Goal: Task Accomplishment & Management: Manage account settings

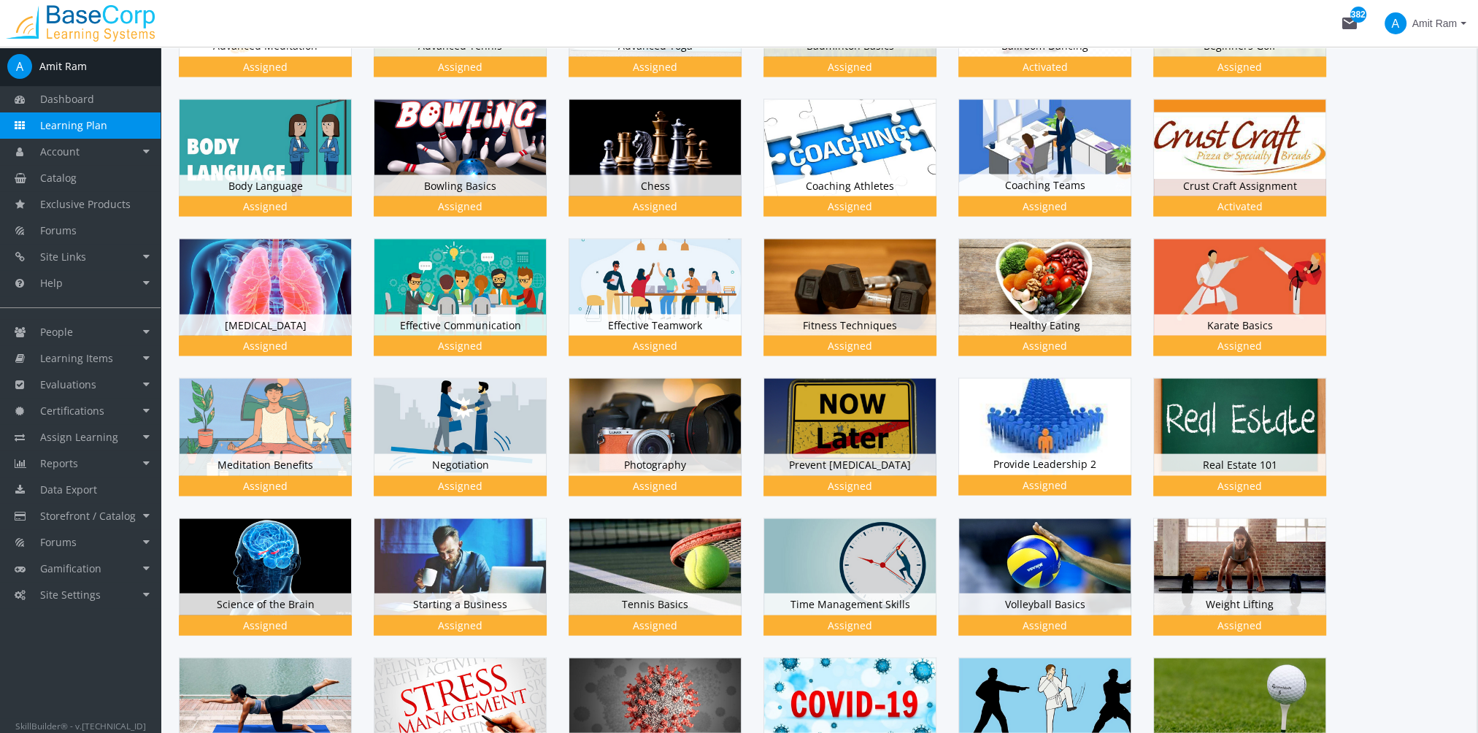
scroll to position [4088, 0]
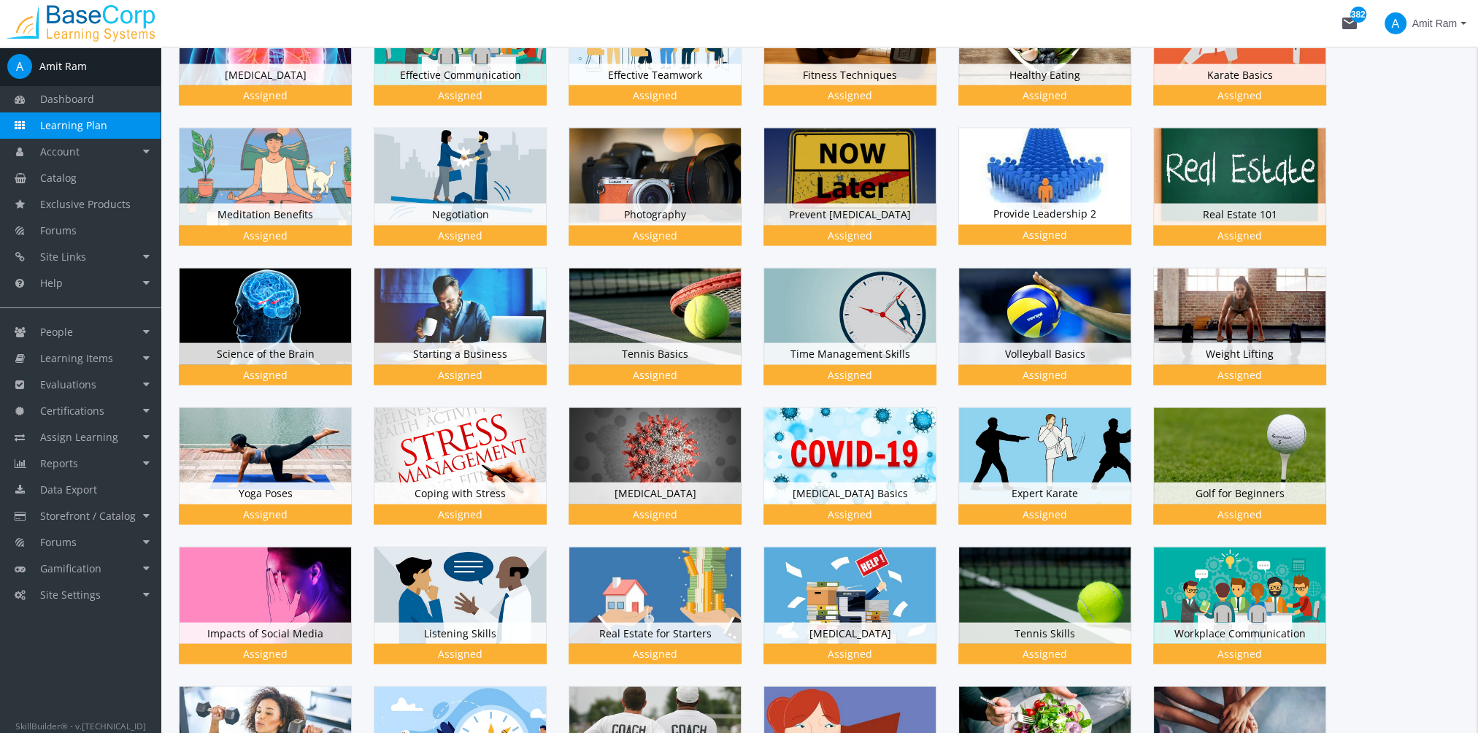
drag, startPoint x: 1475, startPoint y: 480, endPoint x: 1473, endPoint y: 405, distance: 75.2
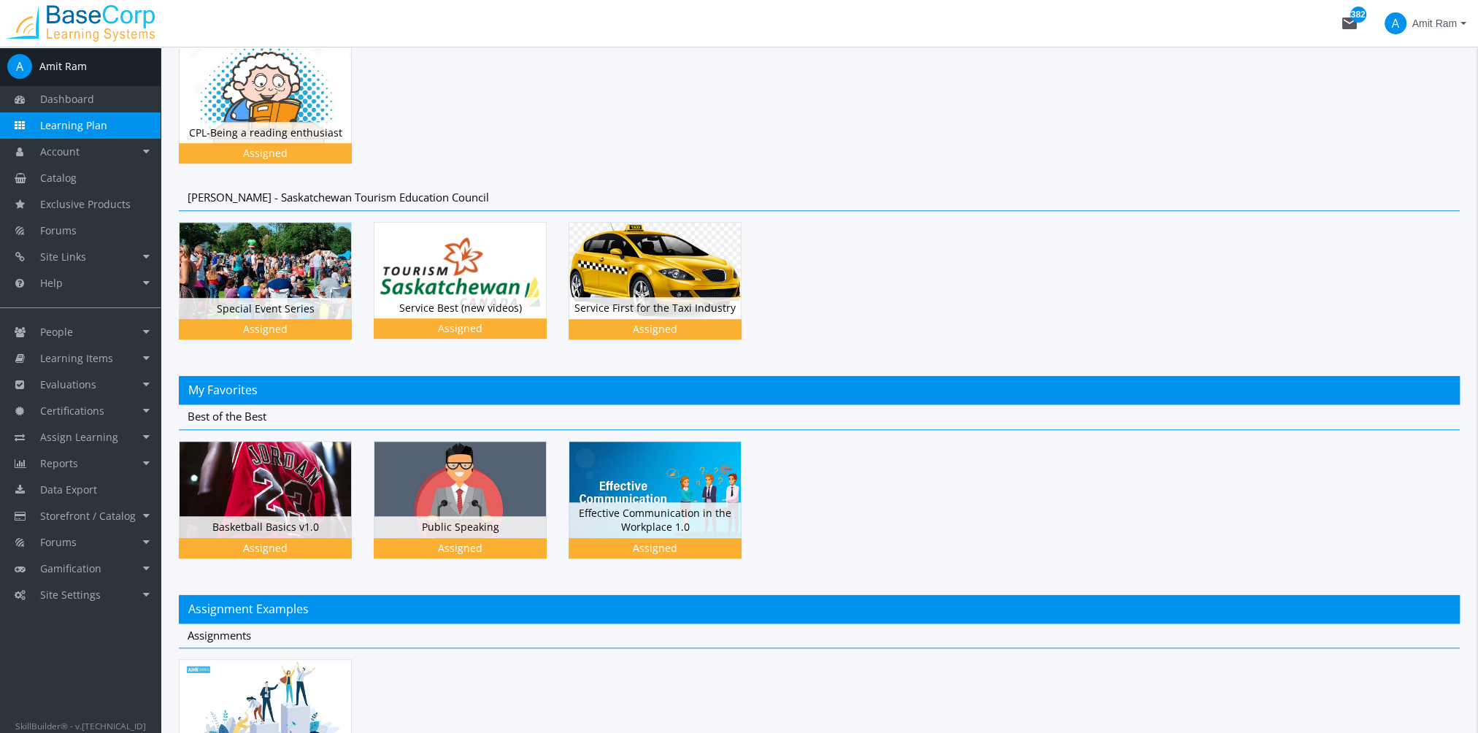
scroll to position [0, 0]
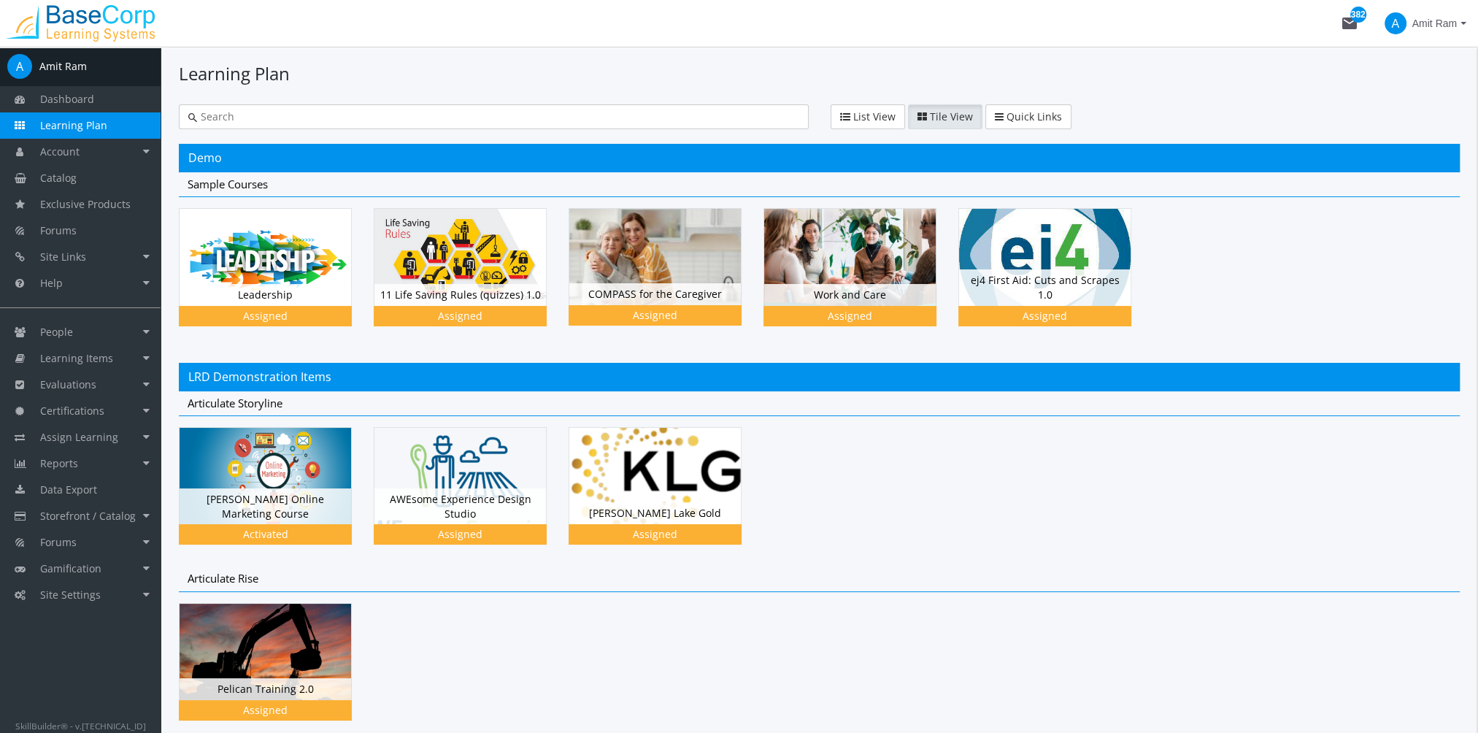
click at [266, 116] on input "text" at bounding box center [498, 117] width 602 height 15
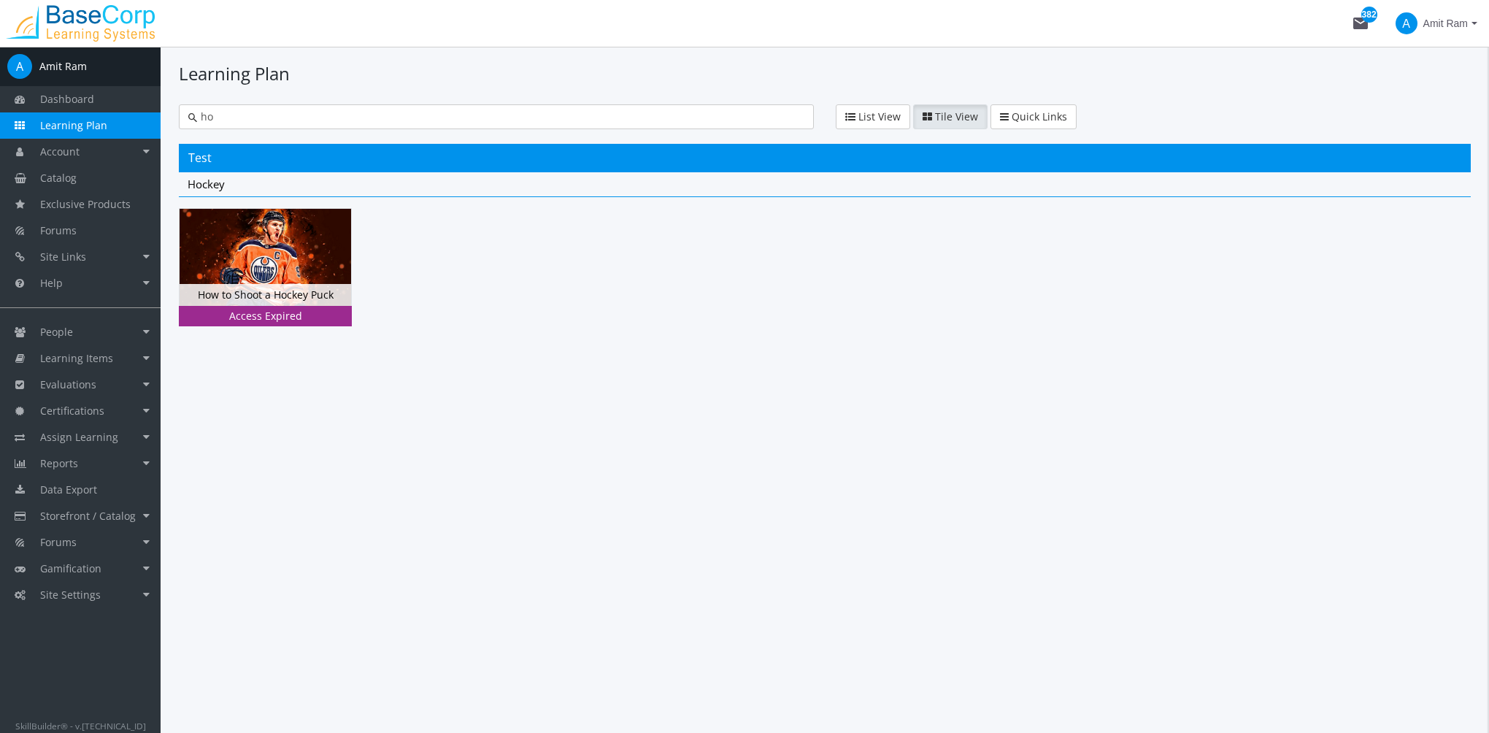
type input "h"
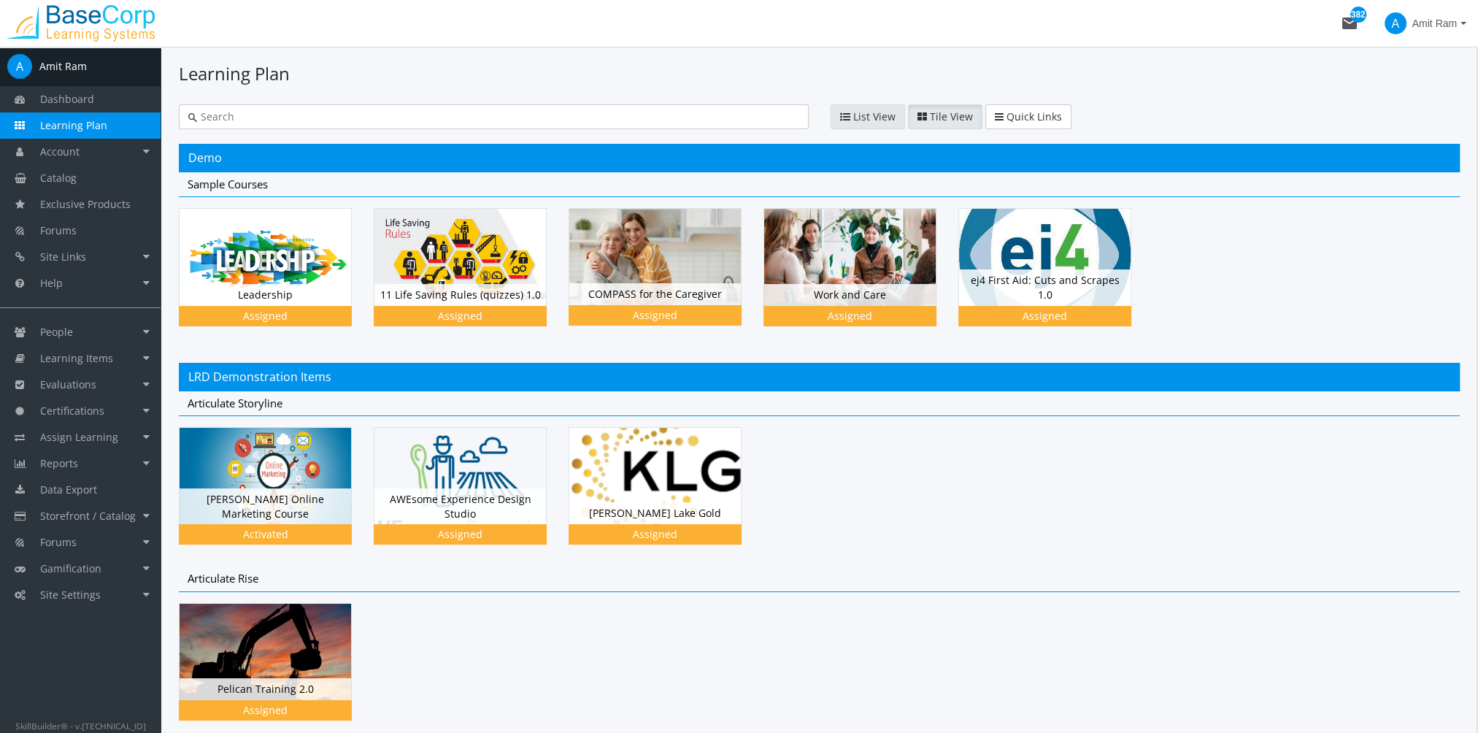
click at [857, 120] on span "List View" at bounding box center [874, 117] width 42 height 14
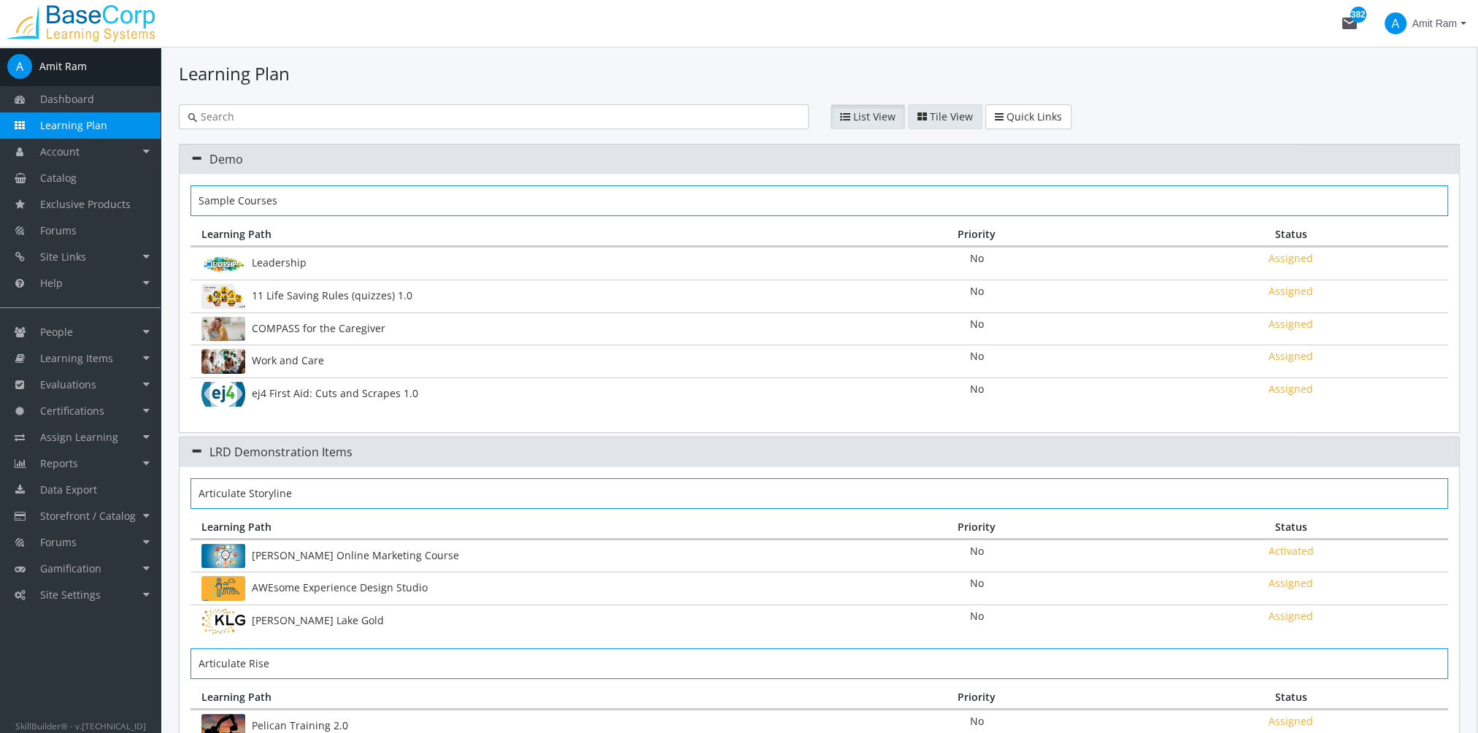
click at [931, 117] on span "Tile View" at bounding box center [951, 117] width 43 height 14
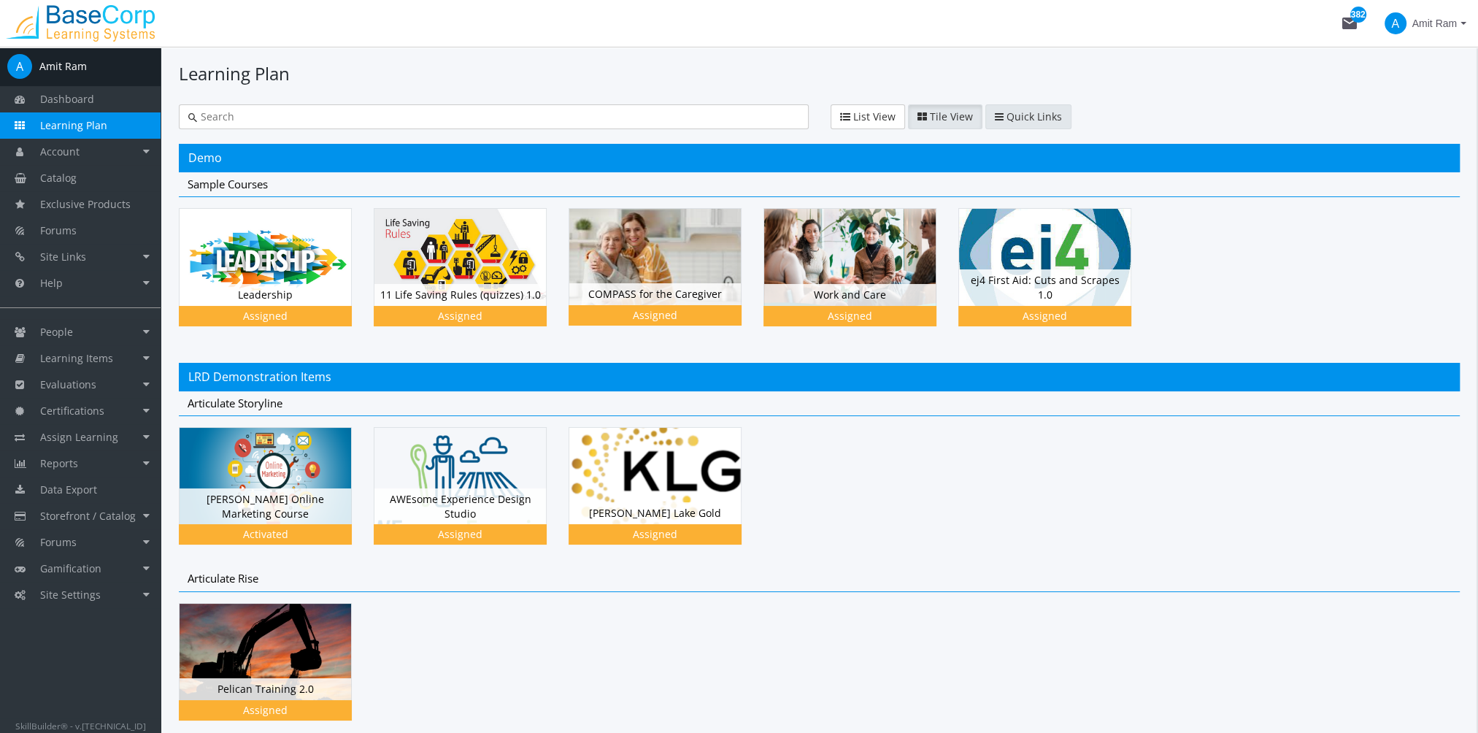
click at [1016, 121] on span "Quick Links" at bounding box center [1034, 117] width 55 height 14
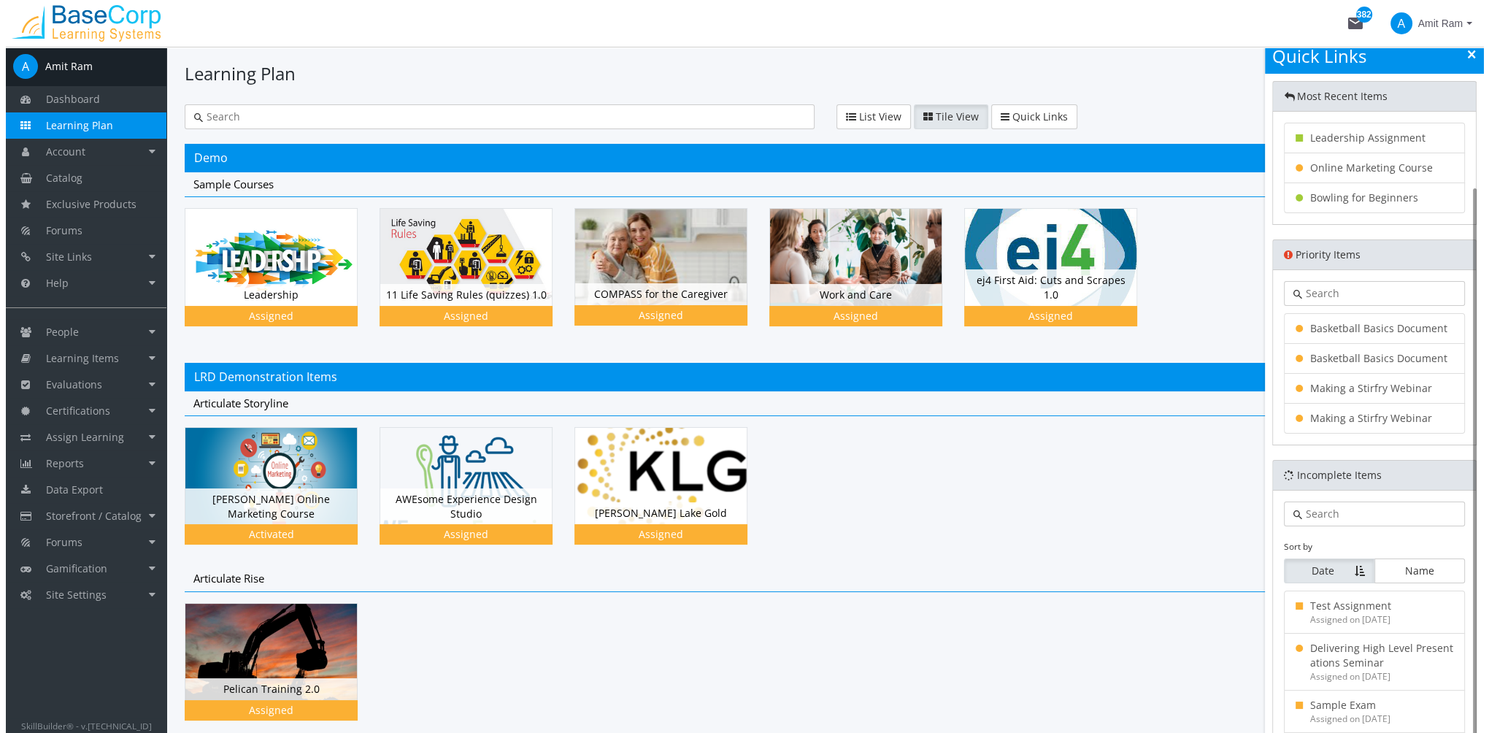
scroll to position [128, 0]
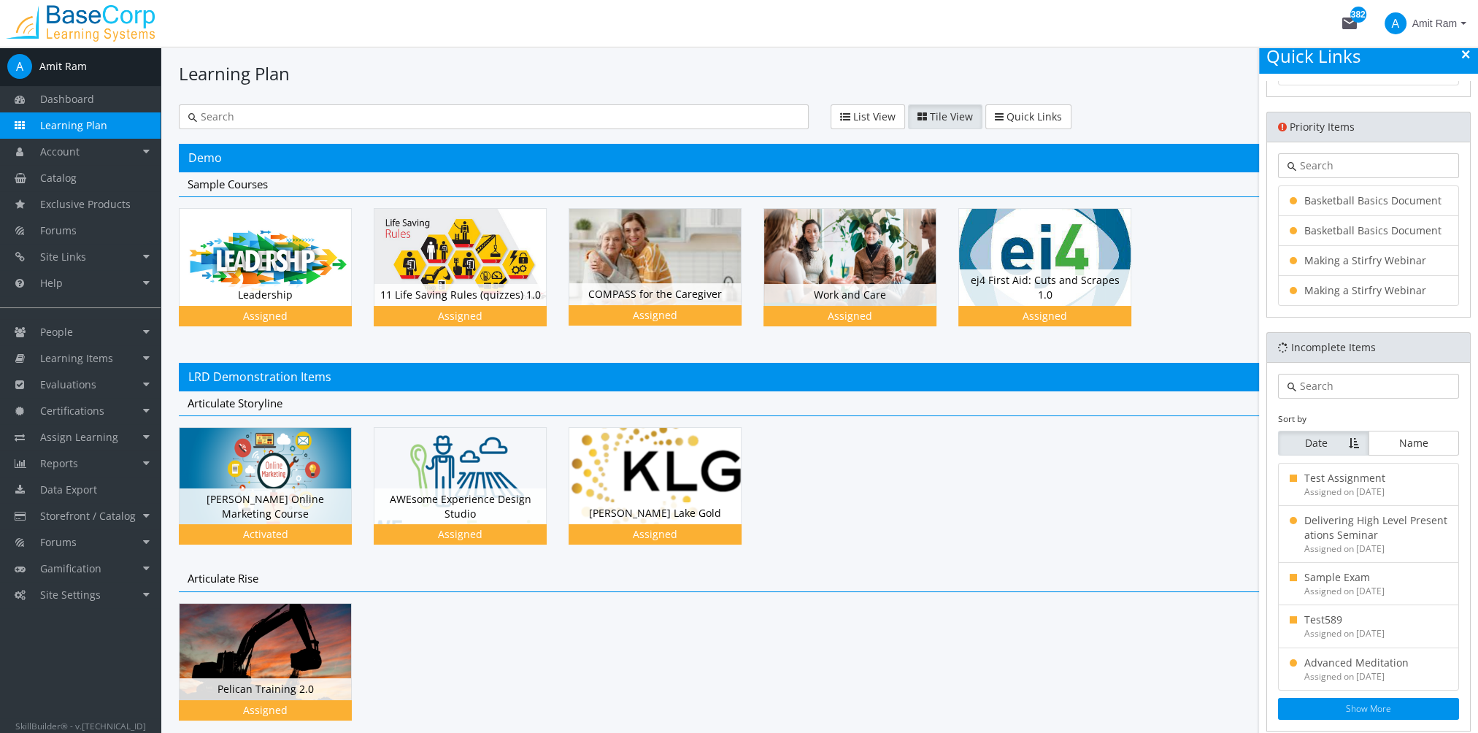
click at [1471, 56] on div "Quick Links" at bounding box center [1368, 56] width 219 height 34
click at [1466, 56] on icon at bounding box center [1466, 55] width 8 height 10
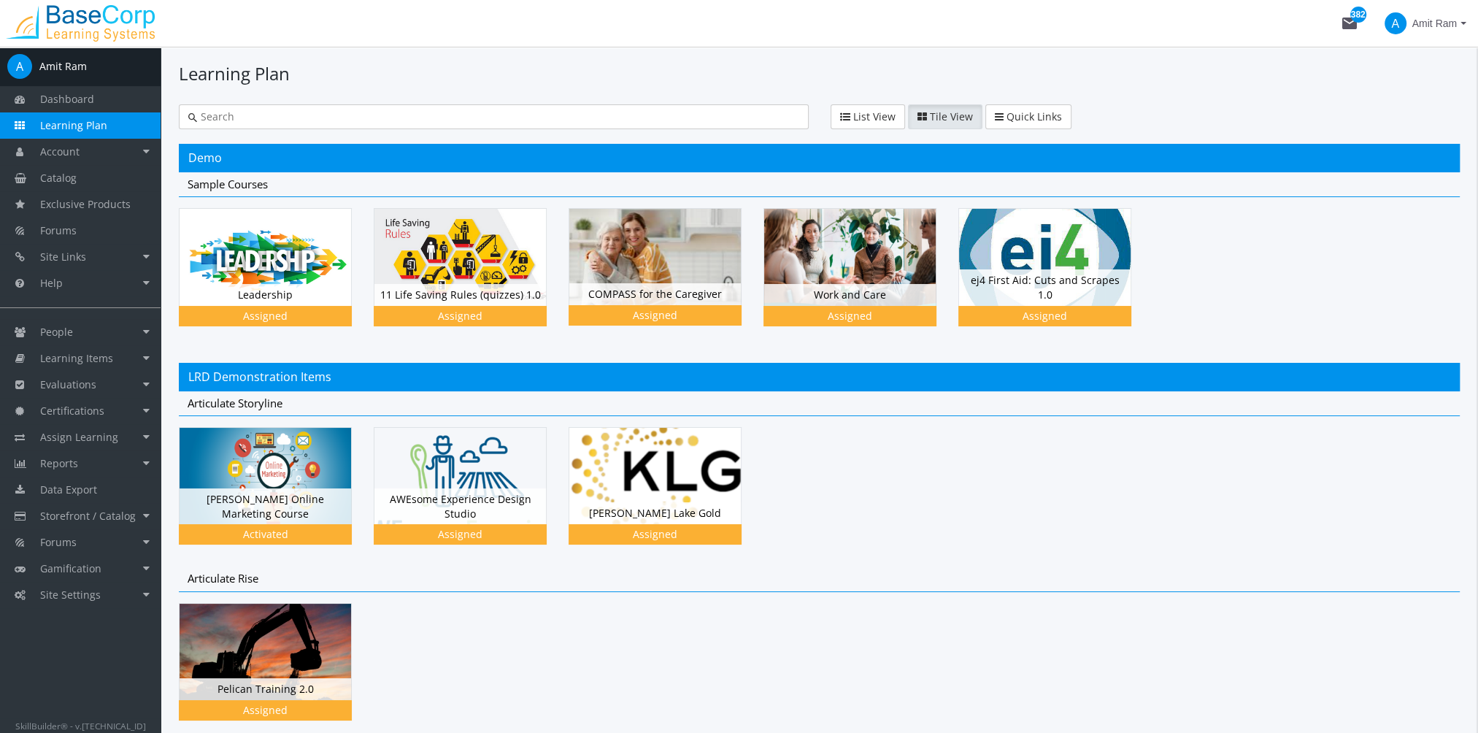
click at [1434, 18] on span "Amit Ram" at bounding box center [1435, 23] width 45 height 26
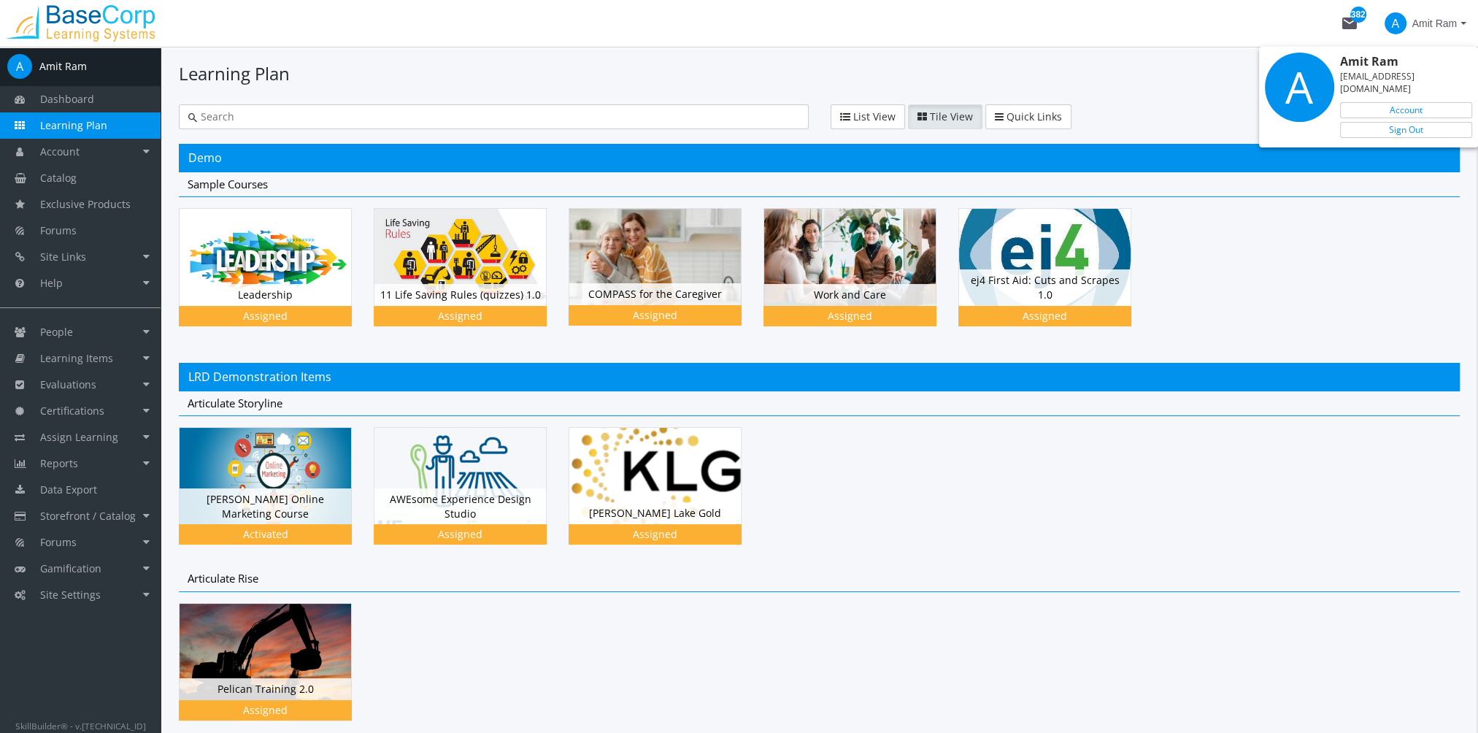
click at [1390, 234] on div at bounding box center [739, 366] width 1478 height 733
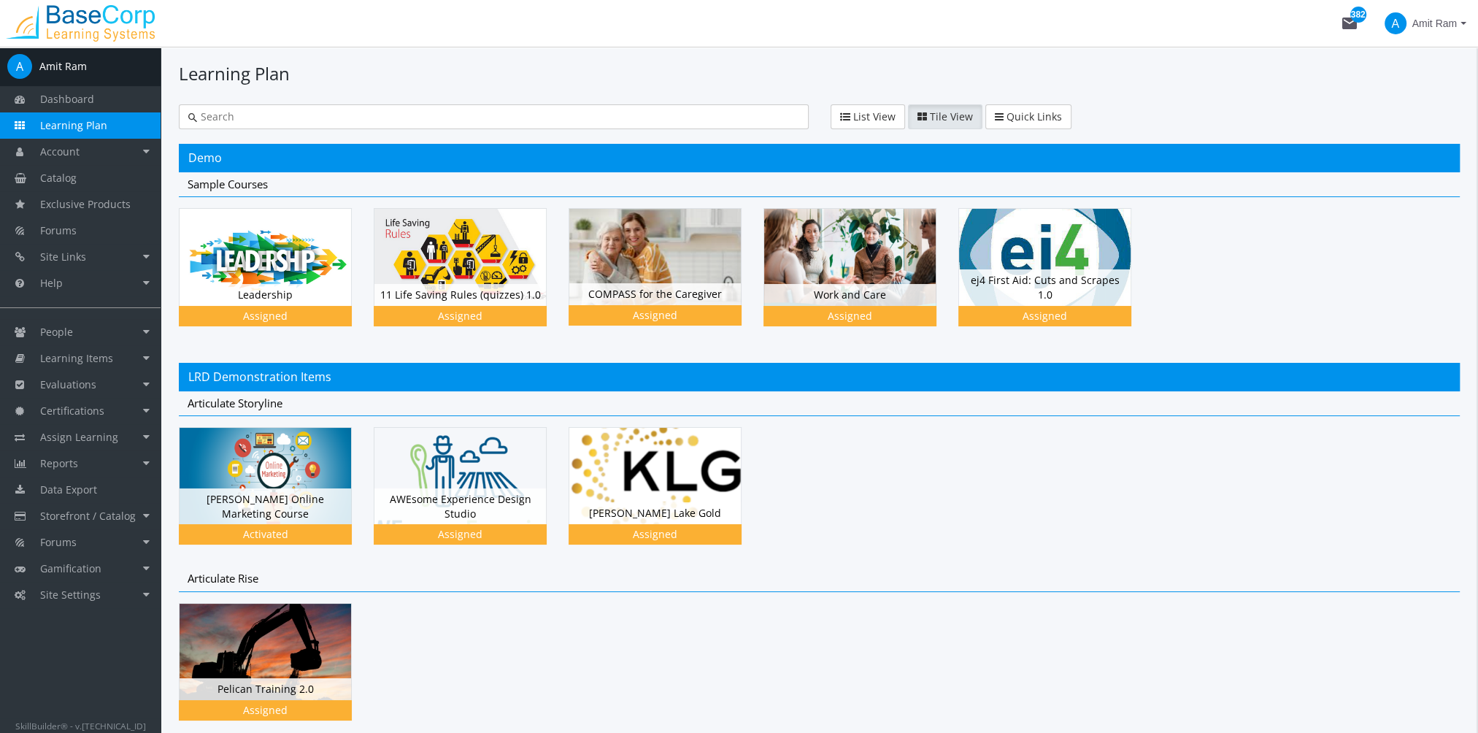
click at [904, 544] on div at bounding box center [819, 496] width 1281 height 139
click at [275, 282] on div "Leadership Status Assigned" at bounding box center [266, 293] width 172 height 22
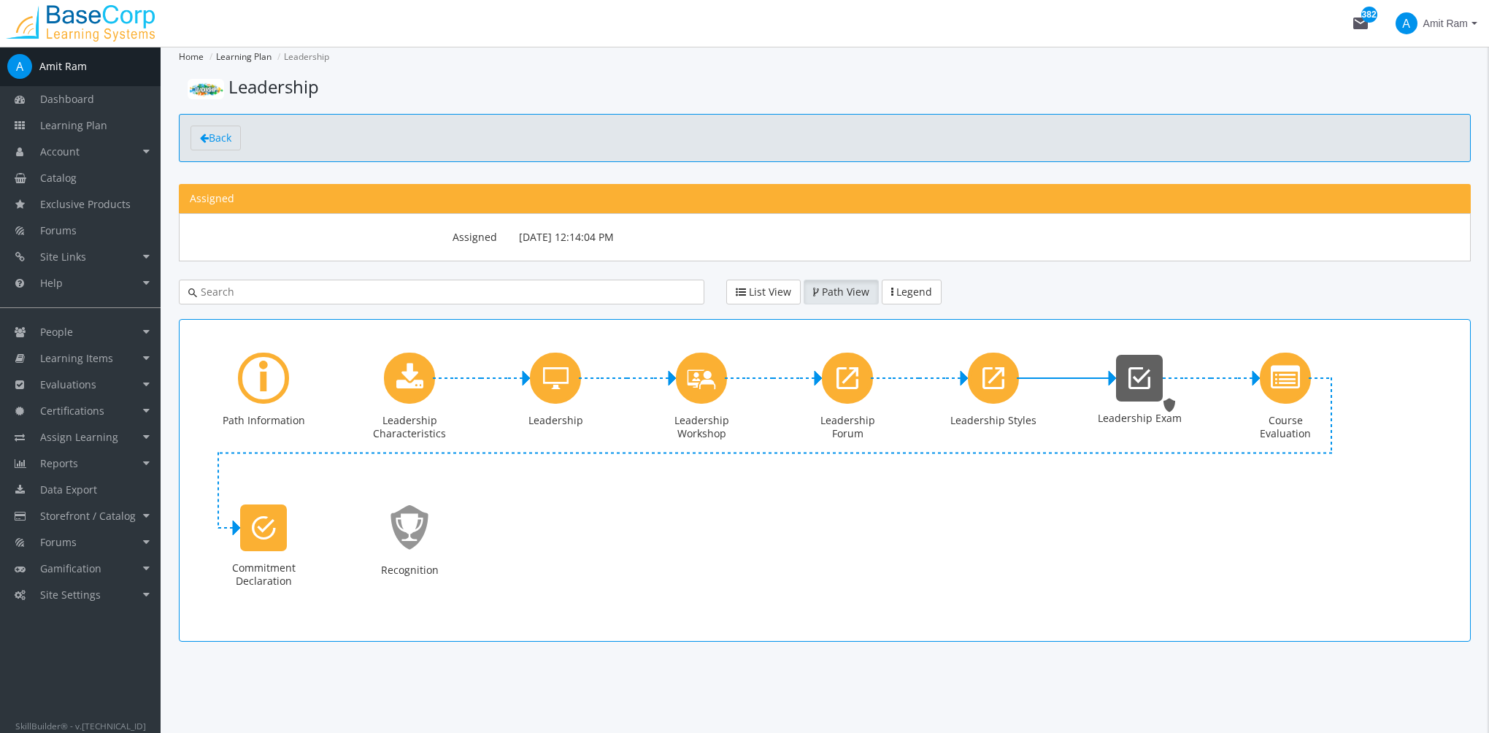
click at [1142, 377] on icon "Leadership Exam" at bounding box center [1140, 378] width 22 height 29
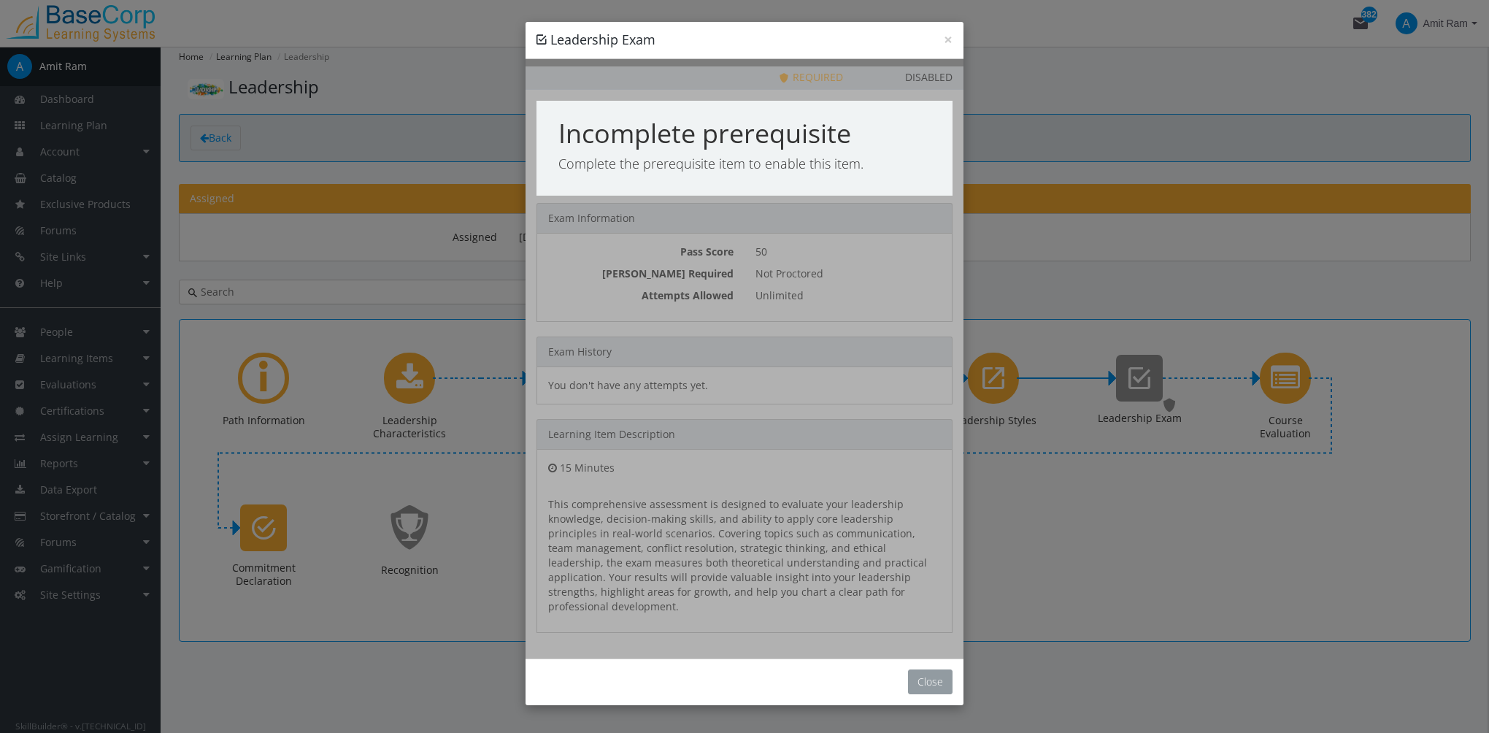
click at [926, 669] on button "Close" at bounding box center [930, 681] width 45 height 25
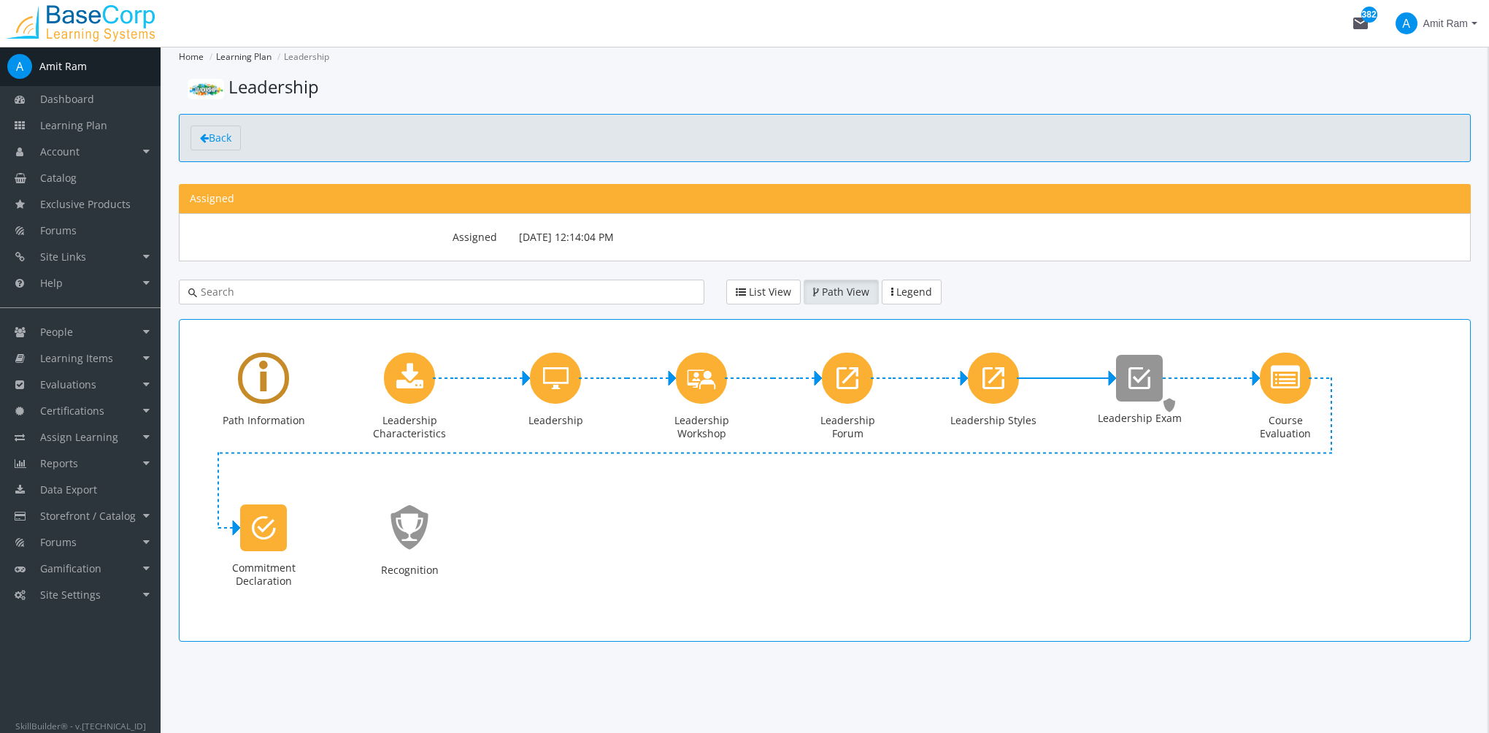
click at [271, 388] on div "Learning Path" at bounding box center [263, 378] width 51 height 51
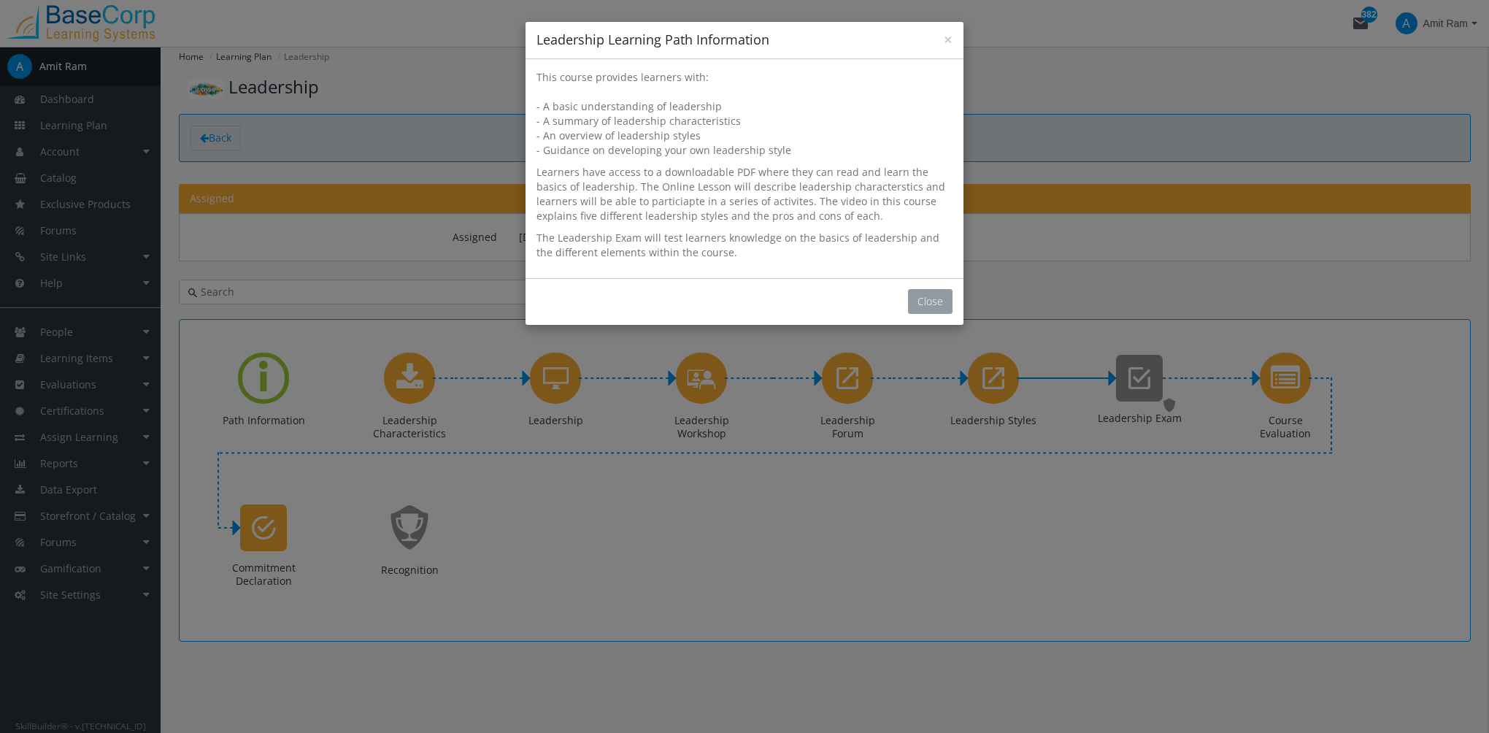
click at [931, 297] on button "Close" at bounding box center [930, 301] width 45 height 25
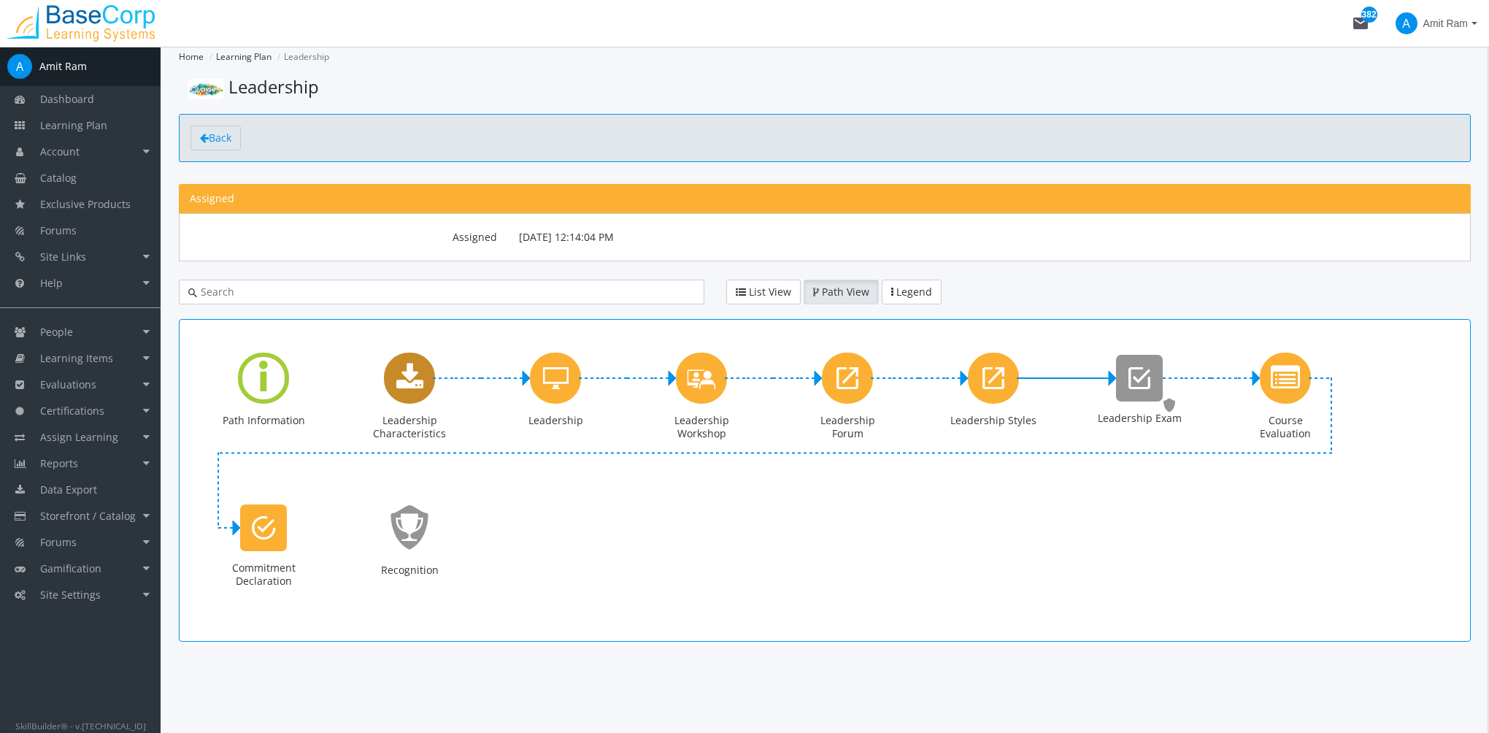
click at [405, 388] on icon "Leadership Characteristics" at bounding box center [409, 378] width 27 height 29
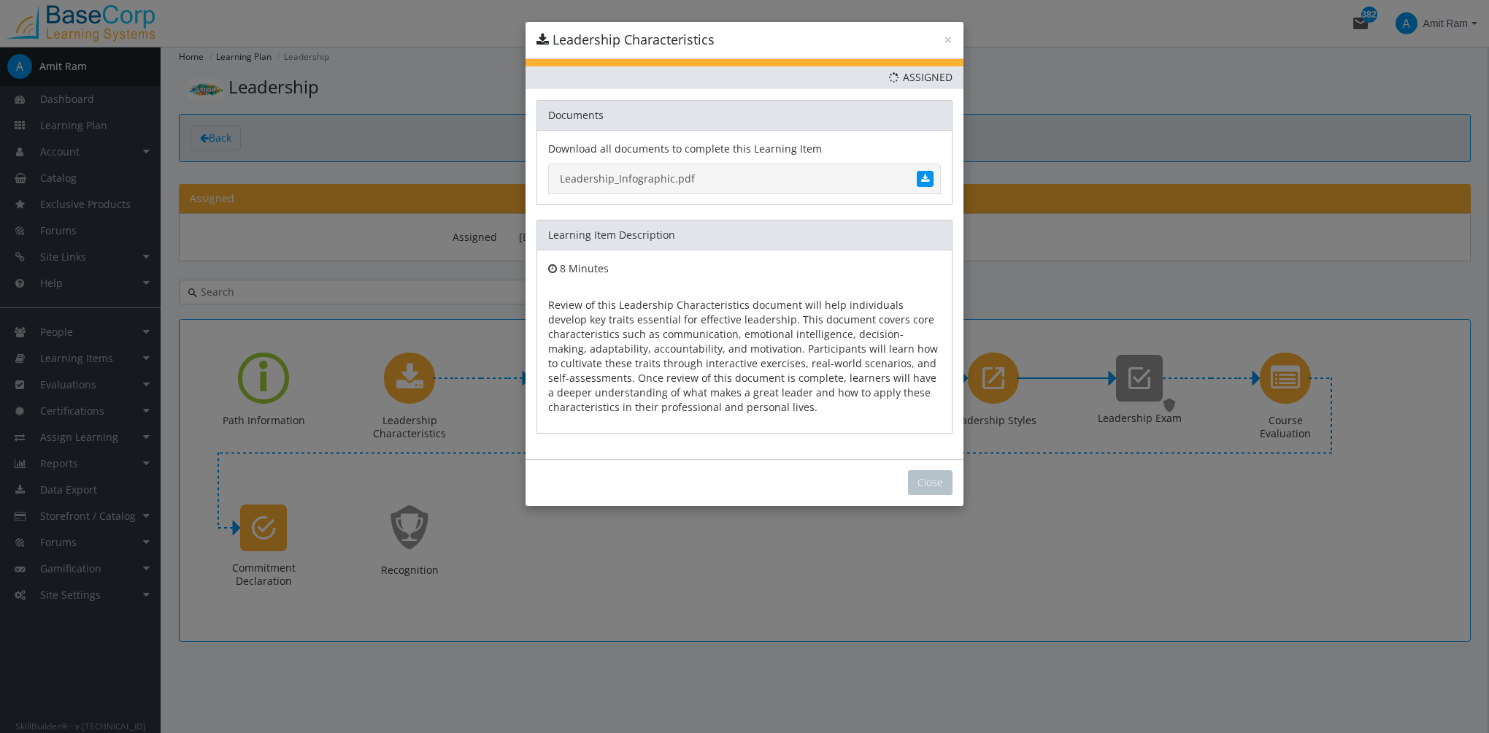
click at [663, 175] on link "Leadership_Infographic.pdf" at bounding box center [744, 179] width 393 height 31
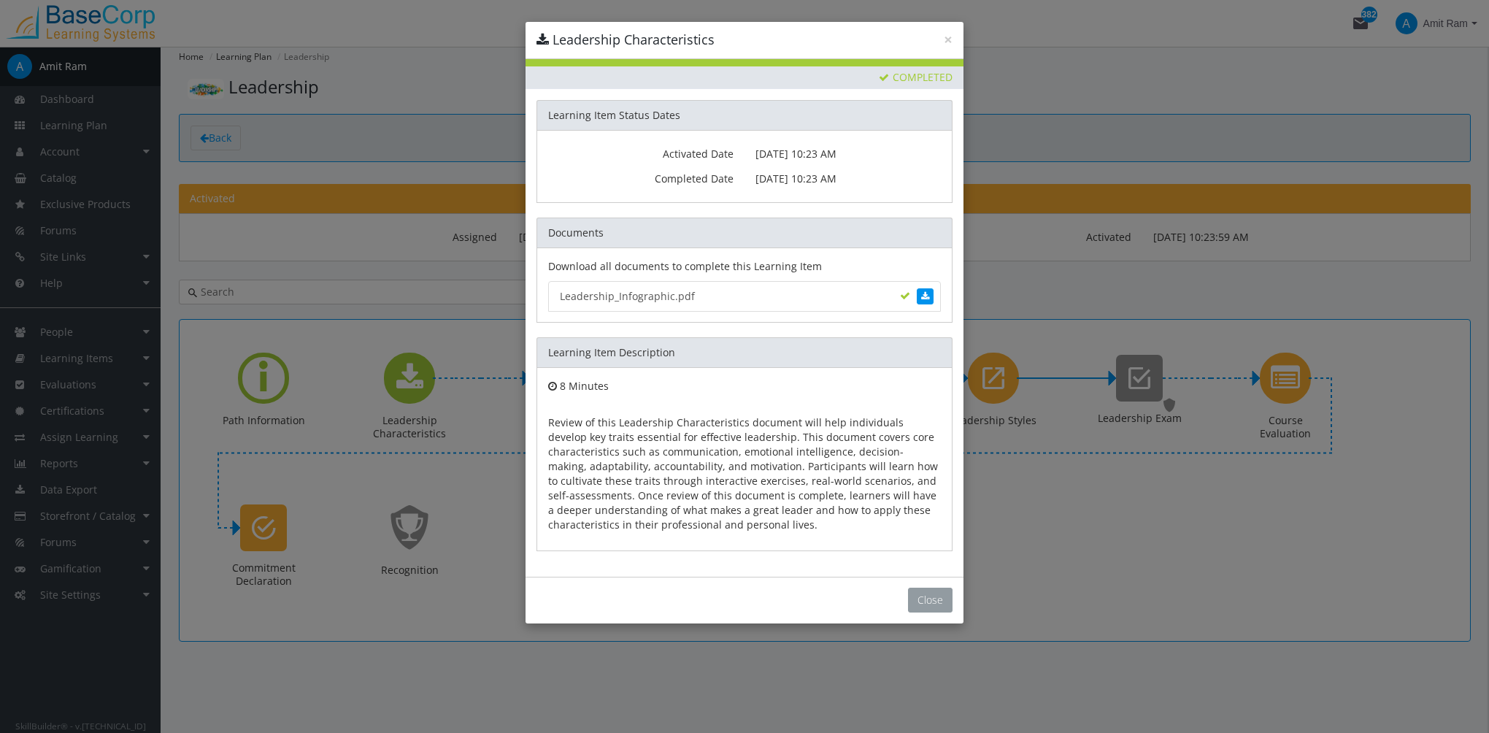
click at [929, 593] on button "Close" at bounding box center [930, 600] width 45 height 25
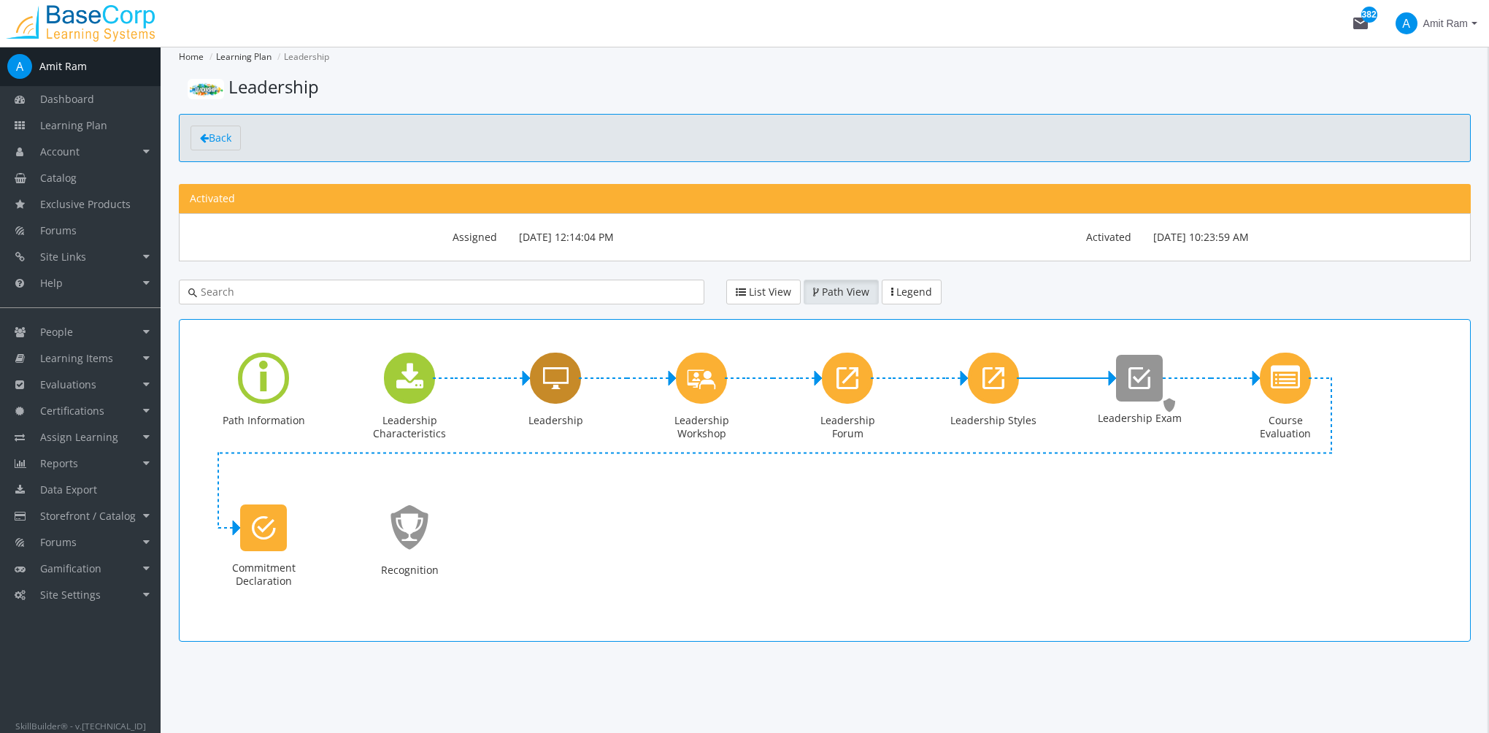
click at [555, 393] on div "Leadership" at bounding box center [555, 378] width 51 height 51
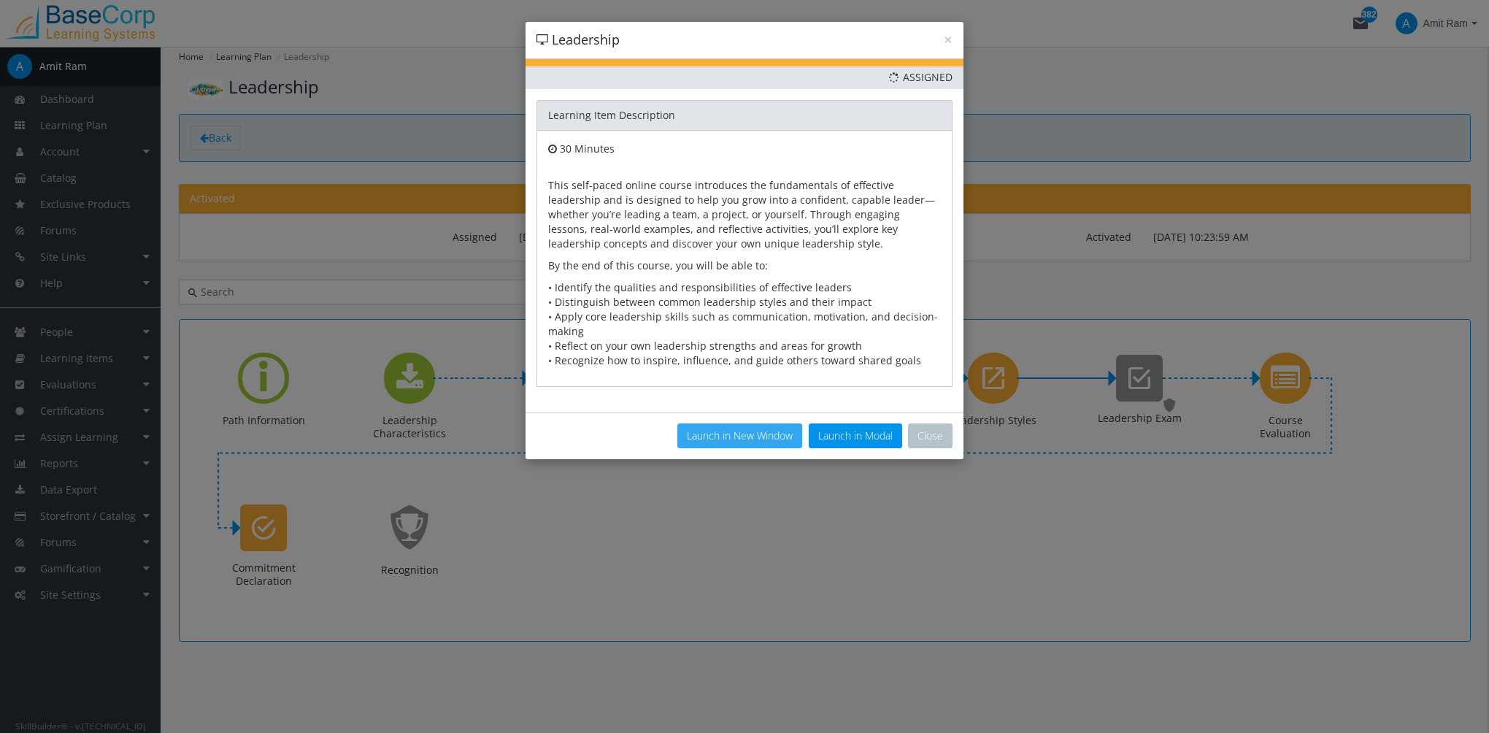
click at [749, 433] on button "Launch in New Window" at bounding box center [739, 435] width 125 height 25
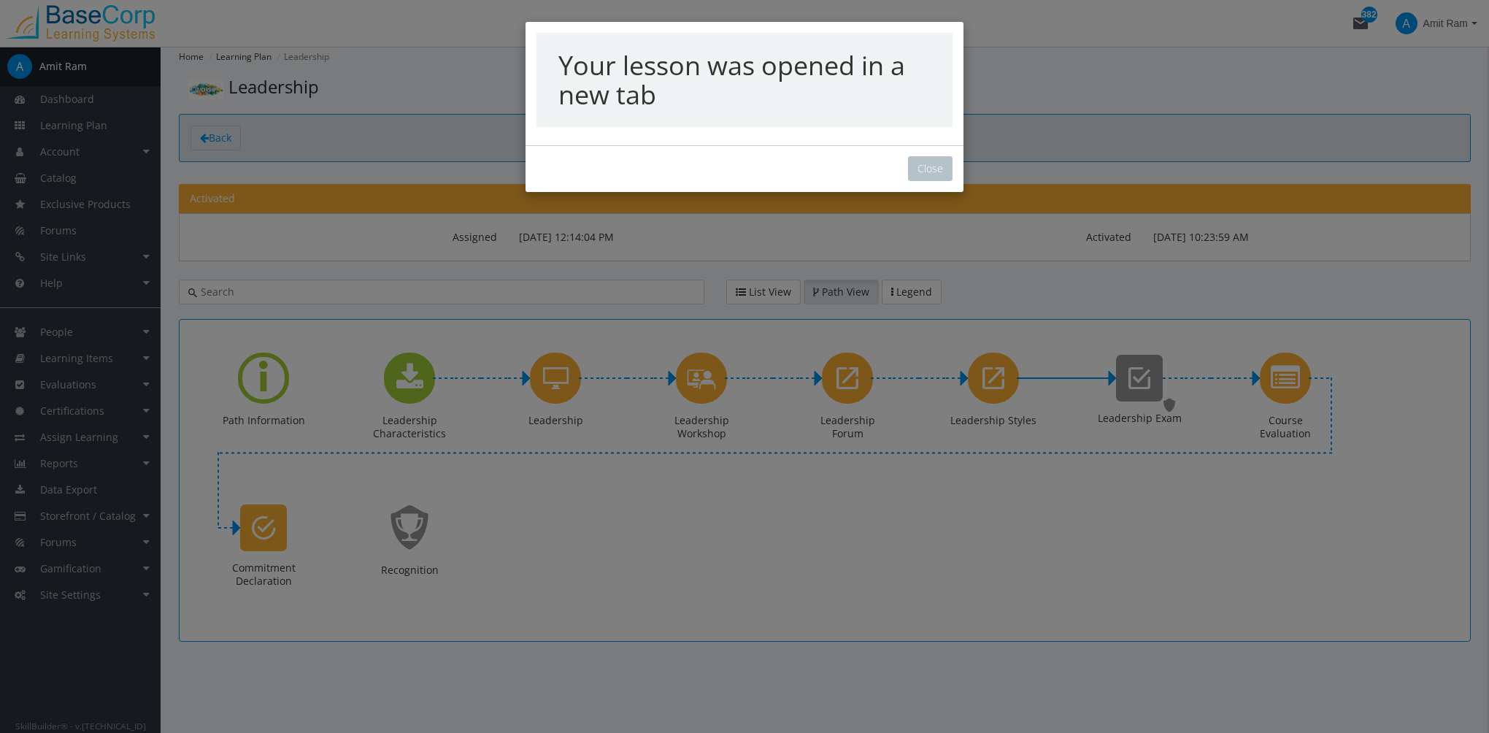
click at [928, 170] on div "Your lesson was opened in a new tab Close" at bounding box center [744, 366] width 1489 height 733
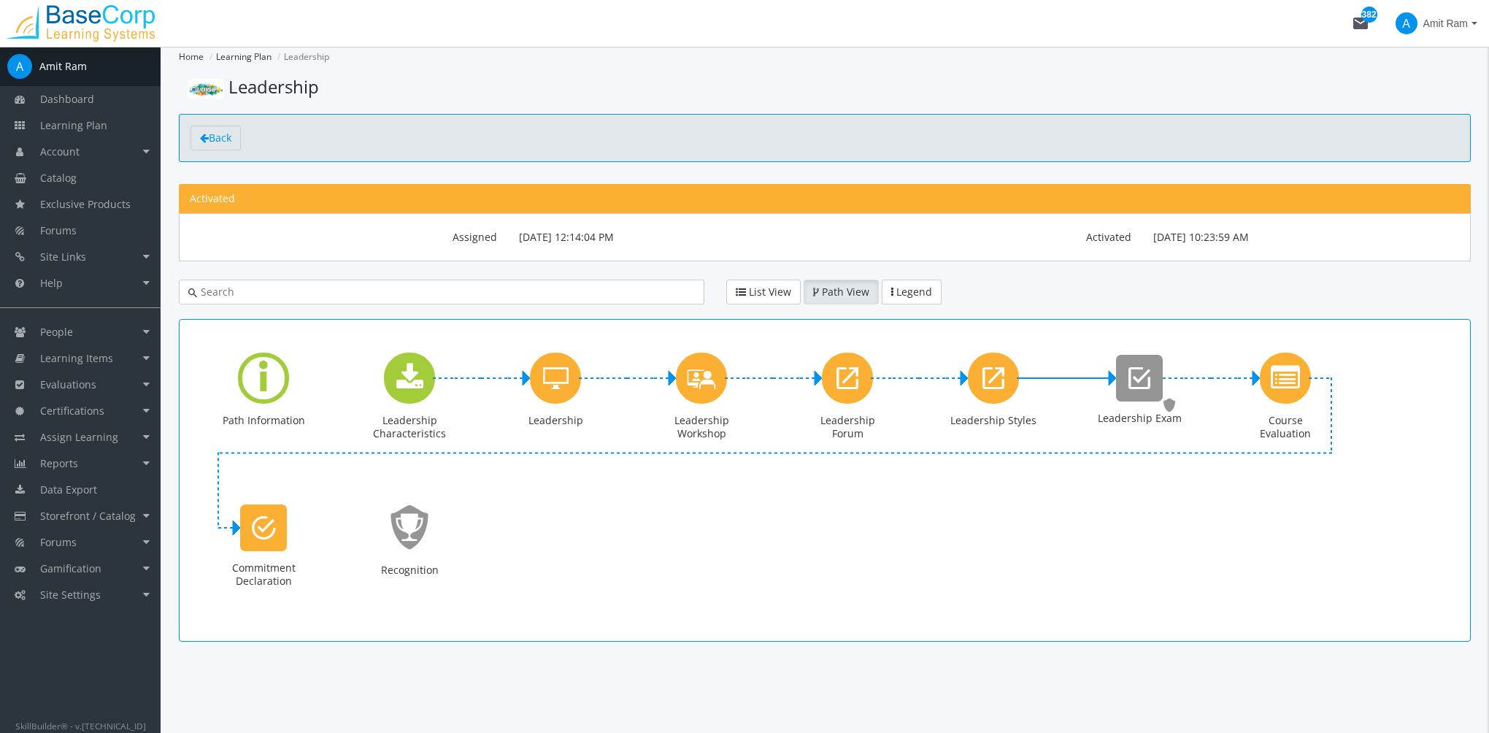
click at [560, 385] on div "Your lesson was opened in a new tab Close" at bounding box center [744, 366] width 1489 height 733
click at [546, 388] on icon "Leadership" at bounding box center [556, 378] width 26 height 29
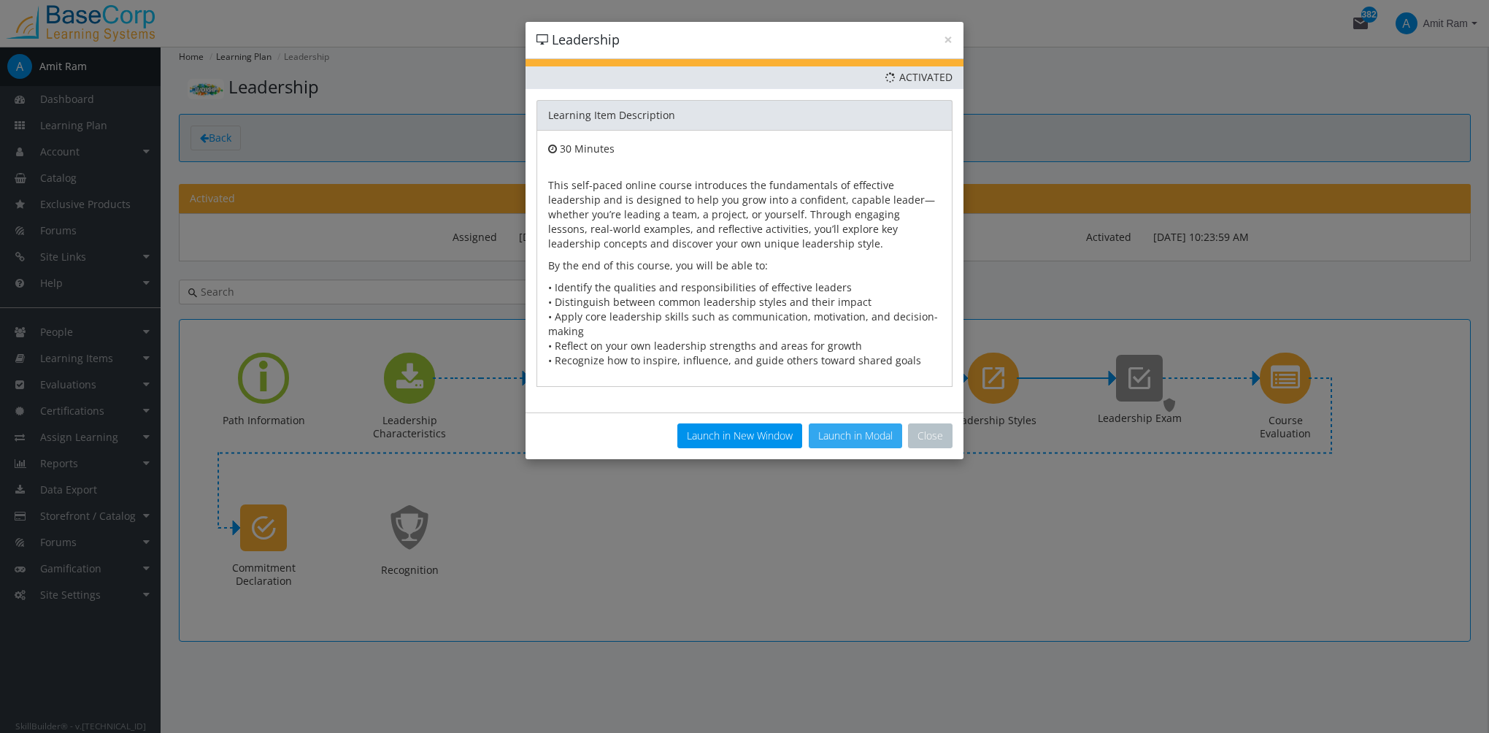
click at [879, 430] on button "Launch in Modal" at bounding box center [855, 435] width 93 height 25
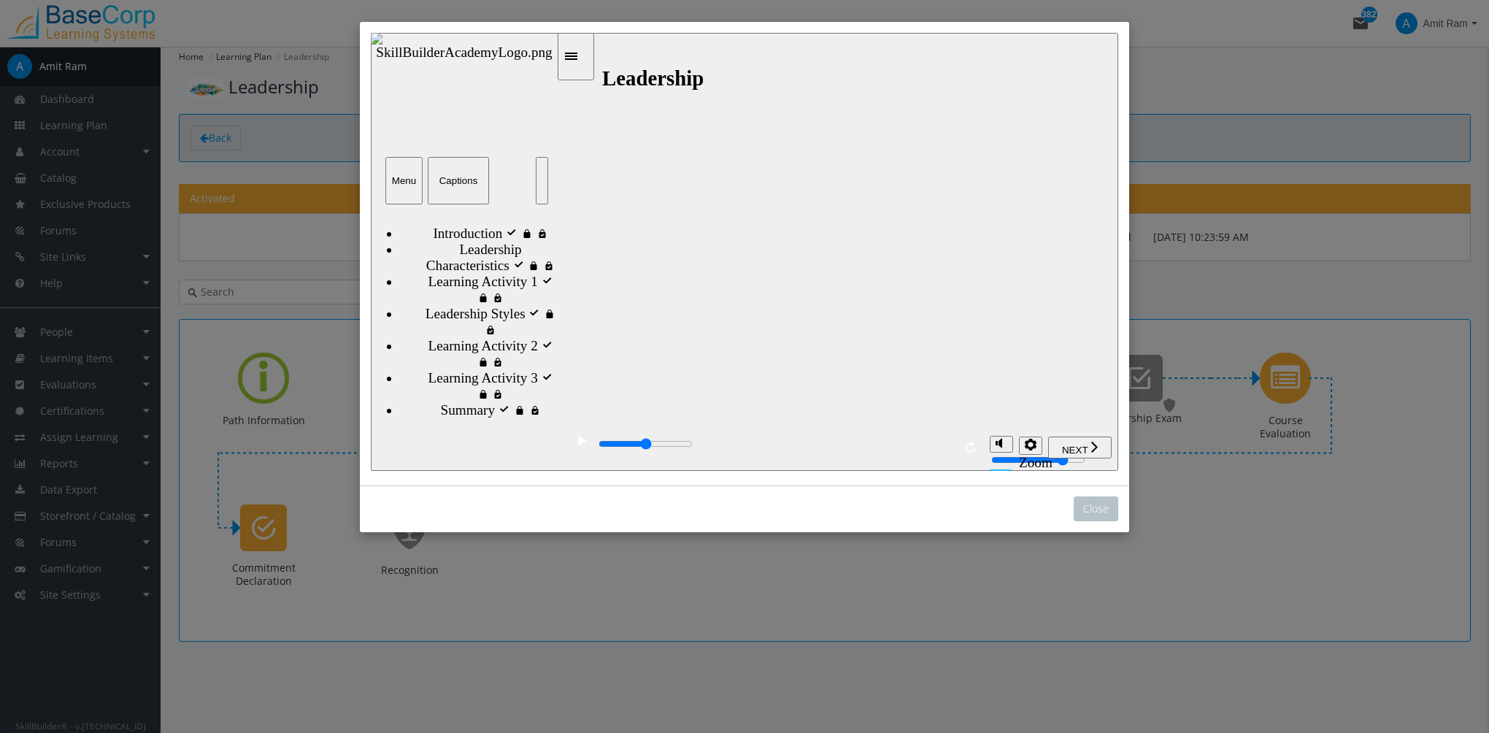
drag, startPoint x: 763, startPoint y: 432, endPoint x: 1235, endPoint y: 547, distance: 486.0
click at [434, 478] on div "Restart" at bounding box center [410, 484] width 48 height 13
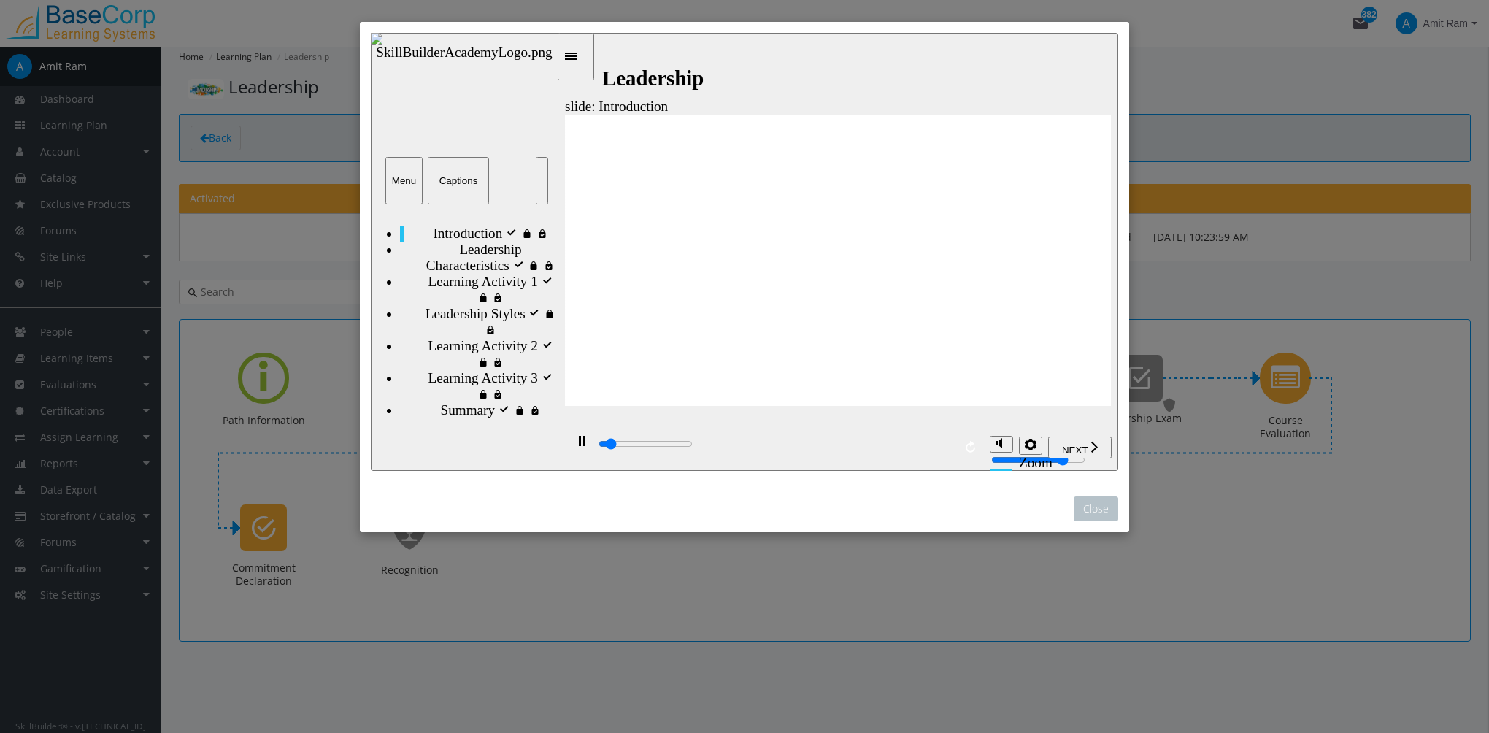
type input "2000"
click at [583, 445] on rect "play/pause" at bounding box center [584, 441] width 2 height 10
click at [1095, 515] on button "Close" at bounding box center [1096, 508] width 45 height 25
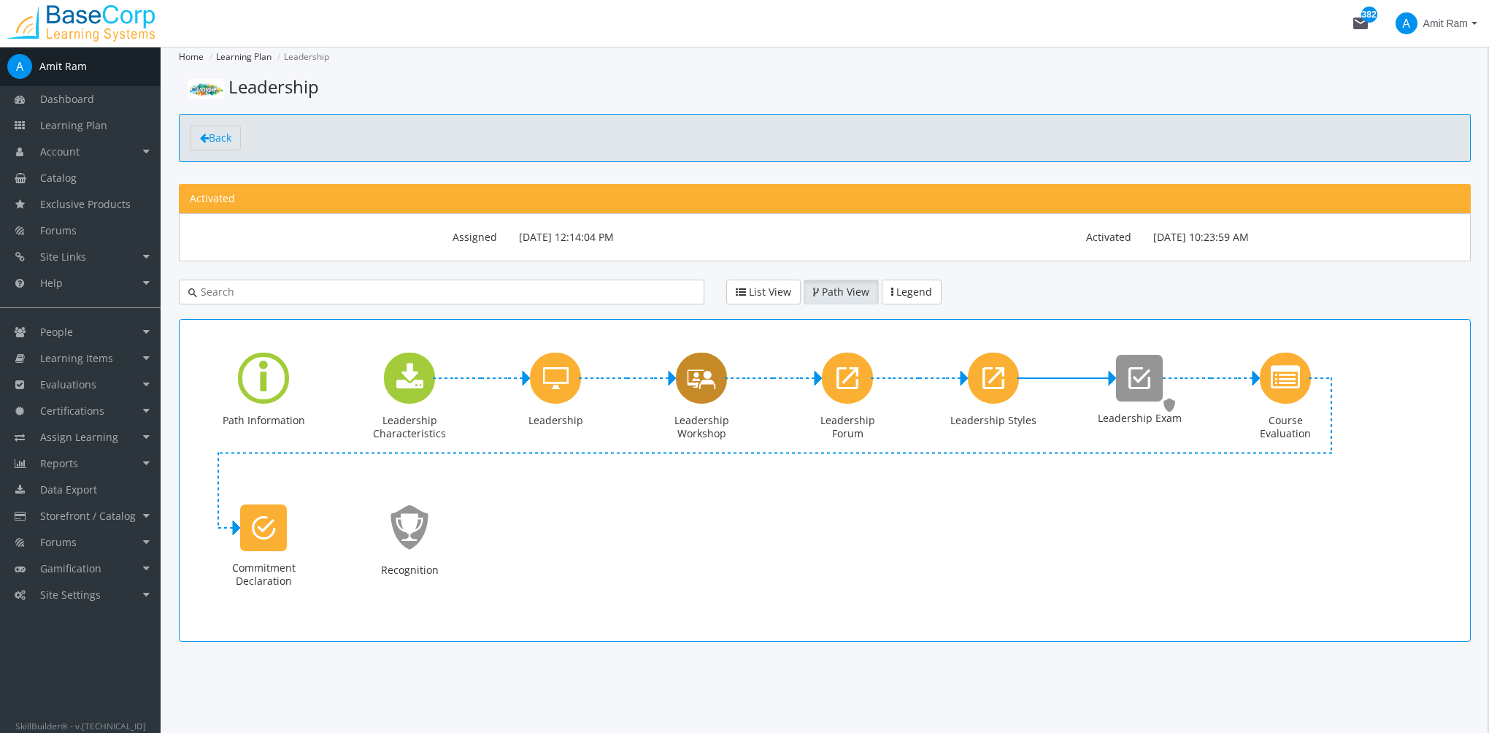
click at [697, 388] on icon "Leadership Workshop" at bounding box center [701, 378] width 29 height 42
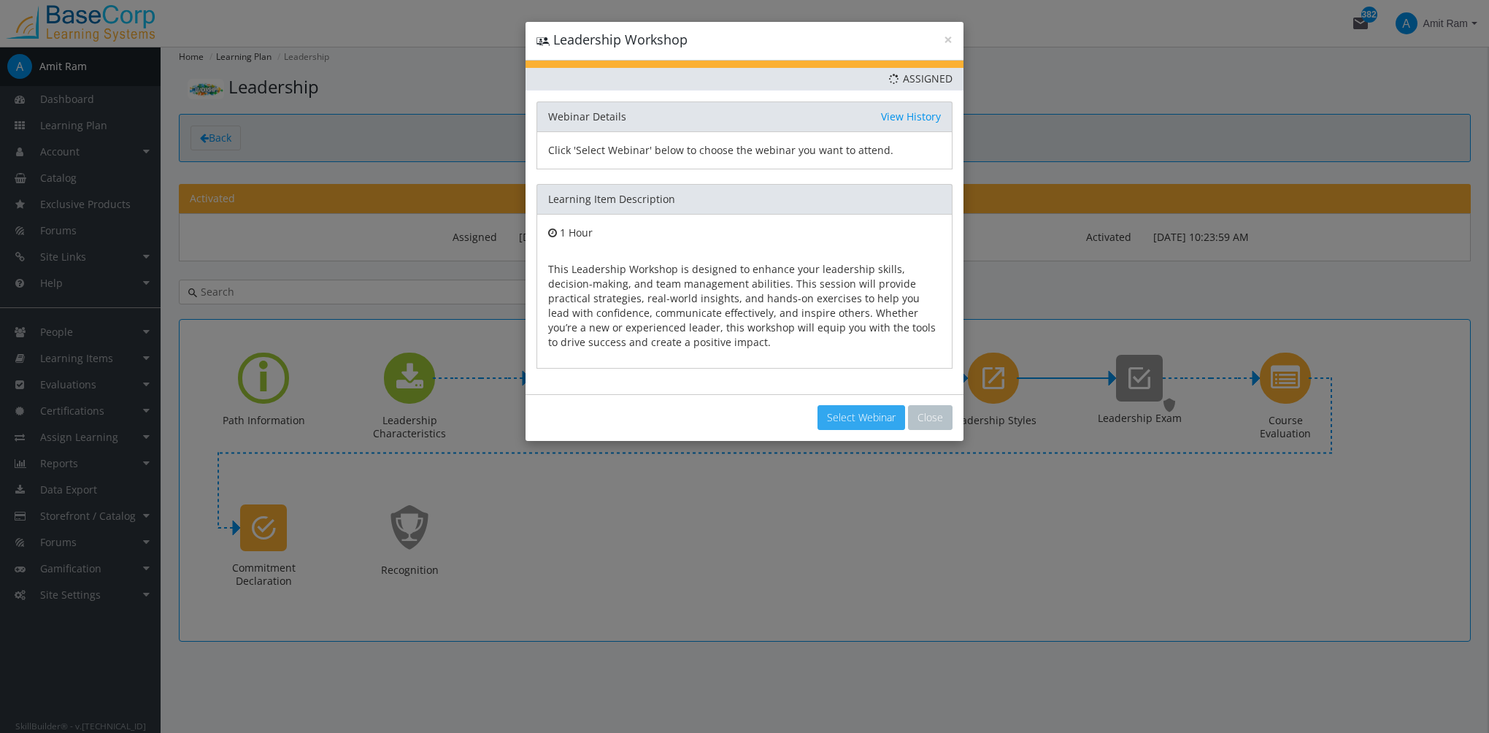
click at [830, 419] on button "Select Webinar" at bounding box center [862, 417] width 88 height 25
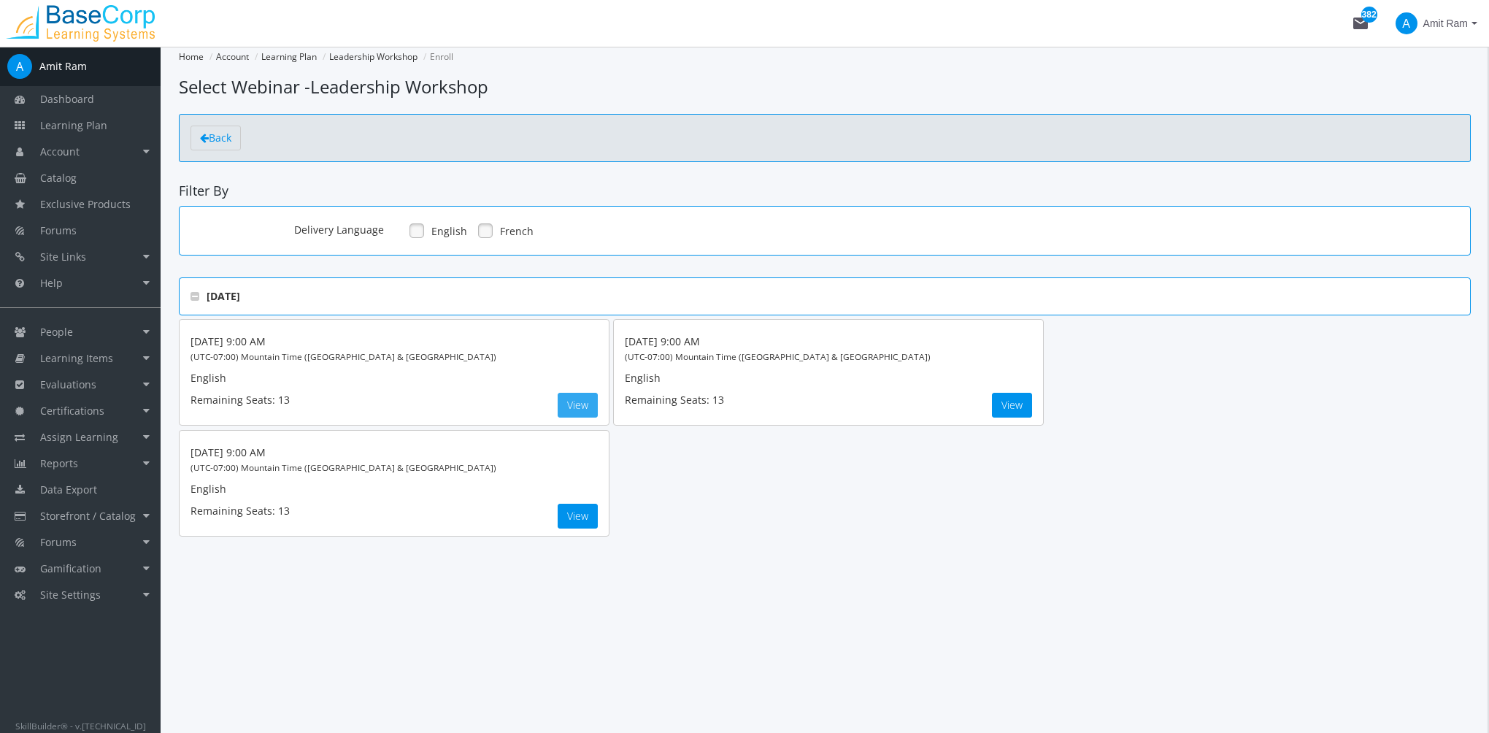
click at [572, 408] on button "View" at bounding box center [578, 405] width 40 height 25
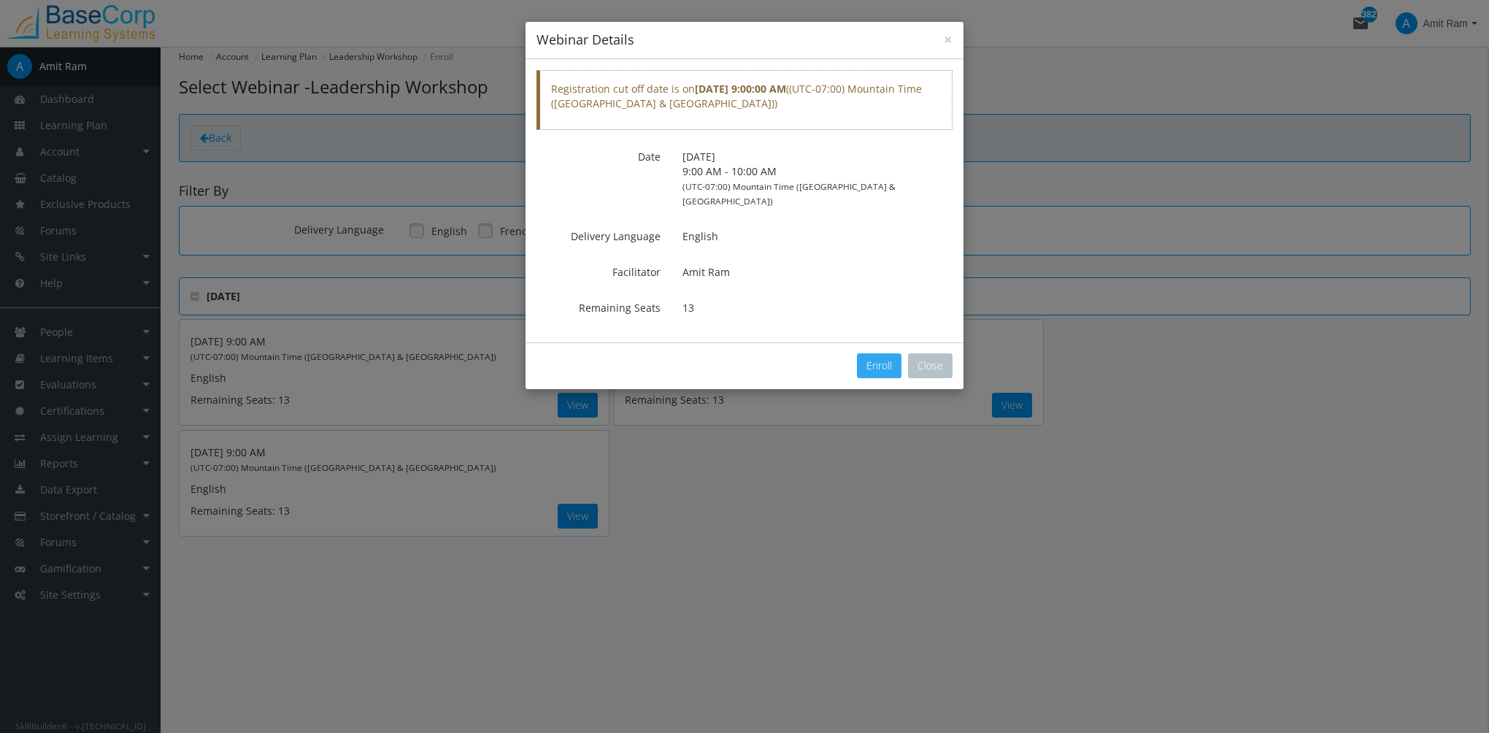
click at [879, 353] on button "Enroll" at bounding box center [879, 365] width 45 height 25
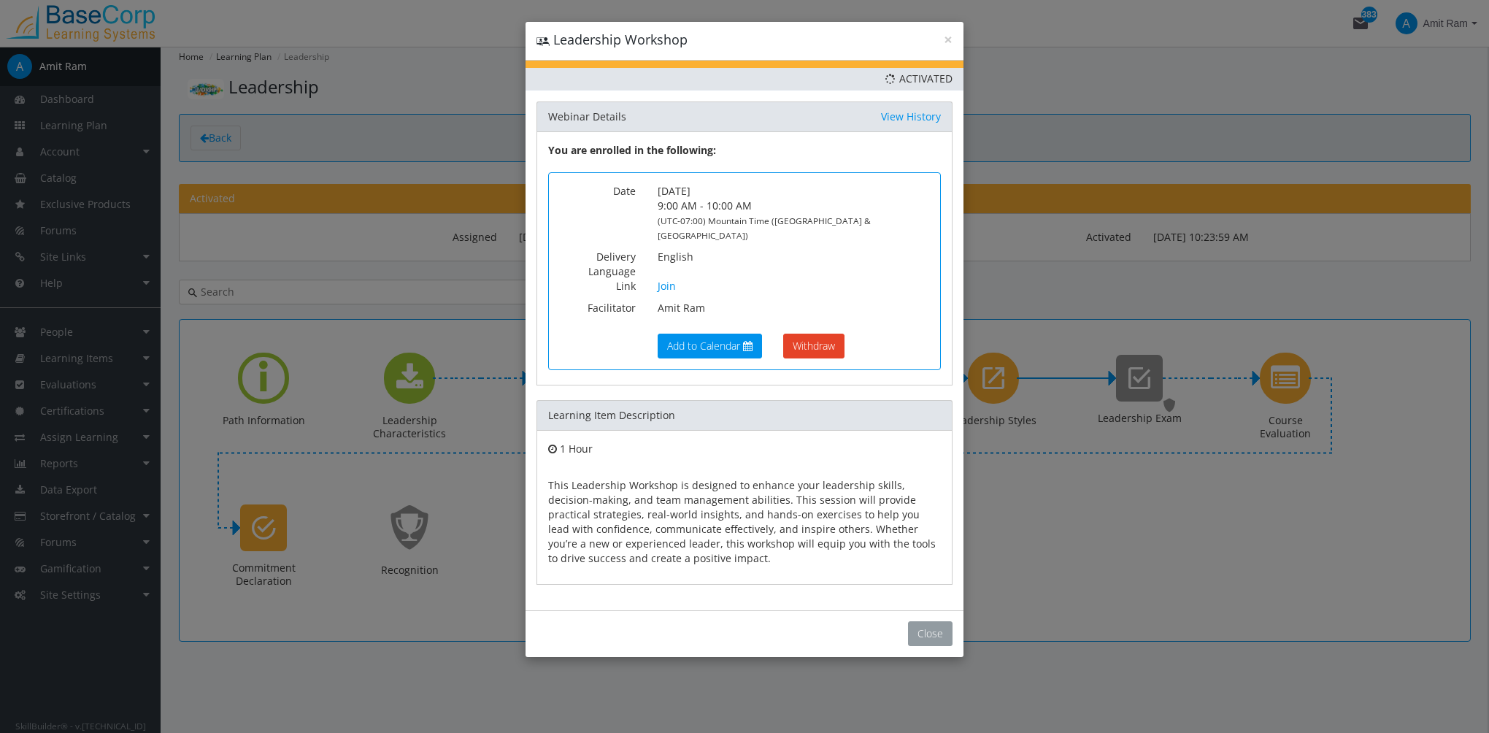
click at [929, 621] on button "Close" at bounding box center [930, 633] width 45 height 25
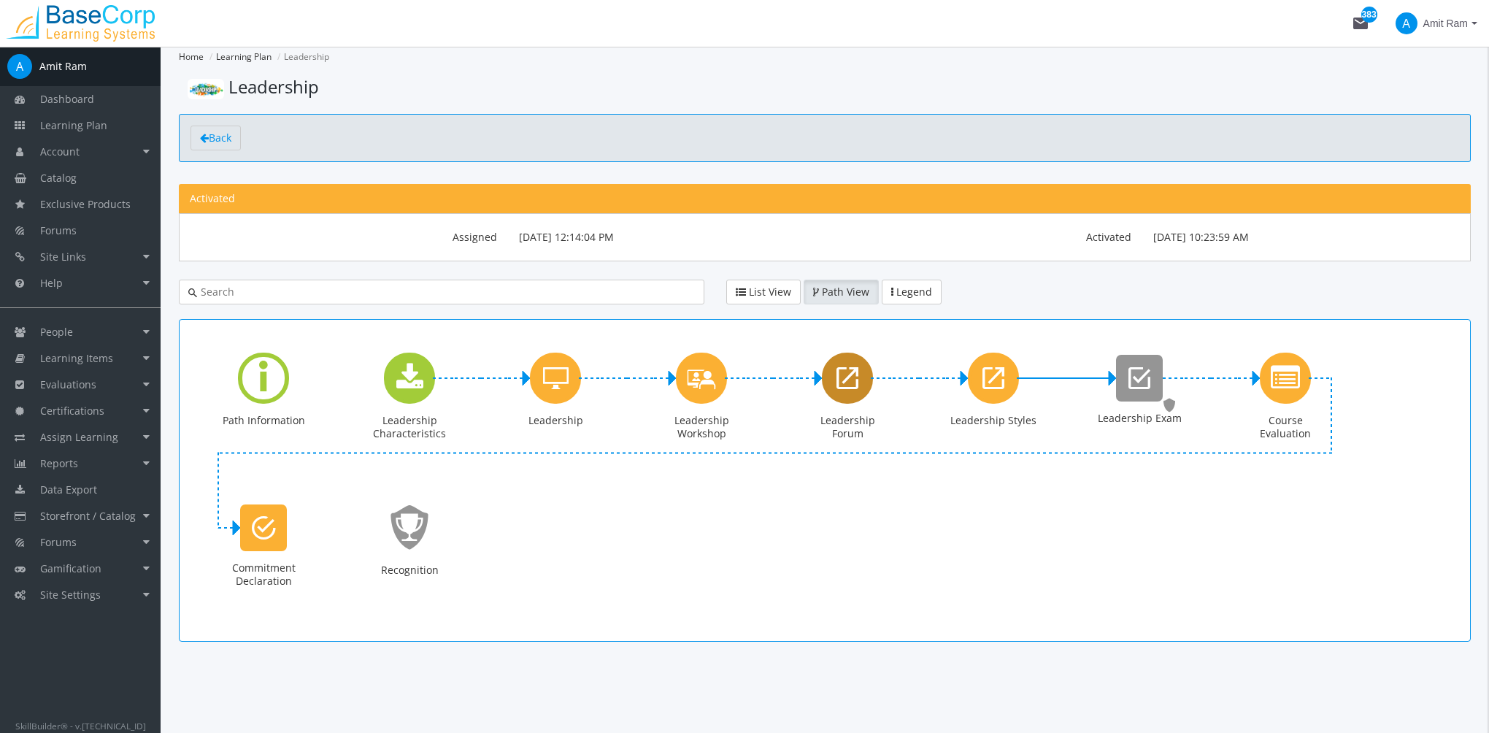
click at [850, 383] on icon "Leadership Forum" at bounding box center [848, 378] width 22 height 29
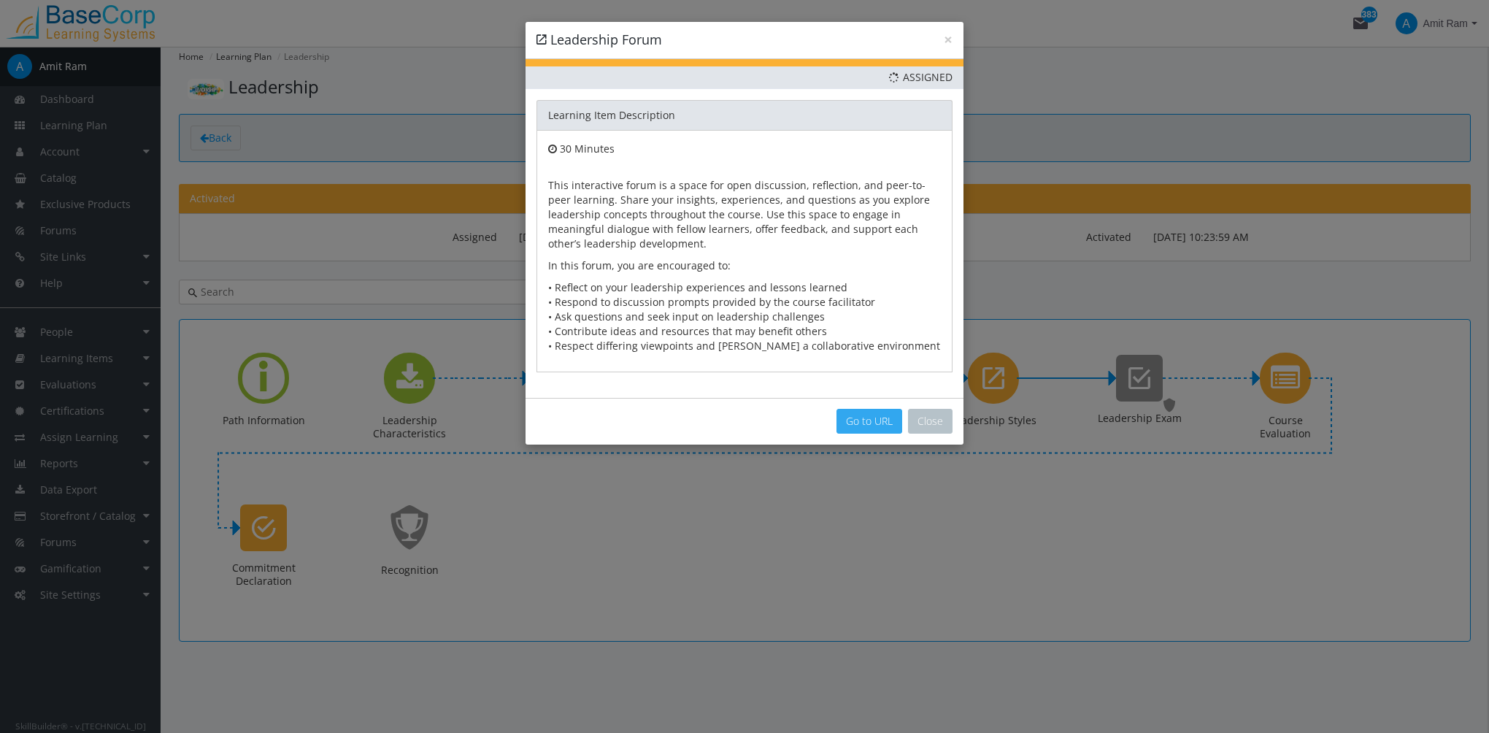
click at [877, 426] on link "Go to URL" at bounding box center [870, 421] width 66 height 25
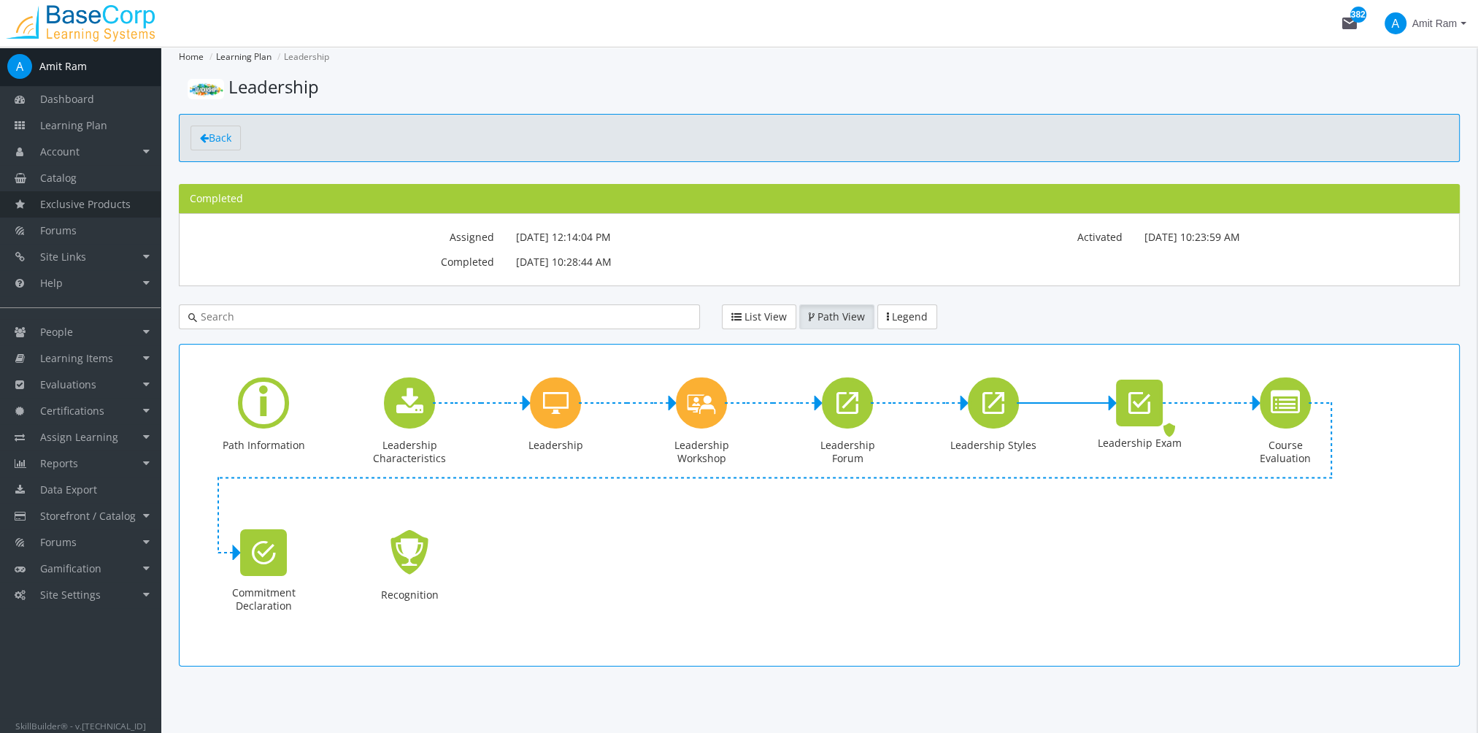
click at [111, 206] on span "Exclusive Products" at bounding box center [85, 204] width 91 height 14
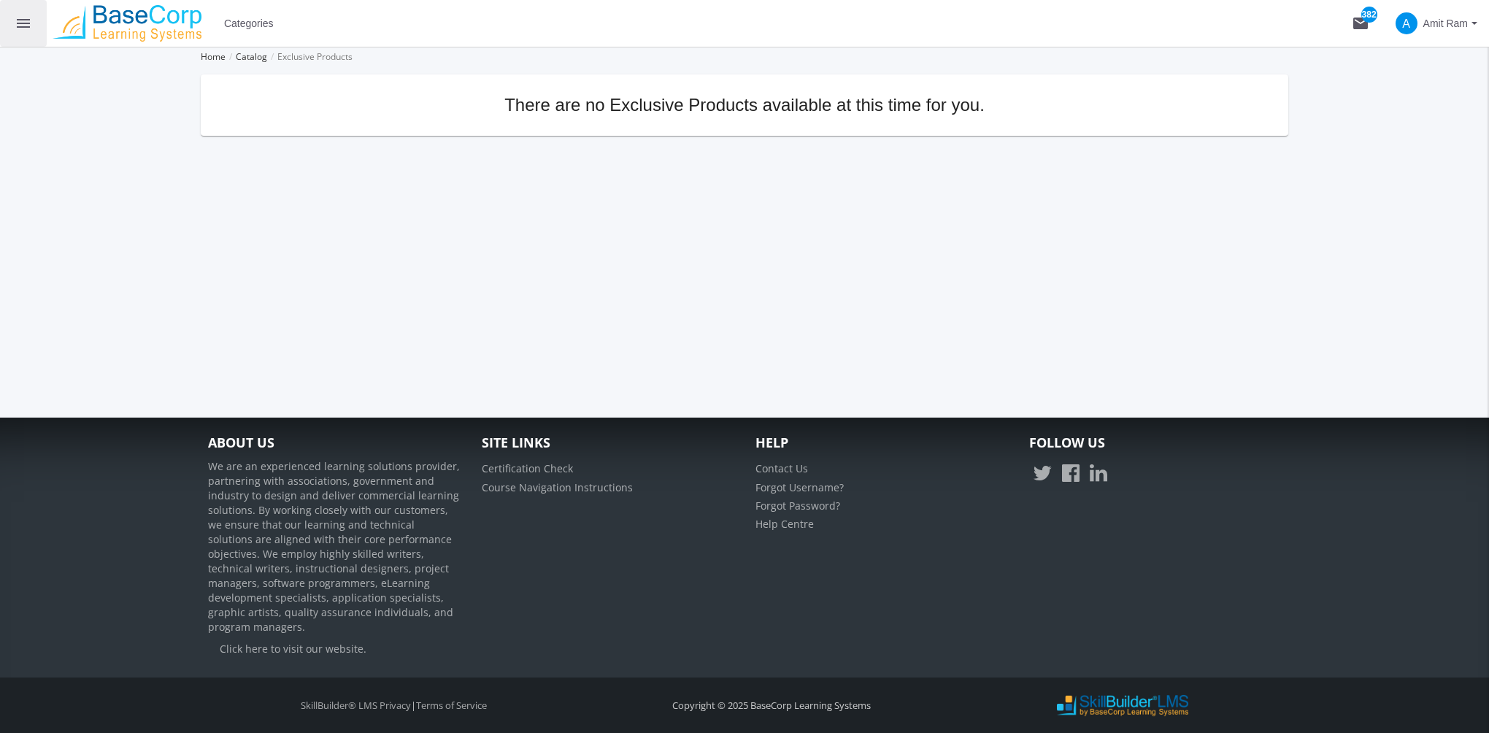
click at [31, 28] on mat-icon "menu" at bounding box center [24, 24] width 18 height 18
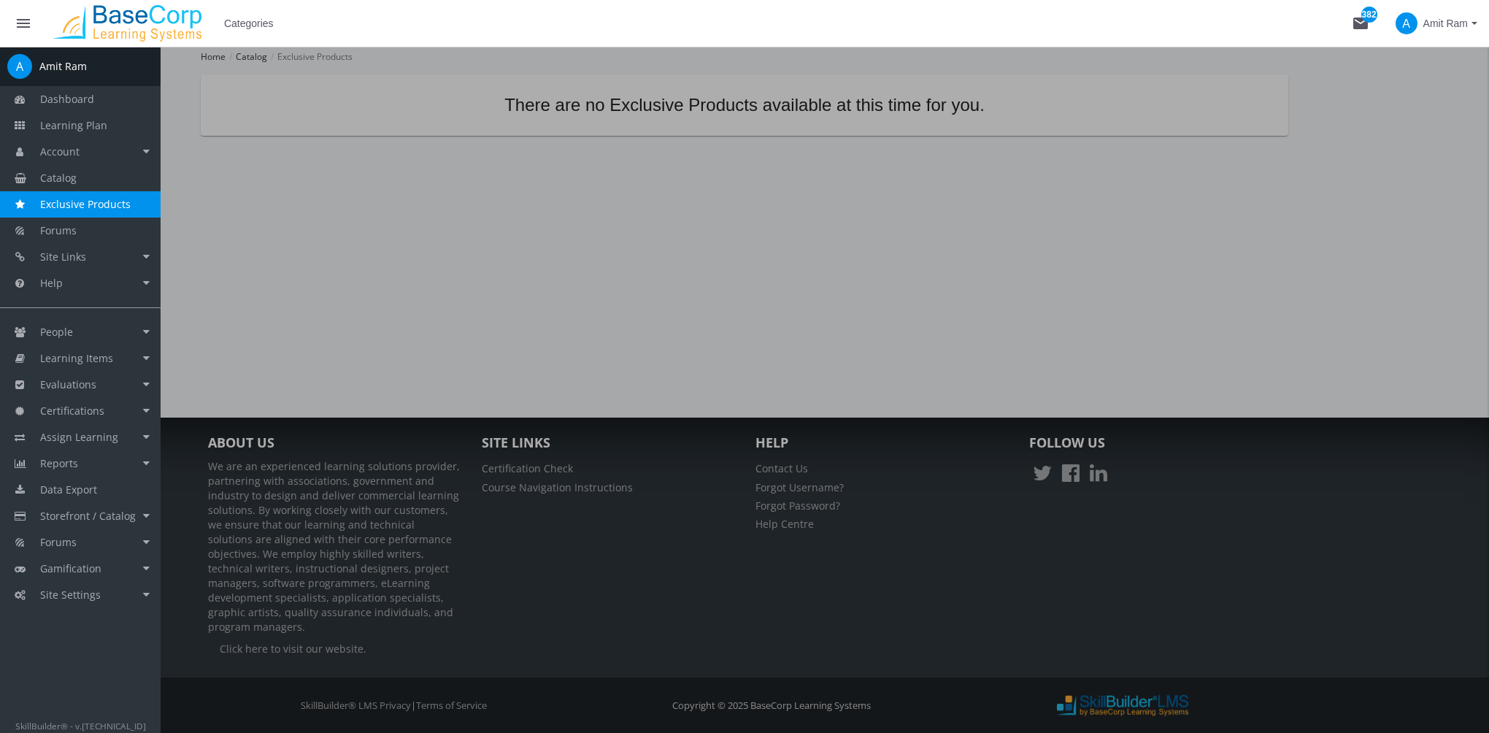
click at [93, 206] on span "Exclusive Products" at bounding box center [85, 204] width 91 height 14
click at [126, 199] on span "Exclusive Products" at bounding box center [85, 204] width 91 height 14
click at [127, 234] on link "Forums" at bounding box center [80, 231] width 161 height 26
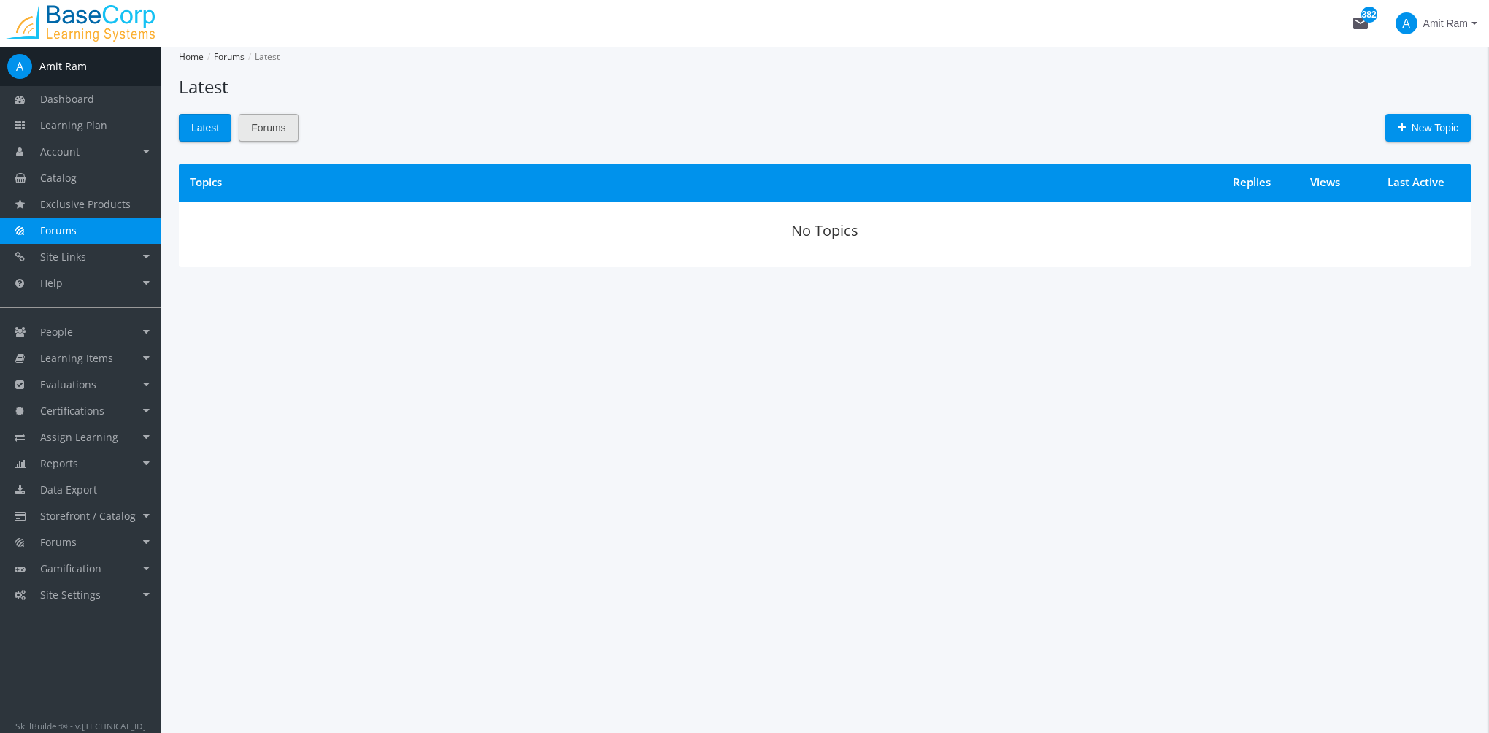
click at [283, 129] on span "Forums" at bounding box center [268, 128] width 34 height 26
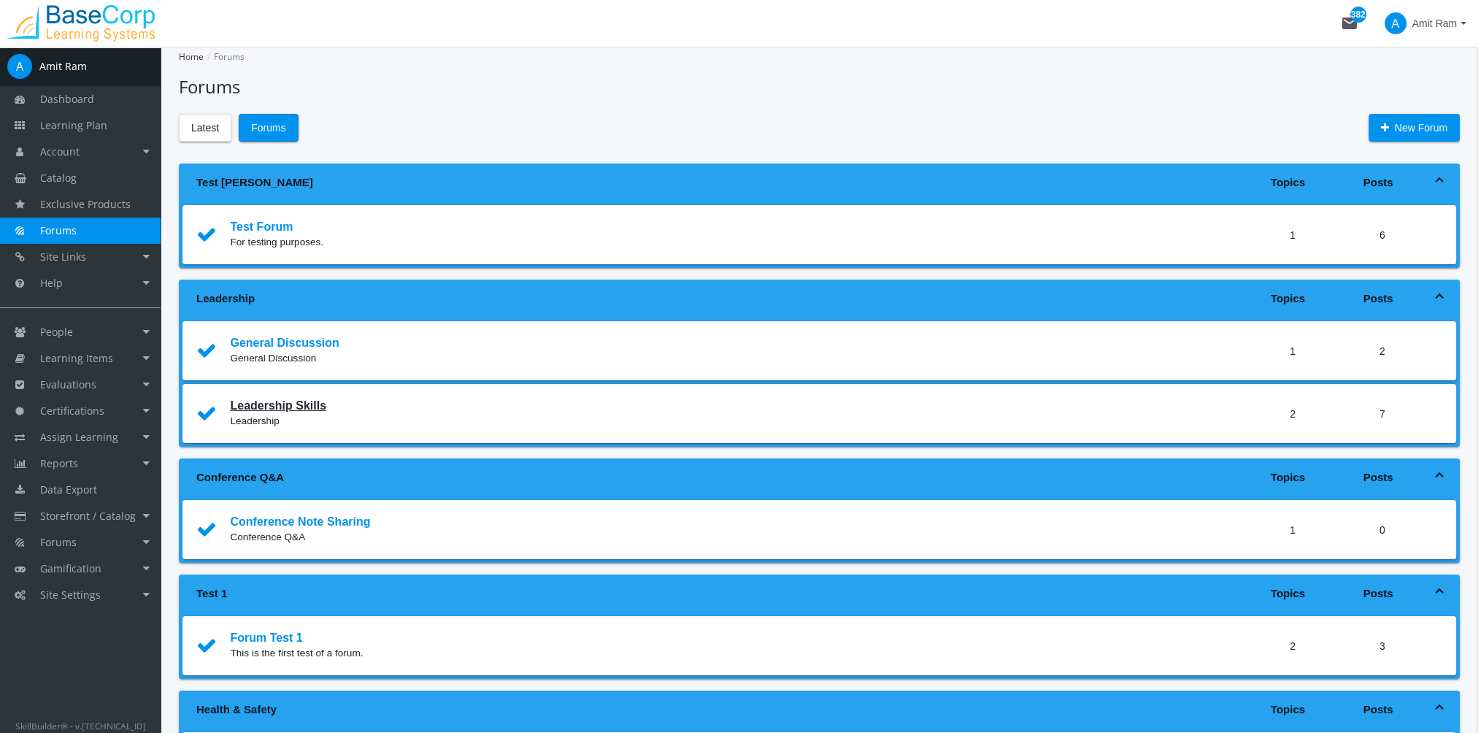
click at [298, 406] on link "Leadership Skills" at bounding box center [278, 405] width 96 height 12
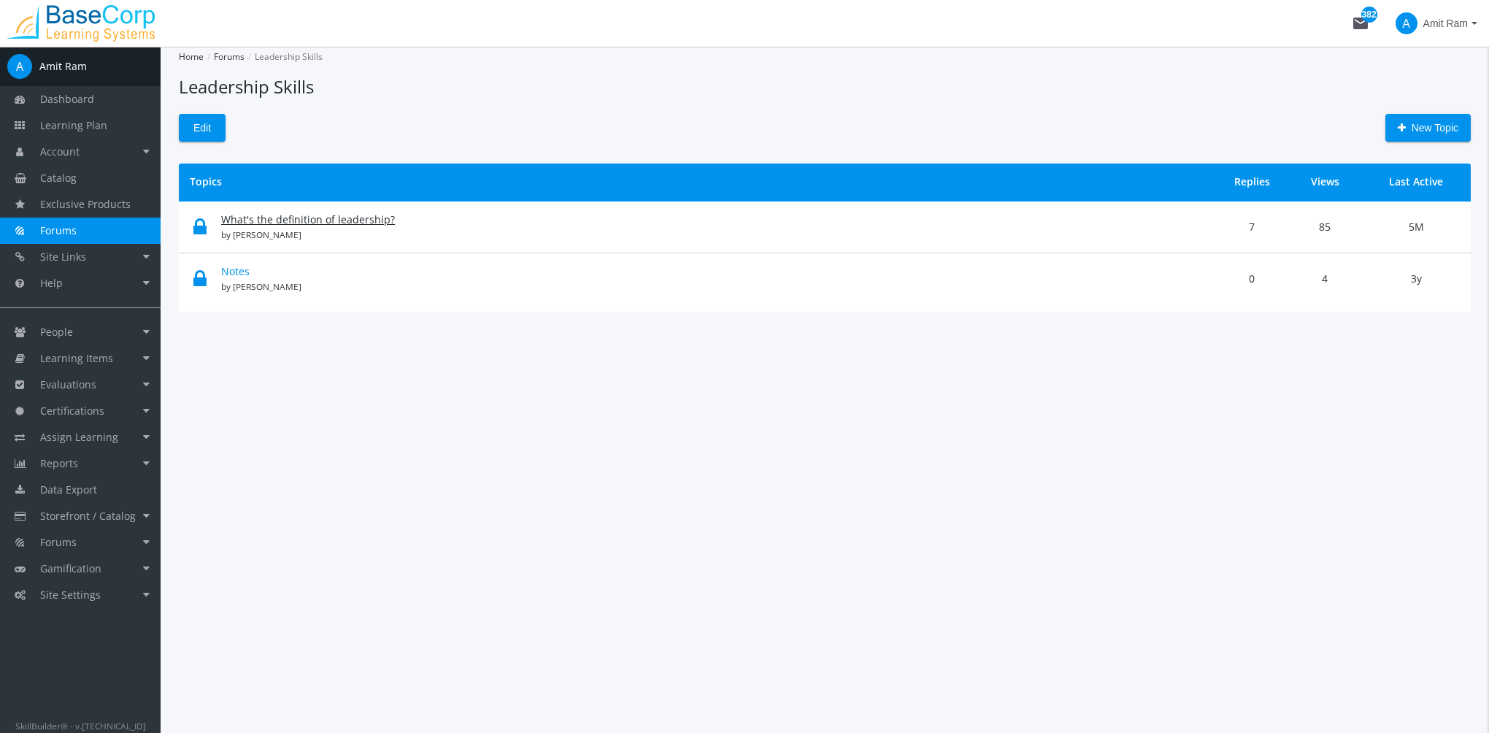
click at [293, 225] on link "What's the definition of leadership?" at bounding box center [308, 219] width 174 height 14
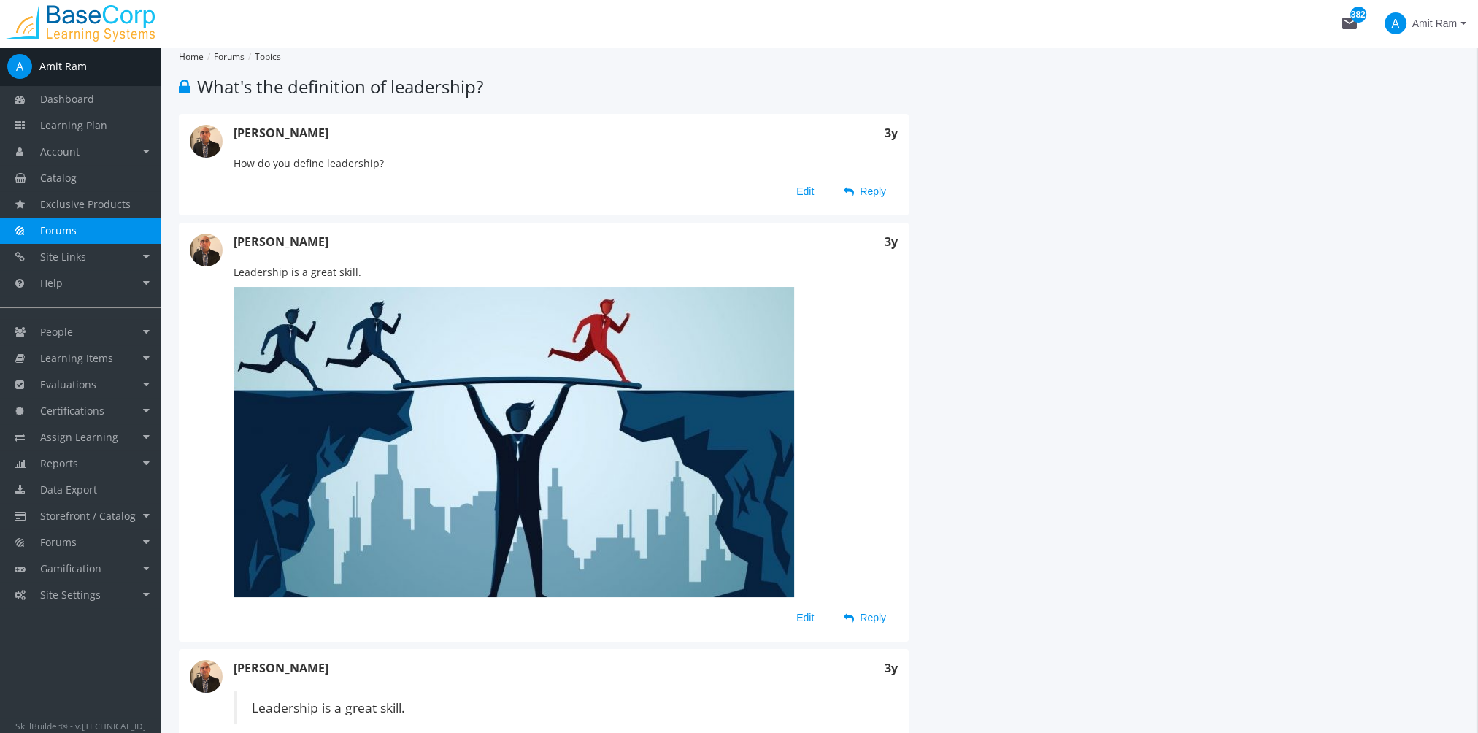
click at [862, 187] on span "Reply" at bounding box center [865, 191] width 42 height 26
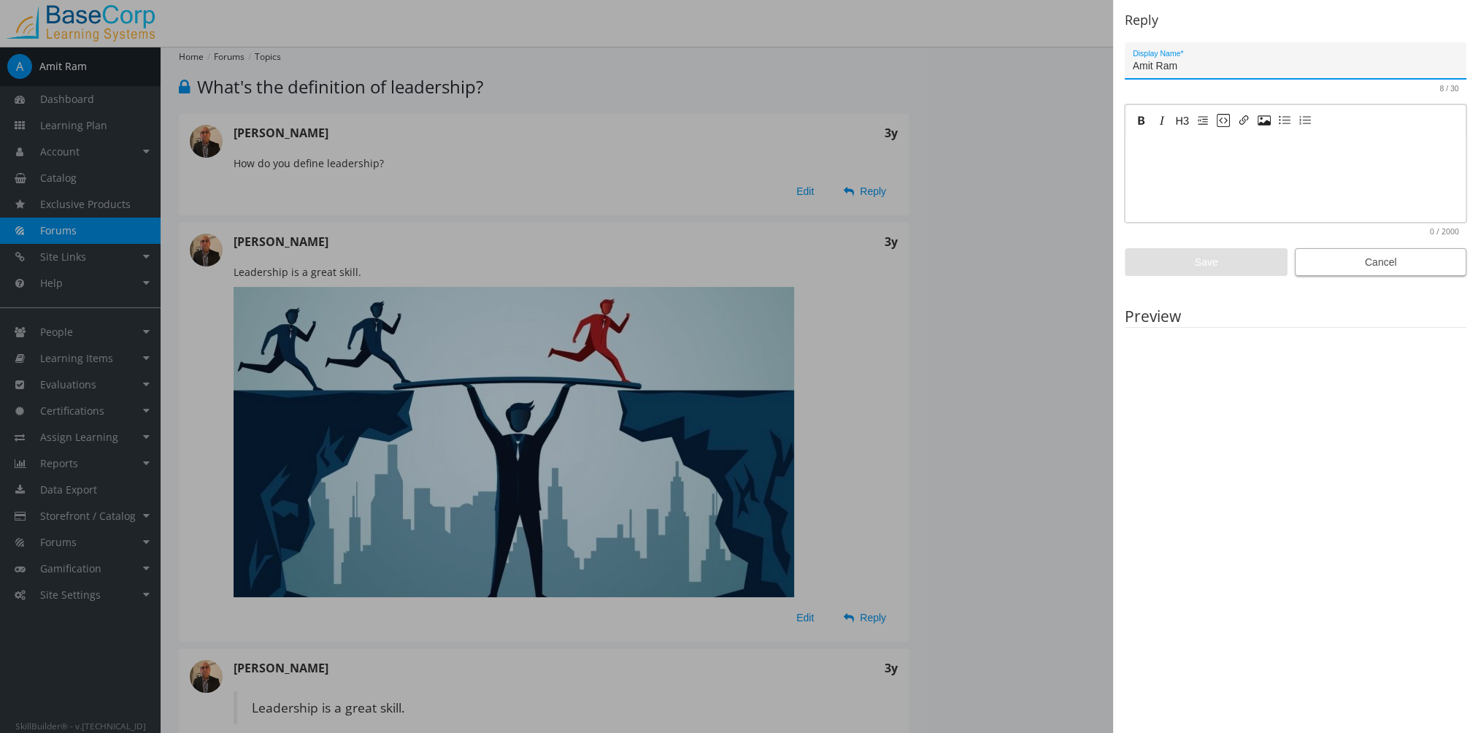
click at [1407, 267] on span "Cancel" at bounding box center [1380, 262] width 147 height 26
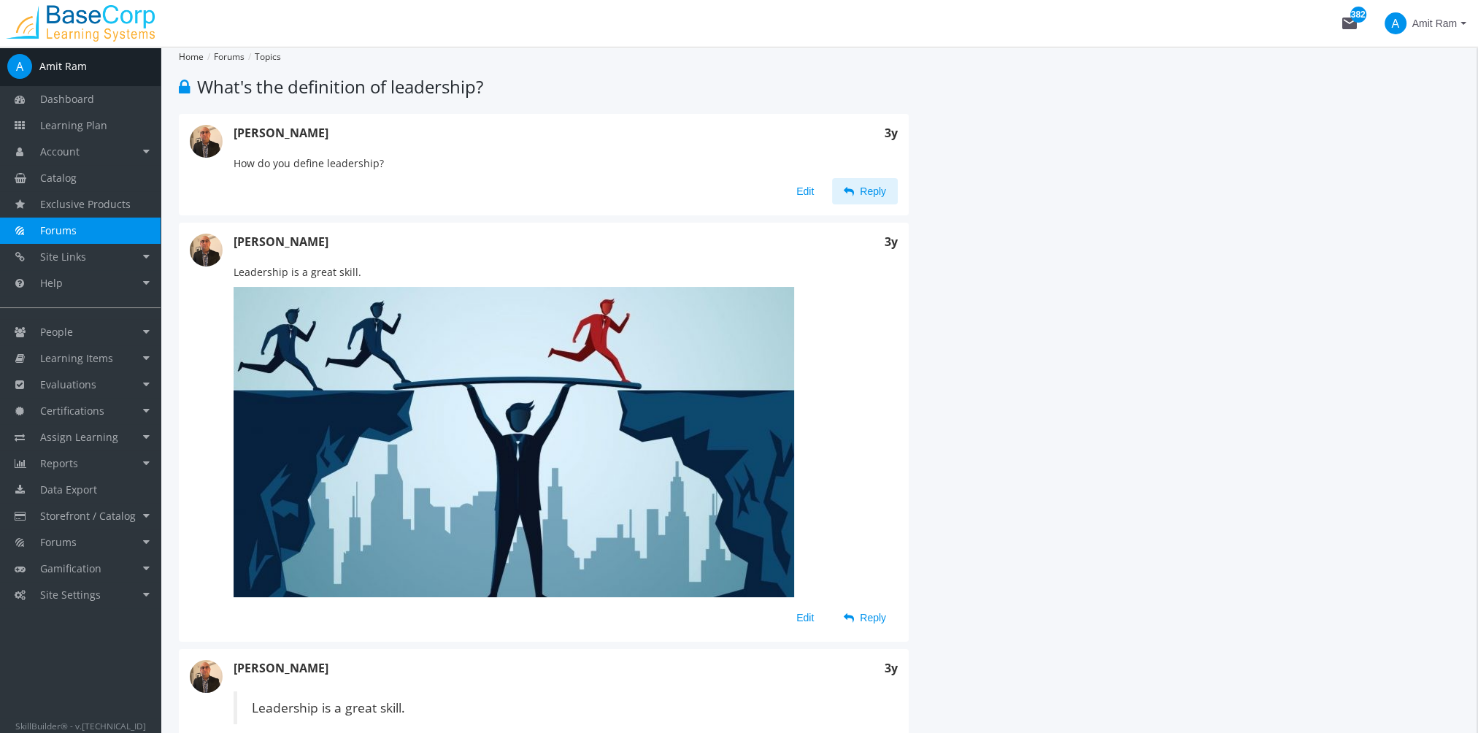
click at [85, 231] on link "Forums" at bounding box center [80, 231] width 161 height 26
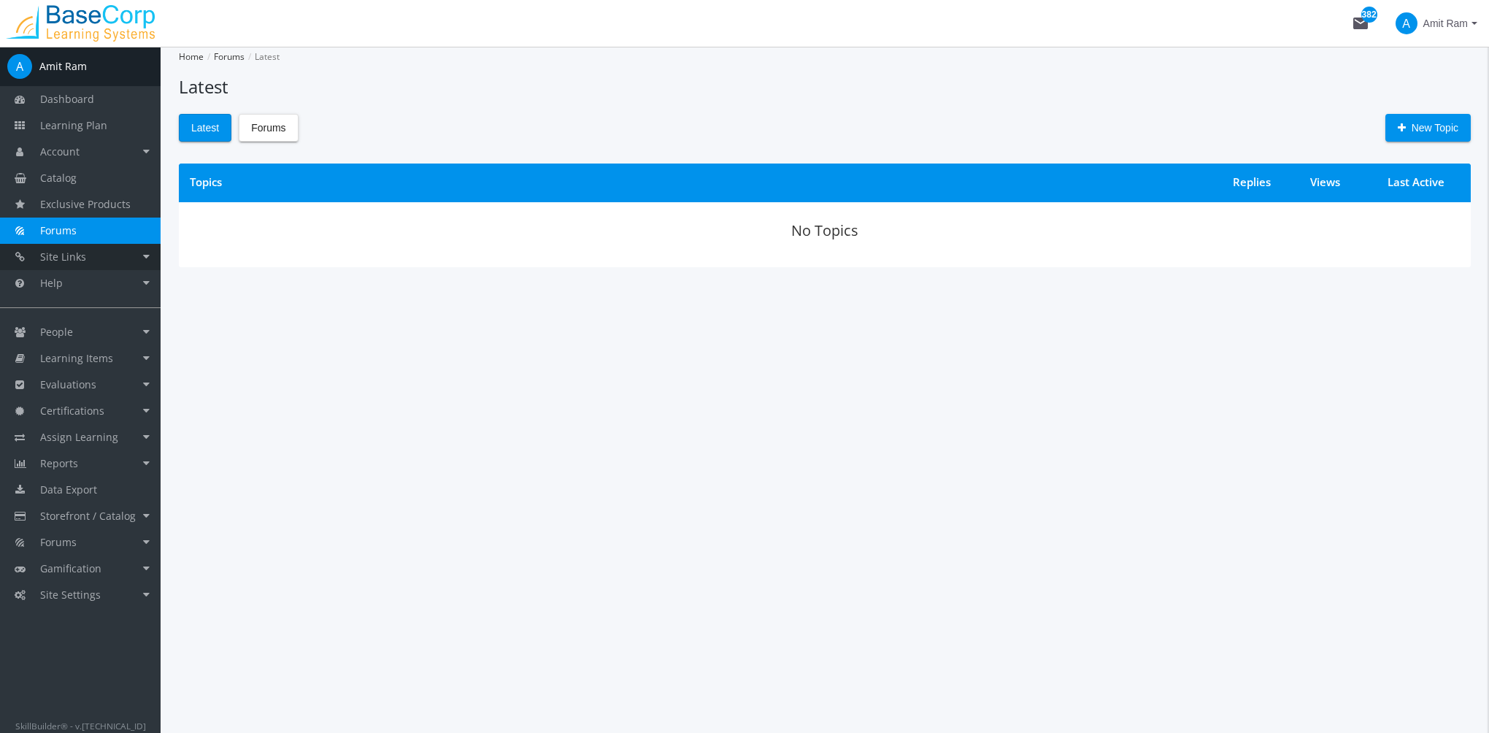
click at [93, 258] on link "Site Links" at bounding box center [80, 257] width 161 height 26
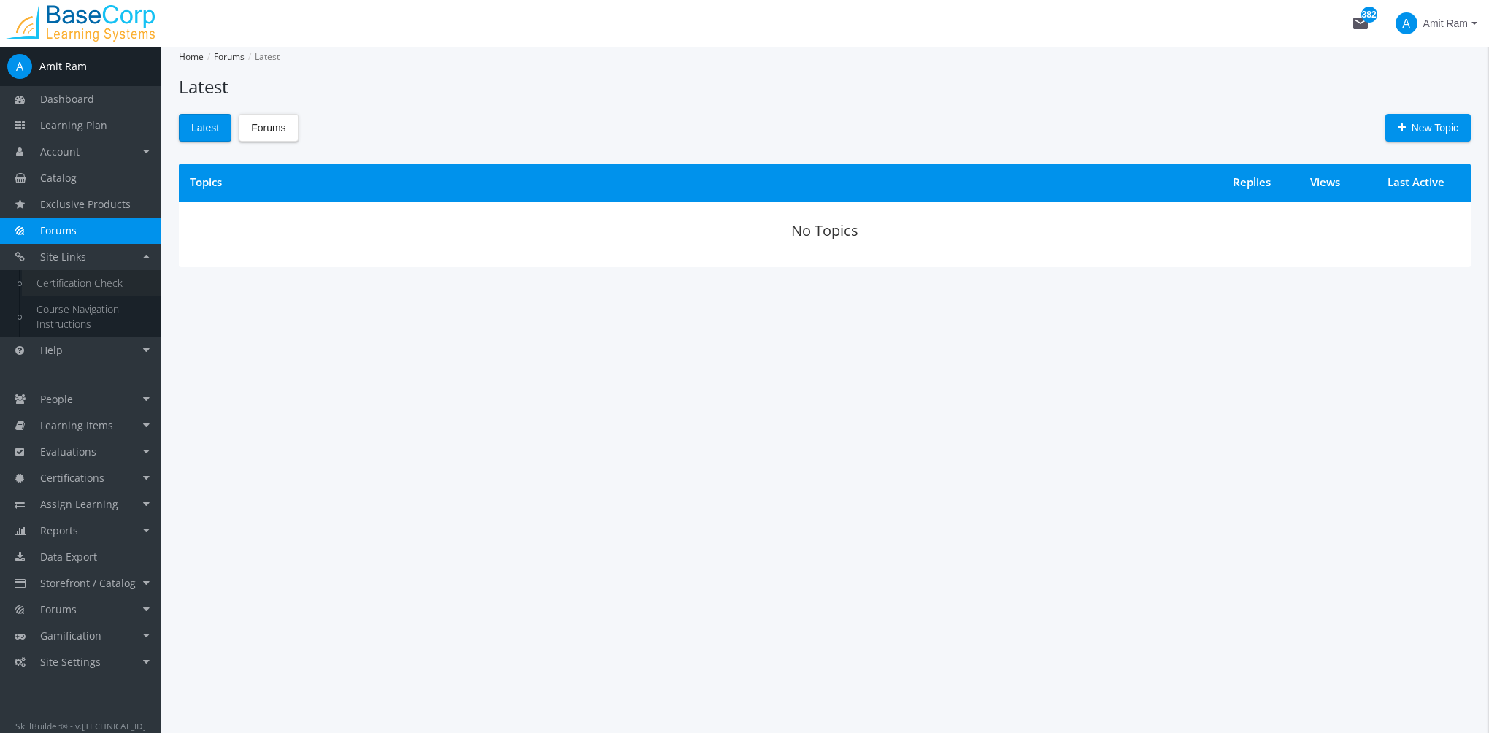
click at [104, 284] on link "Certification Check" at bounding box center [91, 283] width 139 height 26
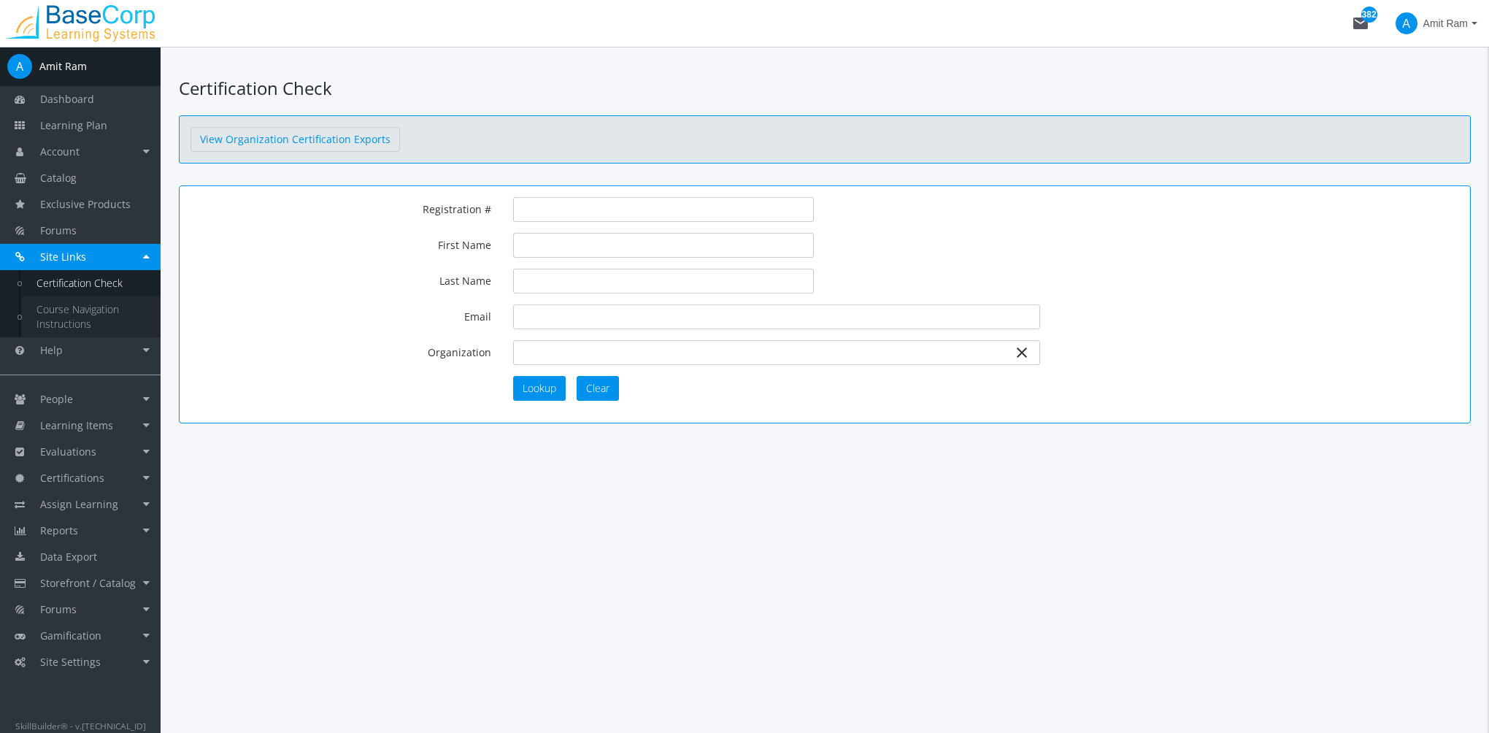
click at [108, 312] on link "Course Navigation Instructions" at bounding box center [91, 316] width 139 height 41
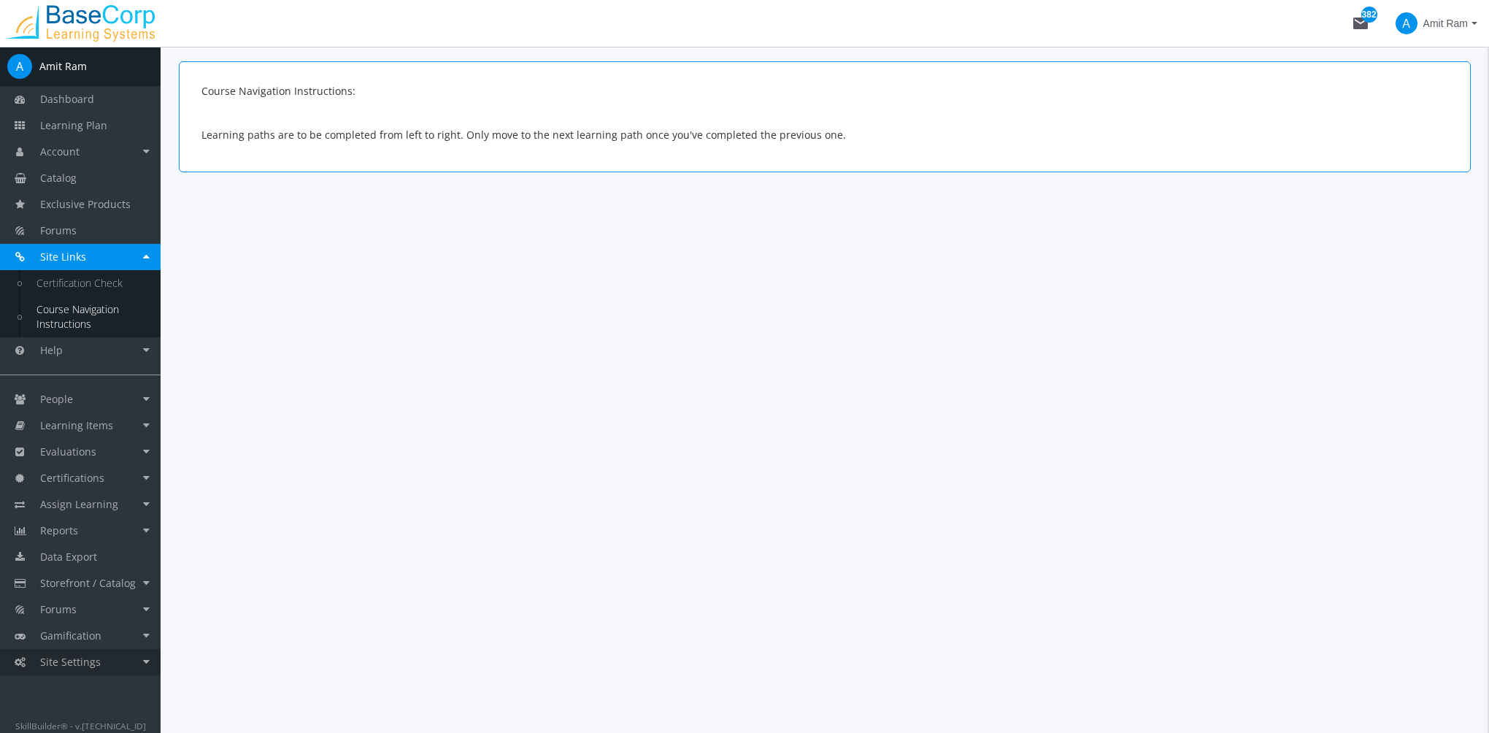
click at [118, 665] on link "Site Settings" at bounding box center [80, 662] width 161 height 26
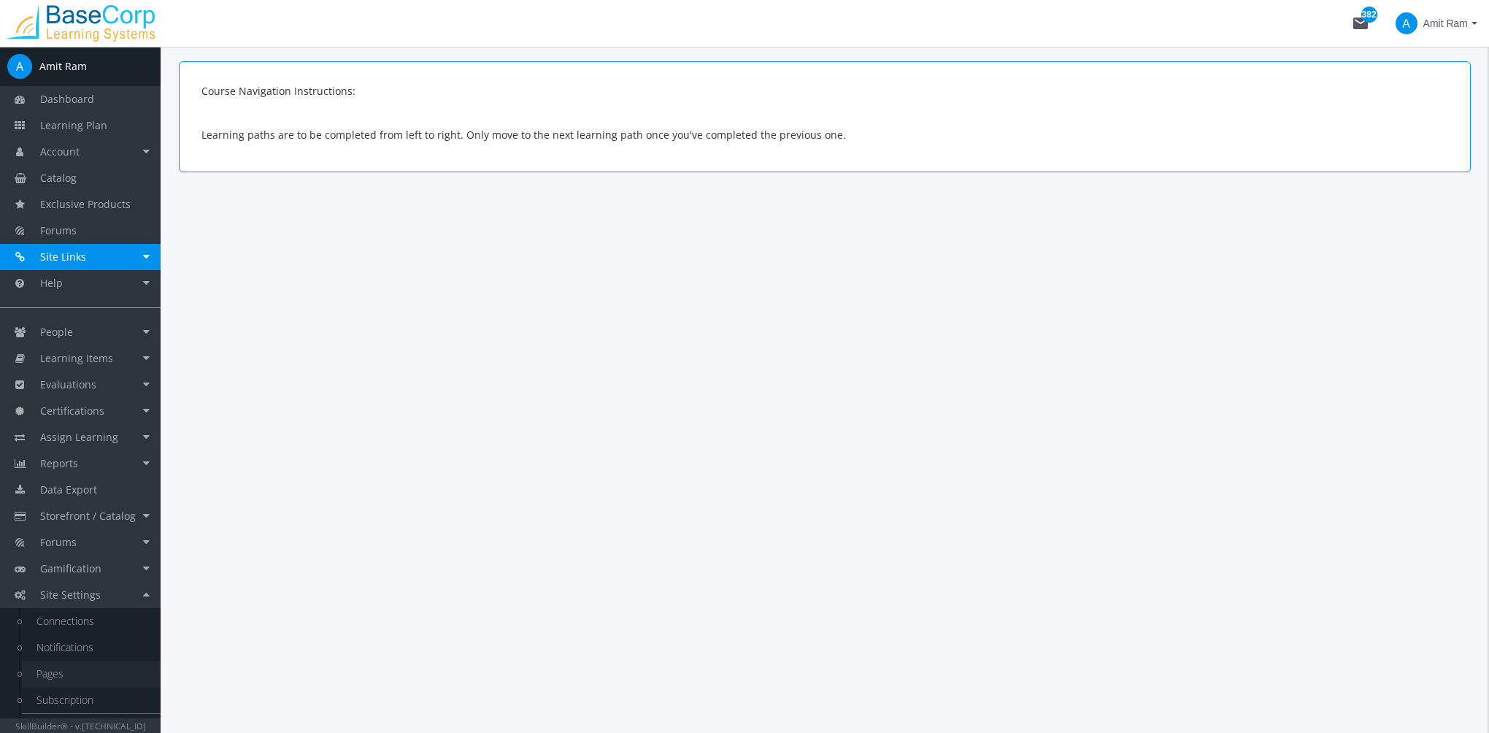
click at [55, 675] on link "Pages" at bounding box center [91, 674] width 139 height 26
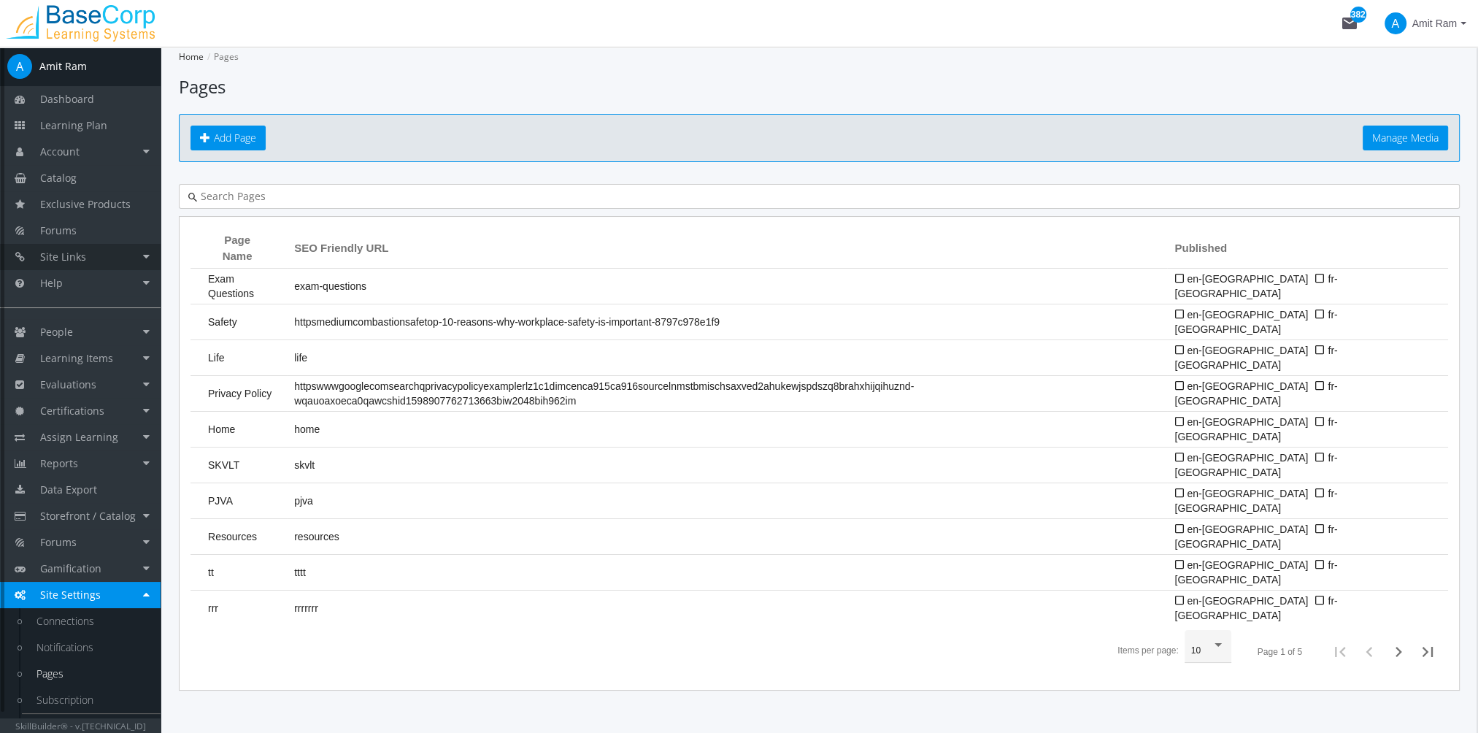
click at [96, 260] on link "Site Links" at bounding box center [80, 257] width 161 height 26
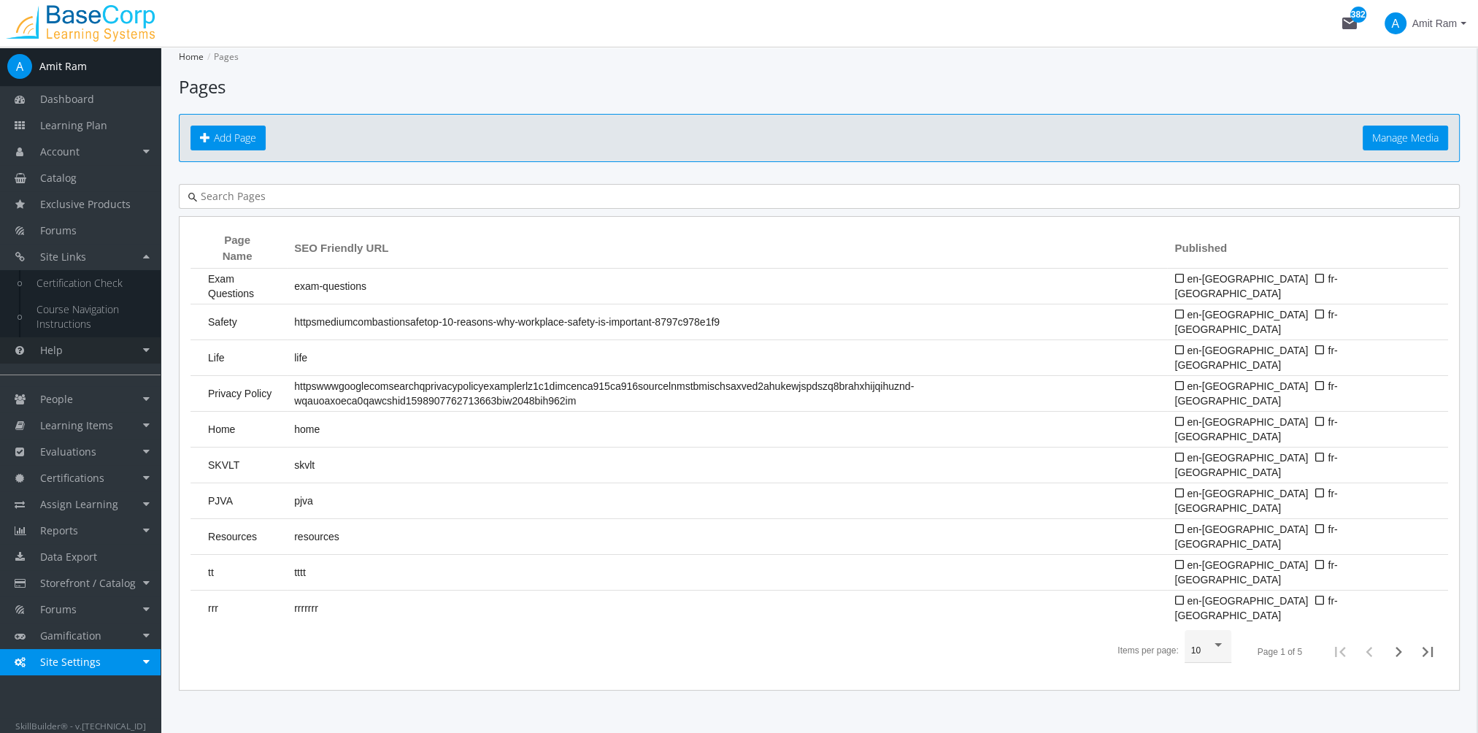
click at [107, 352] on link "Help" at bounding box center [80, 350] width 161 height 26
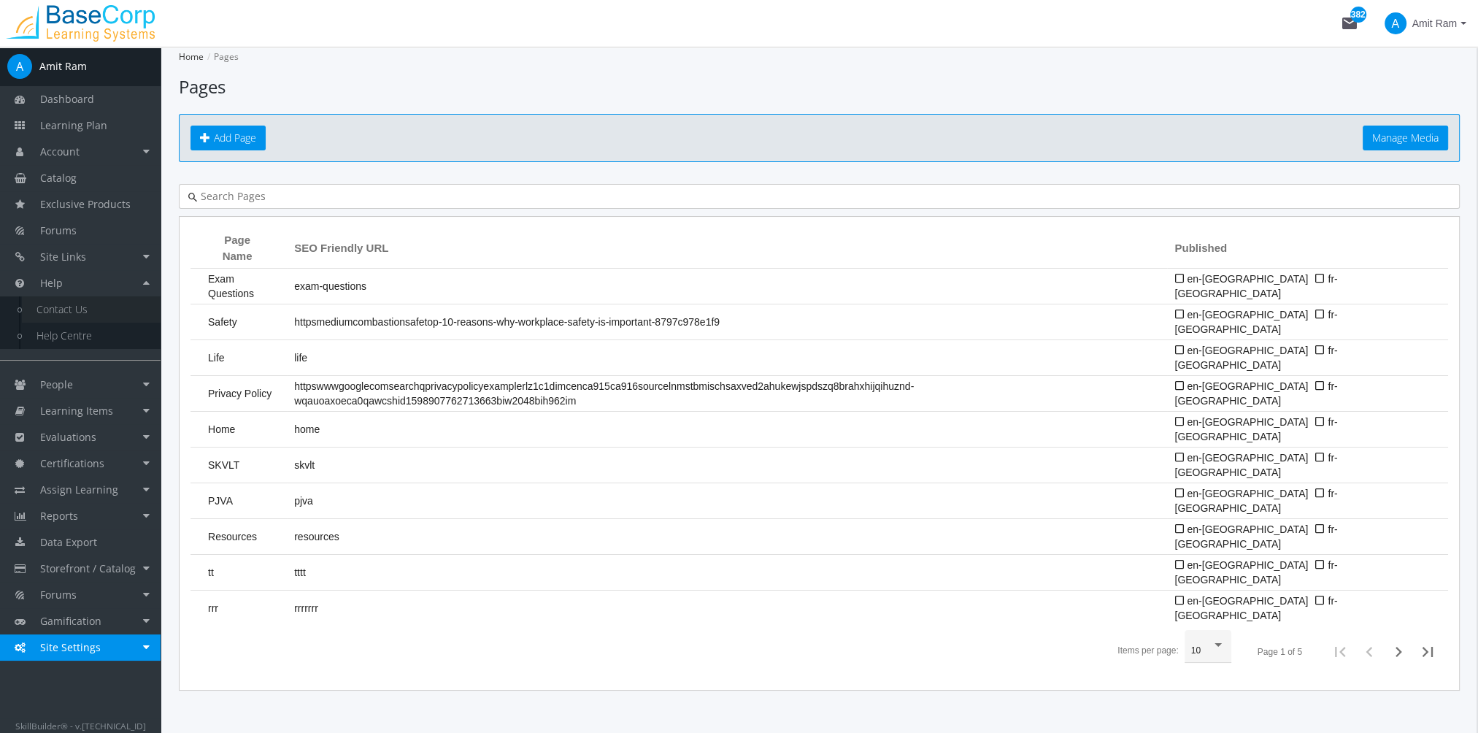
click at [96, 312] on link "Contact Us" at bounding box center [91, 309] width 139 height 26
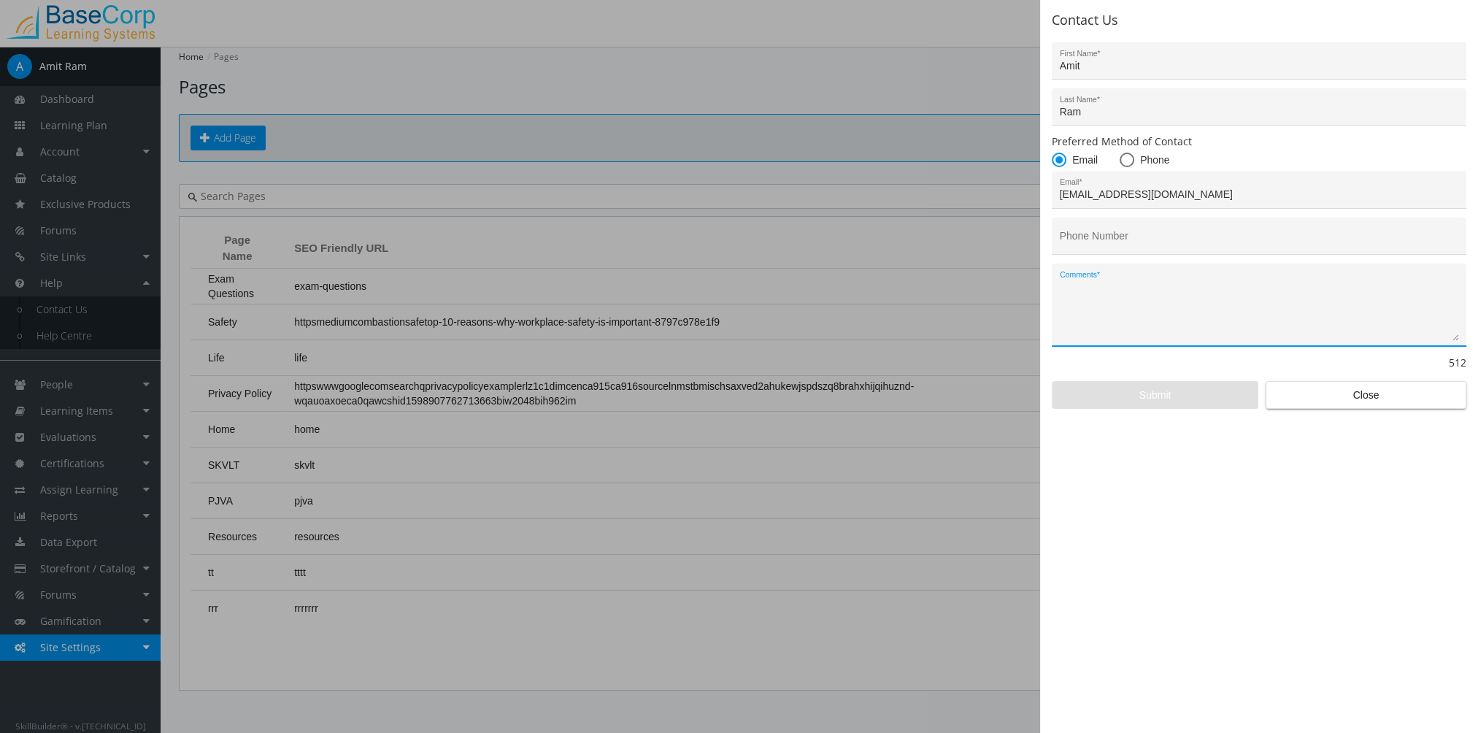
click at [1115, 300] on textarea "Comments *" at bounding box center [1259, 310] width 399 height 61
type textarea "My password is not working The module is not laucnhing"
click at [1309, 396] on span "Close" at bounding box center [1366, 395] width 176 height 26
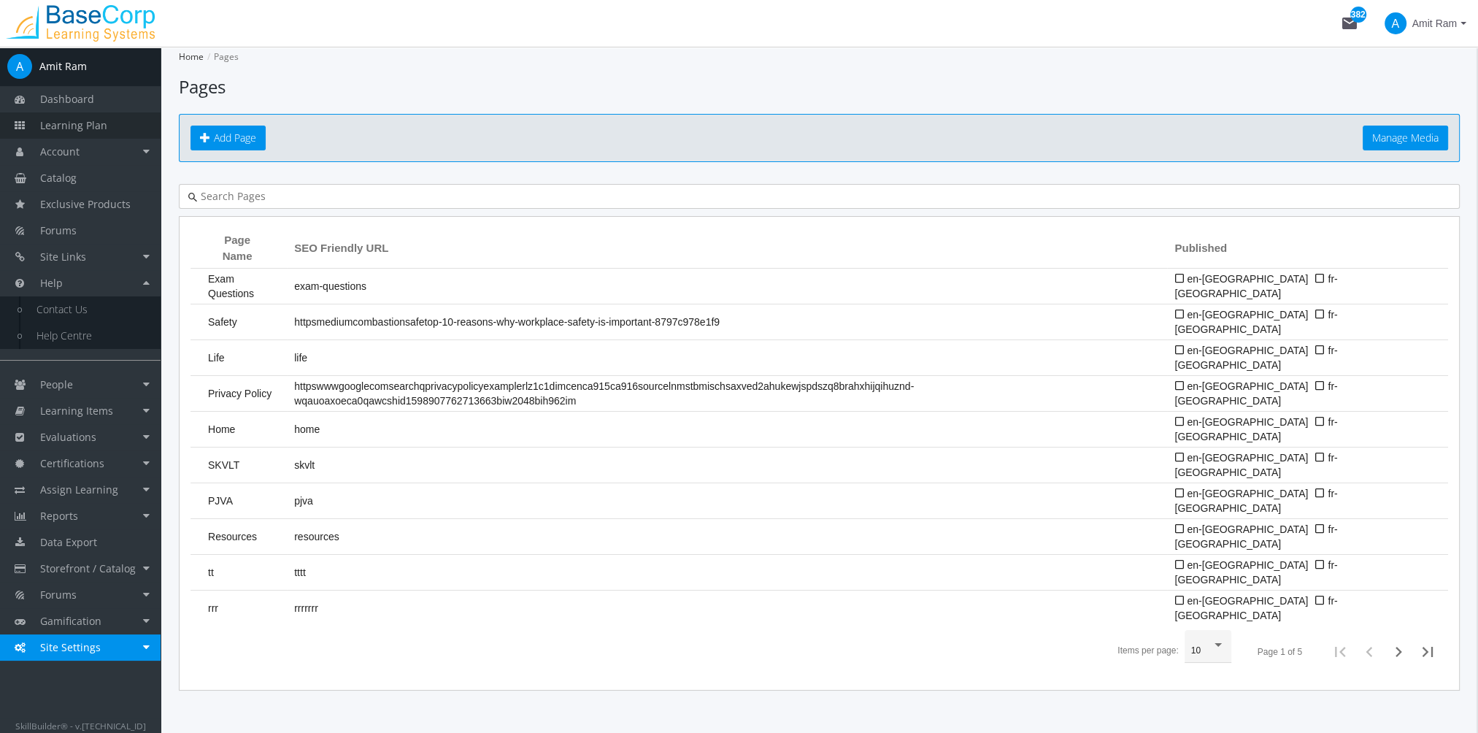
click at [83, 126] on span "Learning Plan" at bounding box center [73, 125] width 67 height 14
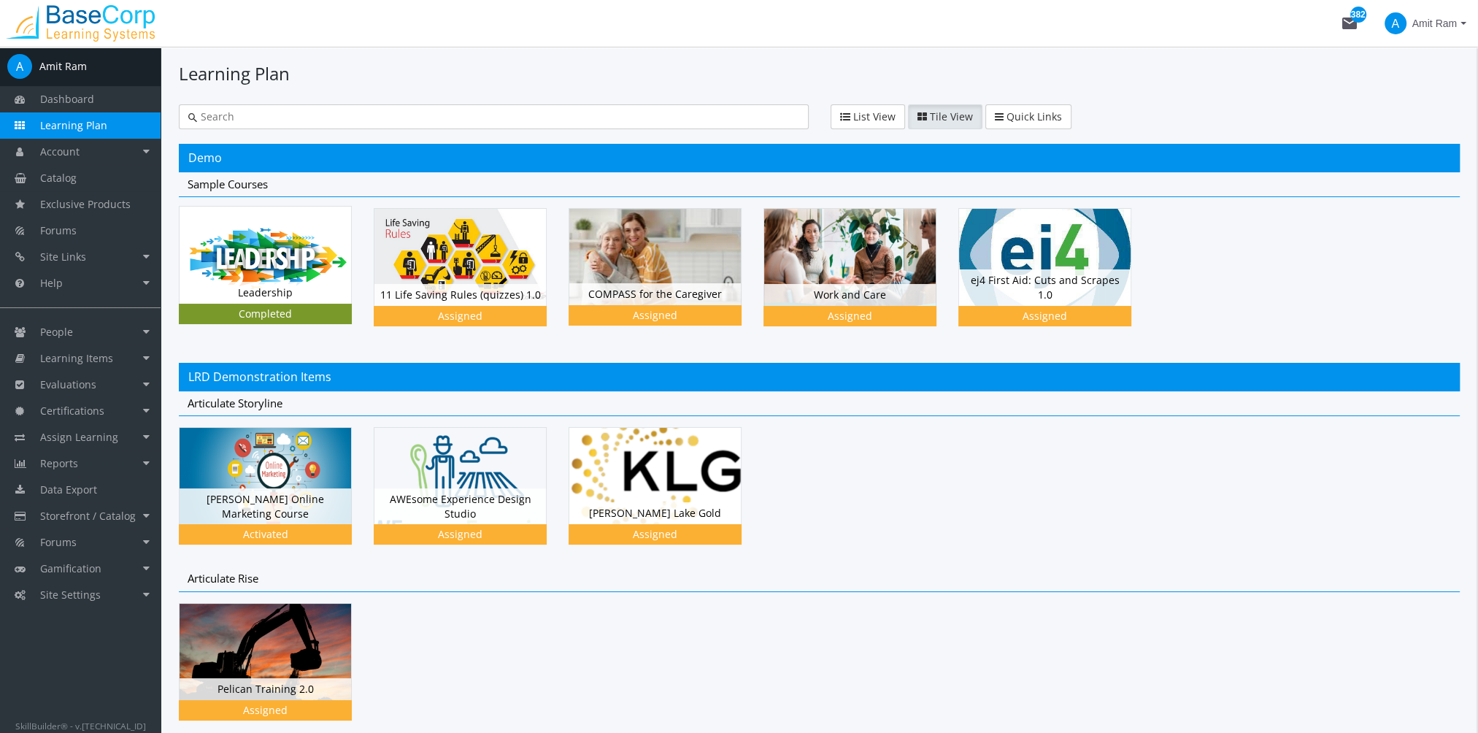
click at [284, 307] on div "Completed" at bounding box center [265, 314] width 167 height 15
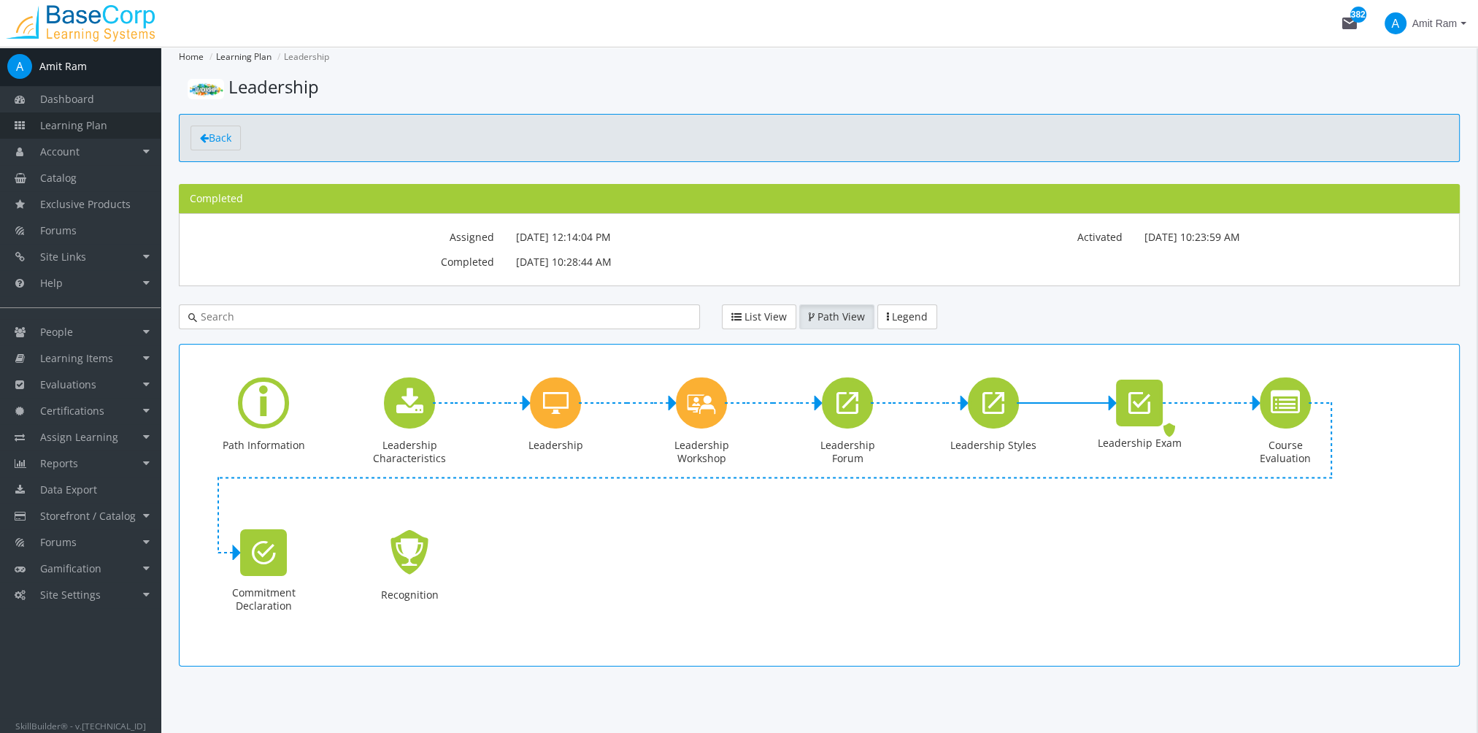
click at [136, 118] on link "Learning Plan" at bounding box center [80, 125] width 161 height 26
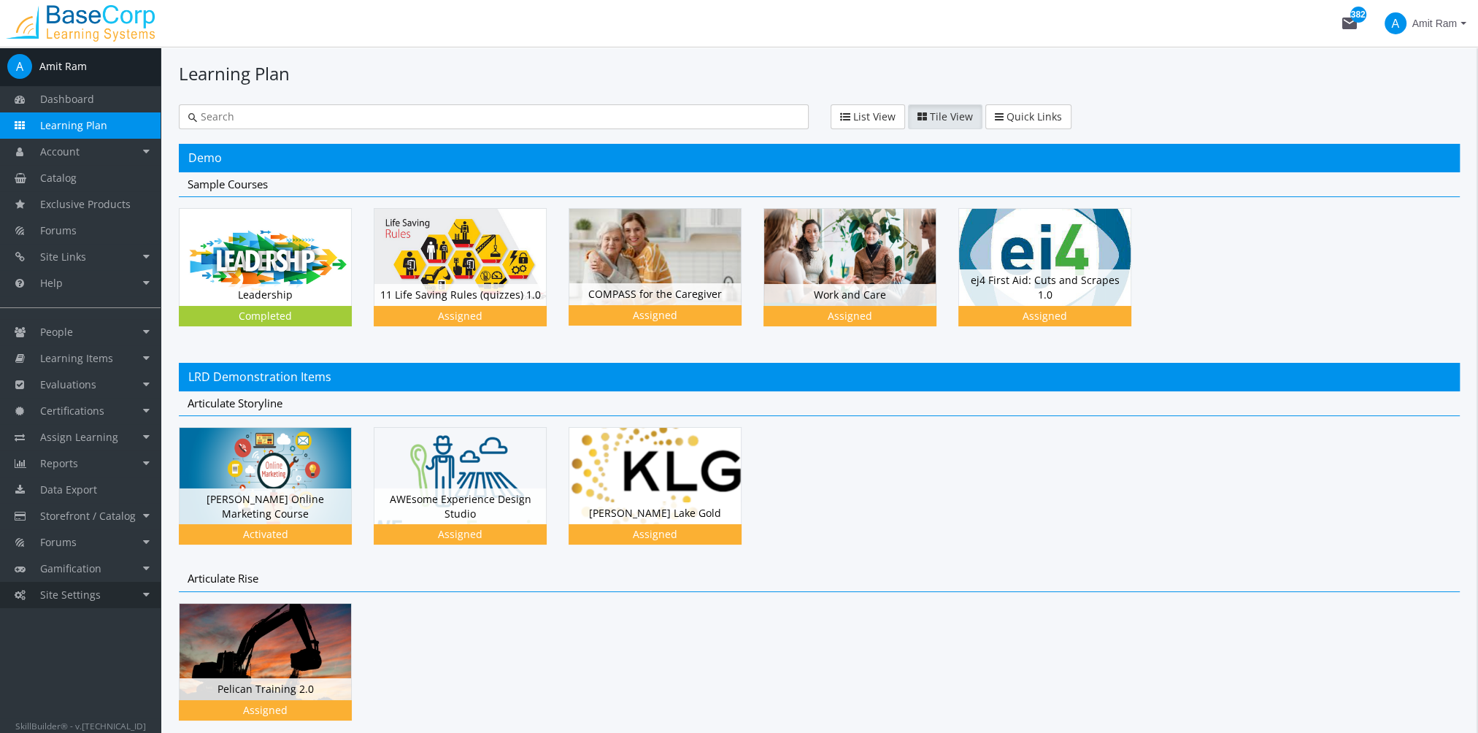
click at [126, 601] on link "Site Settings" at bounding box center [80, 595] width 161 height 26
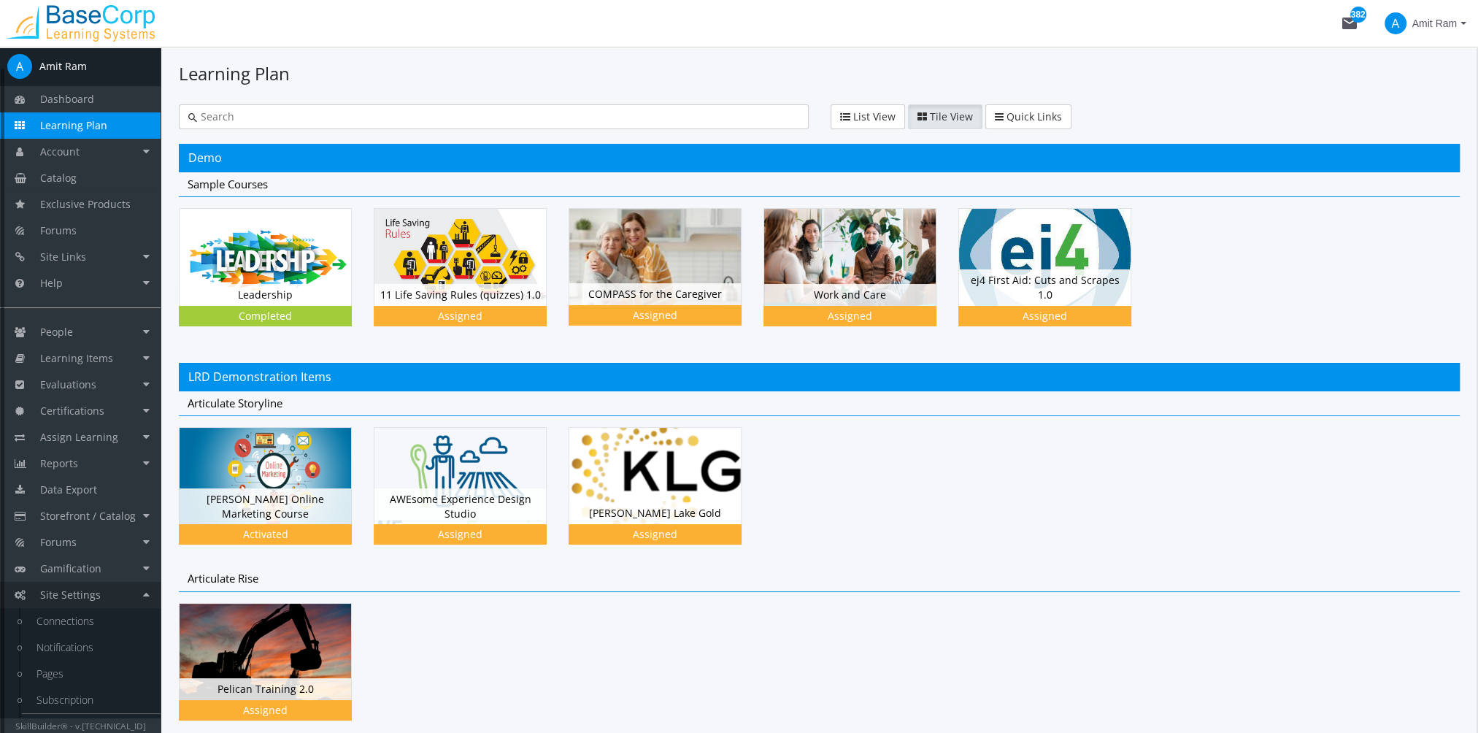
scroll to position [21, 0]
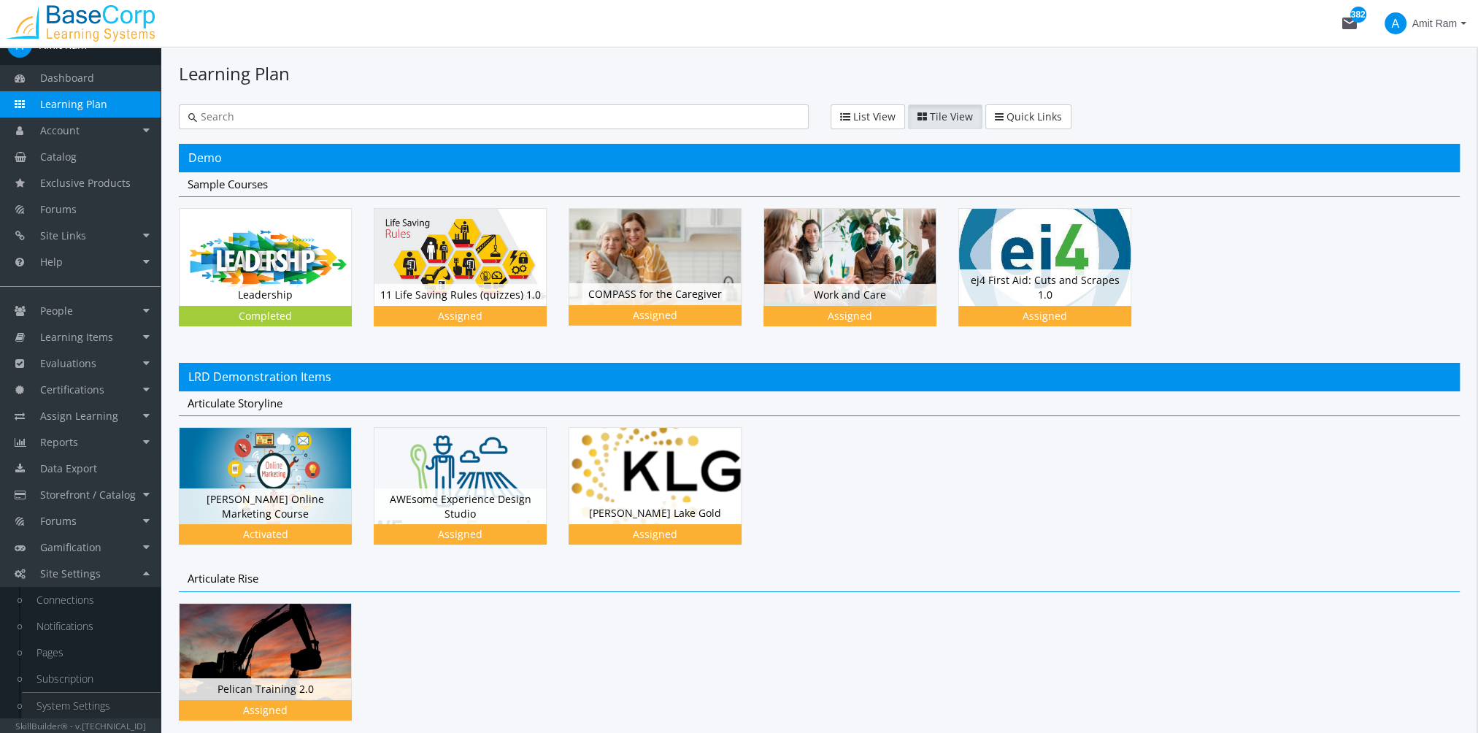
click at [93, 707] on link "System Settings" at bounding box center [91, 706] width 139 height 26
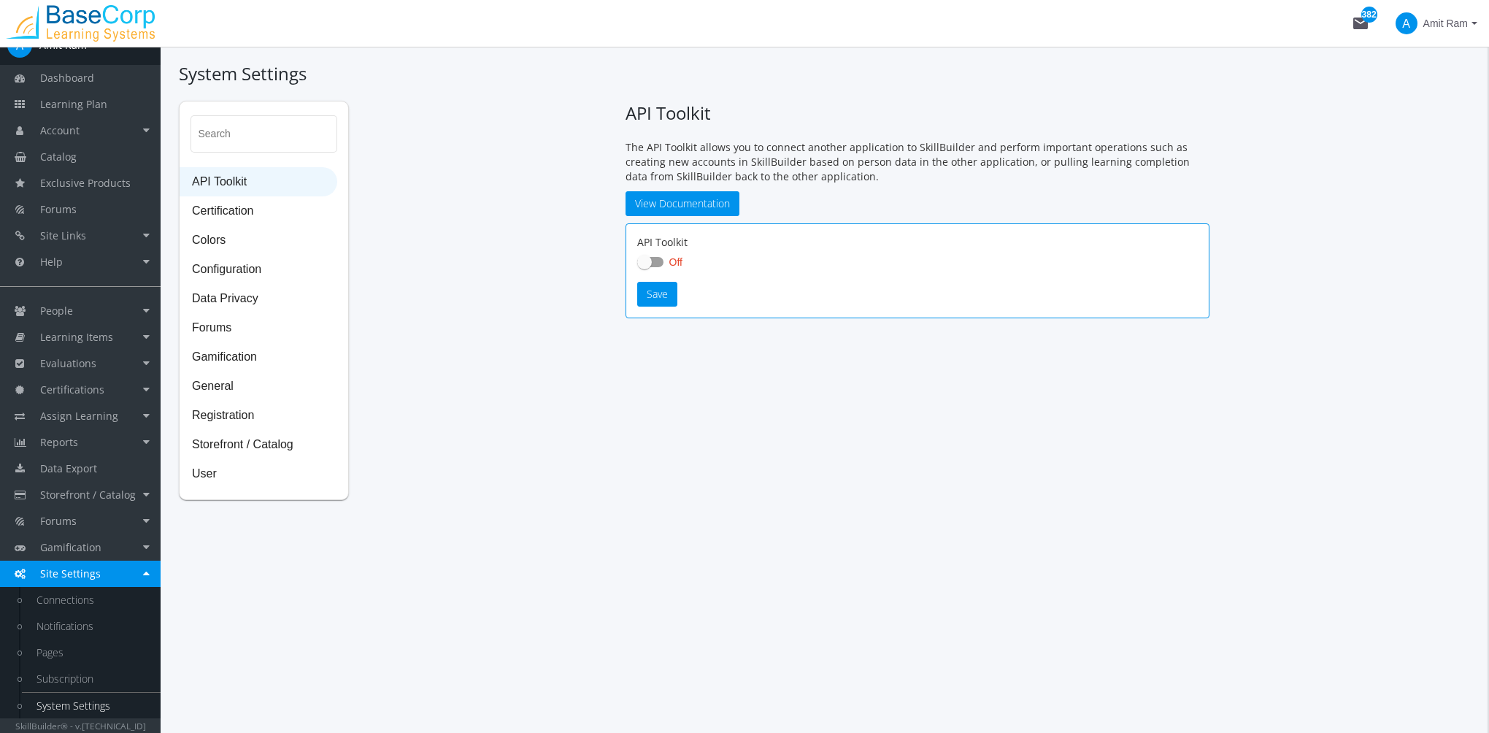
checkbox input "true"
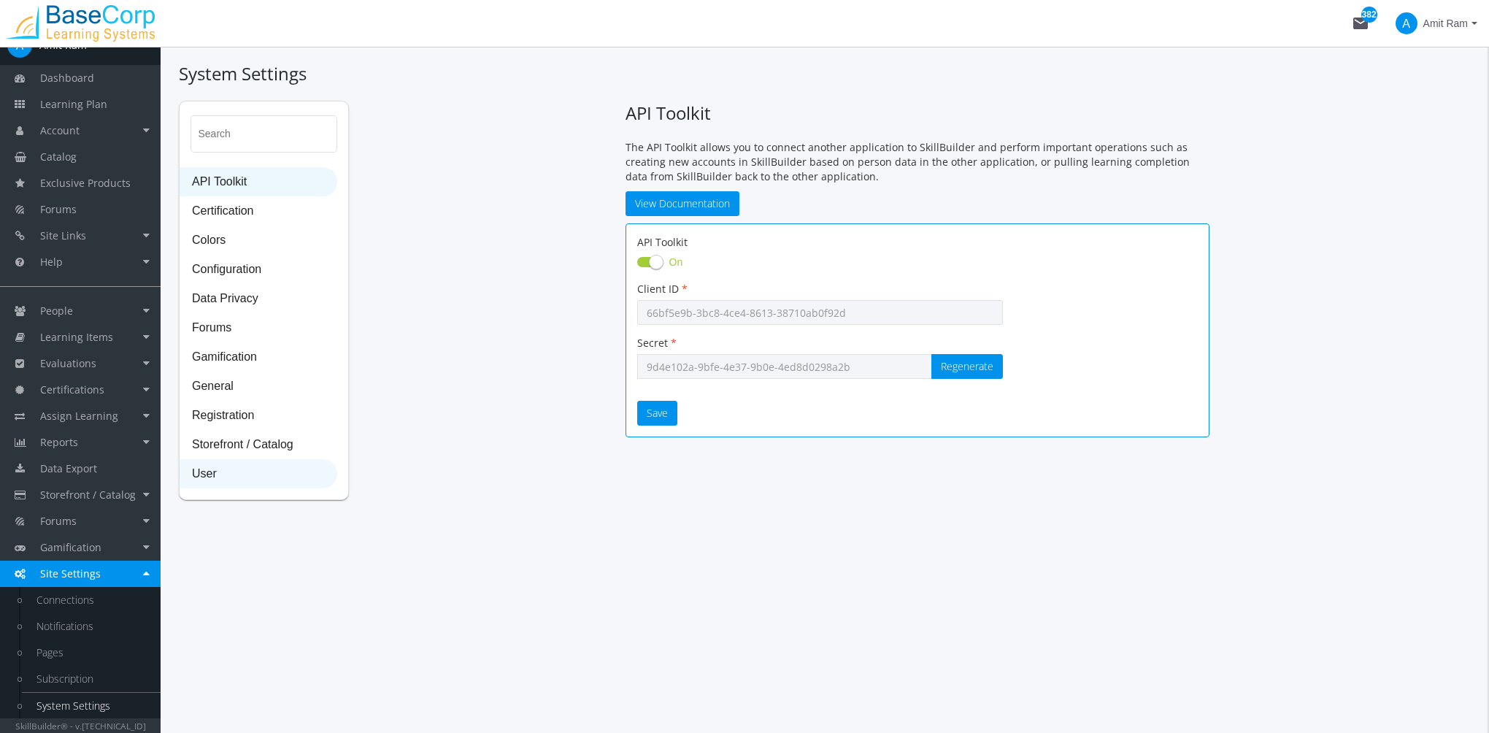
click at [205, 470] on span "User" at bounding box center [258, 474] width 156 height 29
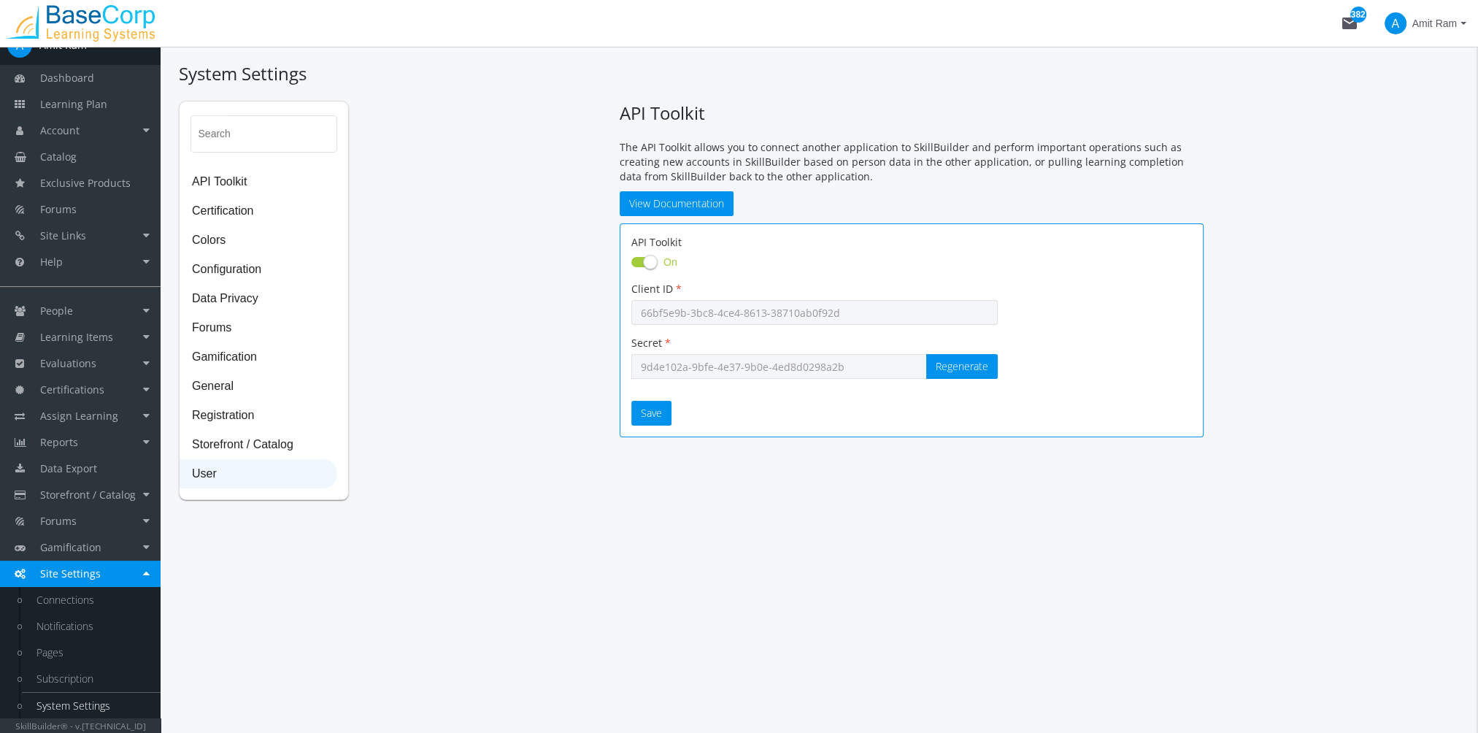
select select "2: 3"
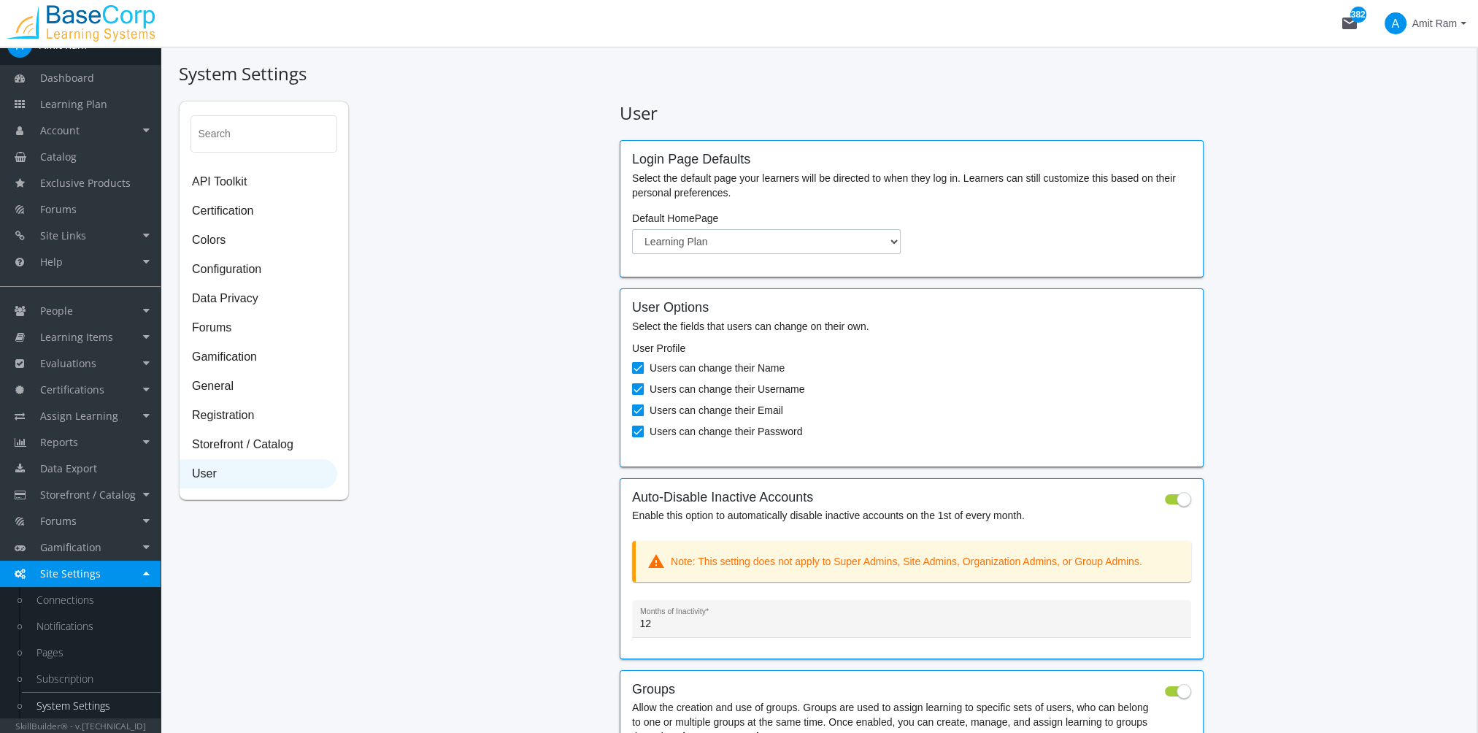
click at [712, 239] on select "Dashboard Account Learning Plan Catalog" at bounding box center [766, 241] width 269 height 25
click at [764, 201] on mat-card-content "Login Page Defaults Select the default page your learners will be directed to w…" at bounding box center [911, 203] width 559 height 101
click at [274, 441] on span "Storefront / Catalog" at bounding box center [258, 445] width 156 height 29
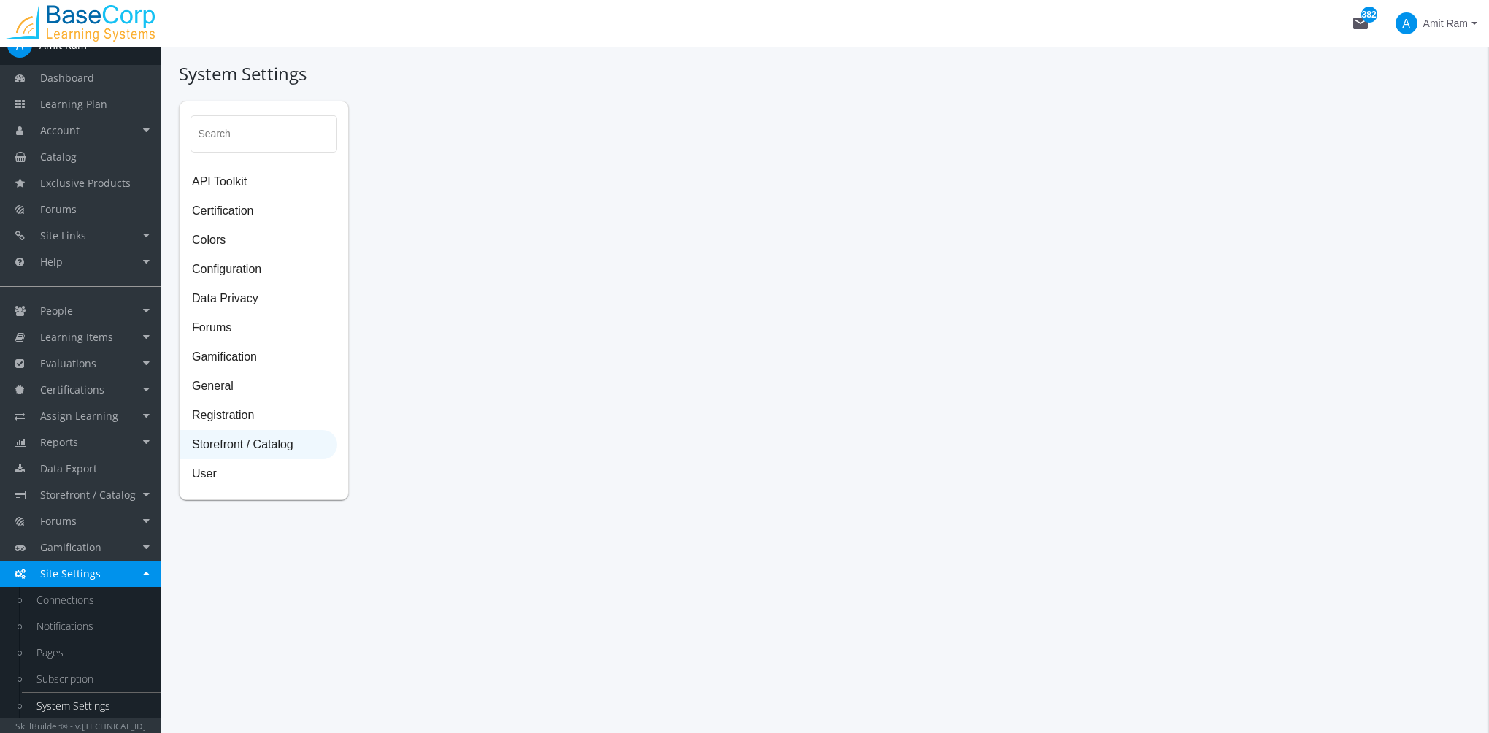
select select "23: USD"
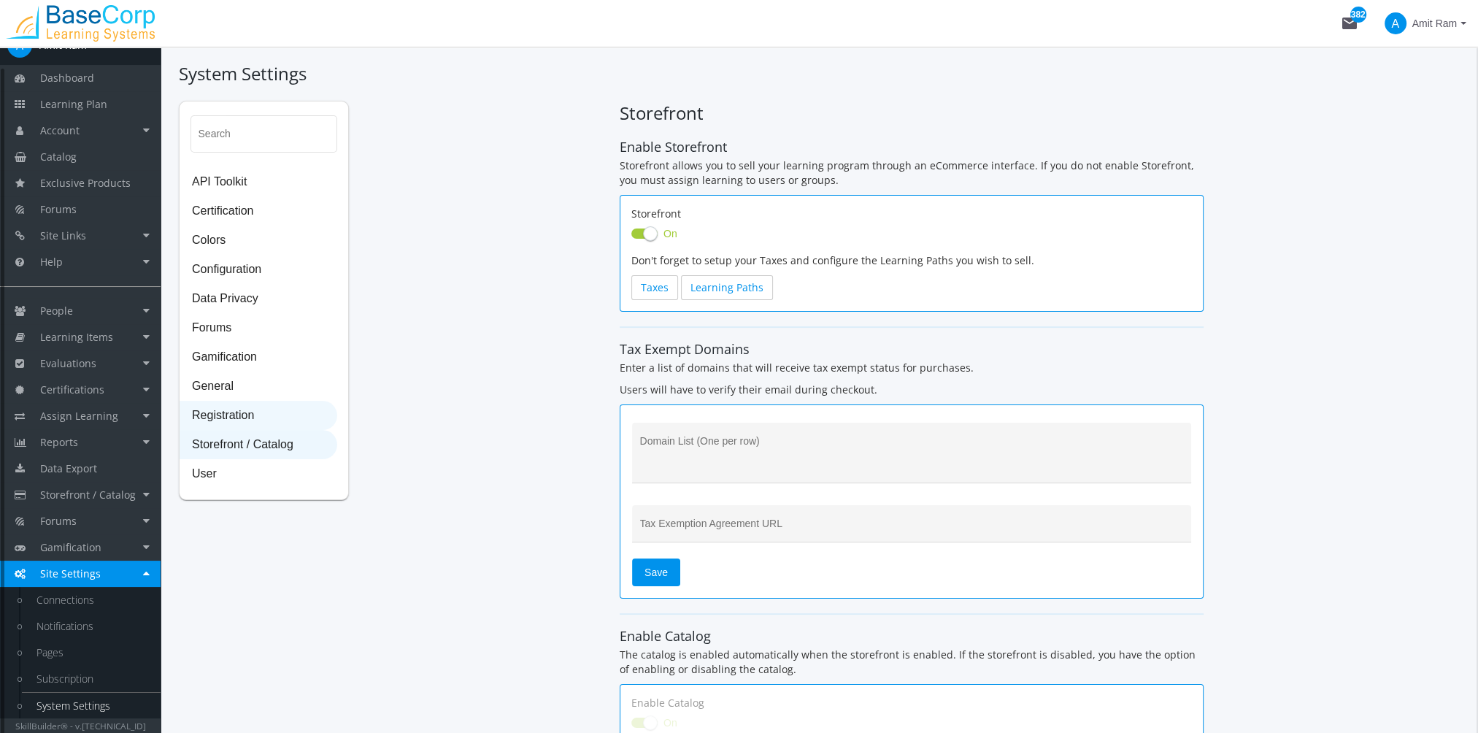
click at [225, 409] on span "Registration" at bounding box center [258, 416] width 156 height 29
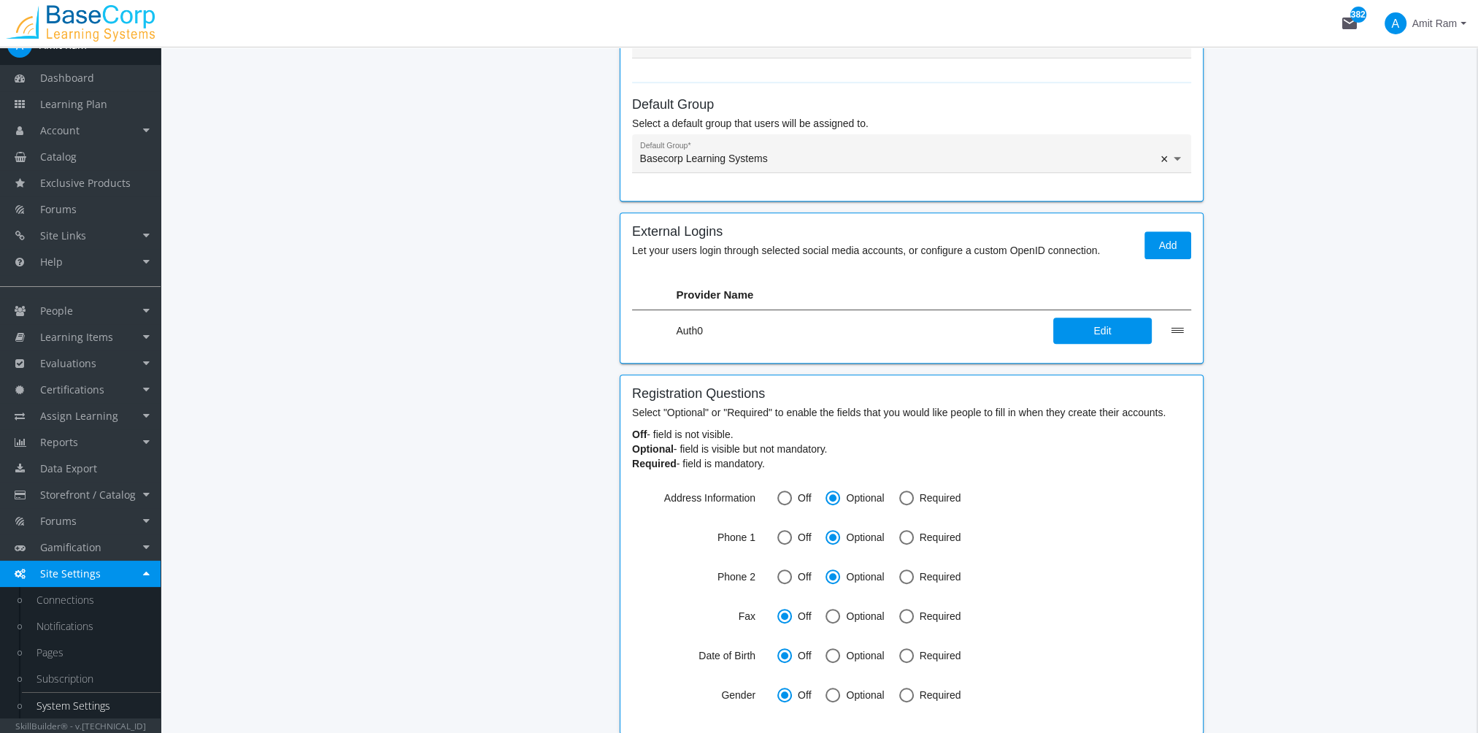
scroll to position [803, 0]
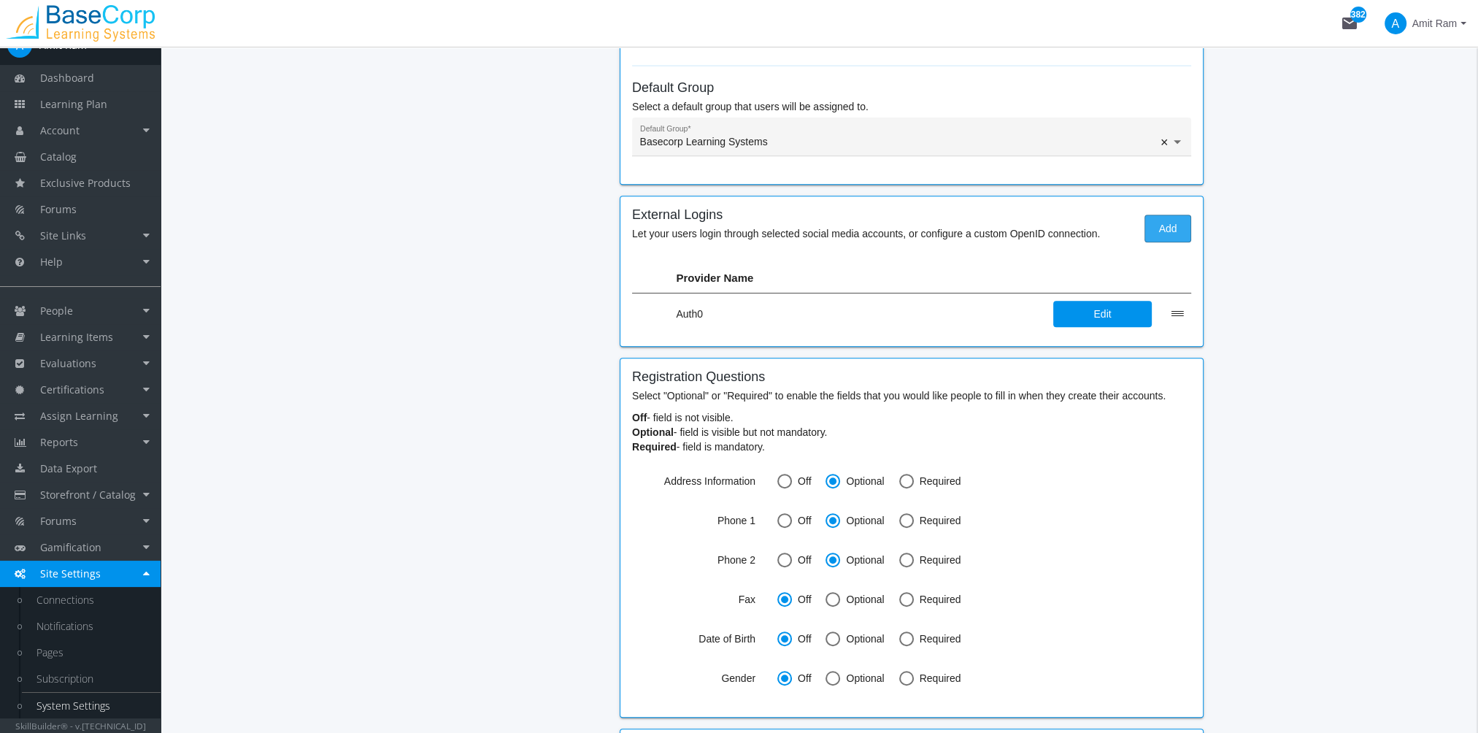
click at [1164, 228] on span "Add" at bounding box center [1168, 228] width 22 height 26
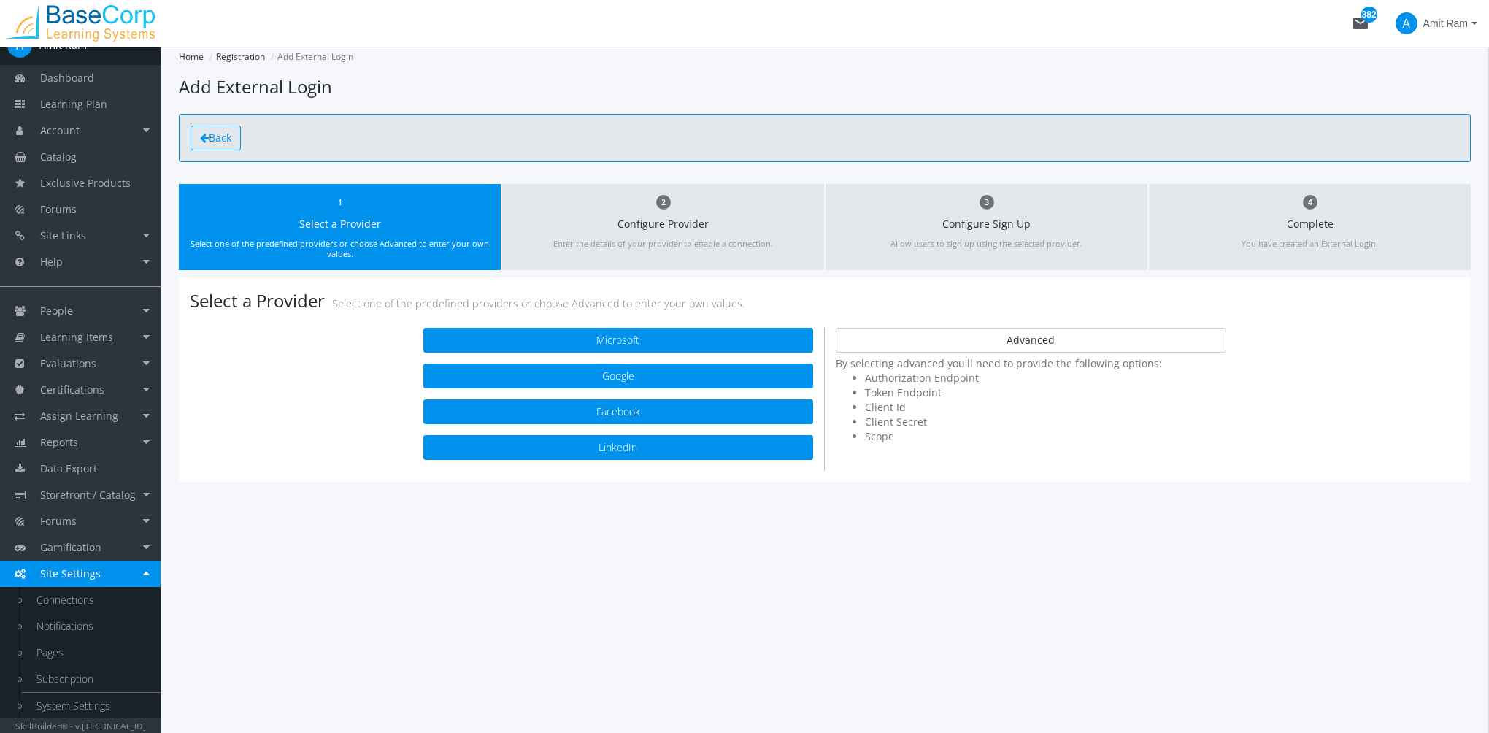
click at [225, 137] on span "Back" at bounding box center [220, 138] width 23 height 14
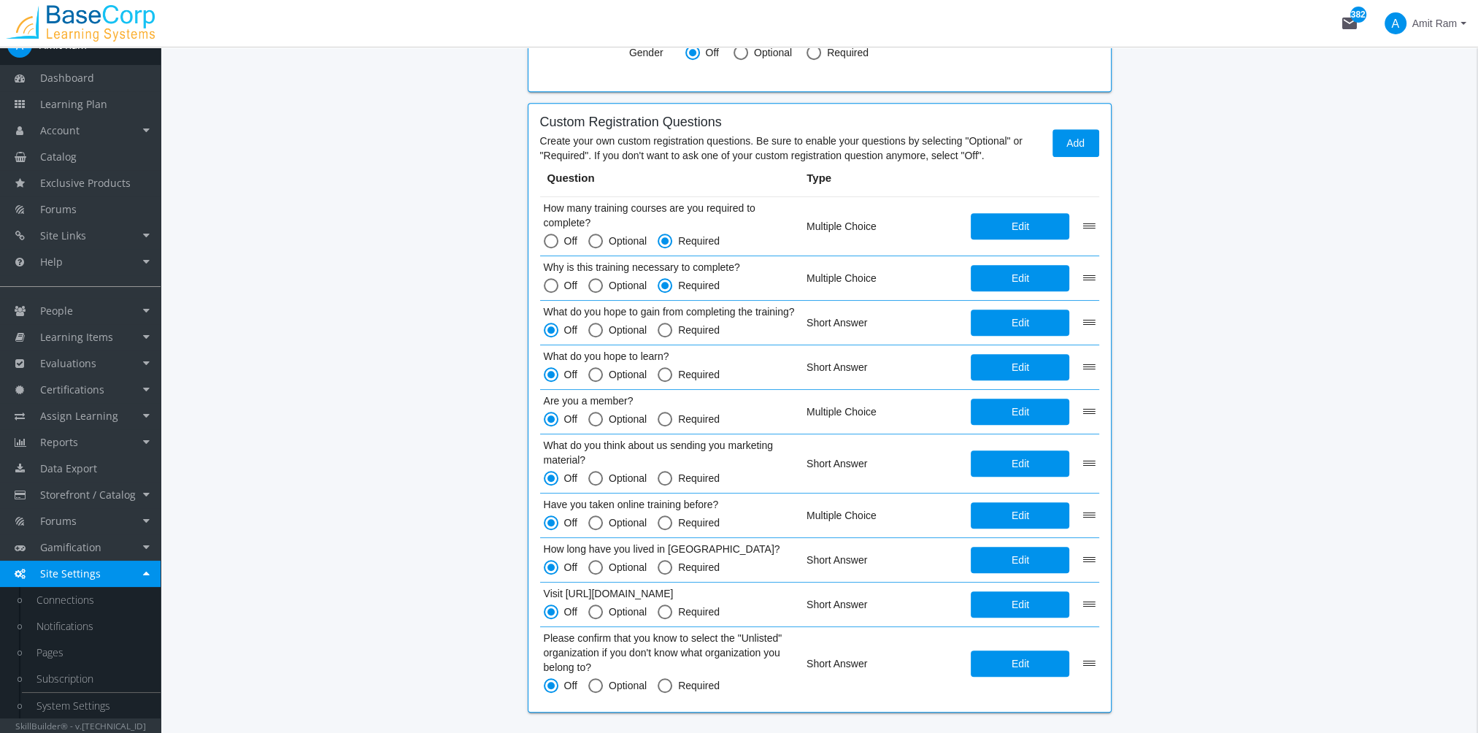
scroll to position [1376, 0]
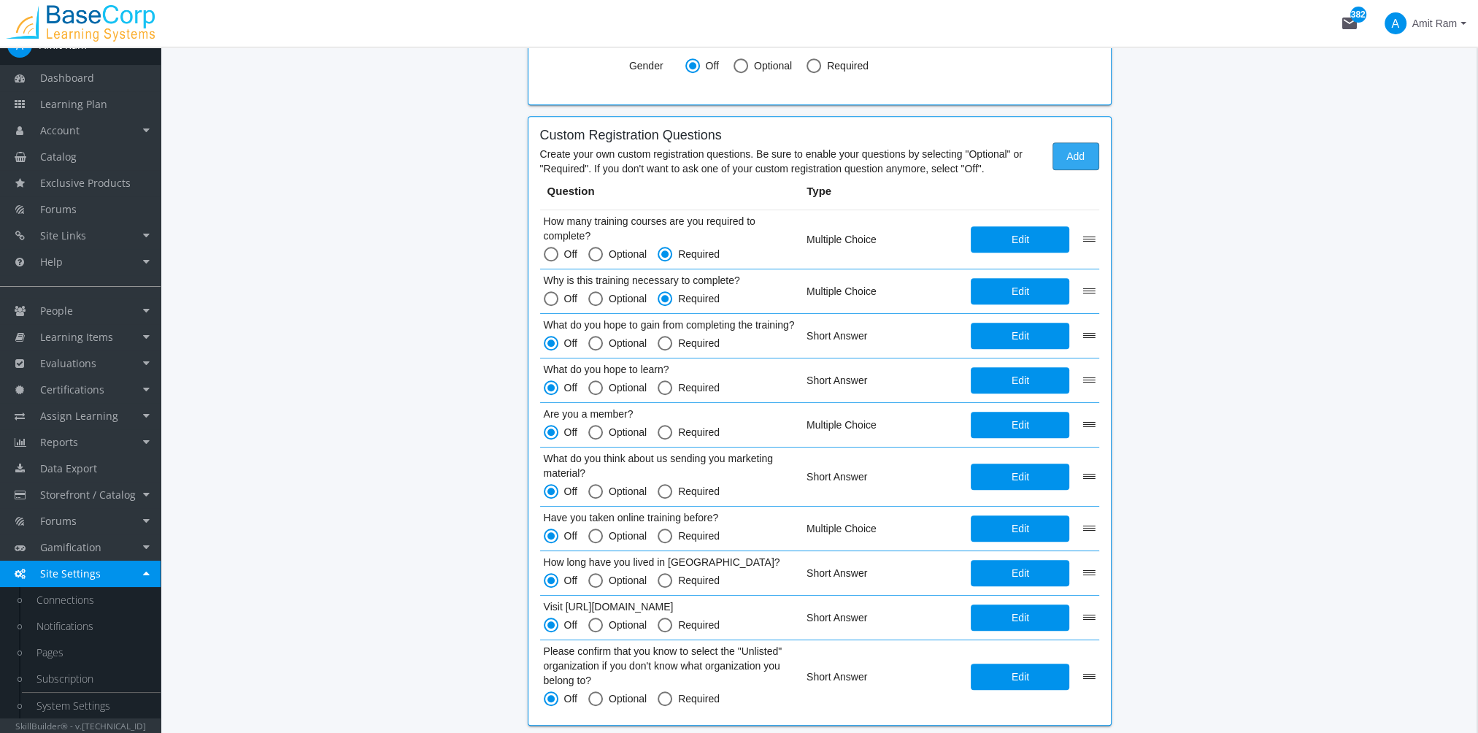
click at [1071, 153] on span "Add" at bounding box center [1076, 156] width 22 height 26
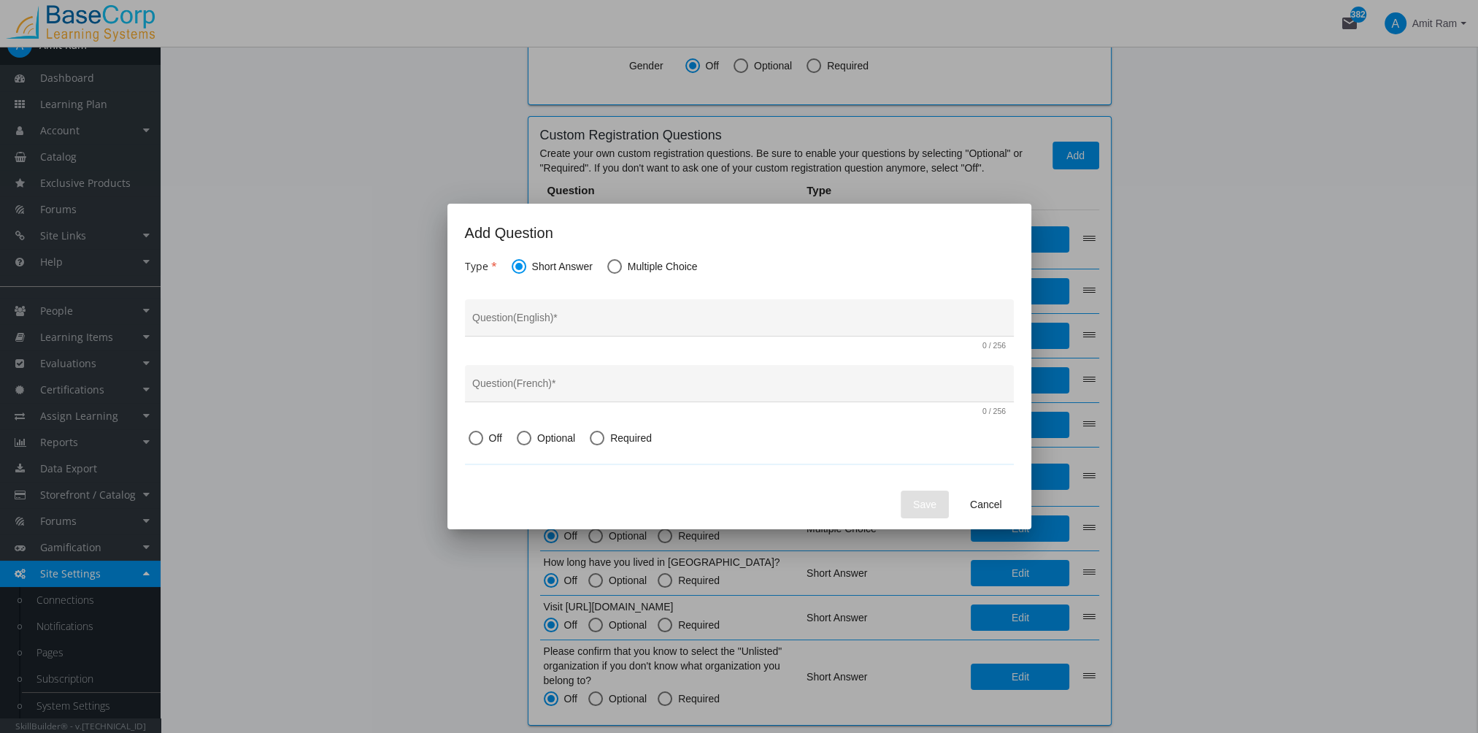
scroll to position [0, 0]
click at [632, 264] on span "Multiple Choice" at bounding box center [660, 266] width 76 height 15
click at [622, 264] on input "Multiple Choice" at bounding box center [614, 269] width 15 height 15
radio input "true"
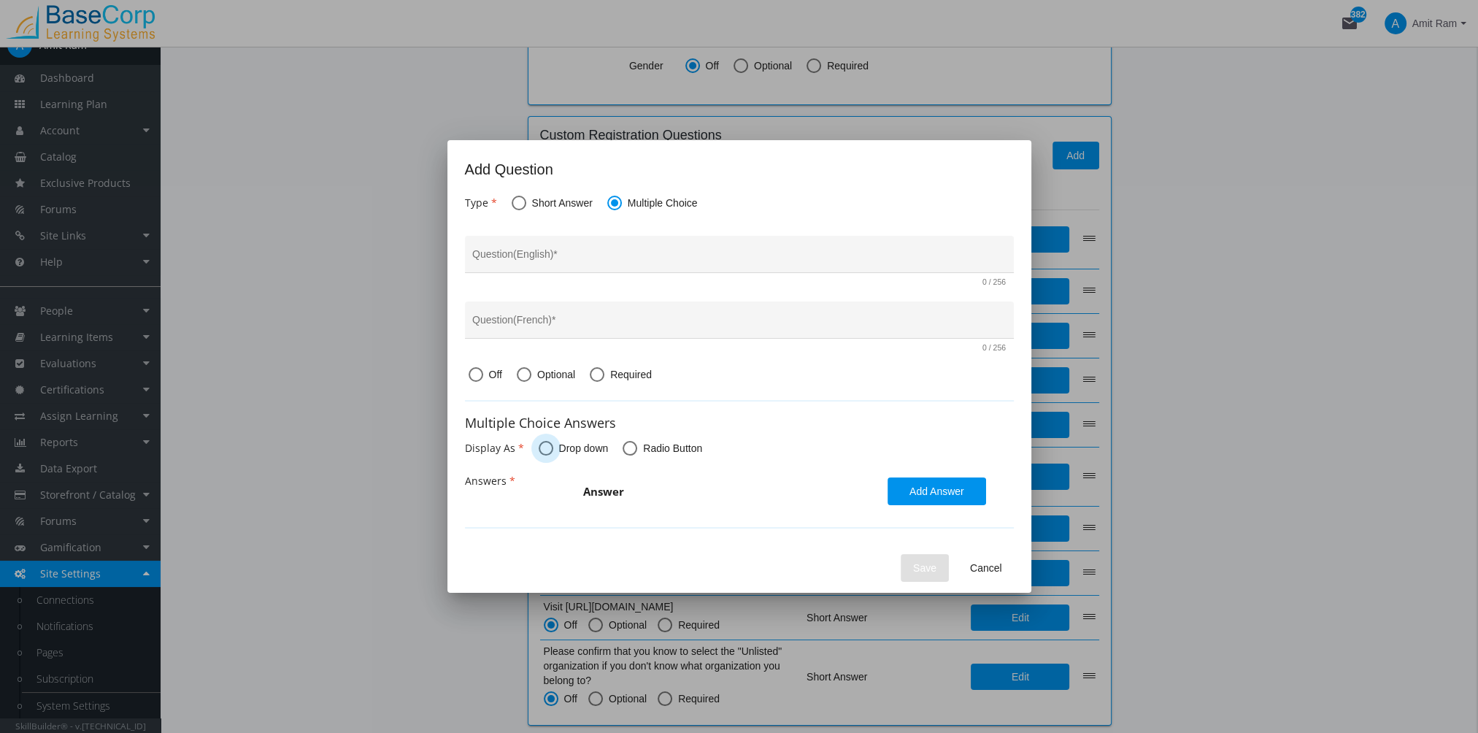
click at [546, 448] on span at bounding box center [546, 448] width 15 height 15
click at [546, 448] on input "Drop down" at bounding box center [546, 451] width 15 height 15
radio input "true"
click at [637, 450] on span "Radio Button" at bounding box center [669, 448] width 65 height 15
click at [637, 450] on input "Radio Button" at bounding box center [630, 451] width 15 height 15
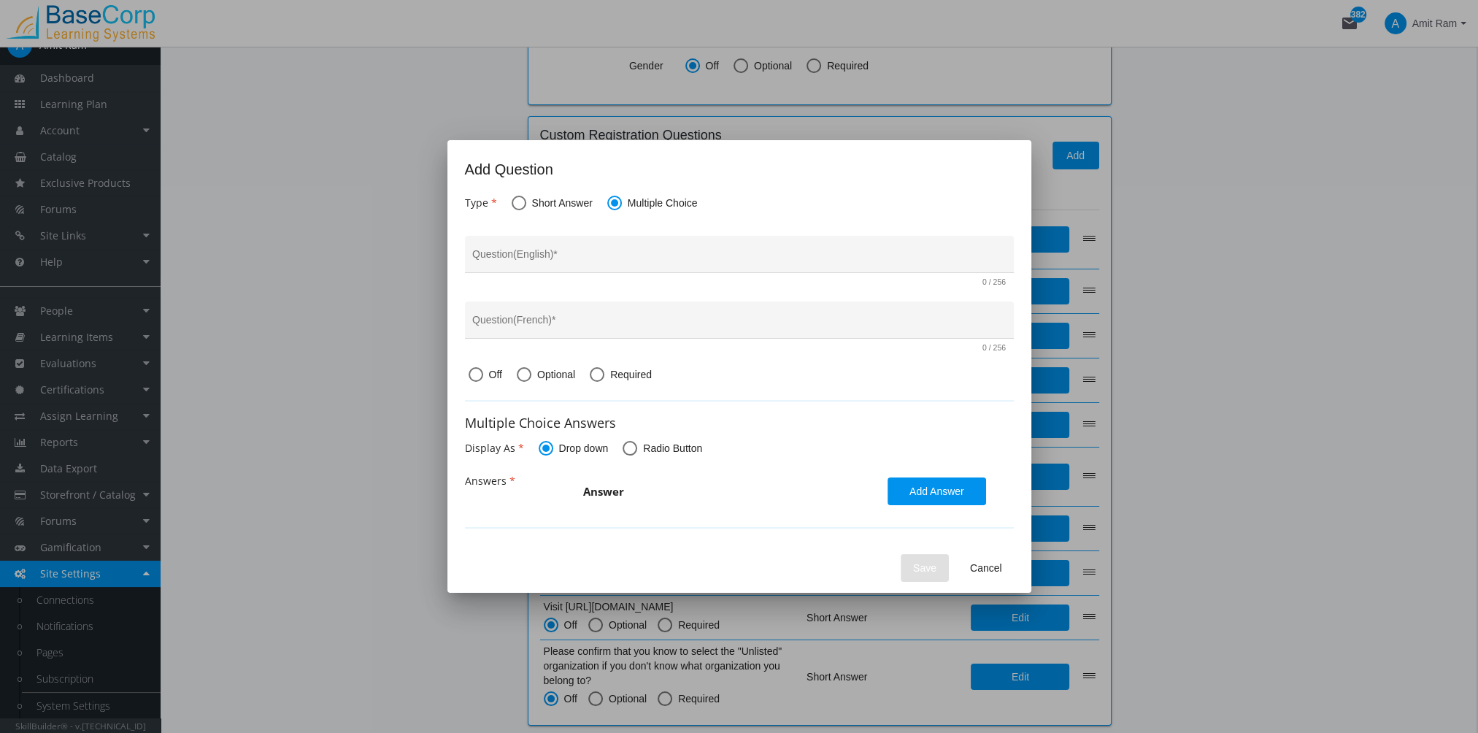
radio input "true"
click at [542, 450] on span at bounding box center [546, 448] width 15 height 15
click at [542, 450] on input "Drop down" at bounding box center [546, 451] width 15 height 15
radio input "true"
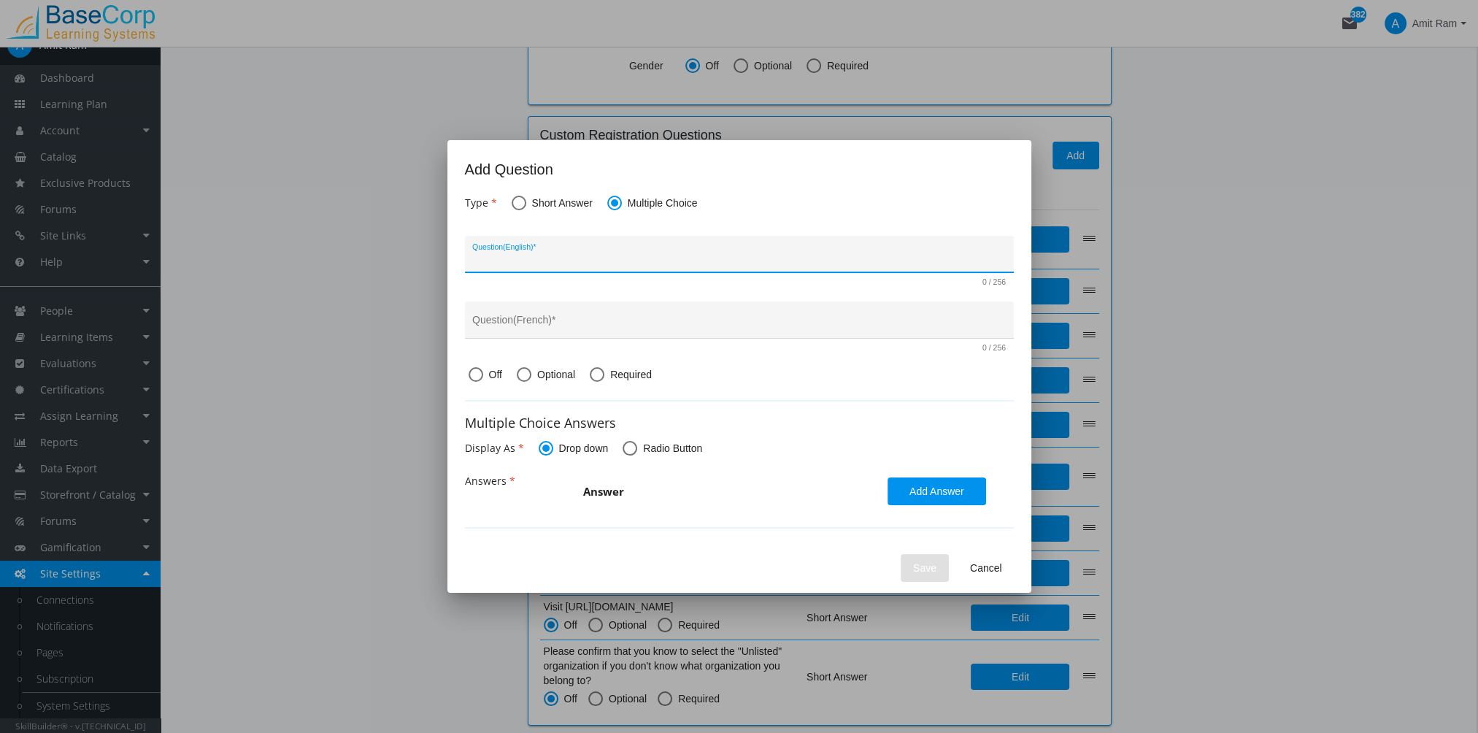
click at [538, 256] on input "Question (English) *" at bounding box center [739, 260] width 534 height 12
click at [999, 568] on span "Cancel" at bounding box center [986, 568] width 32 height 26
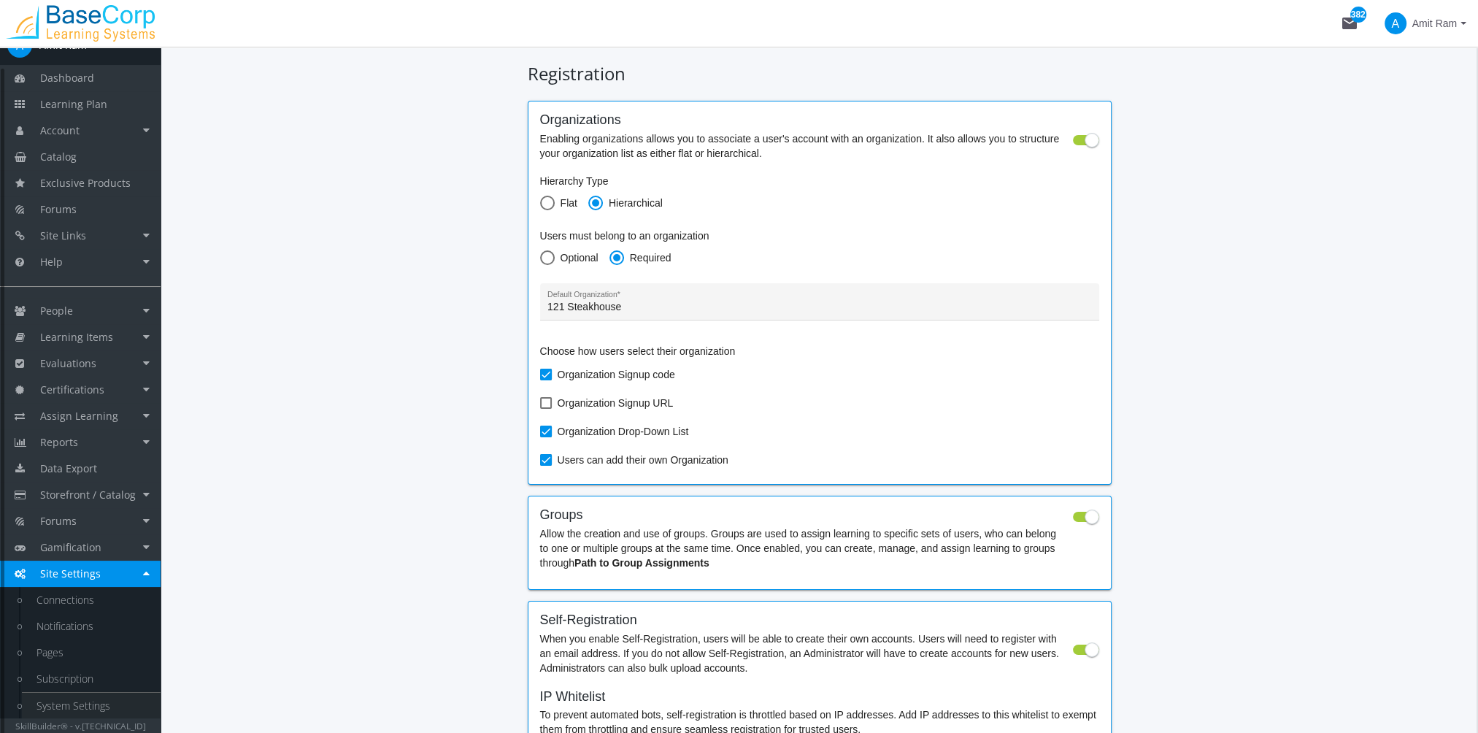
click at [85, 706] on link "System Settings" at bounding box center [91, 706] width 139 height 26
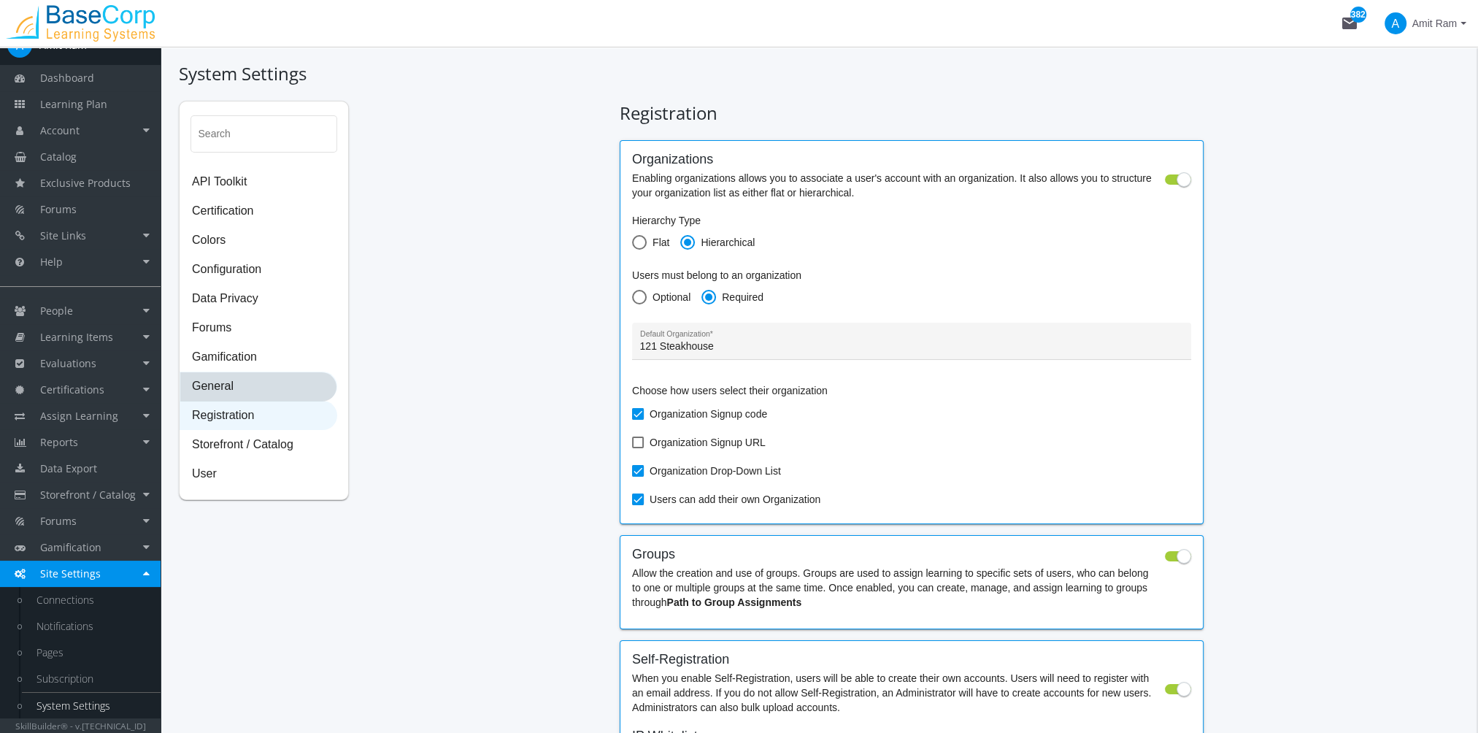
click at [239, 390] on span "General" at bounding box center [258, 386] width 156 height 29
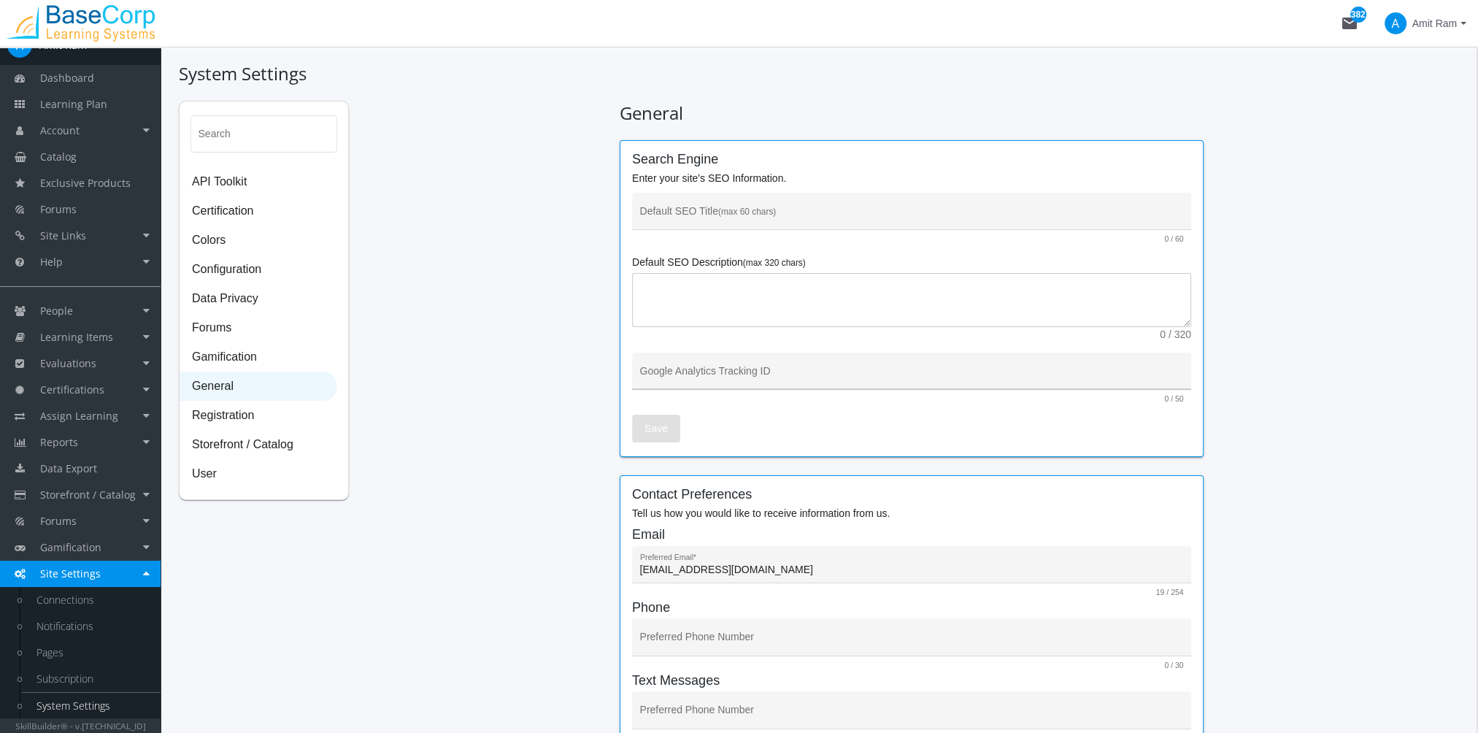
click at [742, 362] on div "Google Analytics Tracking ID" at bounding box center [912, 375] width 544 height 30
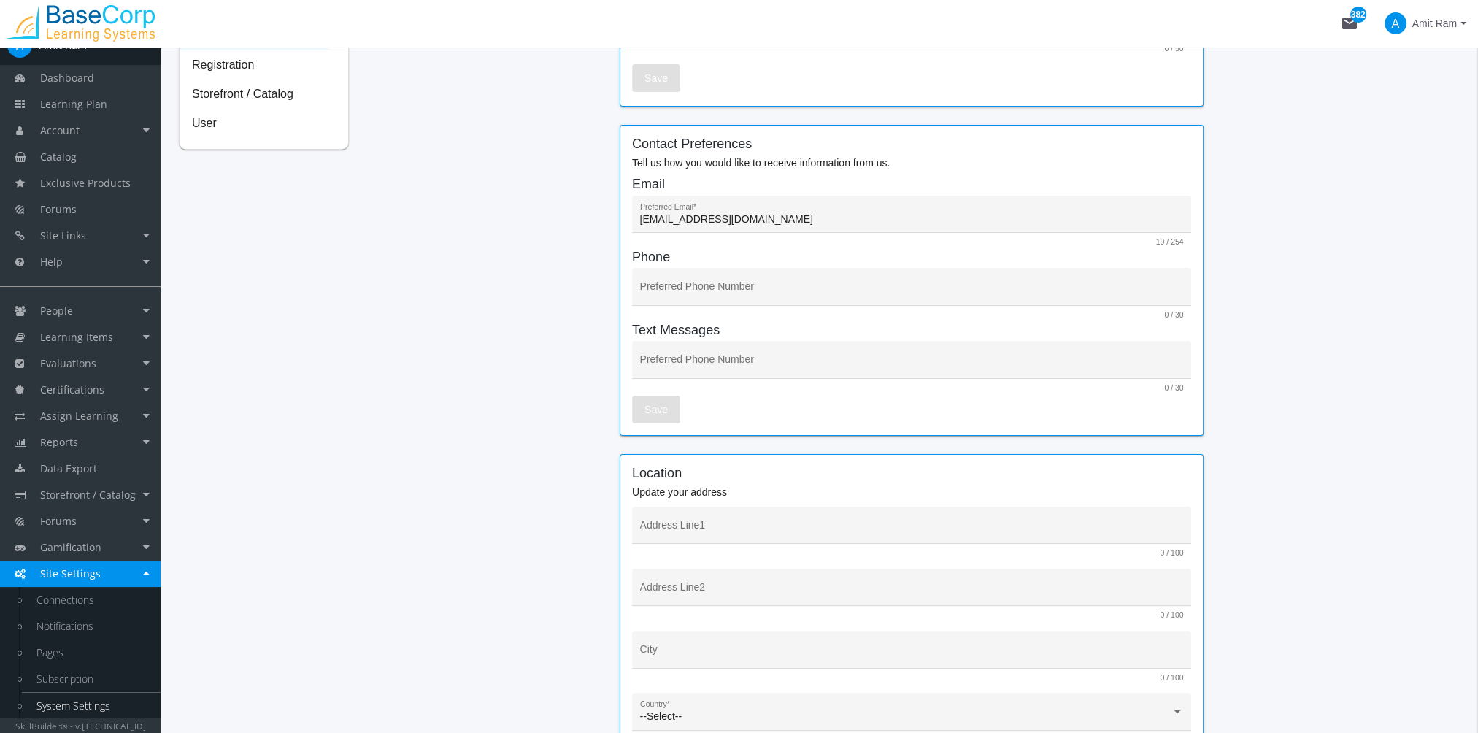
scroll to position [365, 0]
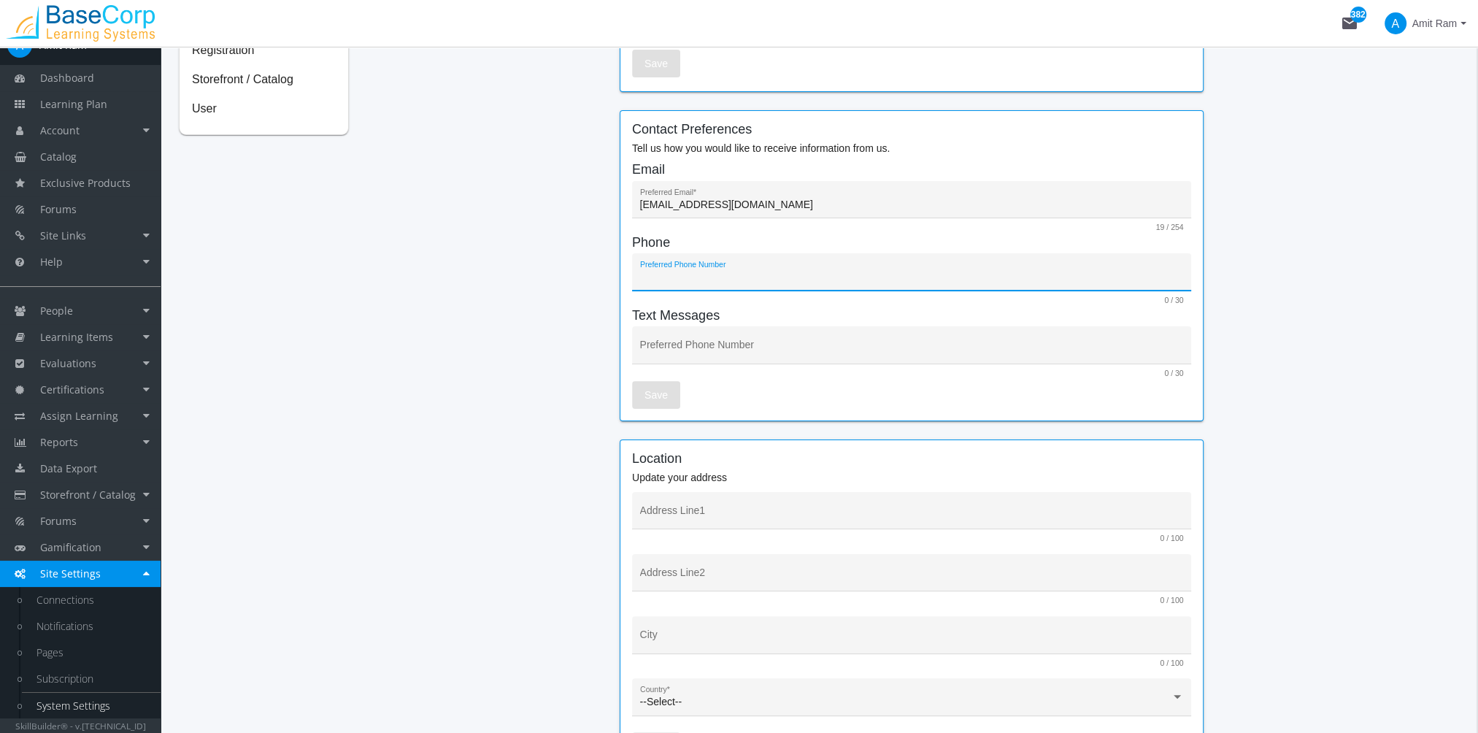
click at [729, 282] on input "Preferred Phone Number" at bounding box center [912, 278] width 544 height 12
click at [731, 343] on div "Preferred Phone Number" at bounding box center [912, 349] width 544 height 30
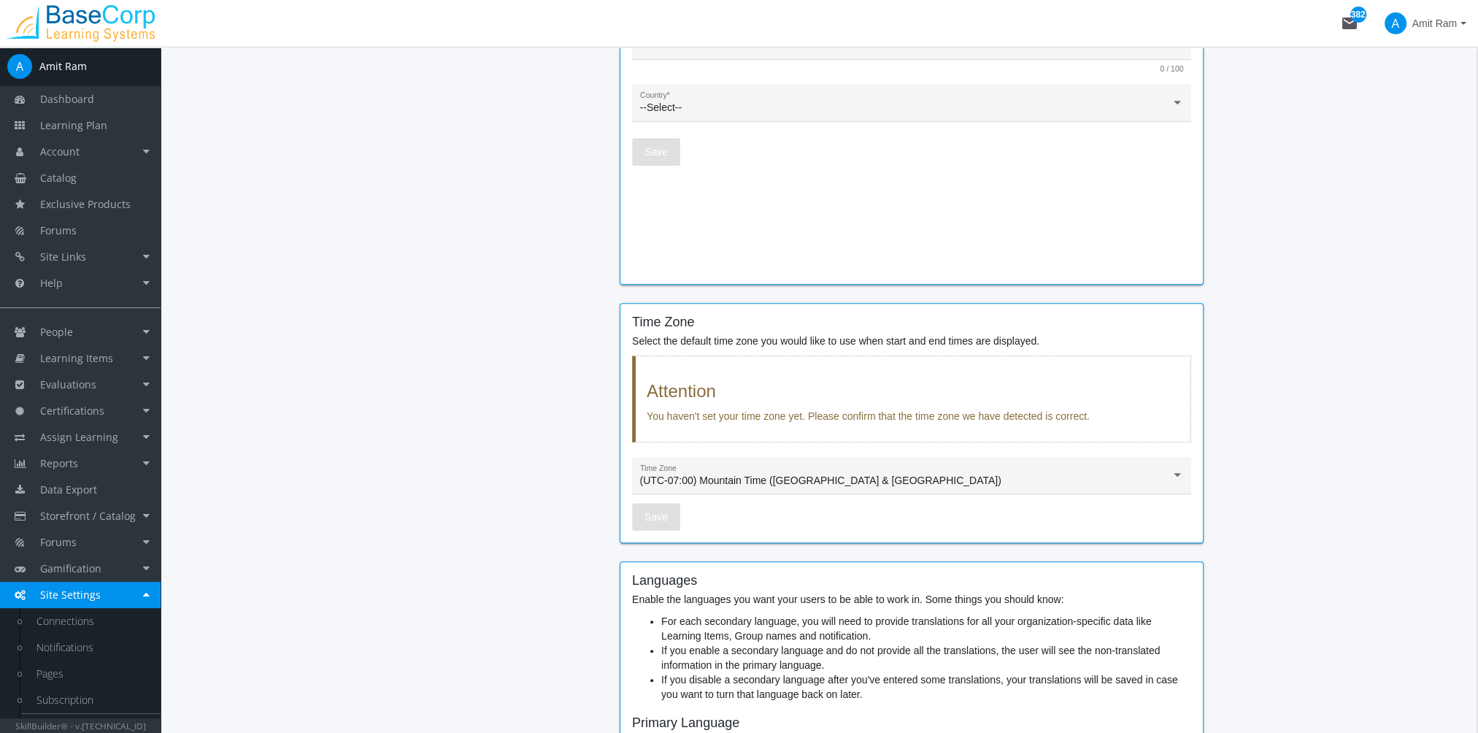
scroll to position [1026, 0]
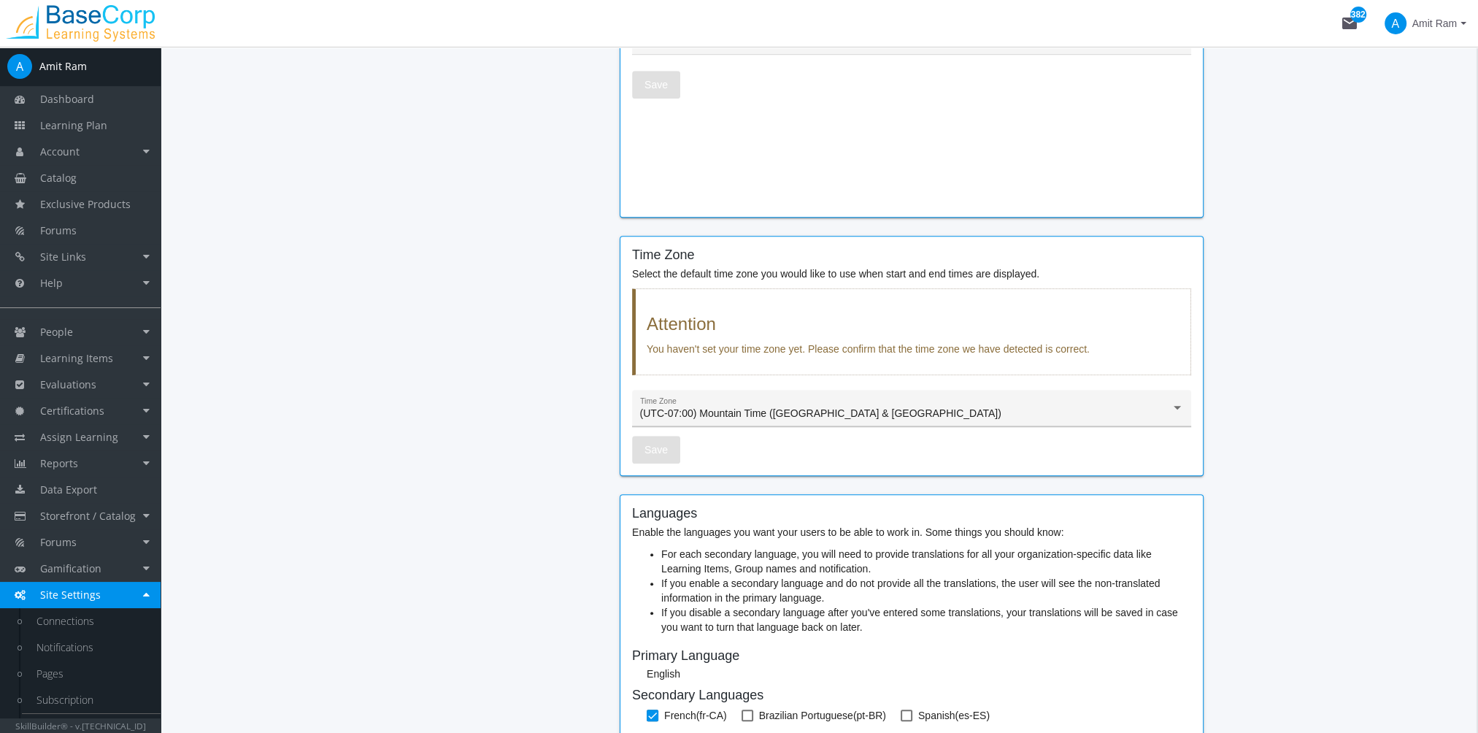
click at [796, 410] on span "(UTC-07:00) Mountain Time (US & Canada)" at bounding box center [820, 413] width 361 height 12
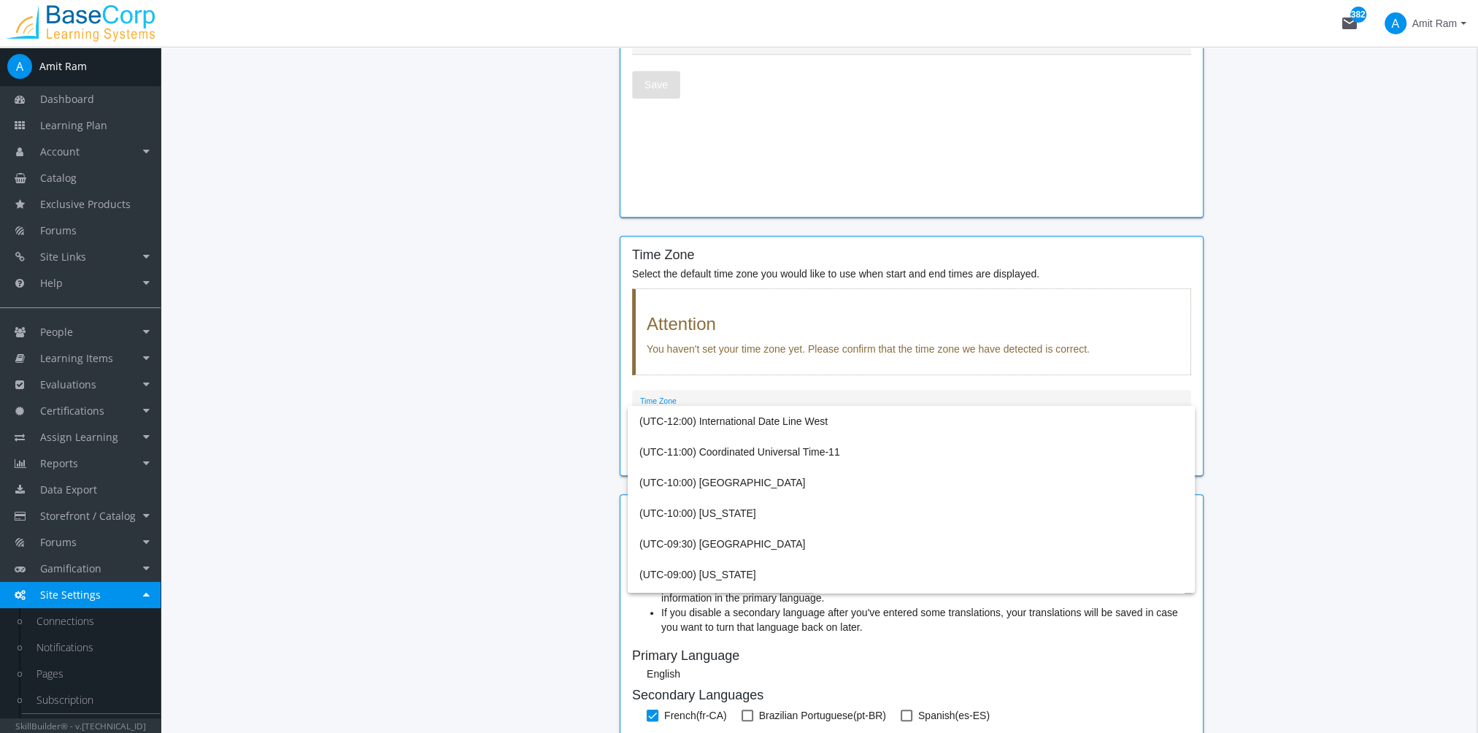
scroll to position [289, 0]
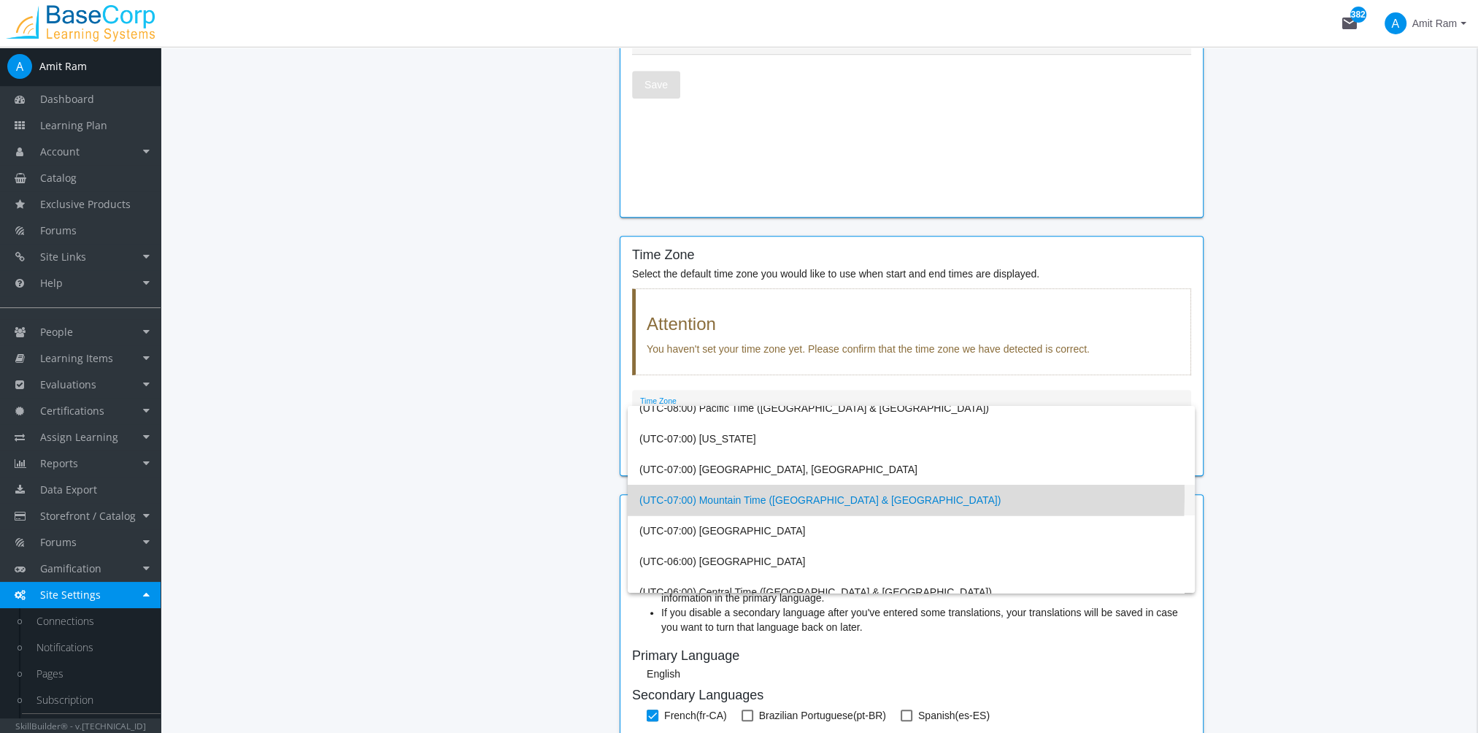
click at [787, 494] on span "(UTC-07:00) Mountain Time (US & Canada)" at bounding box center [911, 500] width 544 height 31
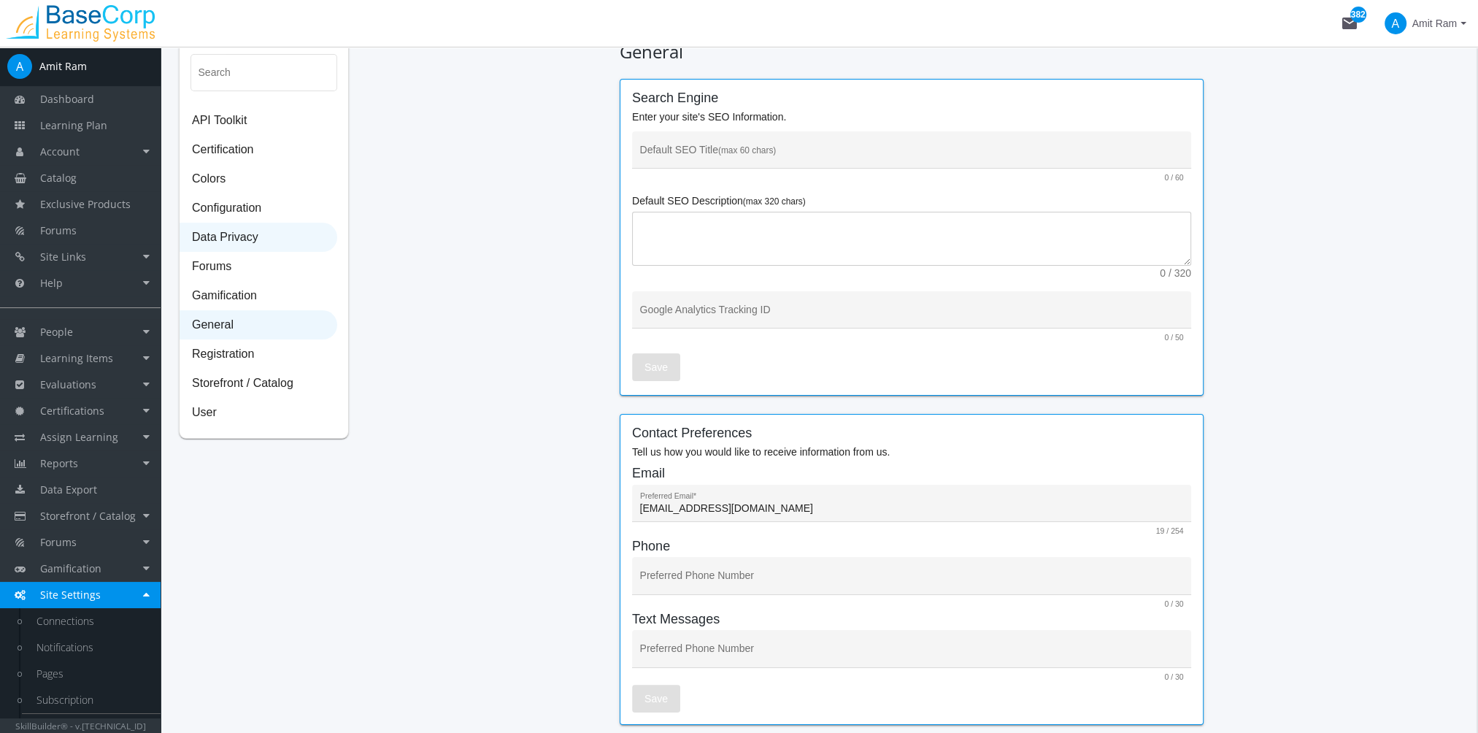
scroll to position [4, 0]
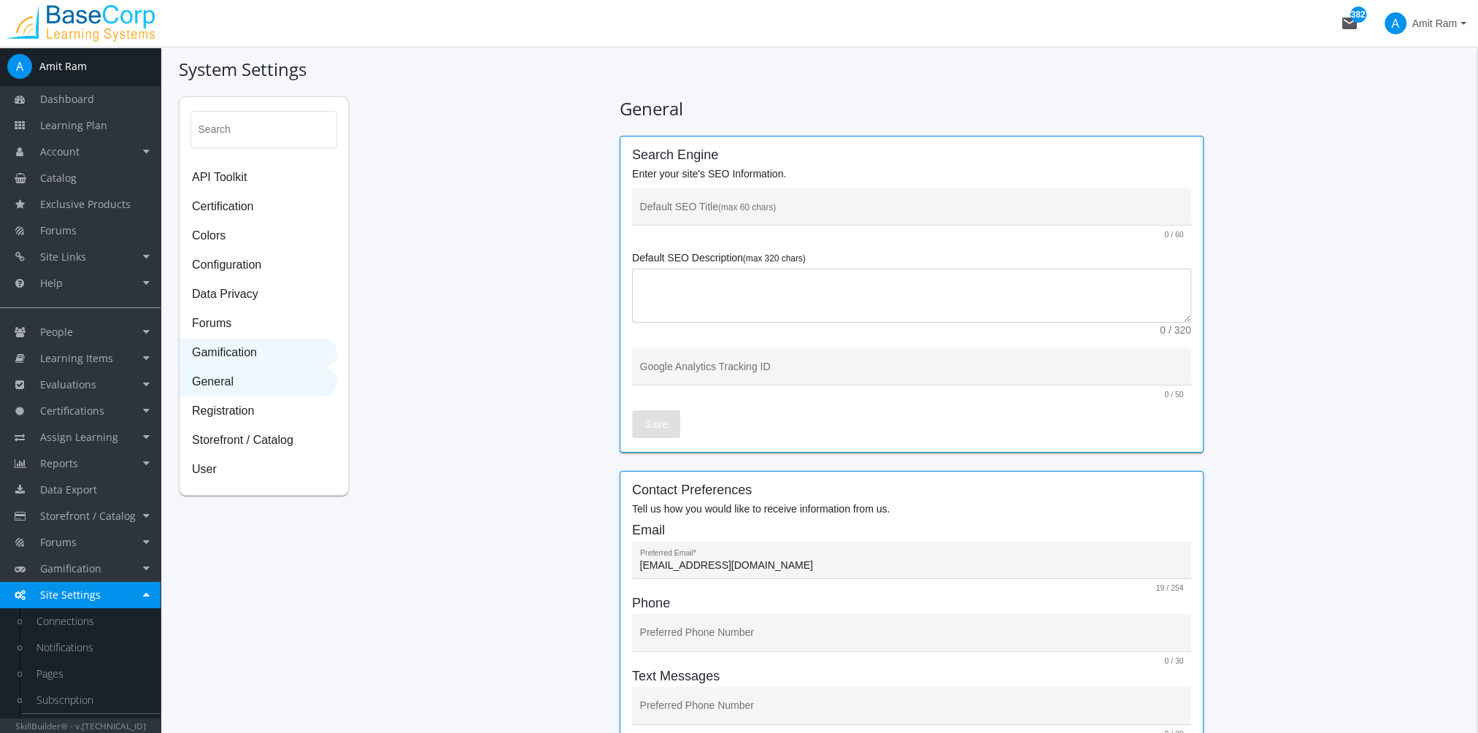
click at [257, 356] on span "Gamification" at bounding box center [258, 353] width 156 height 29
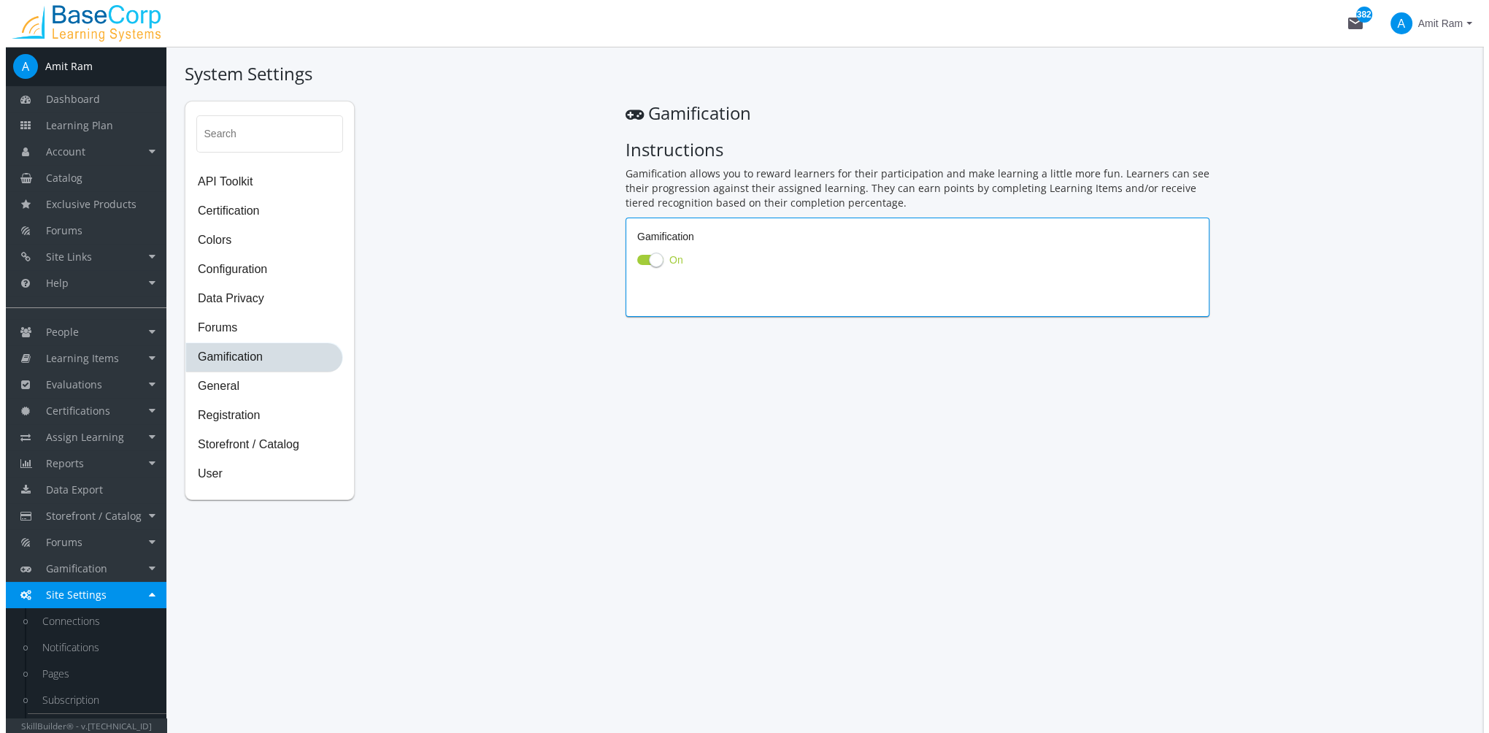
scroll to position [0, 0]
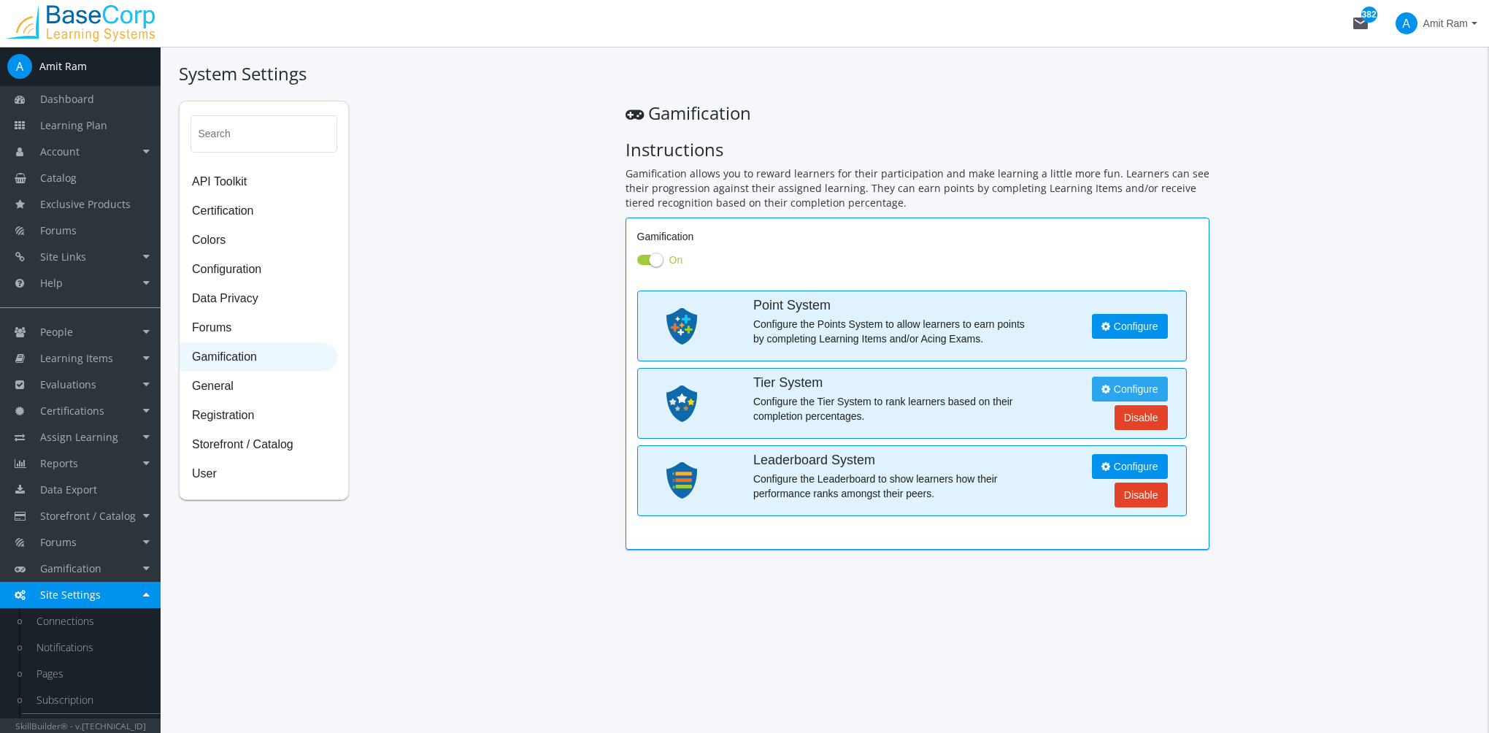
click at [1130, 393] on span "Configure" at bounding box center [1130, 389] width 57 height 15
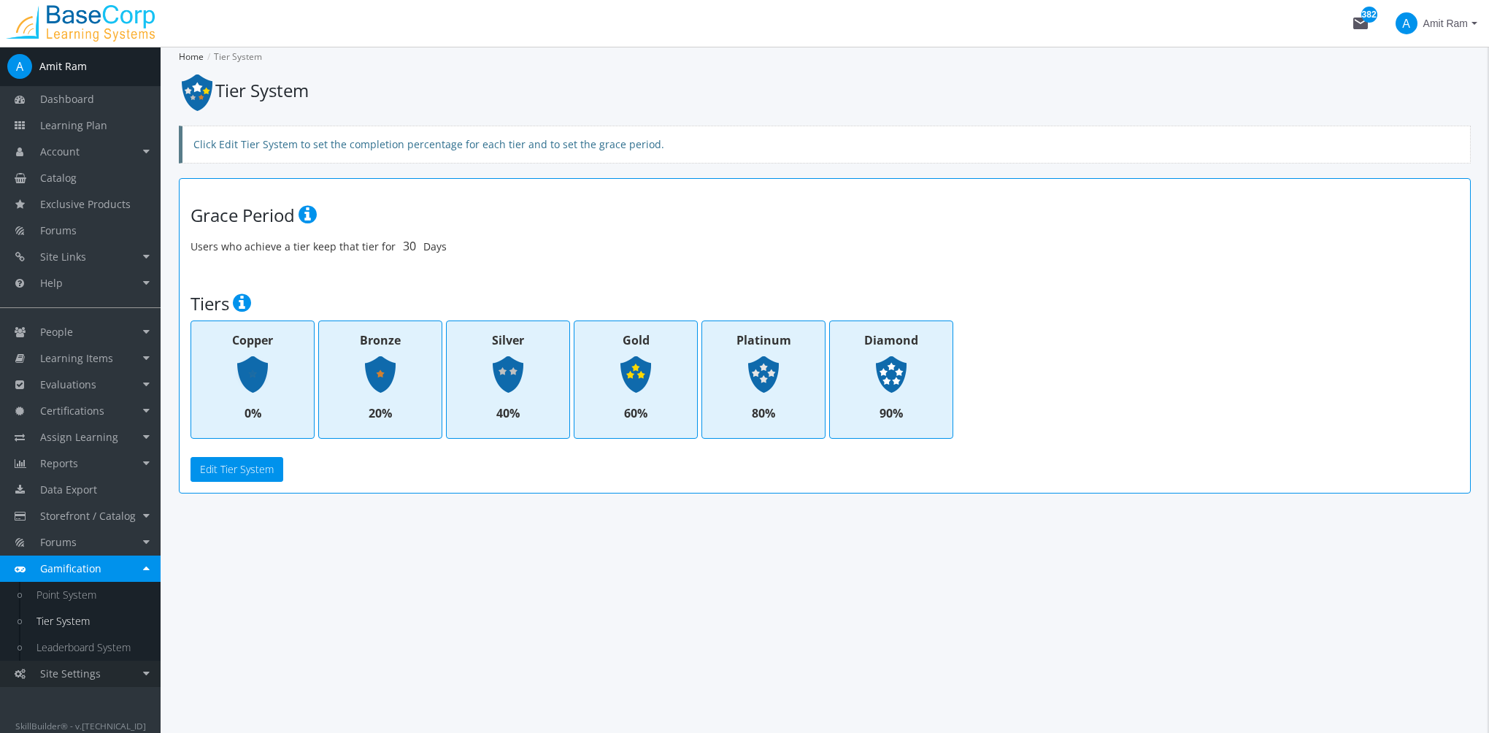
click at [105, 677] on link "Site Settings" at bounding box center [80, 674] width 161 height 26
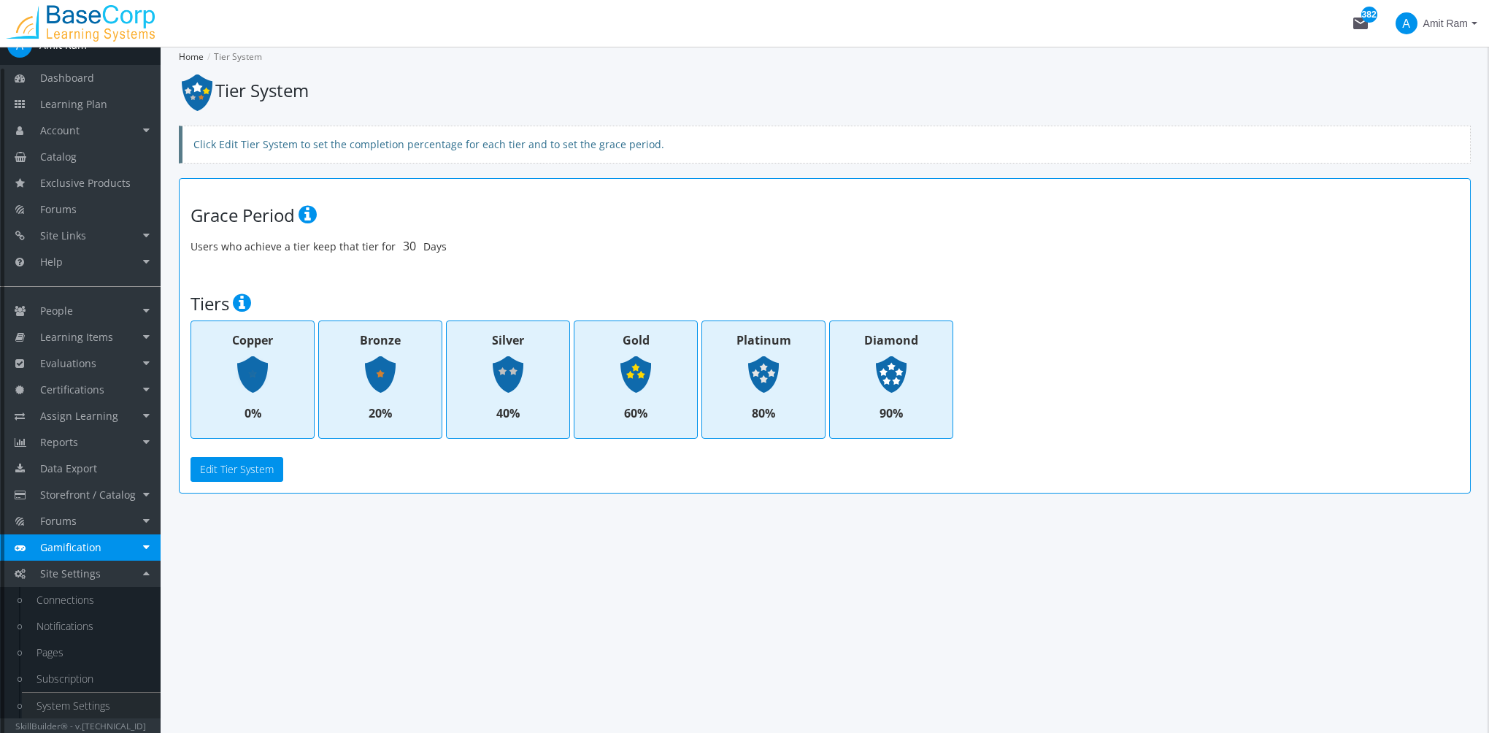
click at [121, 698] on link "System Settings" at bounding box center [91, 706] width 139 height 26
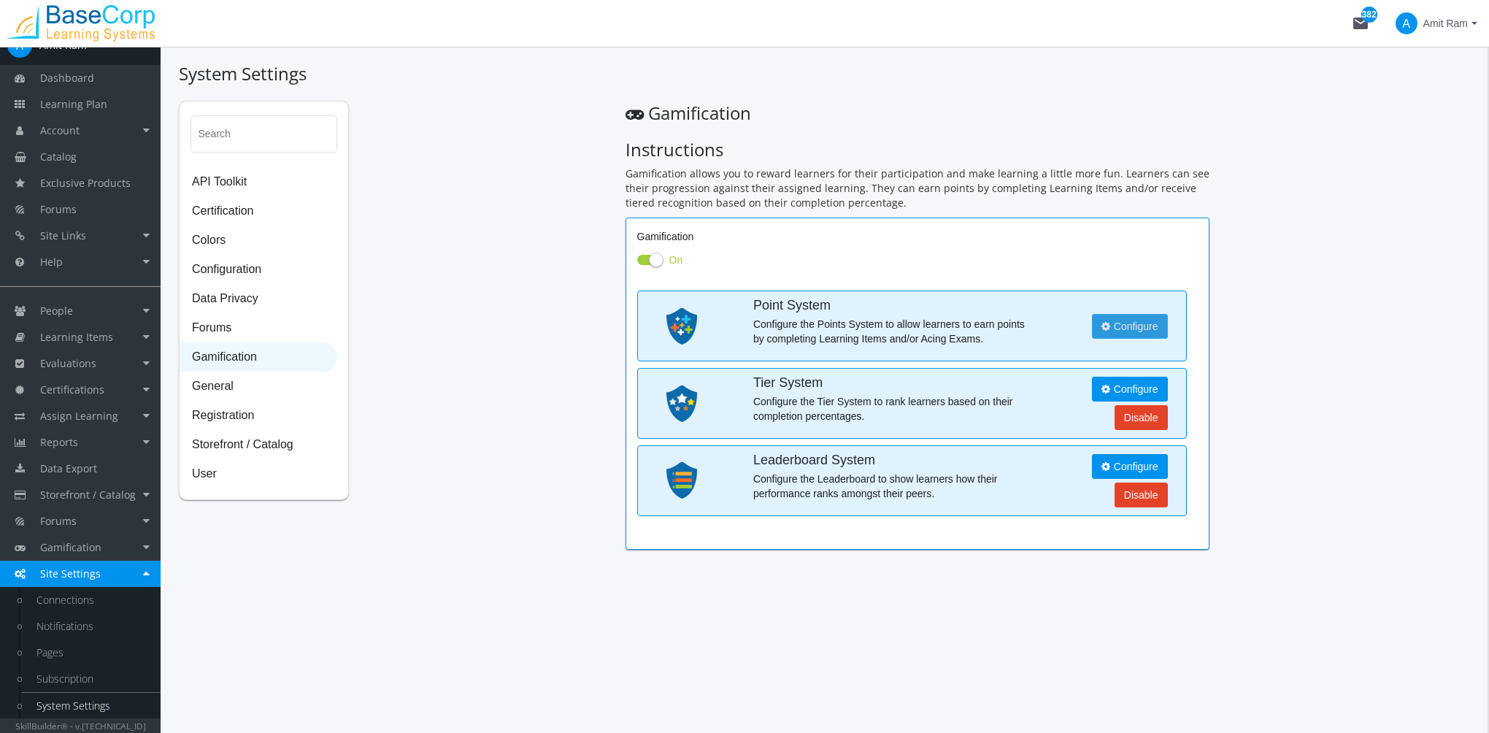
click at [1142, 326] on span "Configure" at bounding box center [1130, 326] width 57 height 15
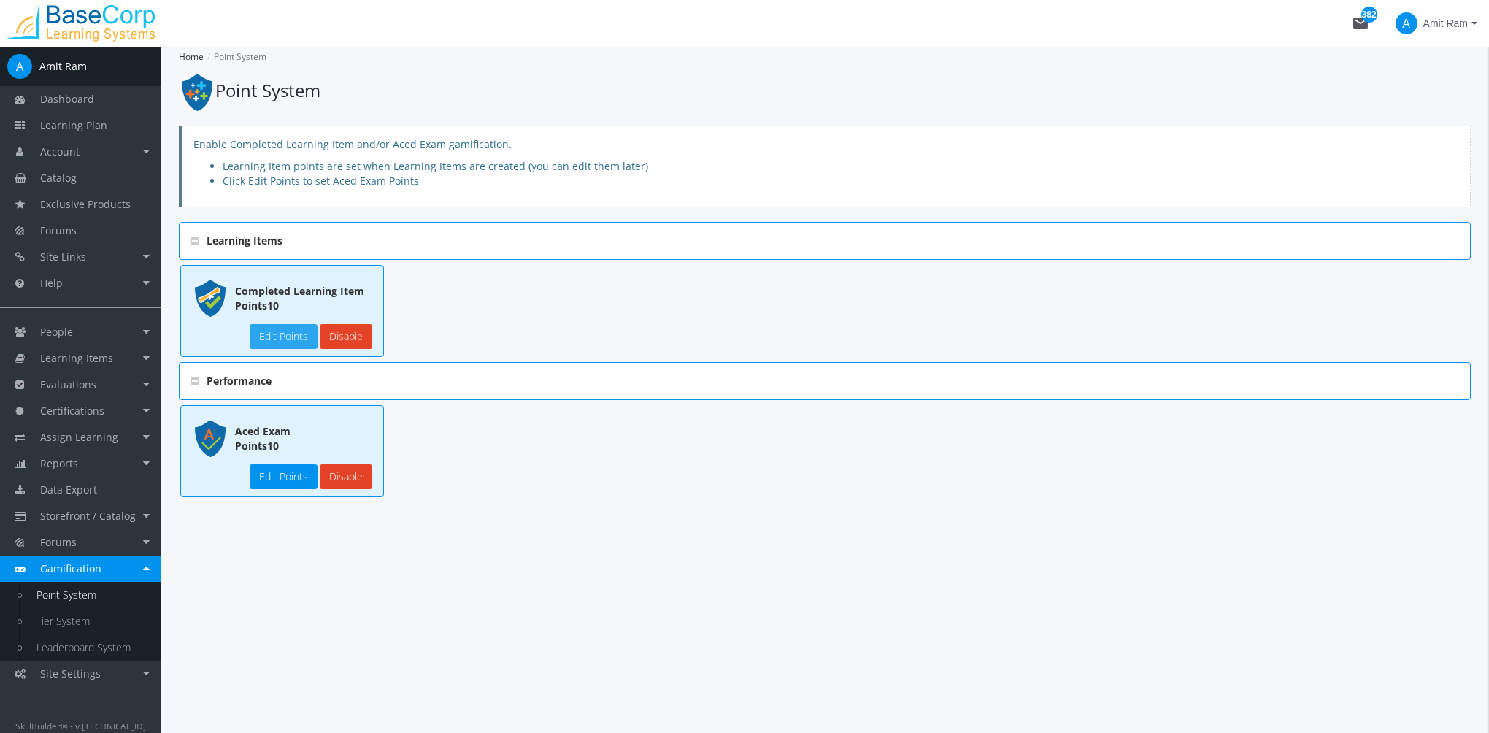
click at [280, 340] on button "Edit Points" at bounding box center [284, 336] width 68 height 25
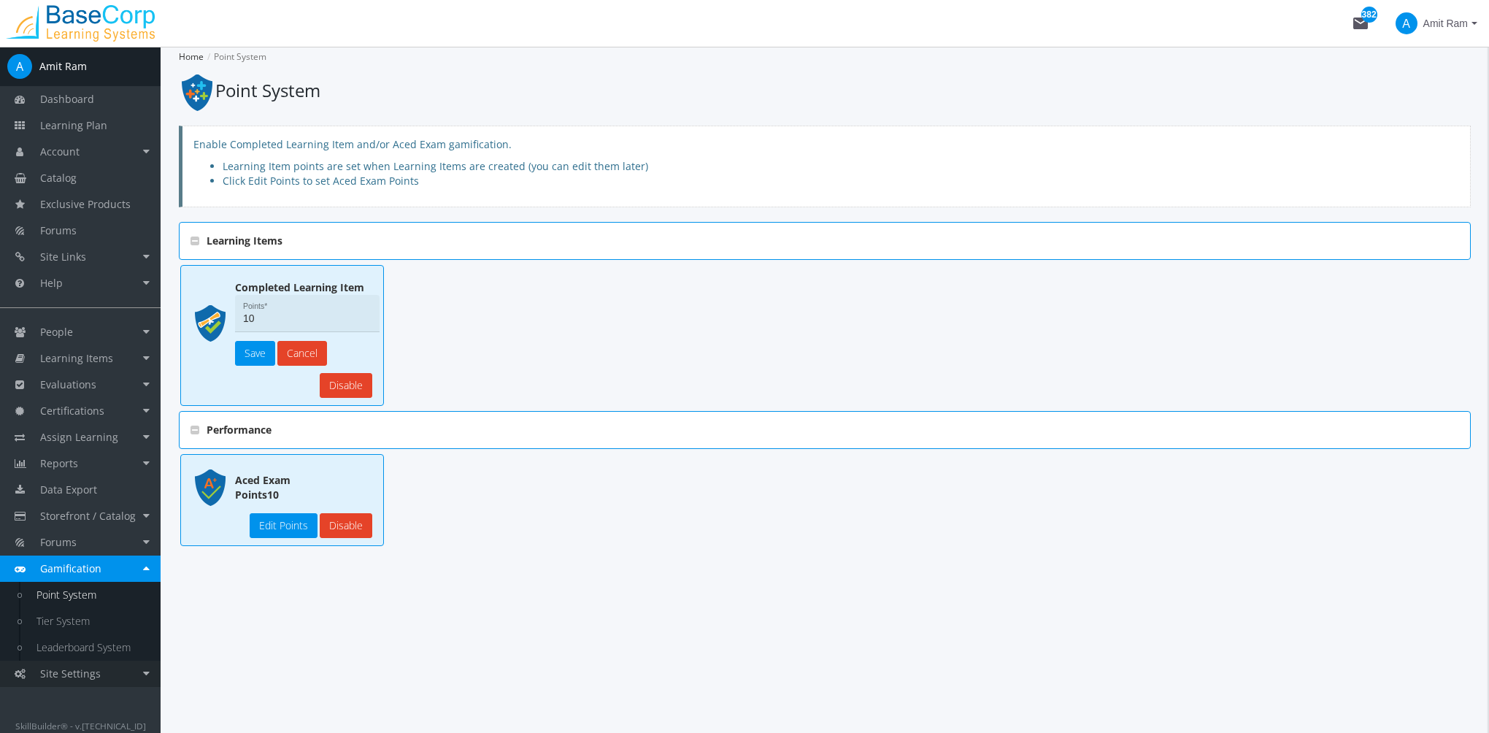
click at [114, 677] on link "Site Settings" at bounding box center [80, 674] width 161 height 26
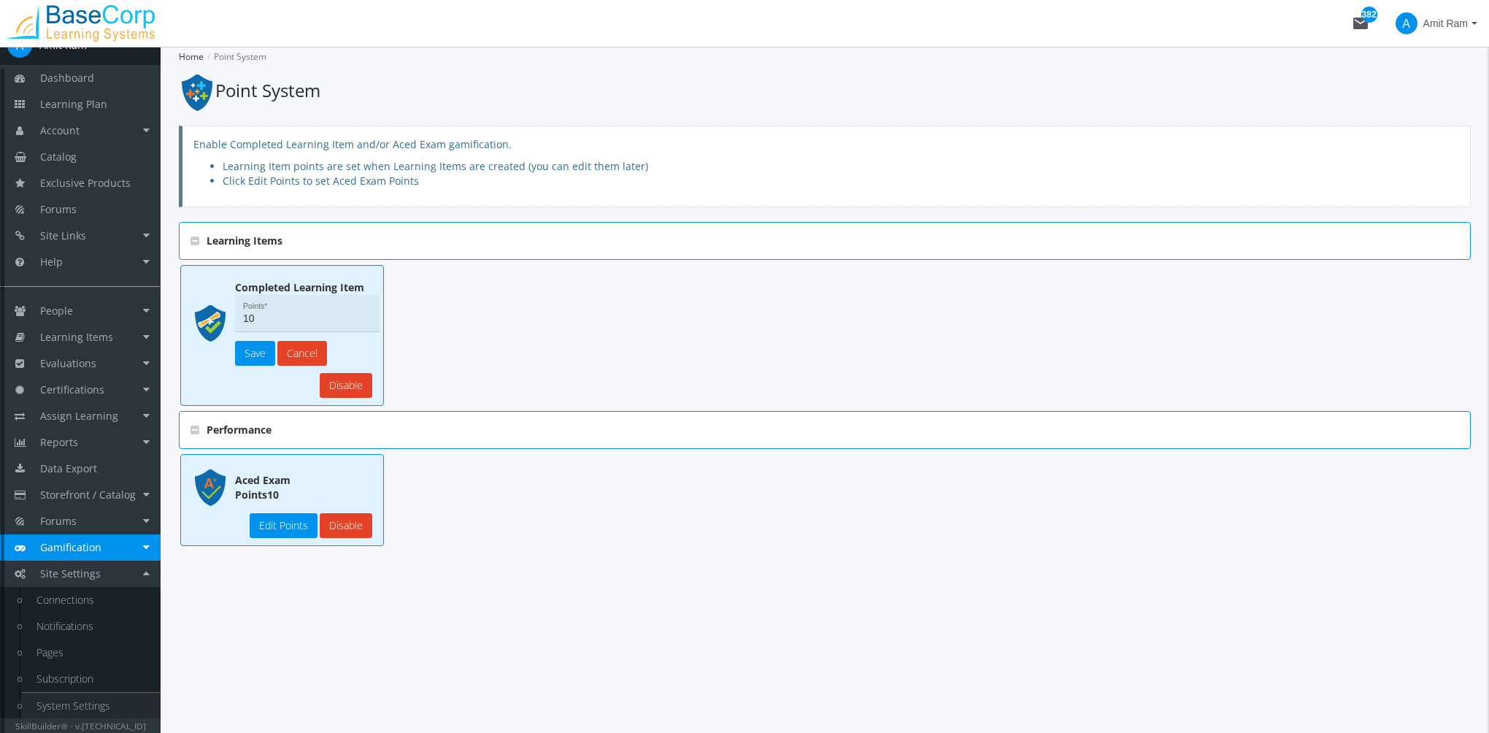
click at [108, 704] on link "System Settings" at bounding box center [91, 706] width 139 height 26
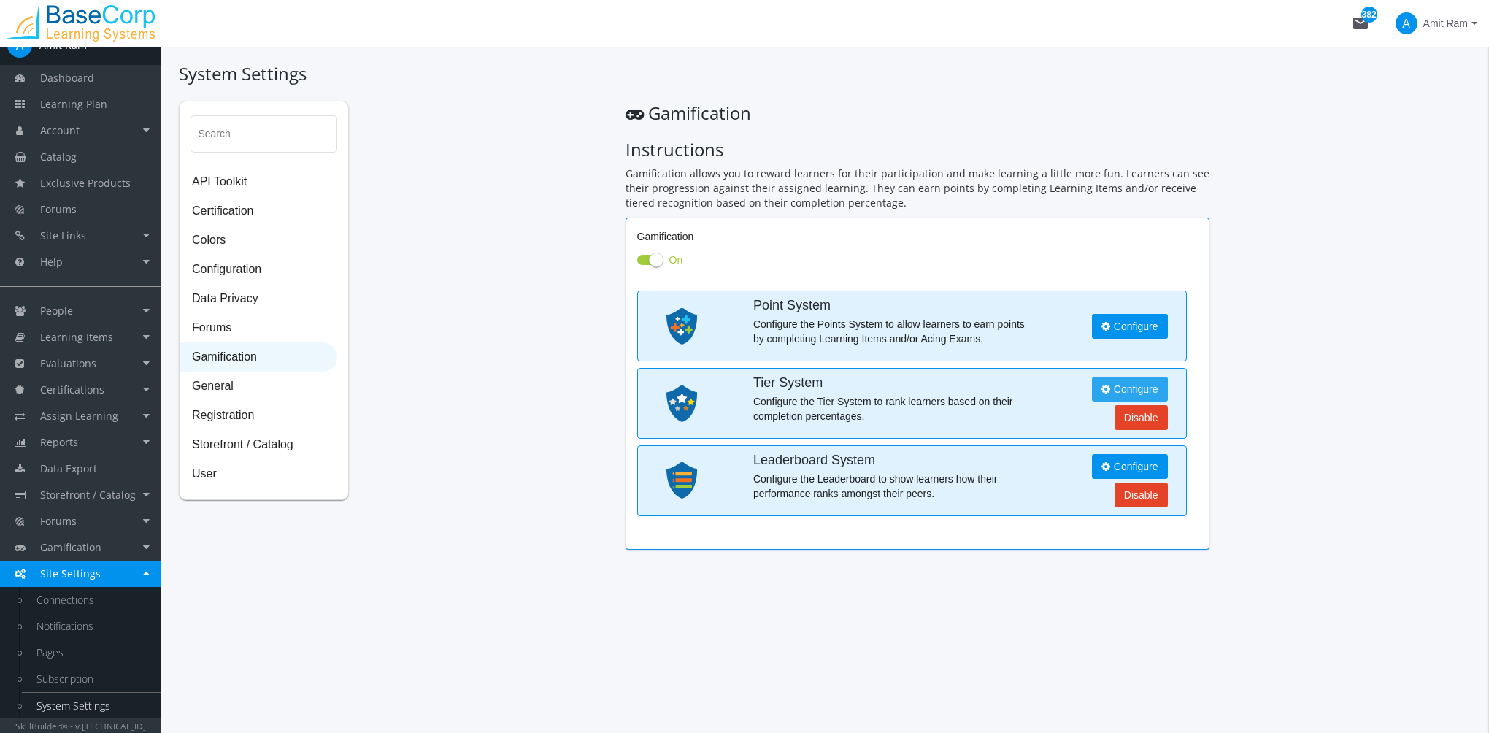
click at [1142, 385] on span "Configure" at bounding box center [1130, 389] width 57 height 15
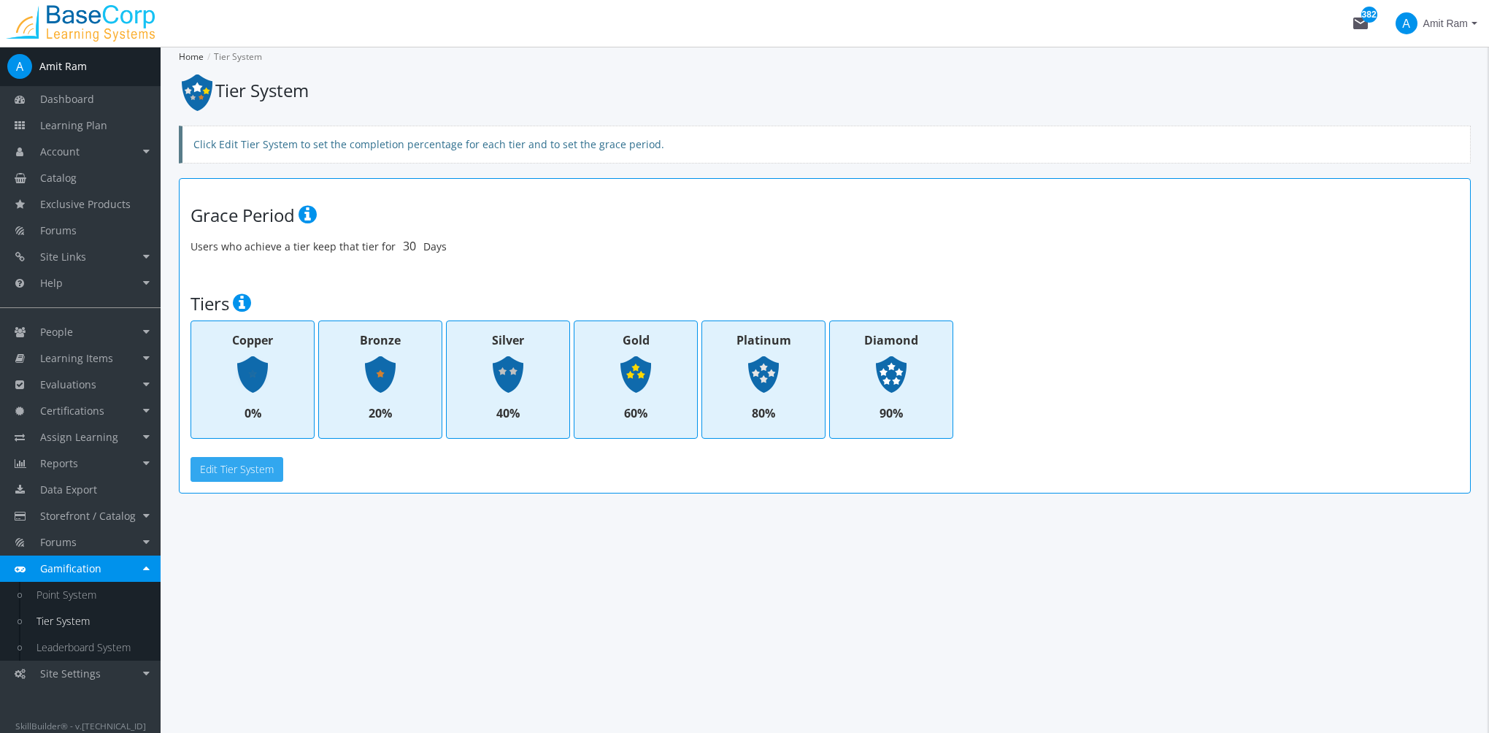
drag, startPoint x: 231, startPoint y: 467, endPoint x: 268, endPoint y: 487, distance: 42.1
click at [233, 467] on button "Edit Tier System" at bounding box center [237, 469] width 93 height 25
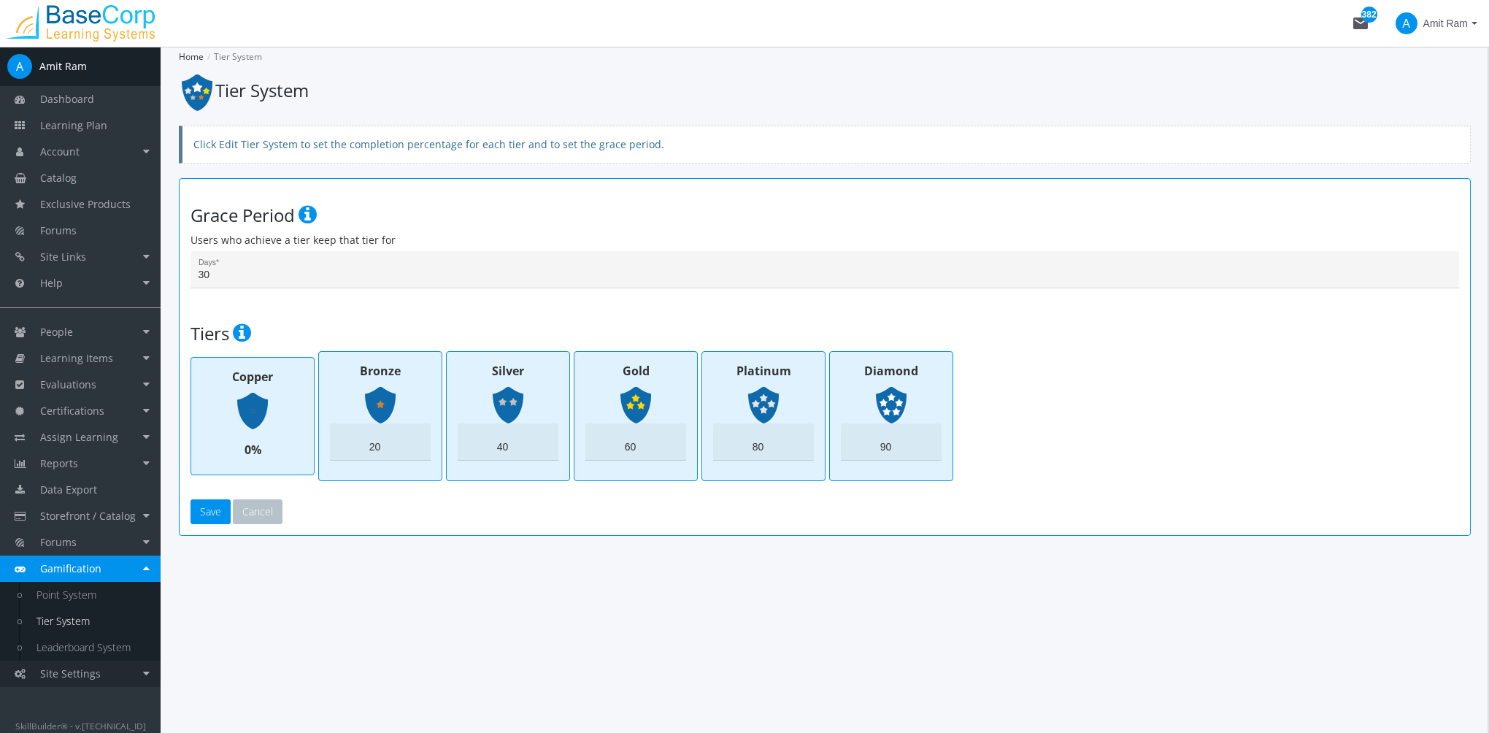
click at [113, 667] on link "Site Settings" at bounding box center [80, 674] width 161 height 26
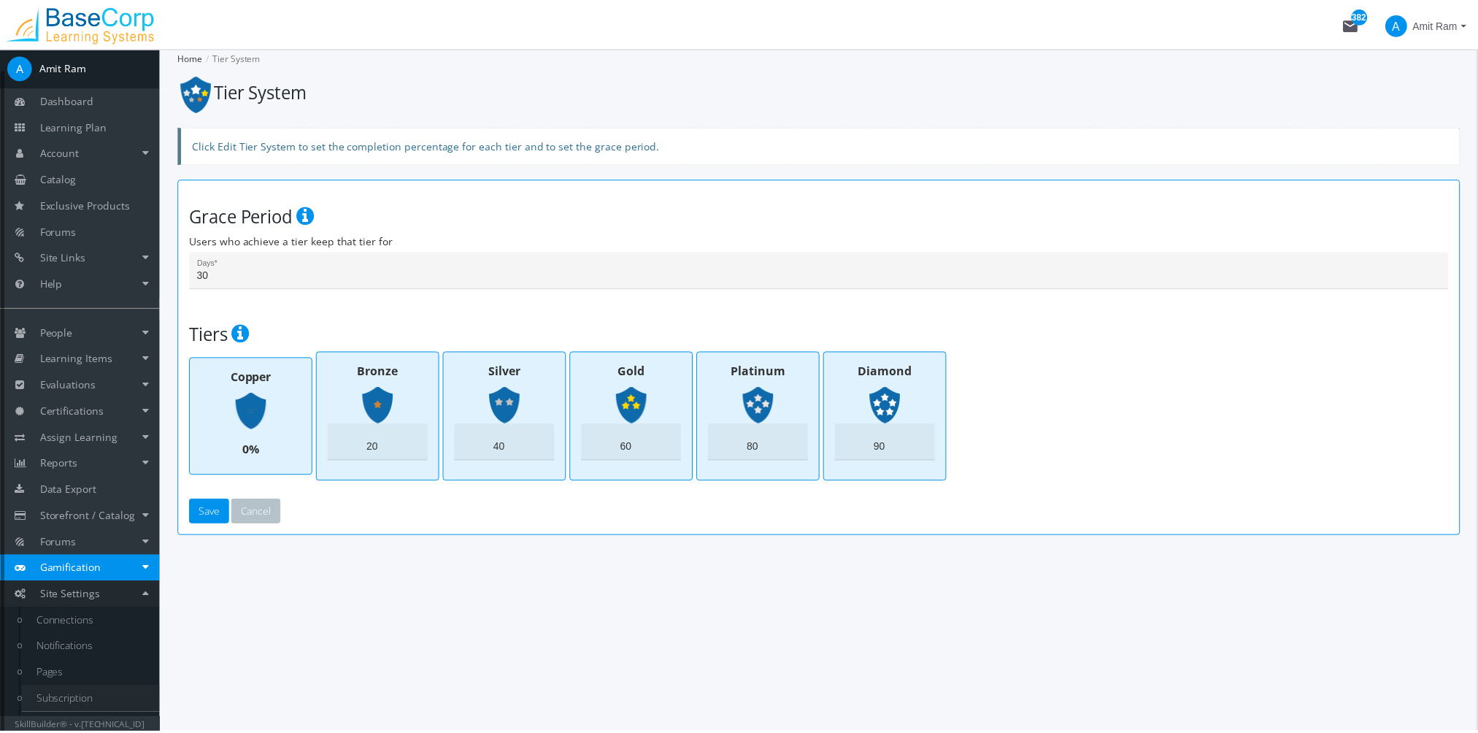
scroll to position [21, 0]
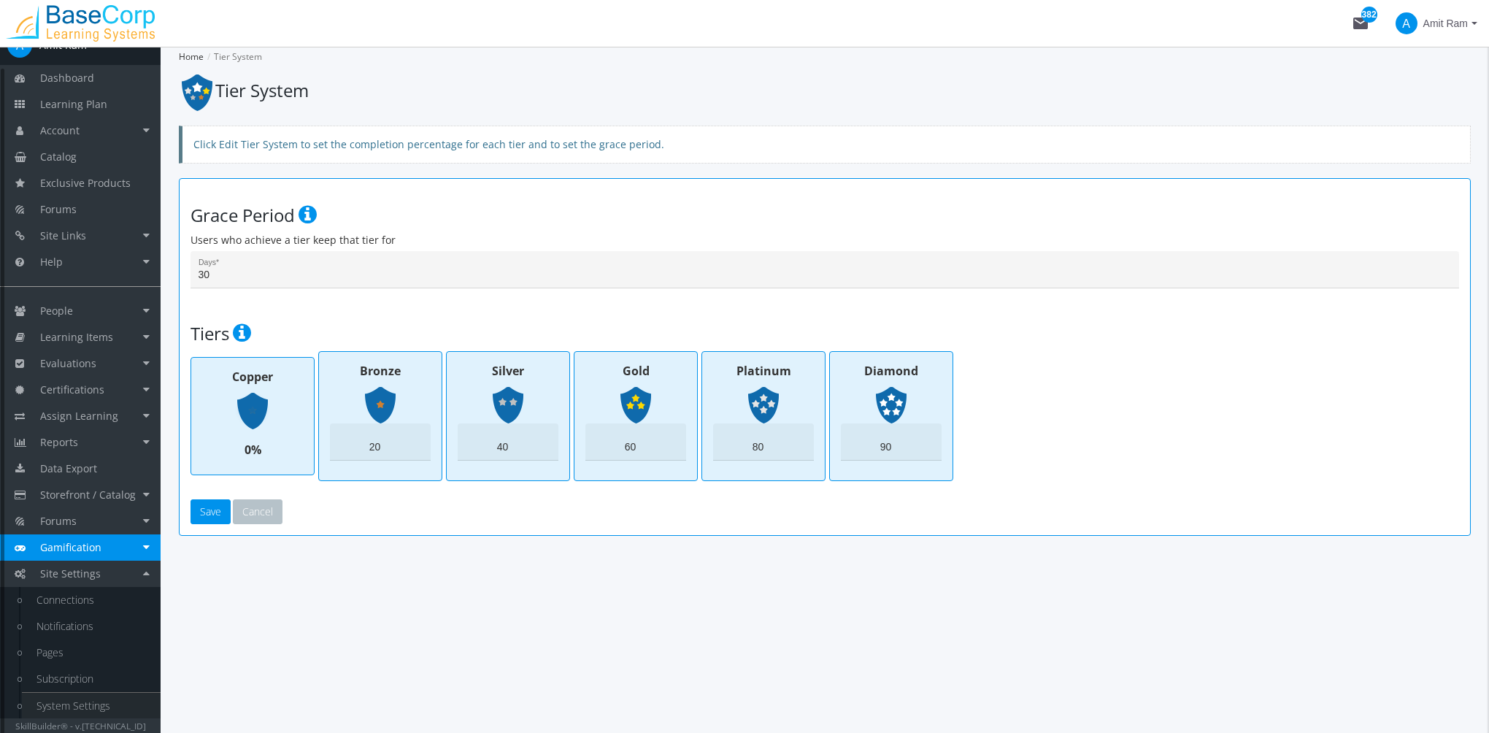
click at [107, 709] on link "System Settings" at bounding box center [91, 706] width 139 height 26
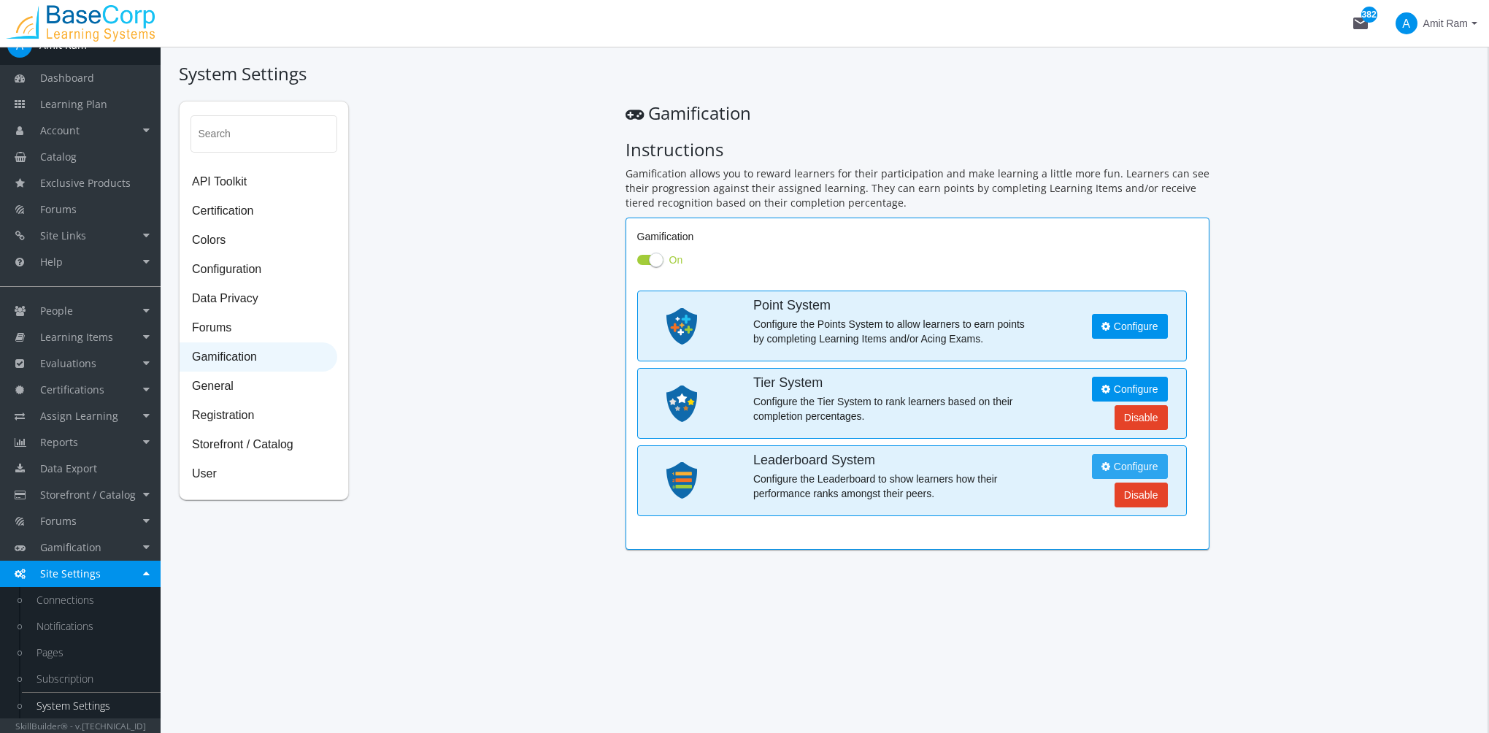
click at [1123, 466] on span "Configure" at bounding box center [1130, 466] width 57 height 15
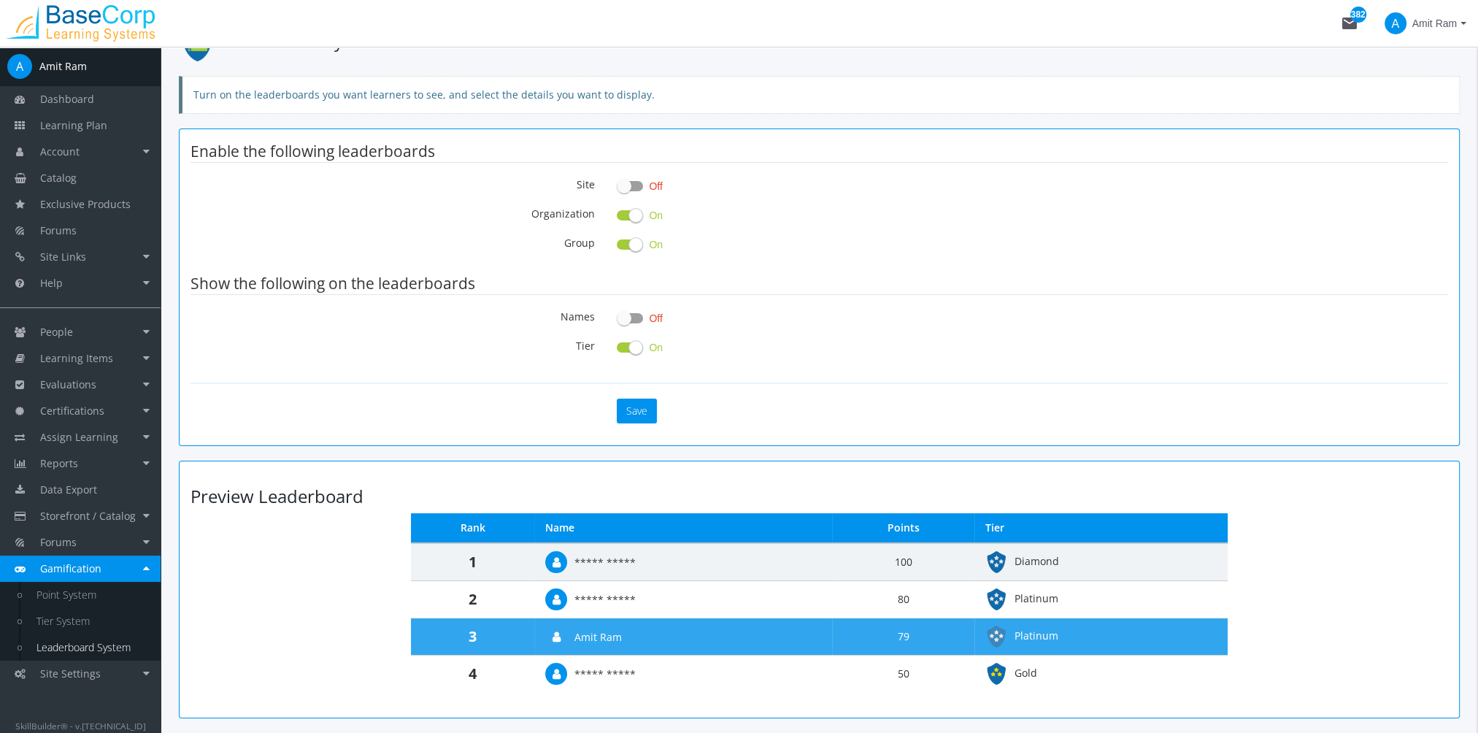
scroll to position [73, 0]
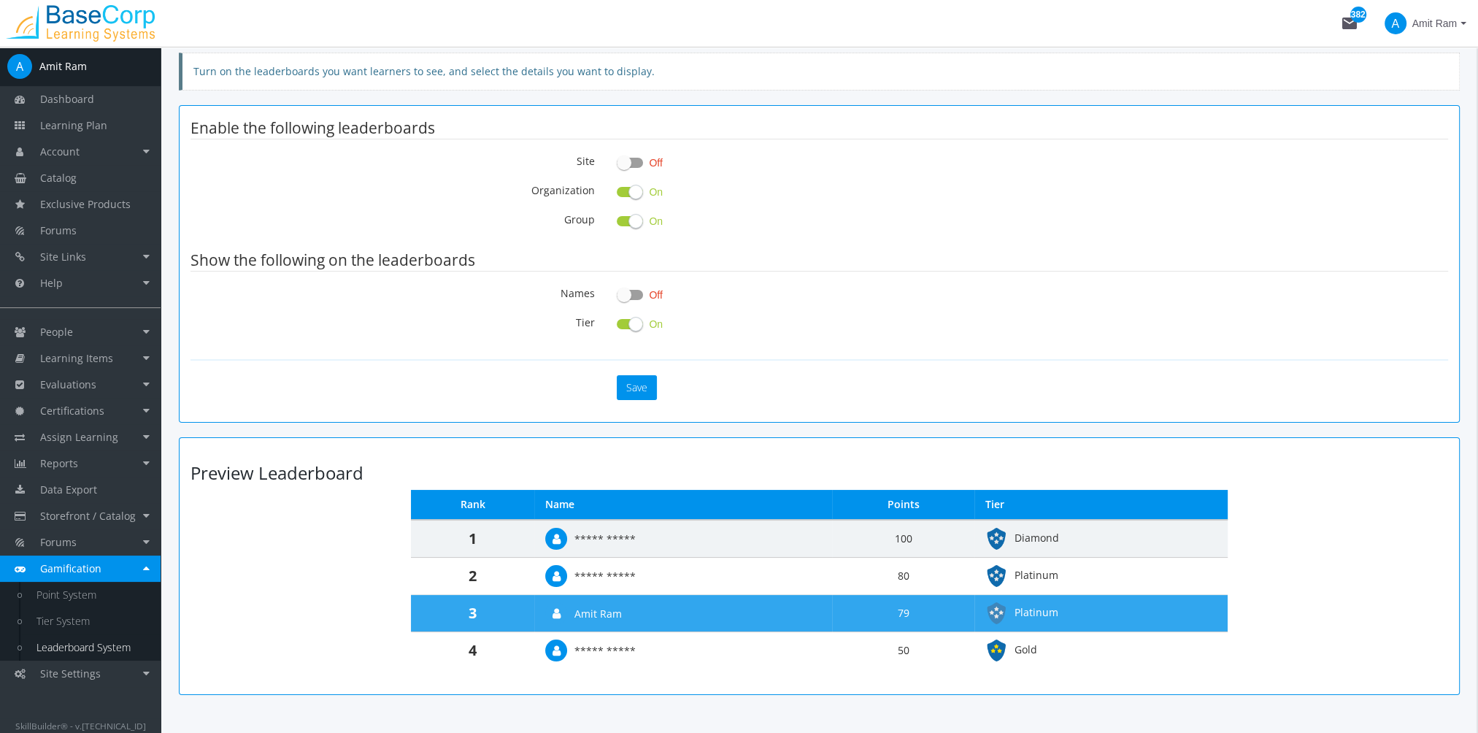
click at [628, 162] on span at bounding box center [624, 162] width 15 height 15
click at [618, 167] on input "Off" at bounding box center [617, 167] width 1 height 1
click at [629, 162] on span at bounding box center [636, 162] width 15 height 15
click at [618, 167] on input "On" at bounding box center [617, 167] width 1 height 1
checkbox input "false"
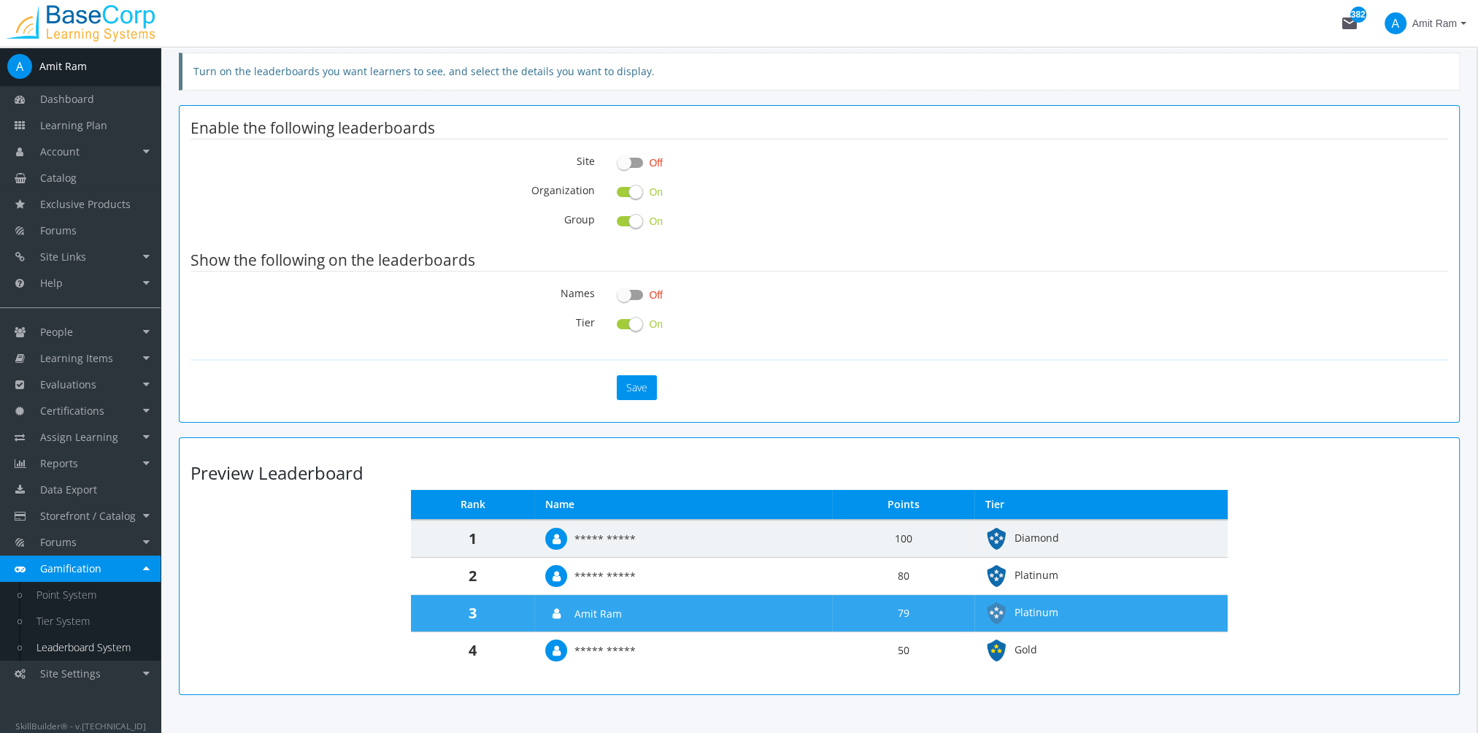
click at [633, 293] on span at bounding box center [630, 295] width 26 height 10
click at [618, 299] on input "Off" at bounding box center [617, 299] width 1 height 1
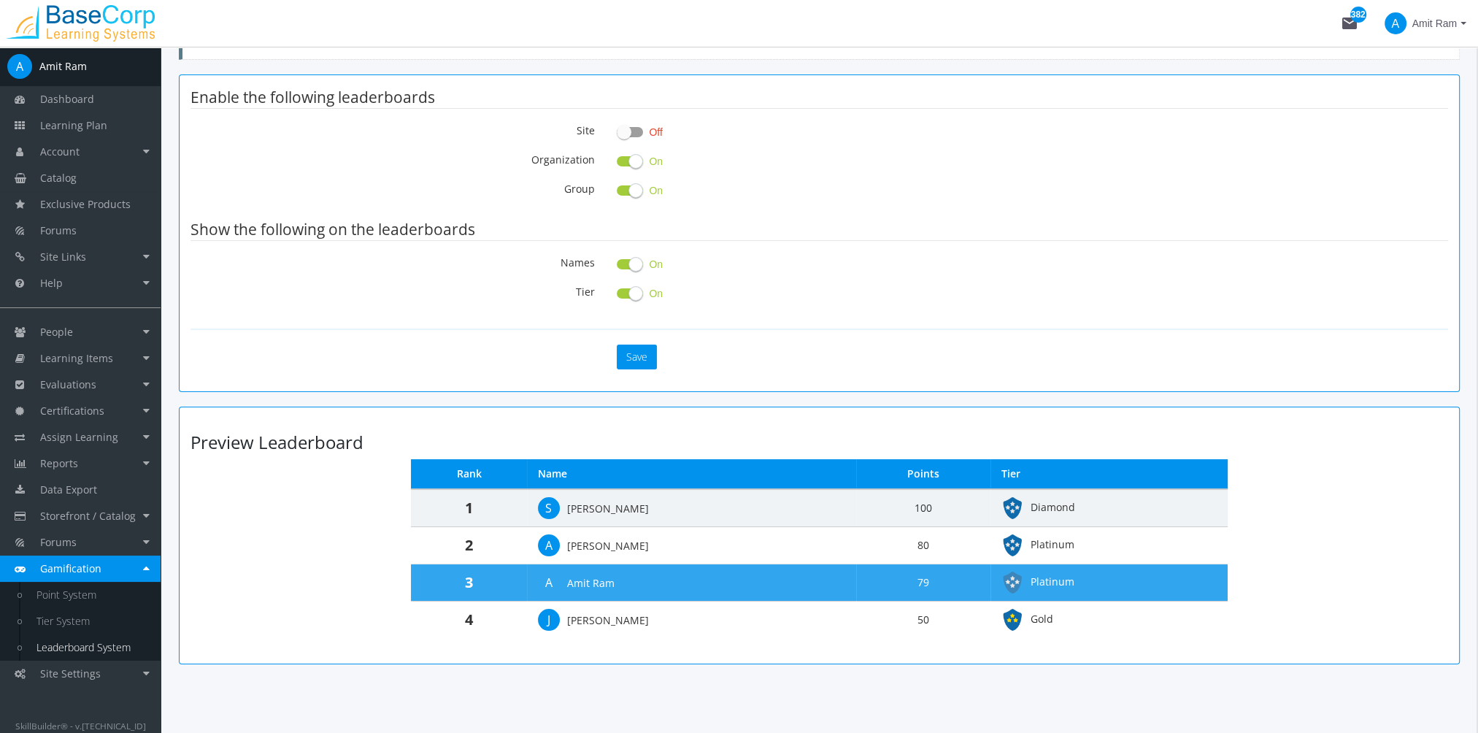
scroll to position [120, 0]
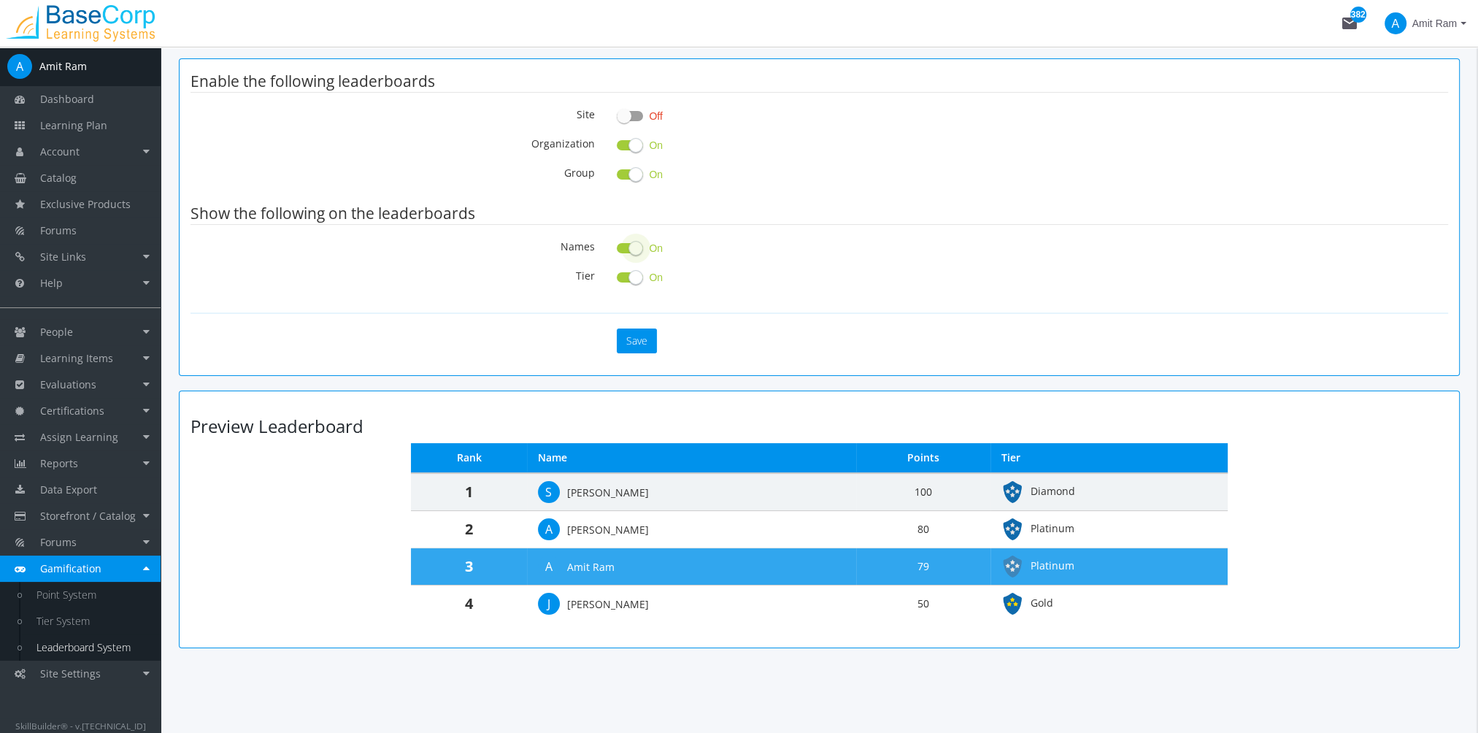
click at [634, 245] on span at bounding box center [636, 248] width 15 height 15
click at [618, 253] on input "On" at bounding box center [617, 253] width 1 height 1
checkbox input "false"
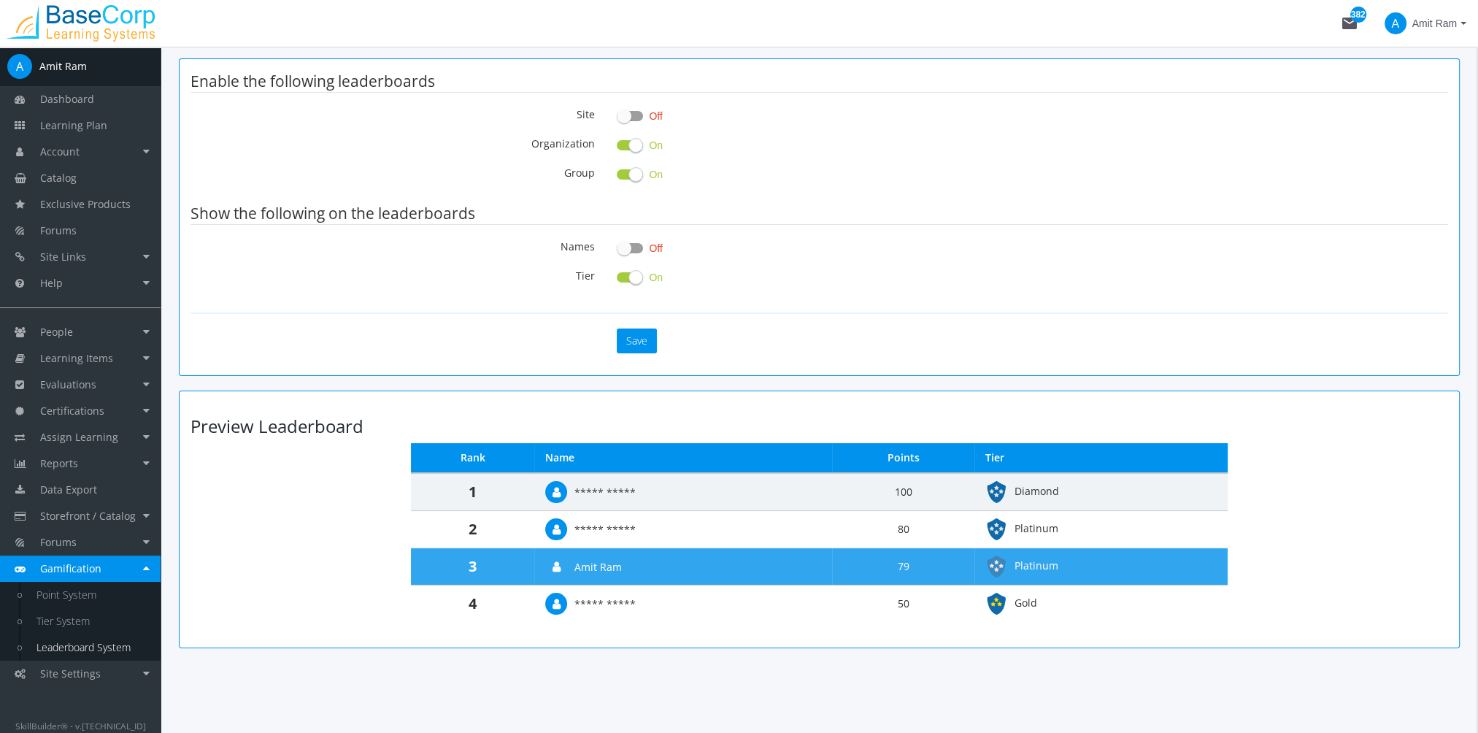
click at [639, 276] on span at bounding box center [636, 277] width 15 height 15
click at [618, 282] on input "On" at bounding box center [617, 282] width 1 height 1
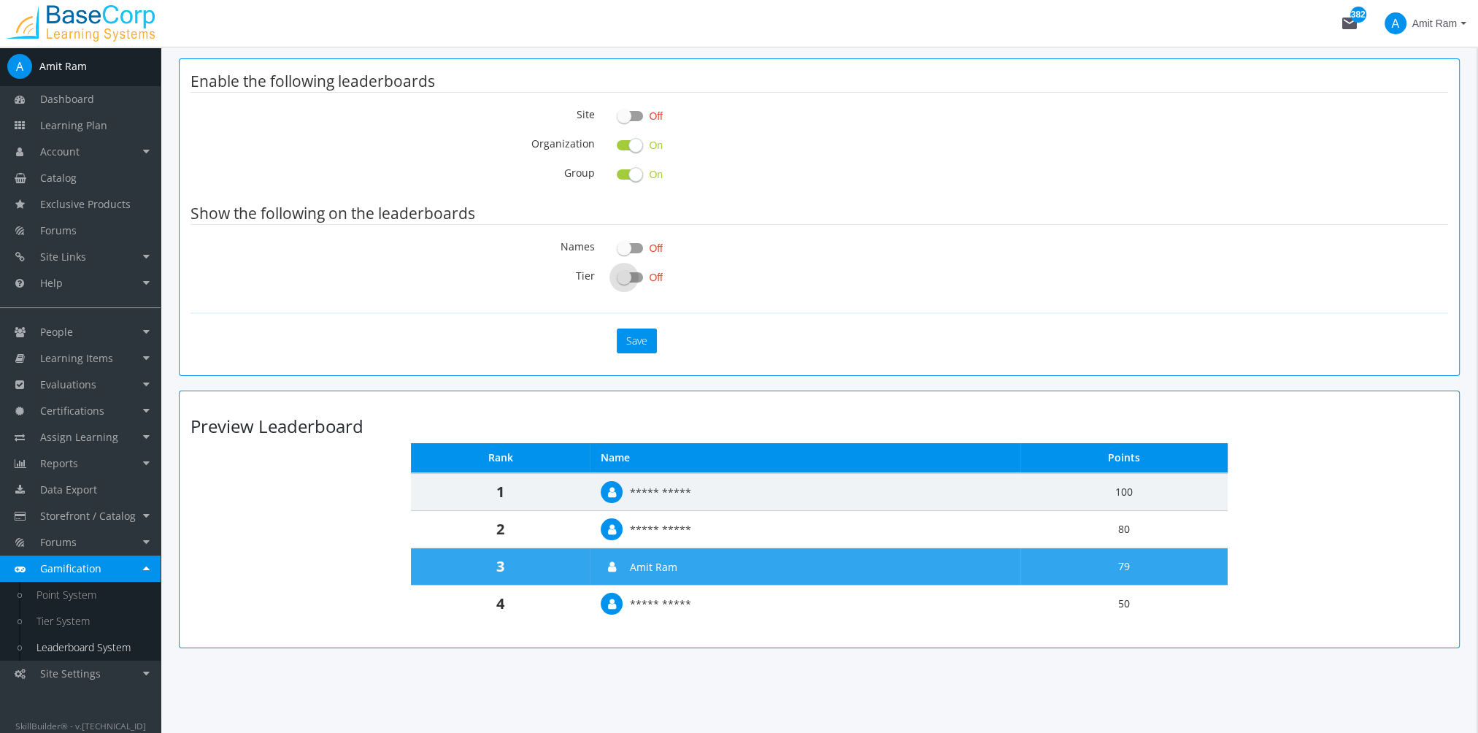
click at [631, 277] on span at bounding box center [624, 277] width 15 height 15
click at [618, 282] on input "Off" at bounding box center [617, 282] width 1 height 1
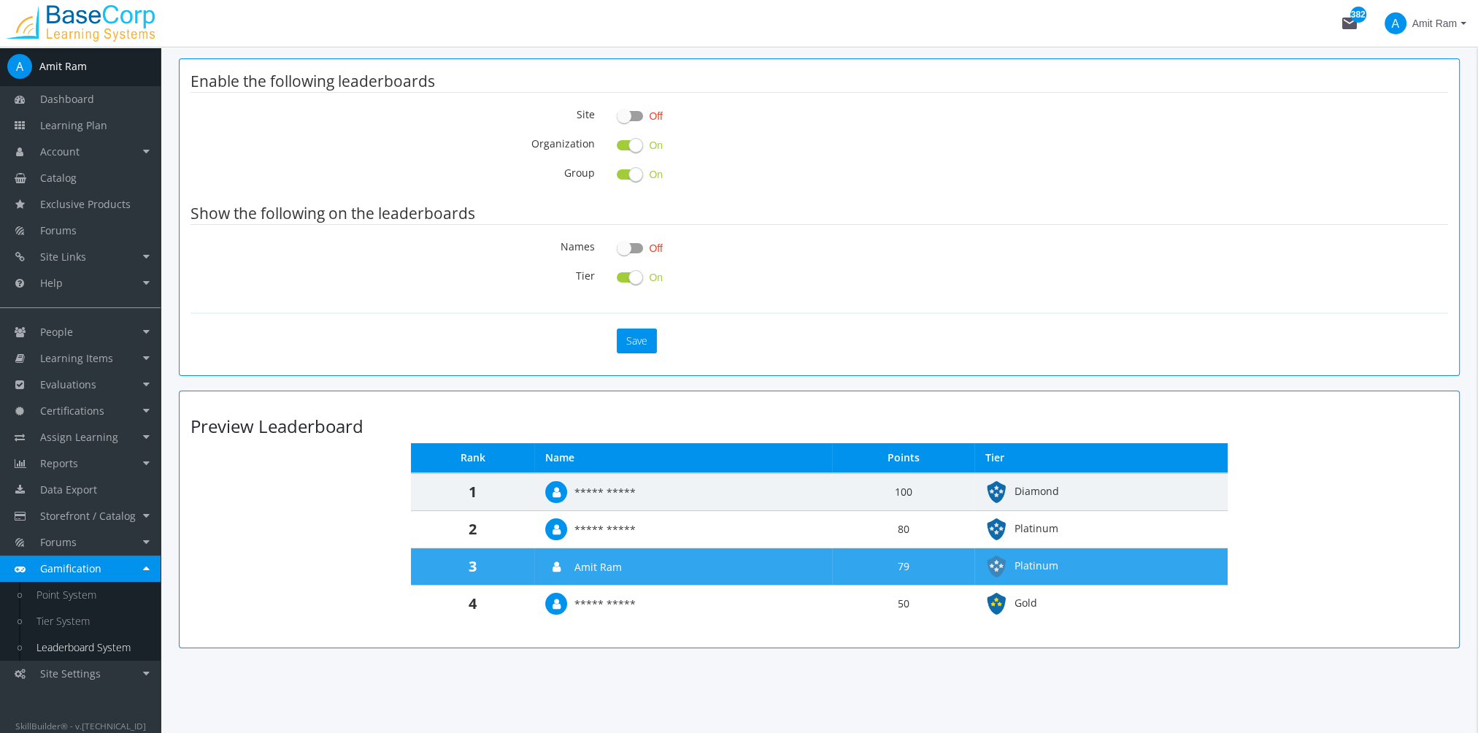
click at [631, 277] on span at bounding box center [636, 277] width 15 height 15
click at [618, 282] on input "On" at bounding box center [617, 282] width 1 height 1
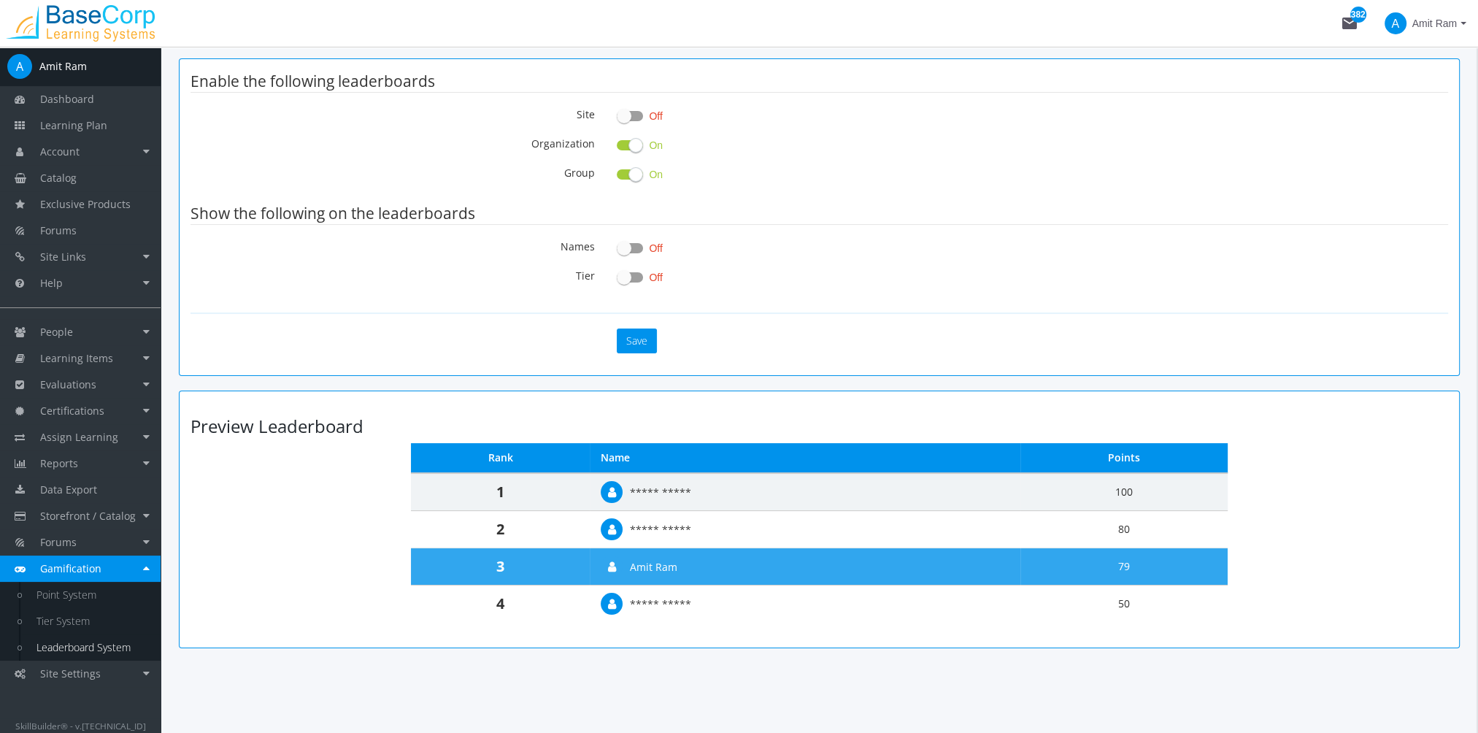
click at [631, 277] on span at bounding box center [624, 277] width 15 height 15
click at [618, 282] on input "Off" at bounding box center [617, 282] width 1 height 1
checkbox input "true"
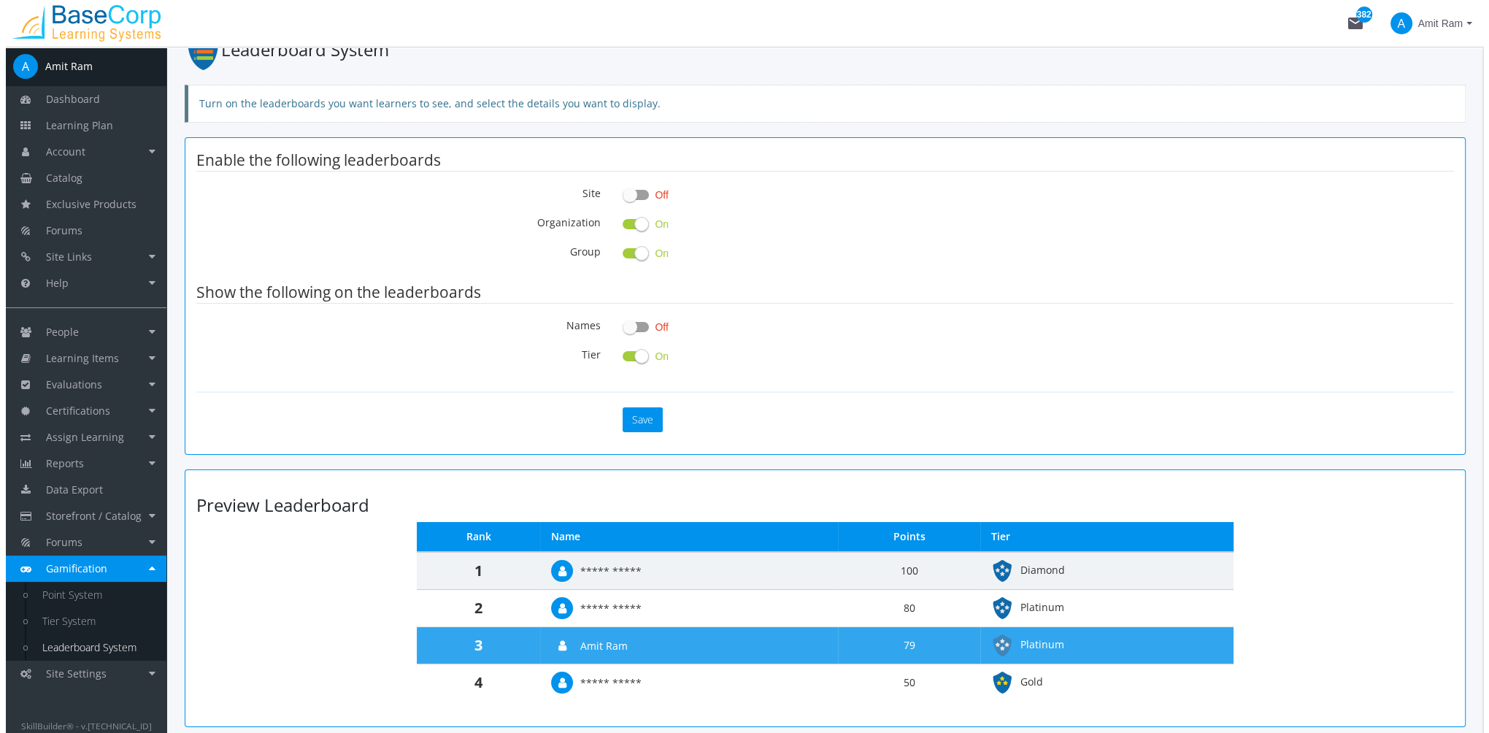
scroll to position [0, 0]
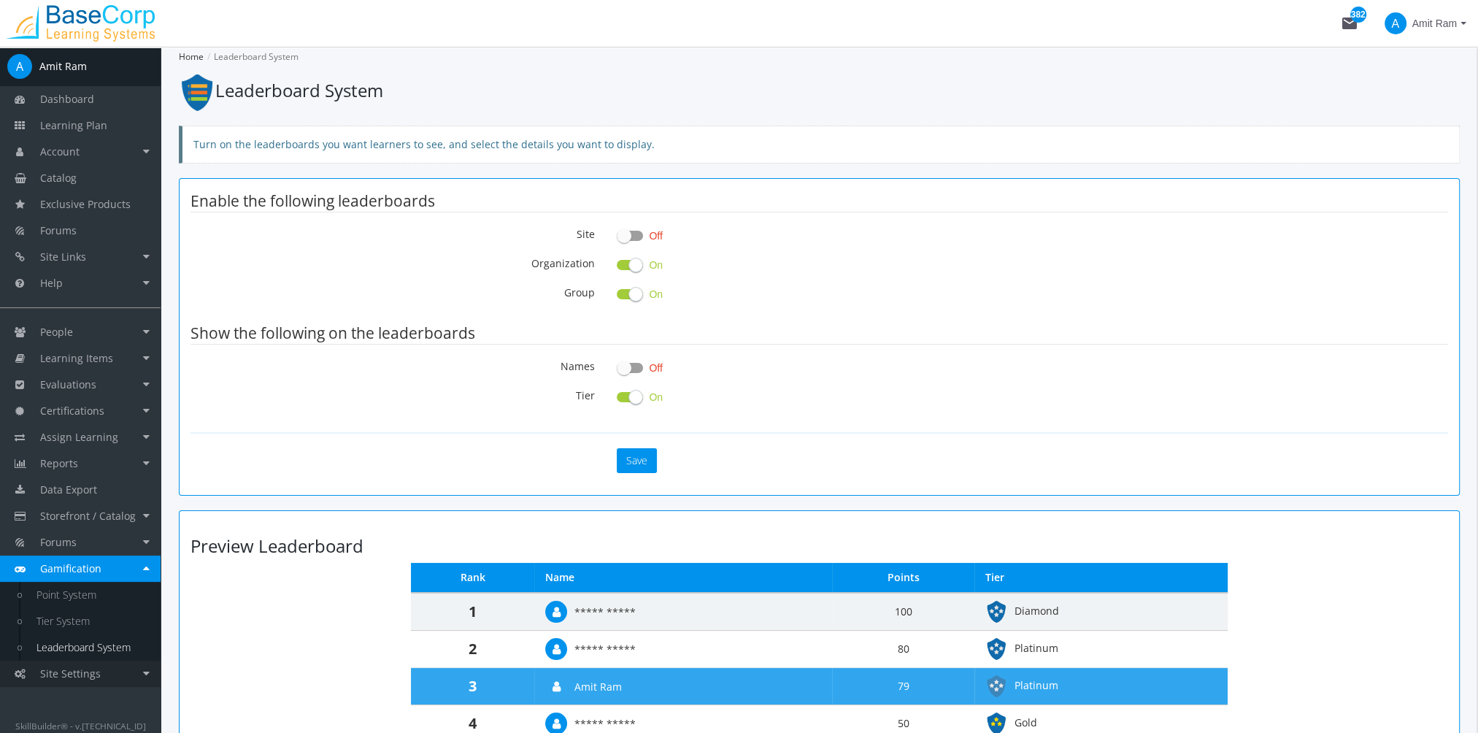
click at [81, 674] on span "Site Settings" at bounding box center [70, 674] width 61 height 14
click at [94, 703] on link "Subscription" at bounding box center [91, 700] width 139 height 26
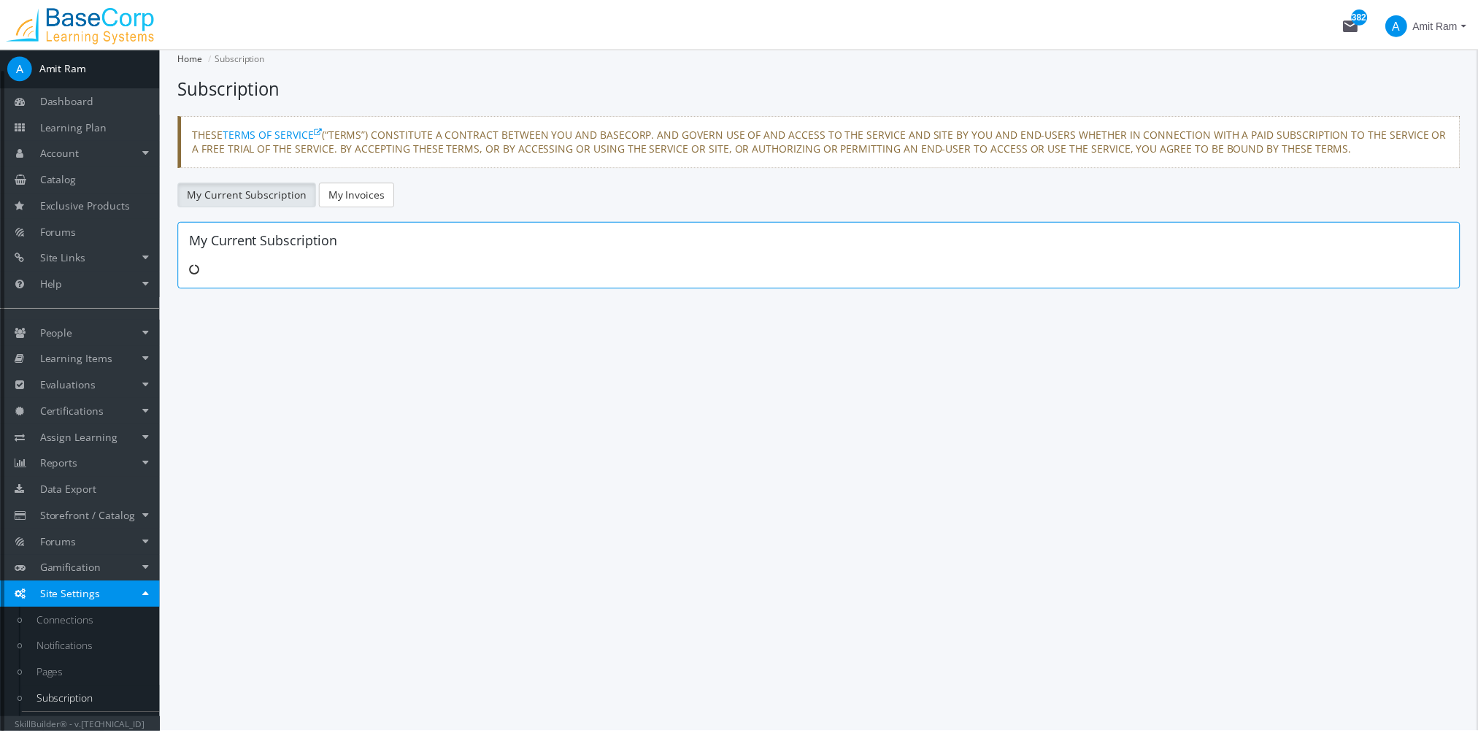
scroll to position [21, 0]
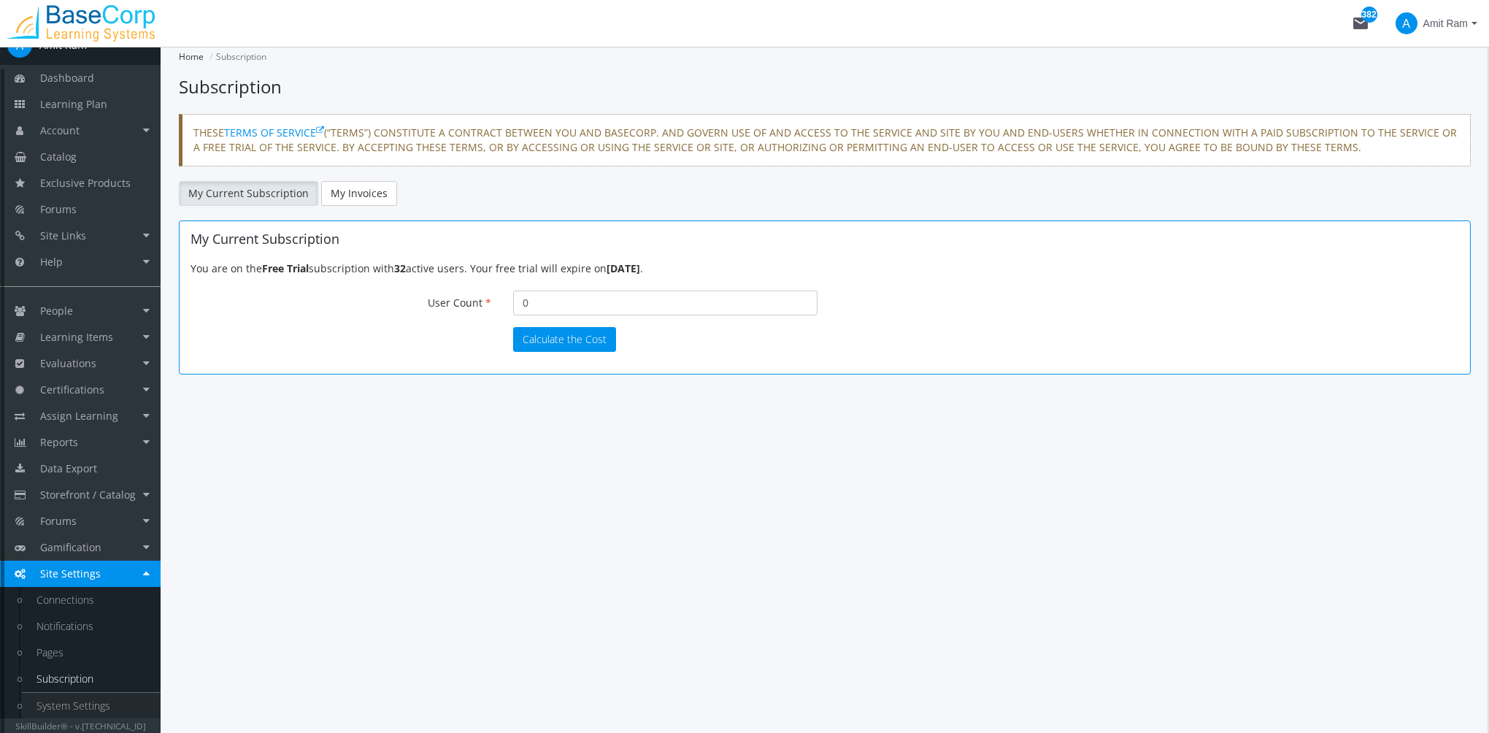
click at [105, 700] on link "System Settings" at bounding box center [91, 706] width 139 height 26
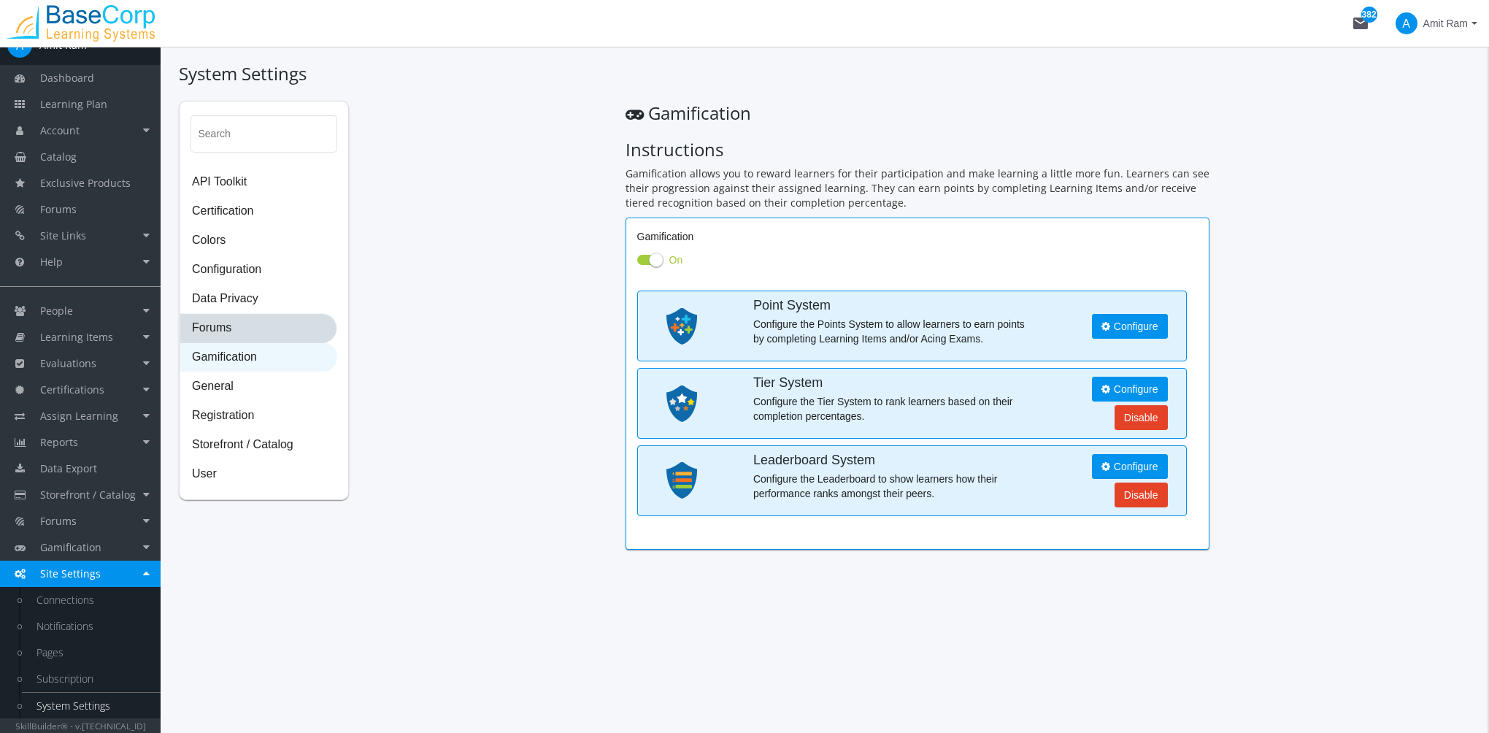
click at [233, 327] on span "Forums" at bounding box center [258, 328] width 156 height 29
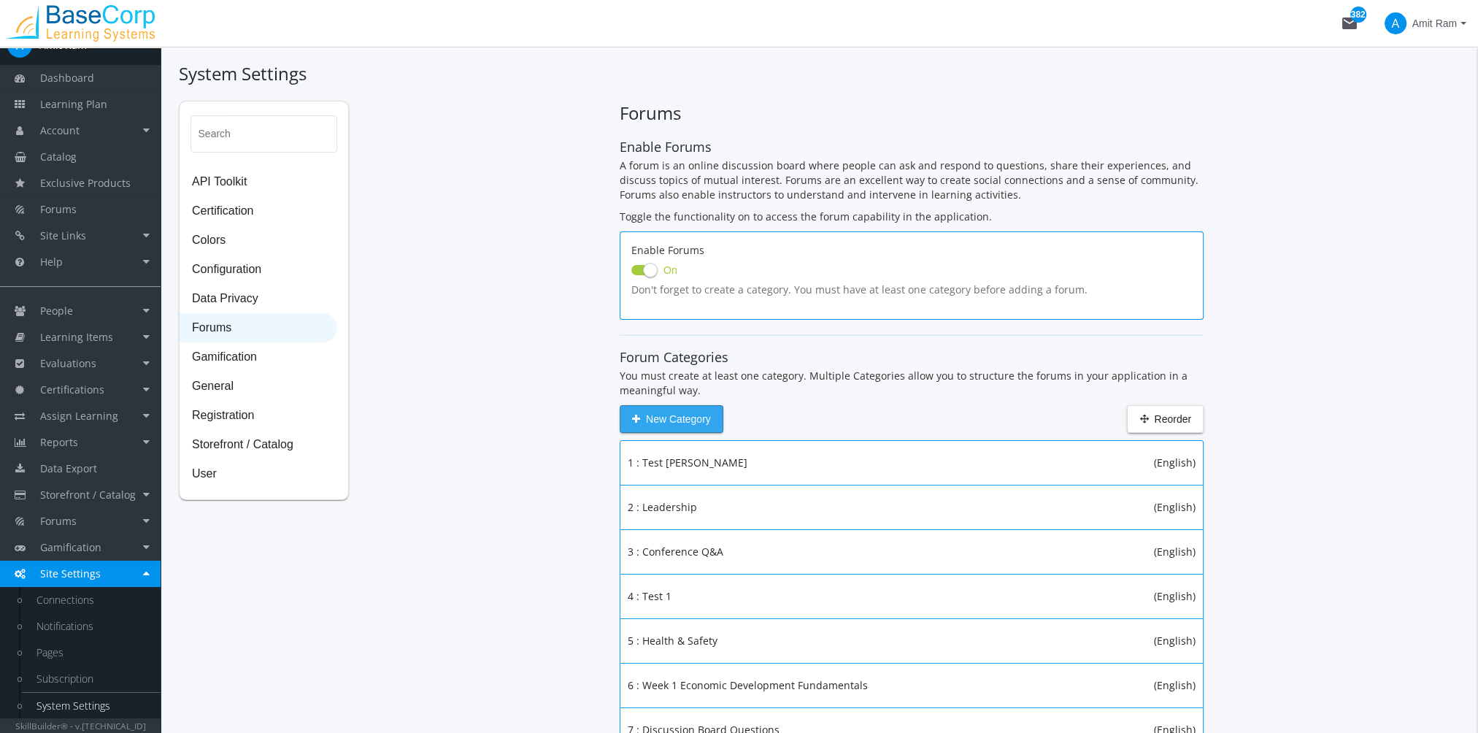
click at [669, 419] on span "New Category" at bounding box center [671, 419] width 79 height 26
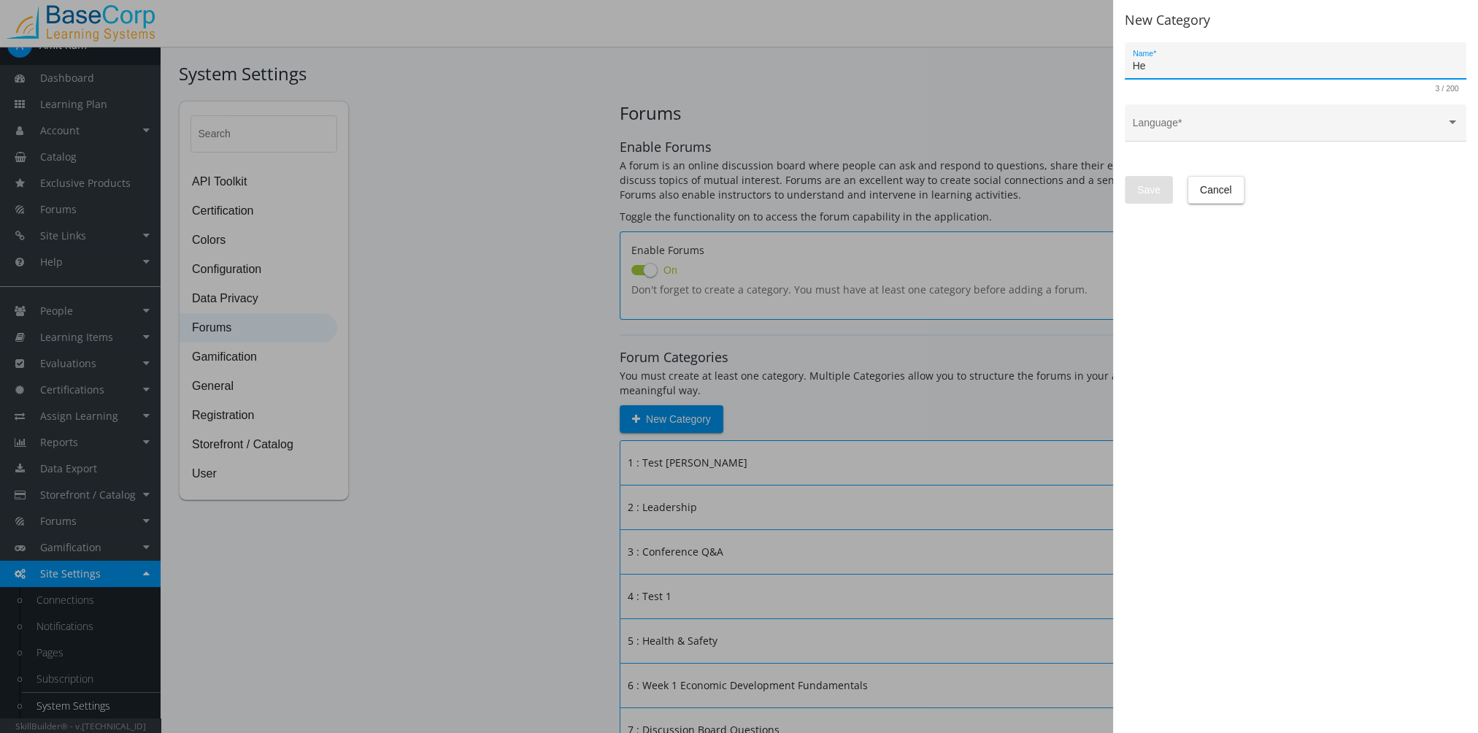
type input "H"
type input "Communication"
click at [1150, 128] on span at bounding box center [1289, 129] width 313 height 12
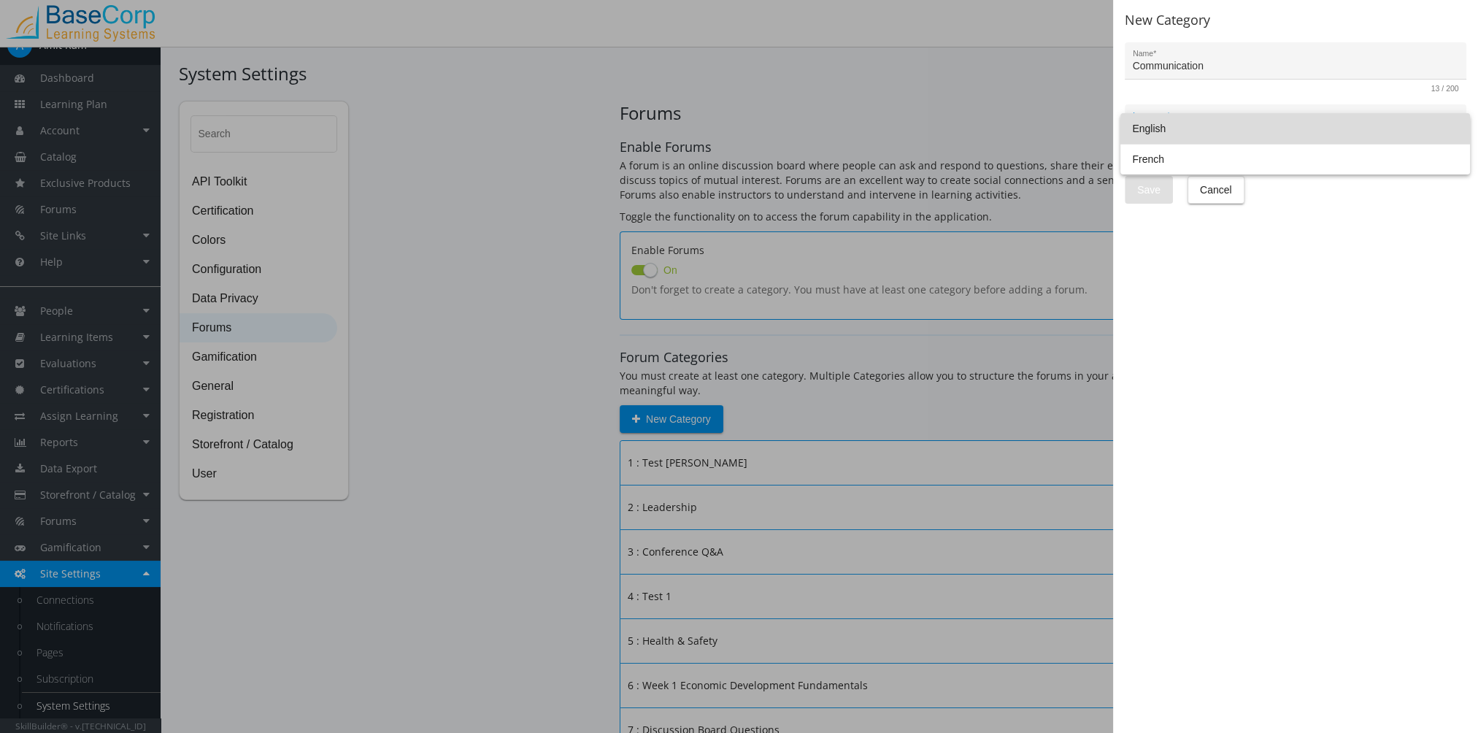
click at [1156, 137] on span "English" at bounding box center [1295, 128] width 326 height 31
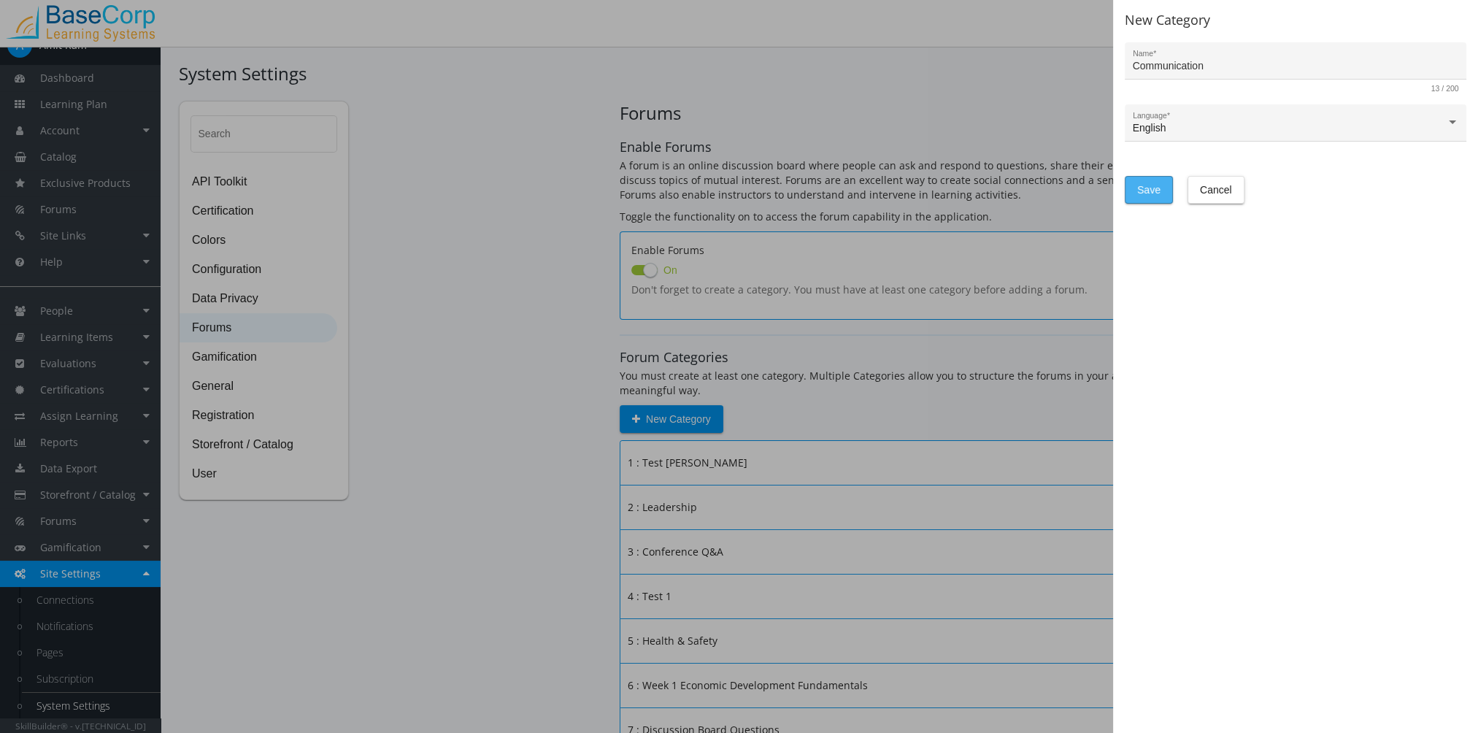
click at [1168, 196] on button "Save" at bounding box center [1149, 190] width 48 height 28
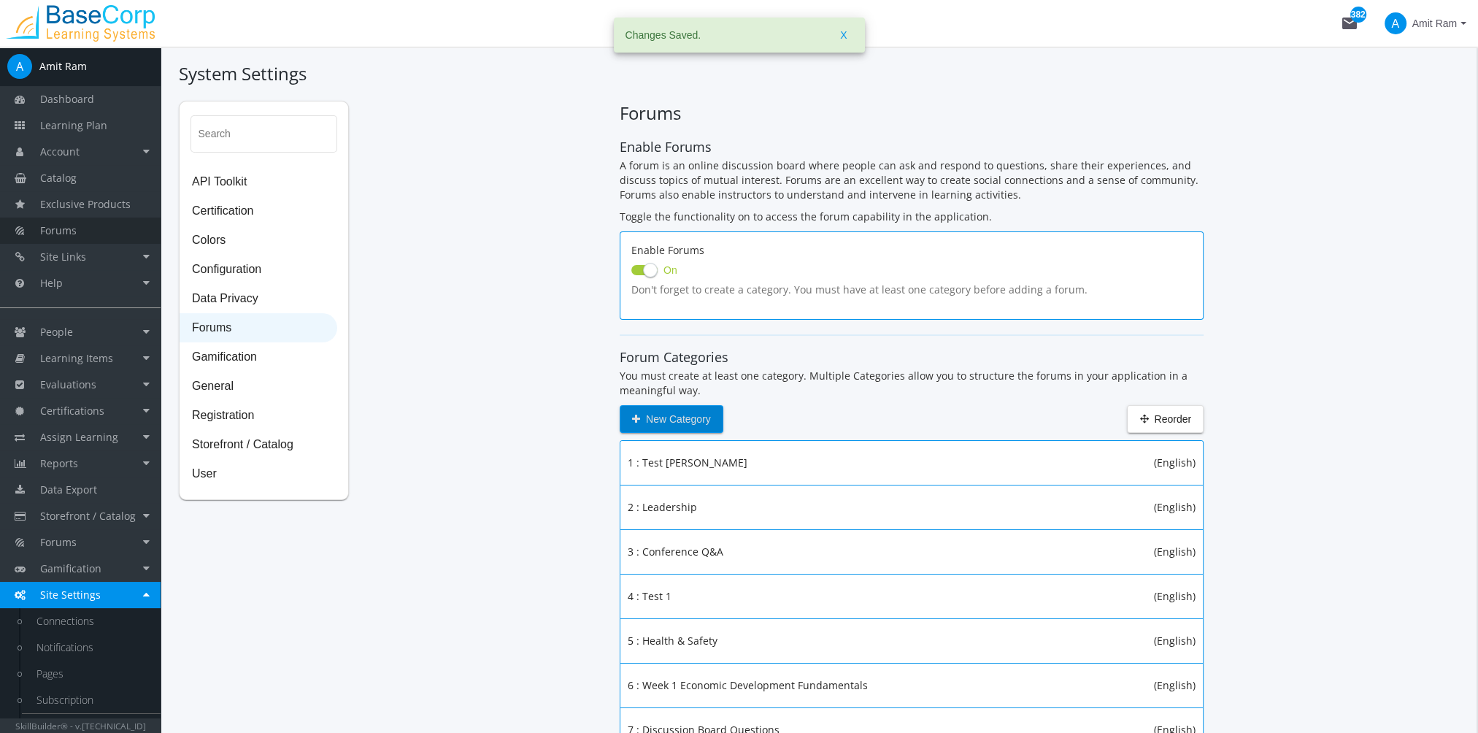
click at [82, 225] on link "Forums" at bounding box center [80, 231] width 161 height 26
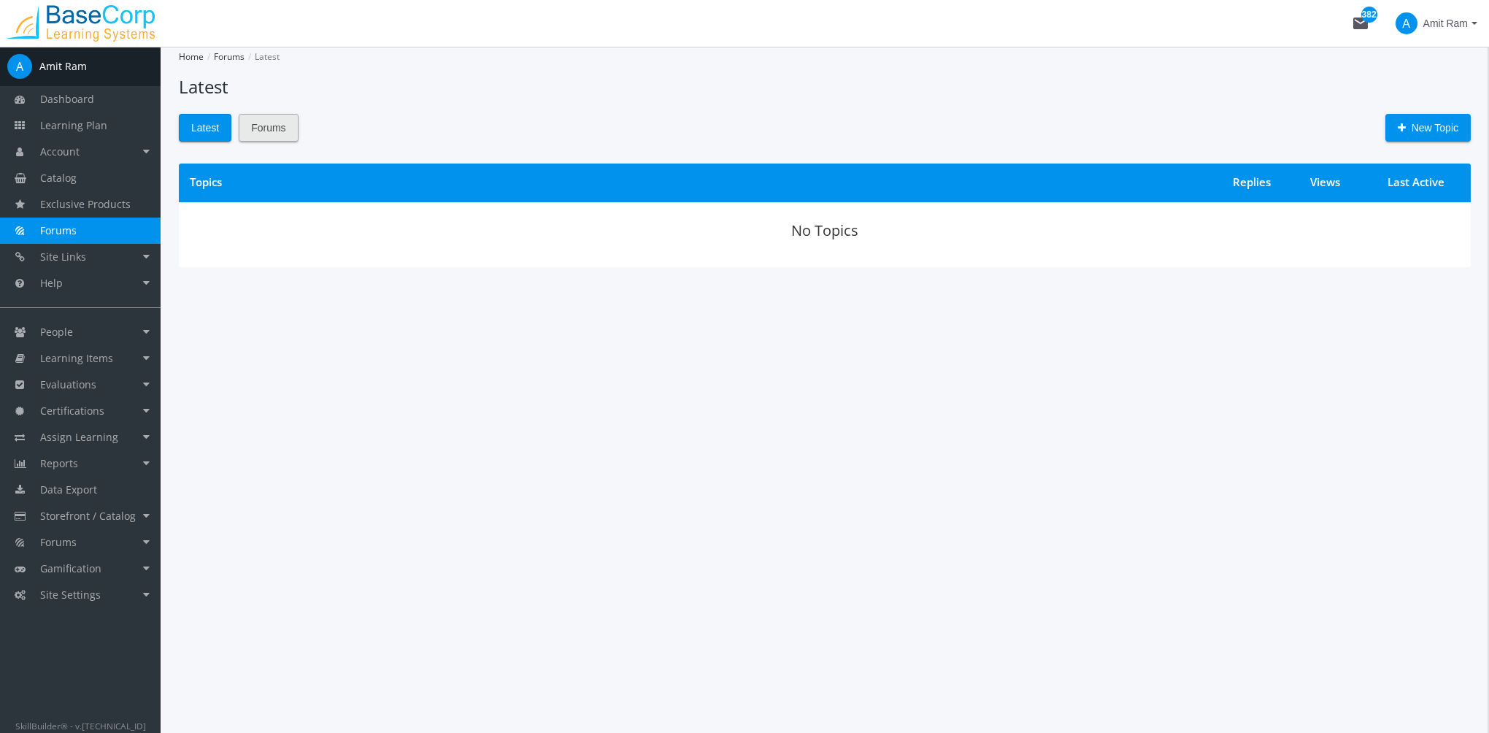
click at [288, 130] on button "Forums" at bounding box center [268, 128] width 59 height 28
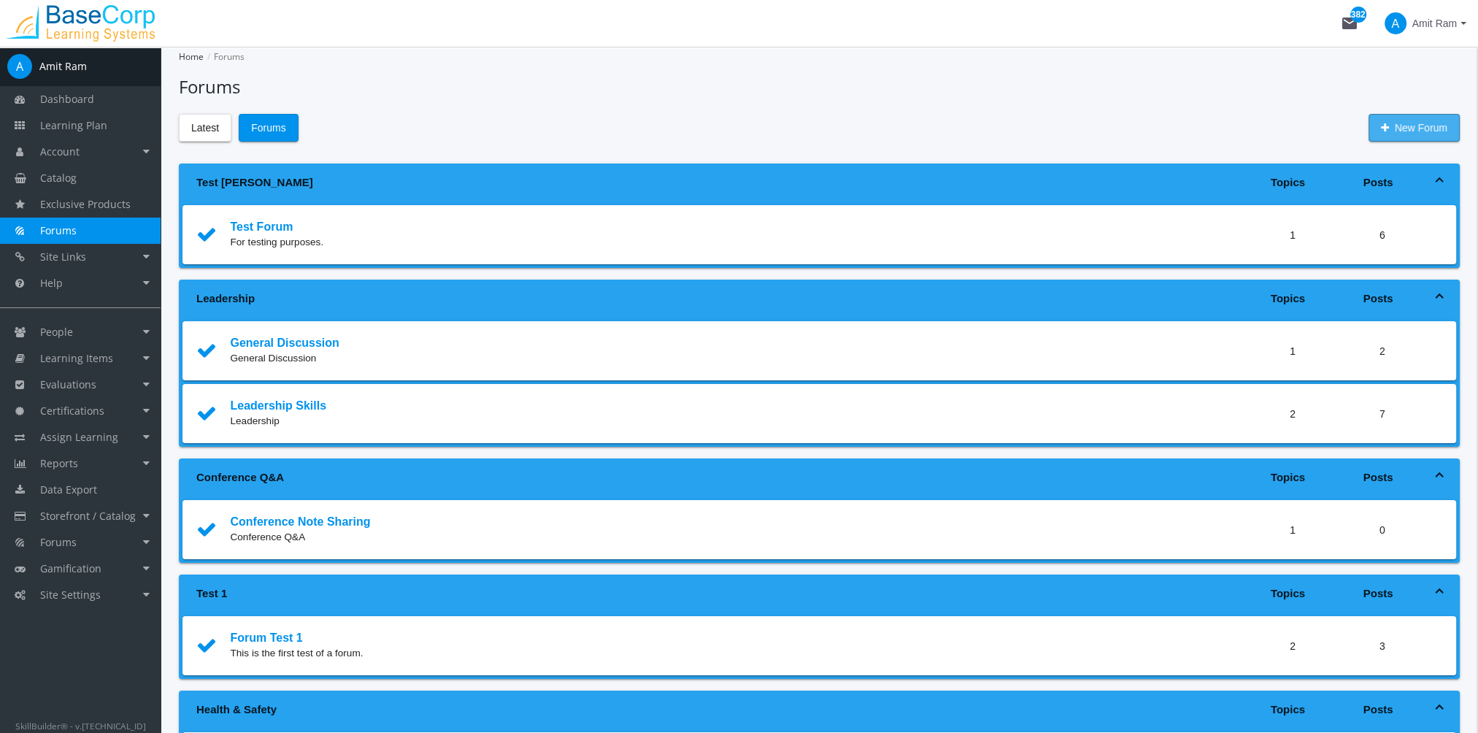
click at [1414, 138] on span "New Forum" at bounding box center [1414, 128] width 66 height 26
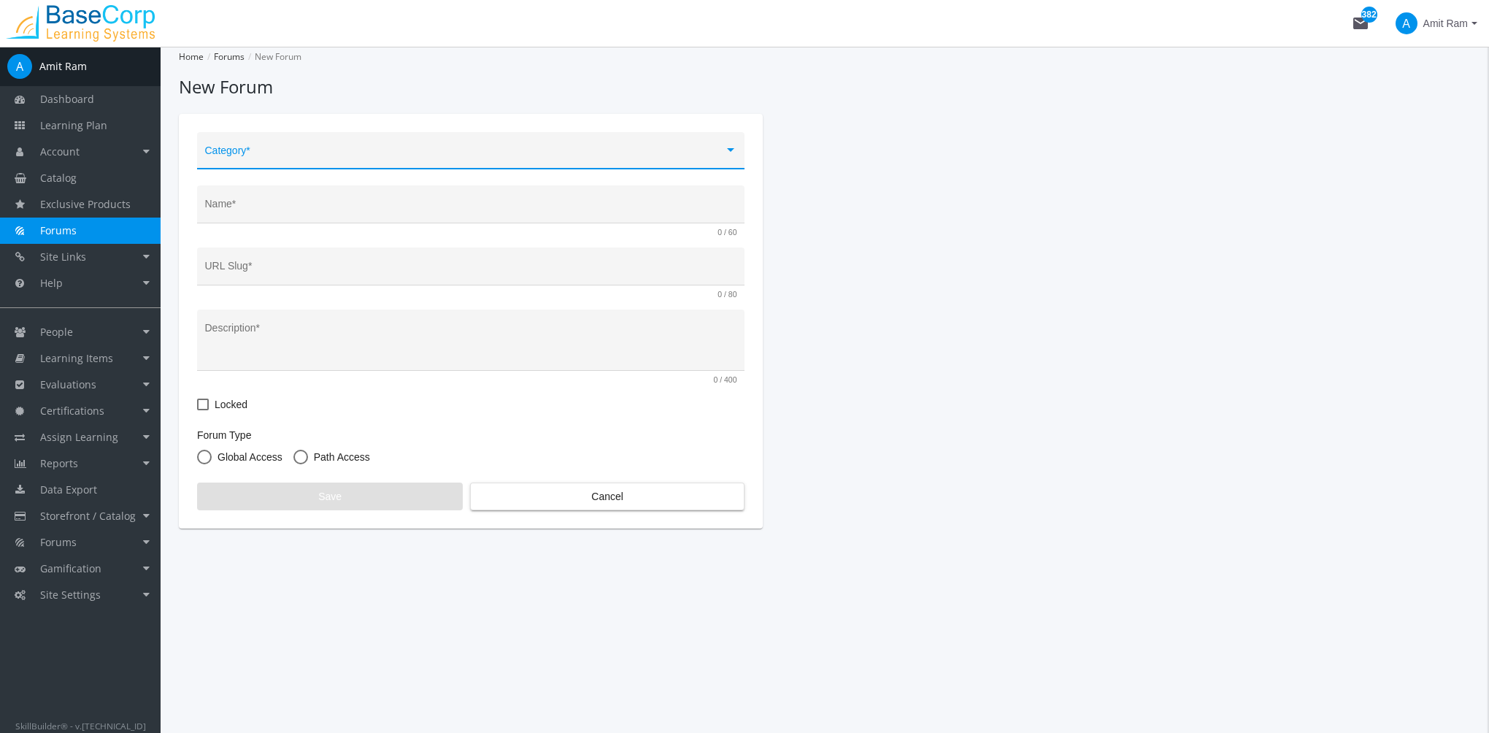
click at [316, 154] on span at bounding box center [464, 156] width 519 height 12
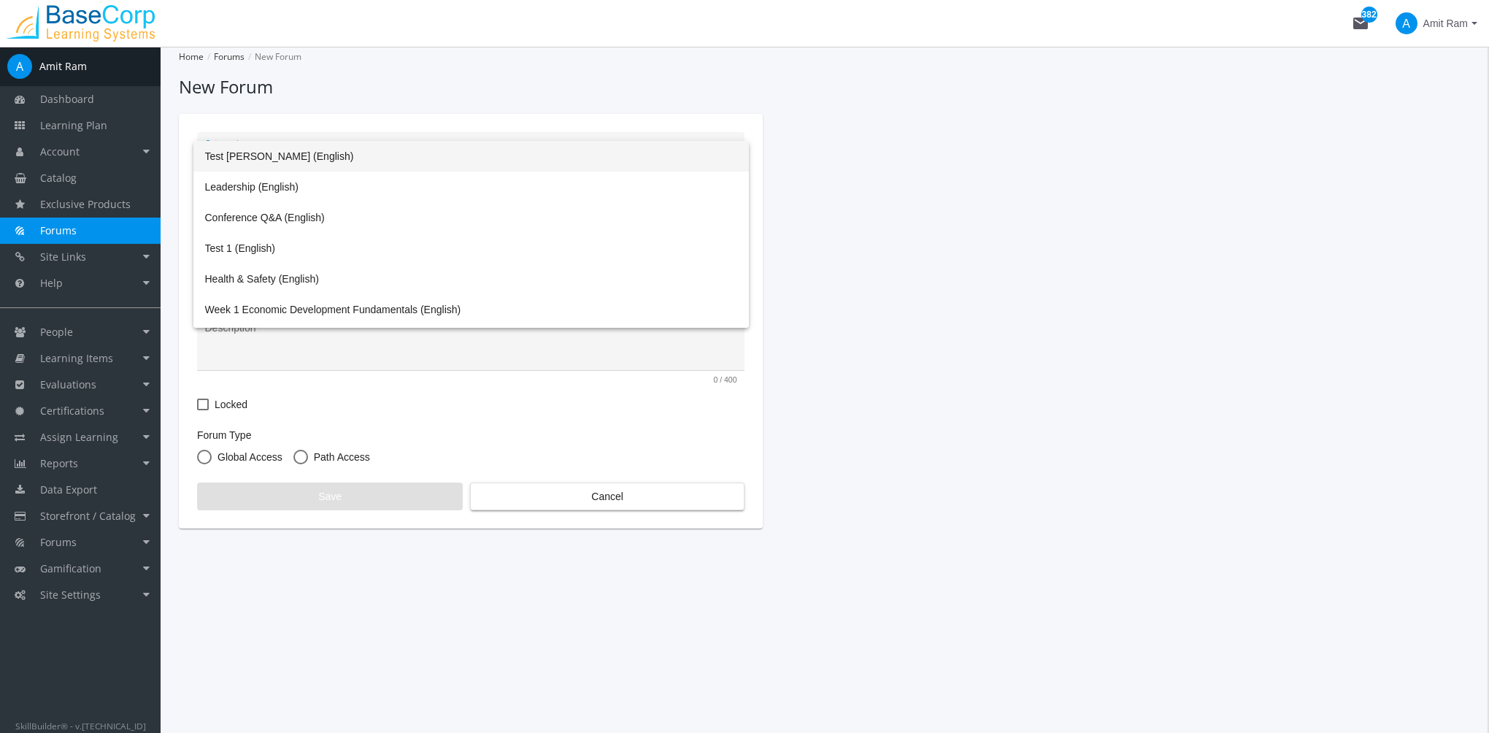
click at [284, 139] on div at bounding box center [744, 366] width 1489 height 733
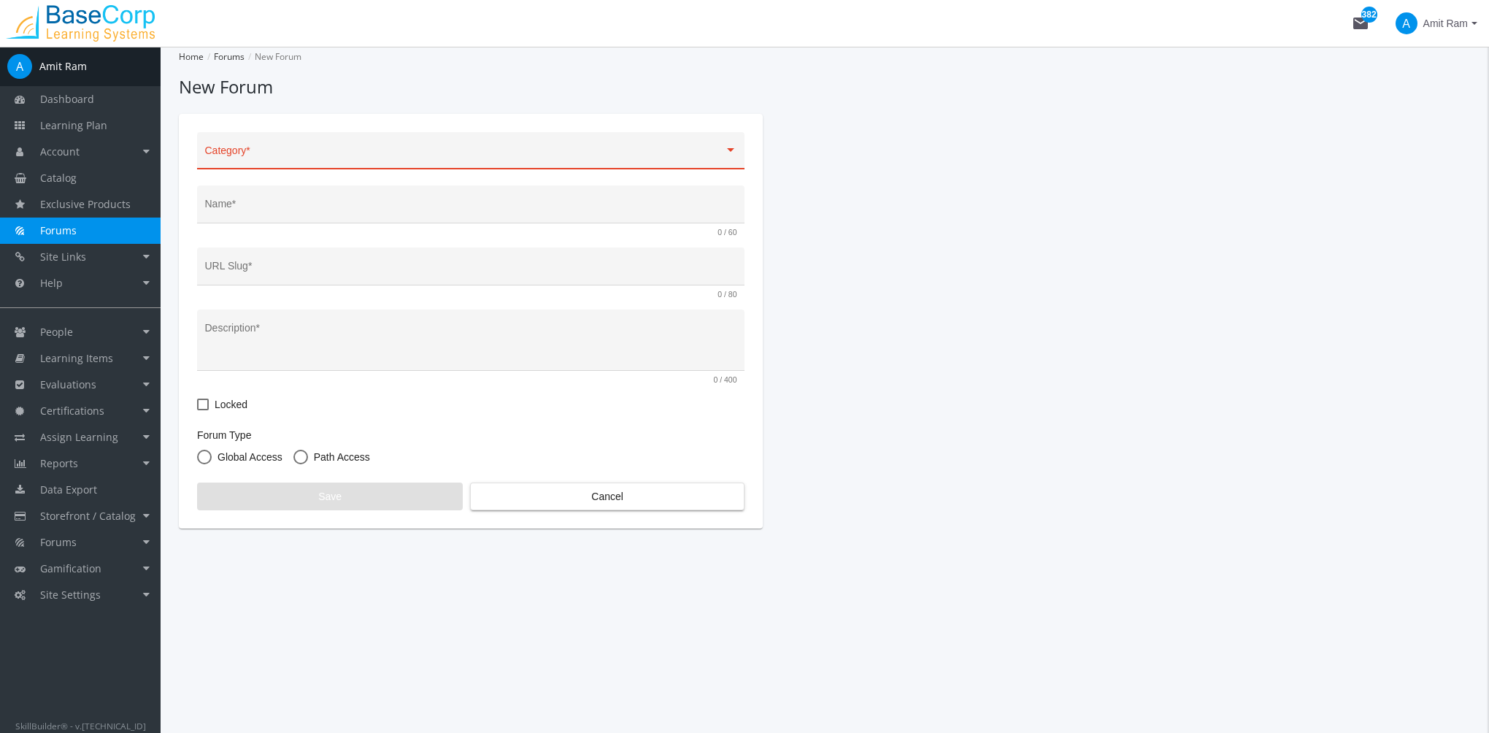
click at [294, 150] on div "Category *" at bounding box center [471, 155] width 532 height 30
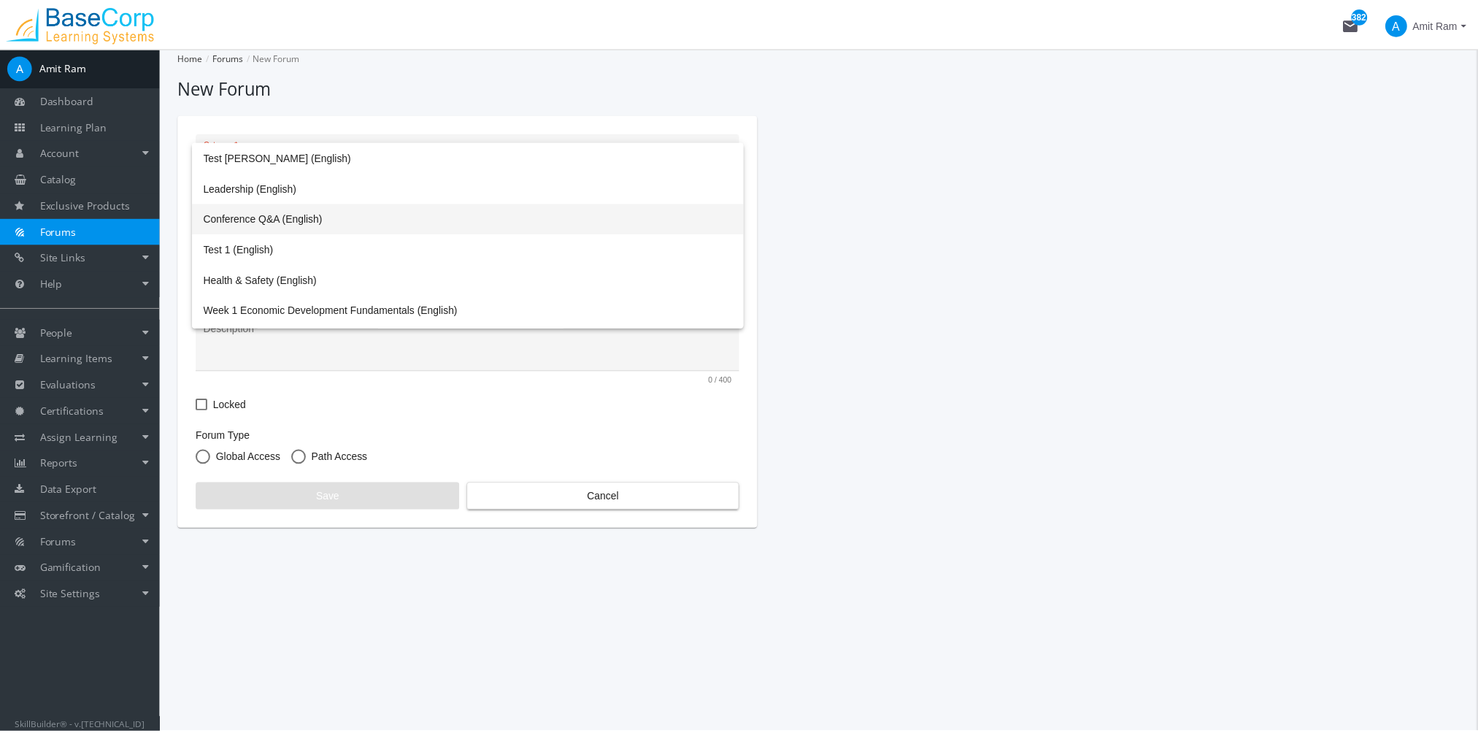
scroll to position [181, 0]
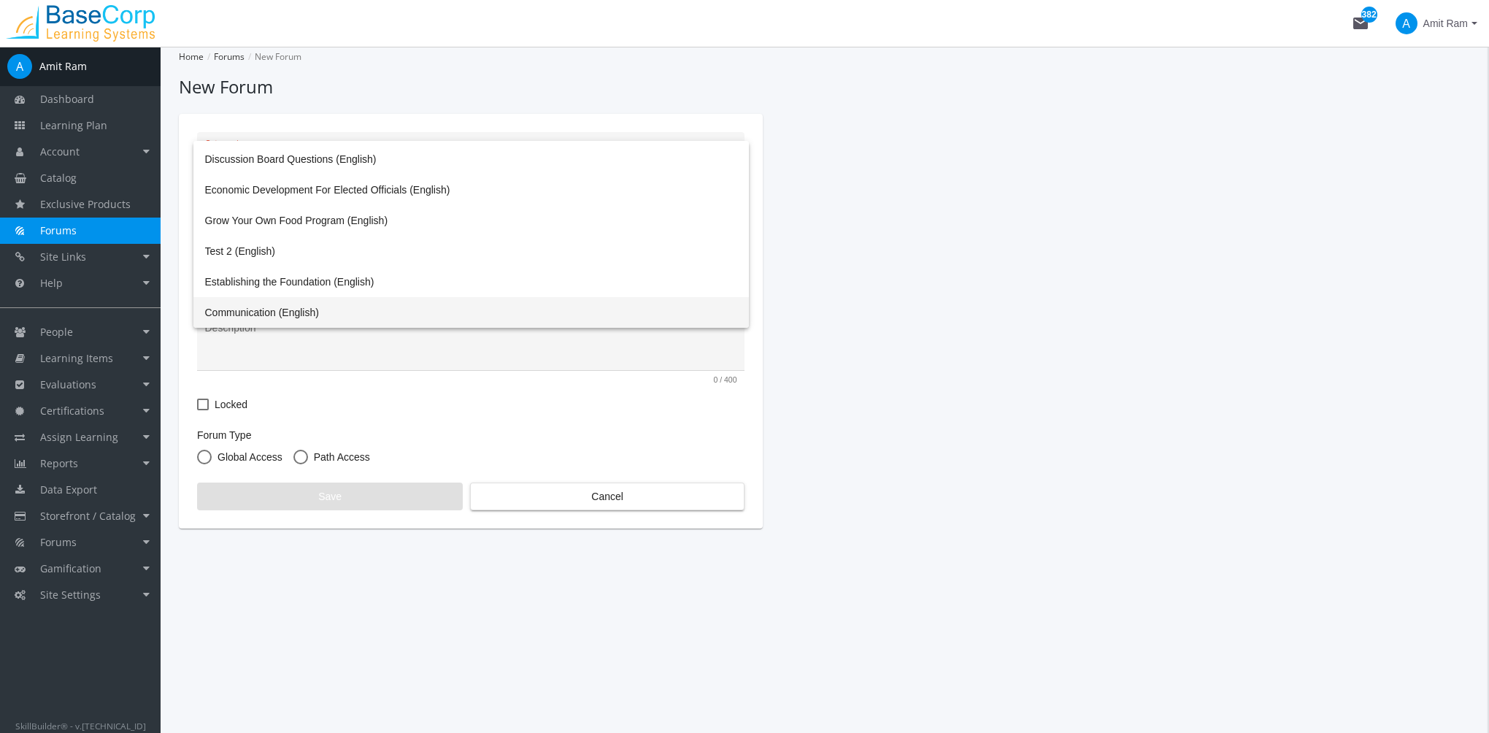
click at [350, 307] on span "Communication (English)" at bounding box center [471, 312] width 532 height 31
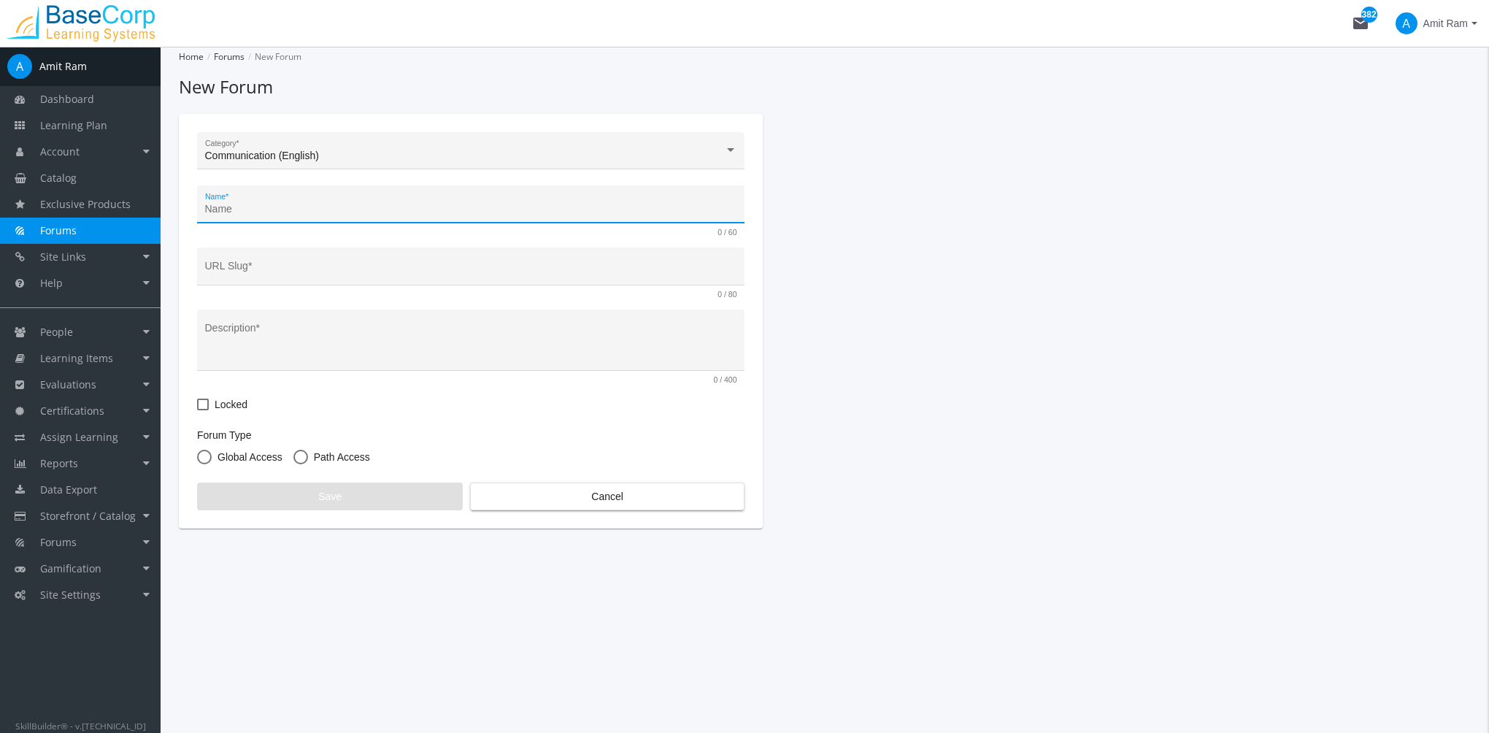
click at [263, 207] on input "Name *" at bounding box center [471, 210] width 532 height 12
type input "C"
type input "c"
type input "Co"
type input "co"
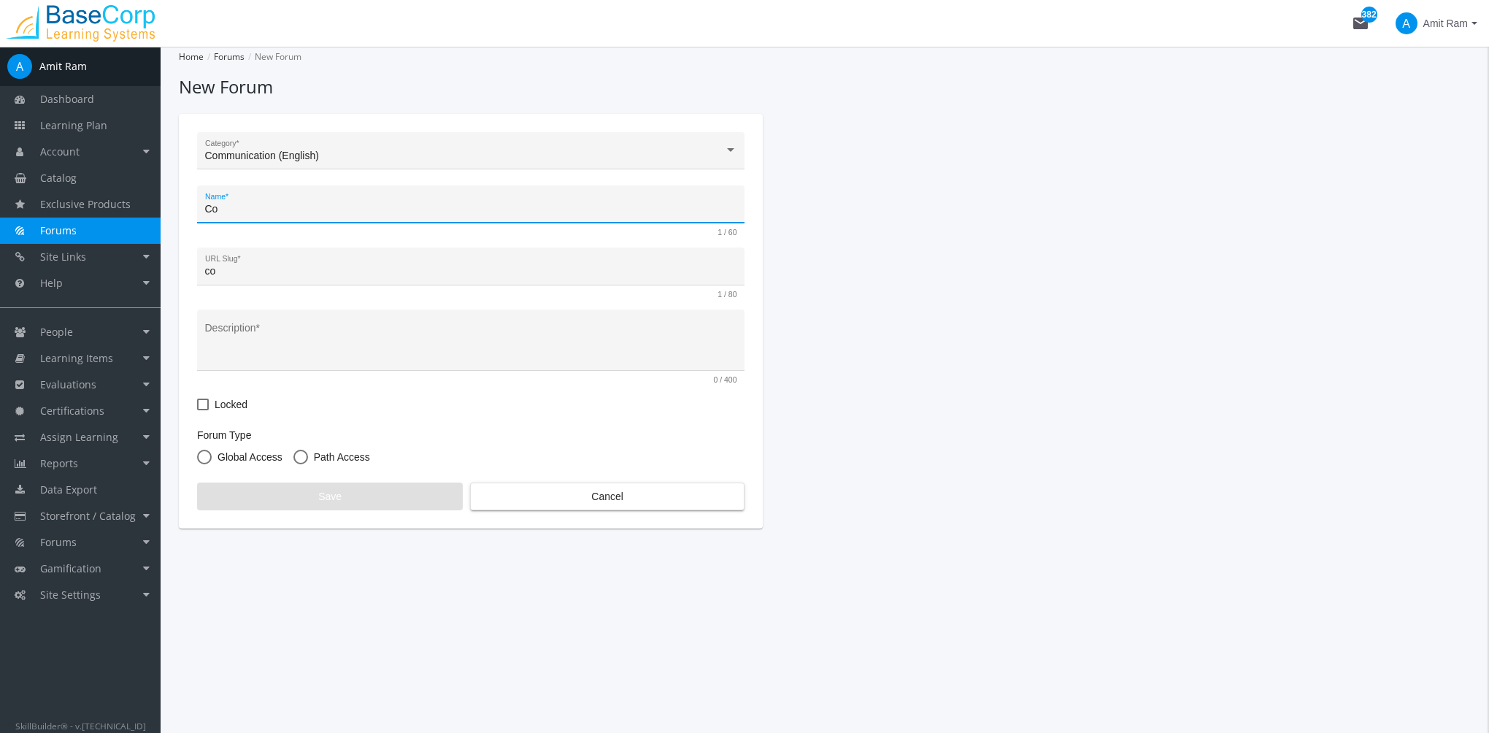
type input "Com"
type input "com"
type input "Comm"
type input "comm"
type input "Commu"
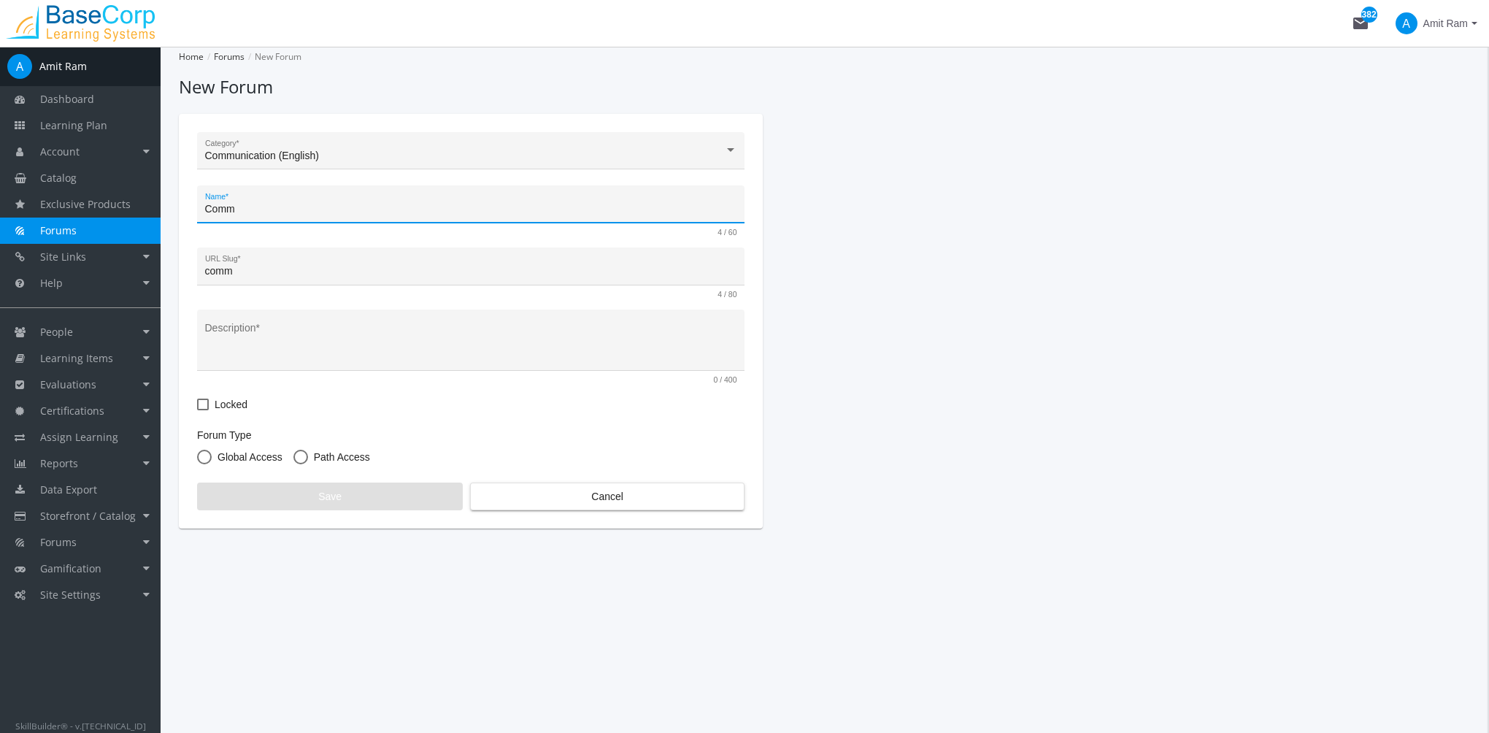
type input "commu"
type input "Commun"
type input "commun"
type input "Communi"
type input "communi"
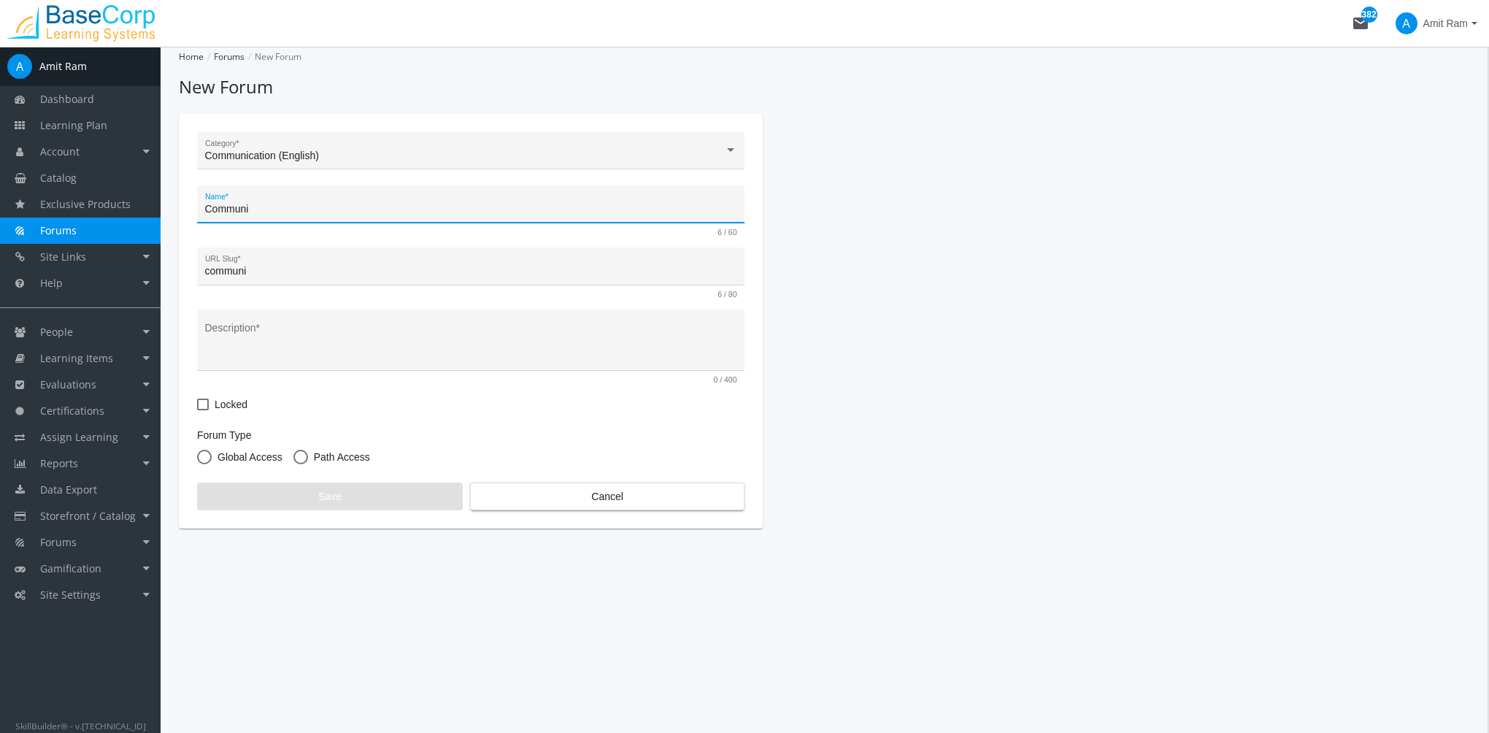
type input "Communic"
type input "communic"
type input "Communica"
type input "communica"
type input "Communicat"
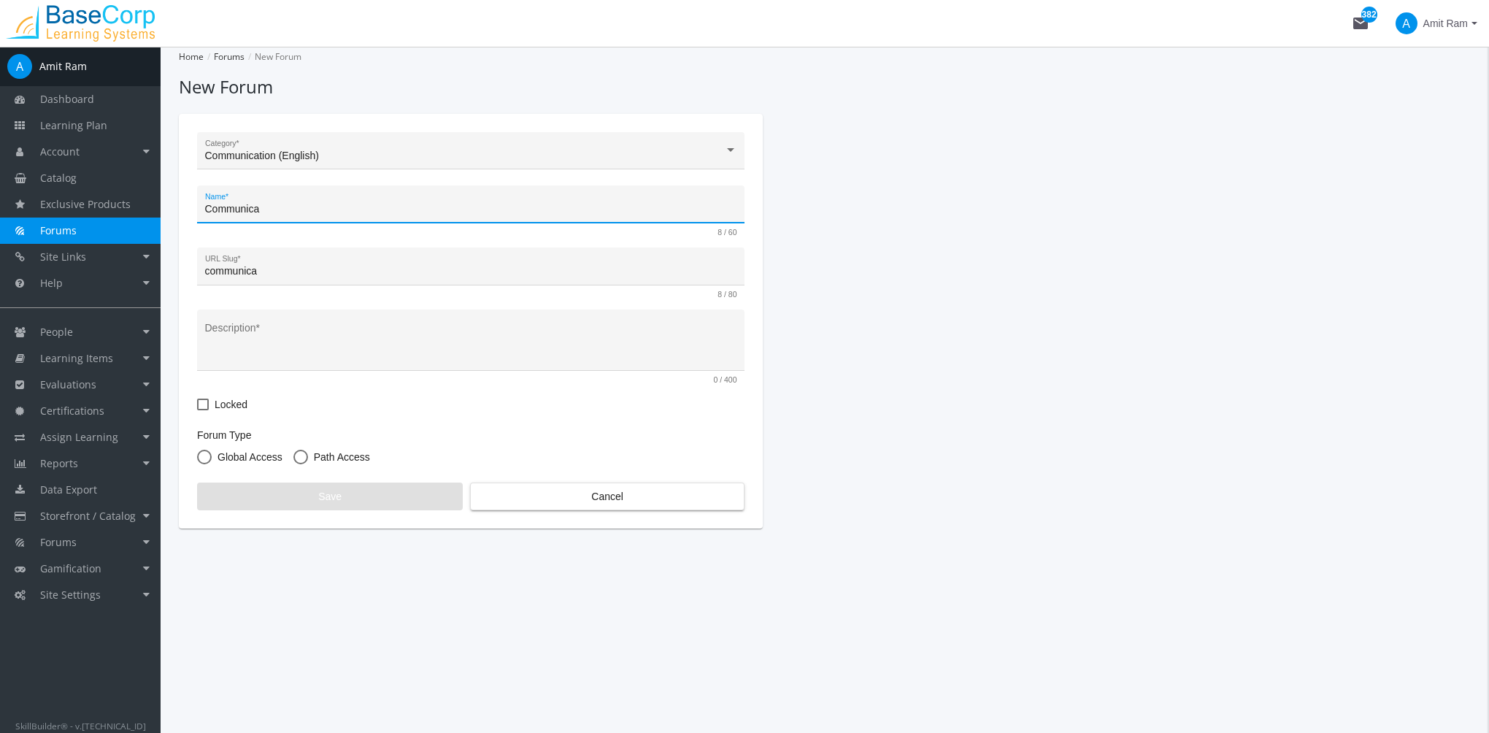
type input "communicat"
type input "Communicati"
type input "communicati"
type input "Communicatio"
type input "communicatio"
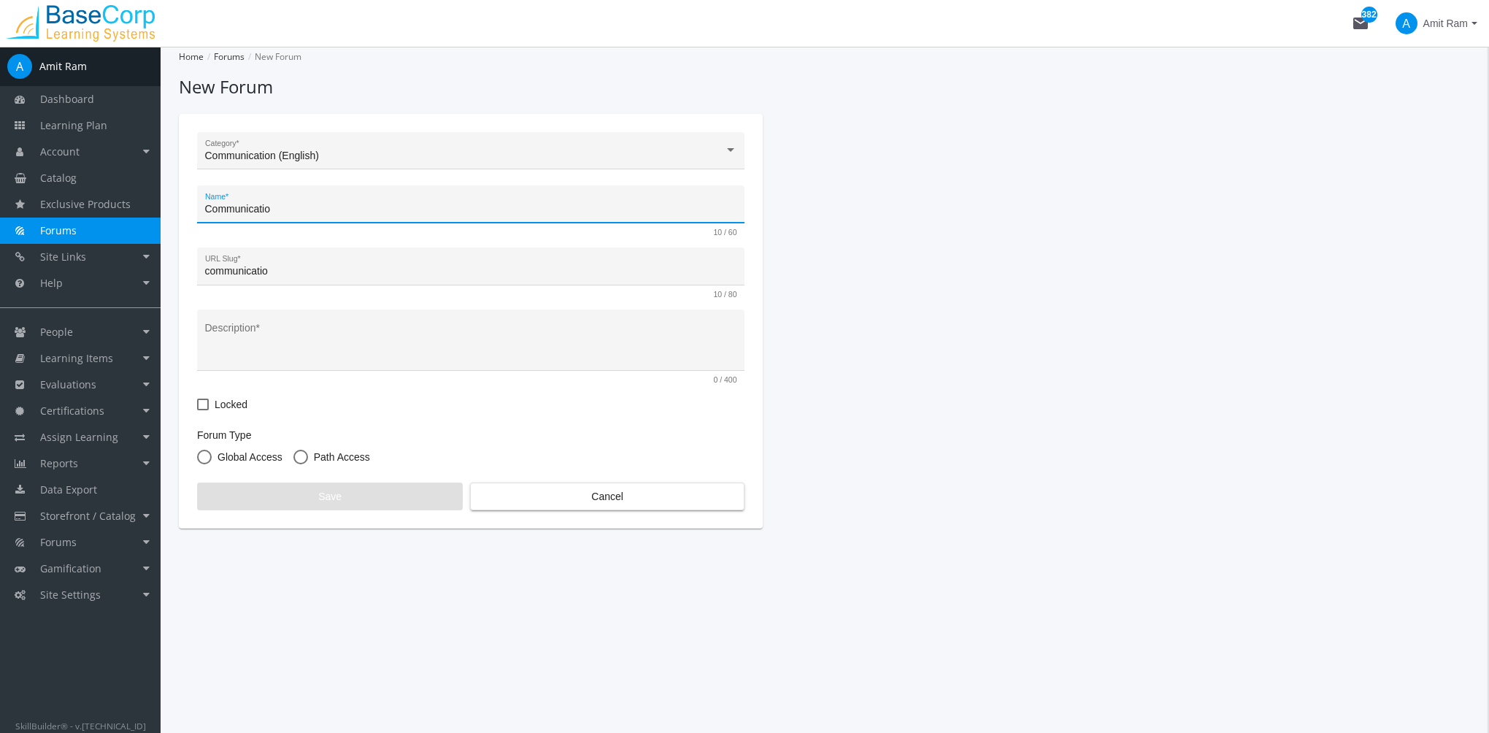
type input "Communication"
type input "communication"
type input "Communication f"
type input "communication-f"
type input "Communication fo"
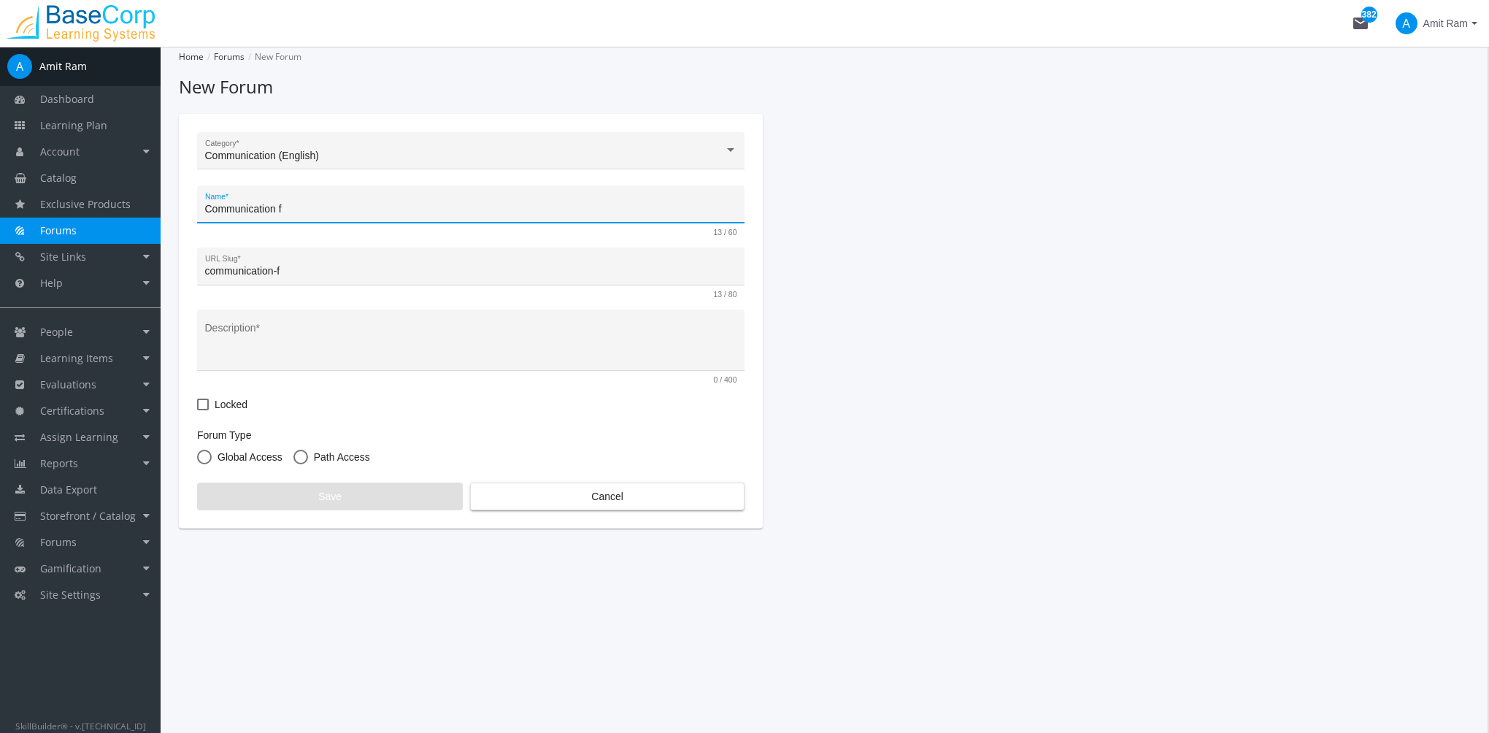
type input "communication-fo"
type input "Communication for"
type input "communication-for"
type input "Communication for L"
type input "communication-for-l"
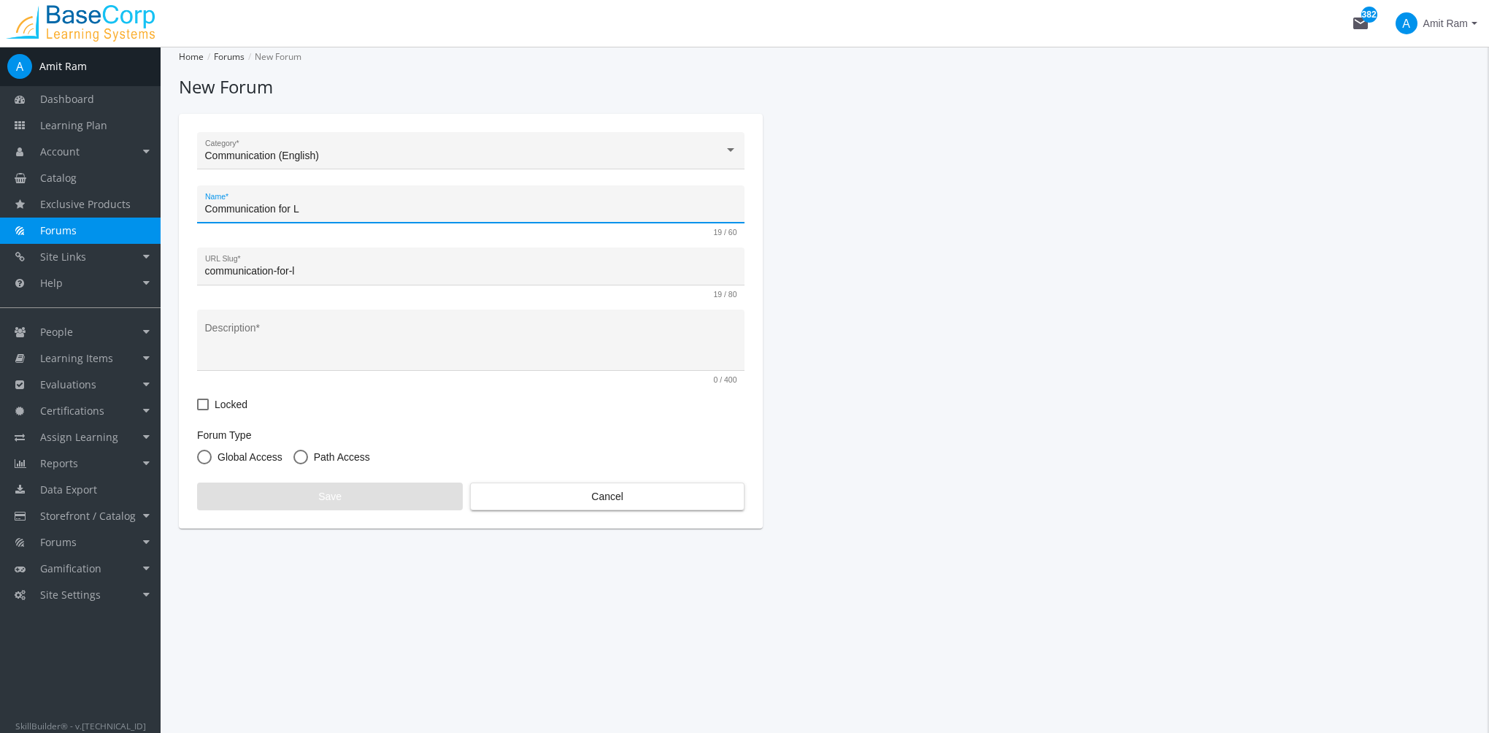
type input "Communication for Le"
type input "communication-for-le"
type input "Communication for Lea"
type input "communication-for-lea"
type input "Communication for Lead"
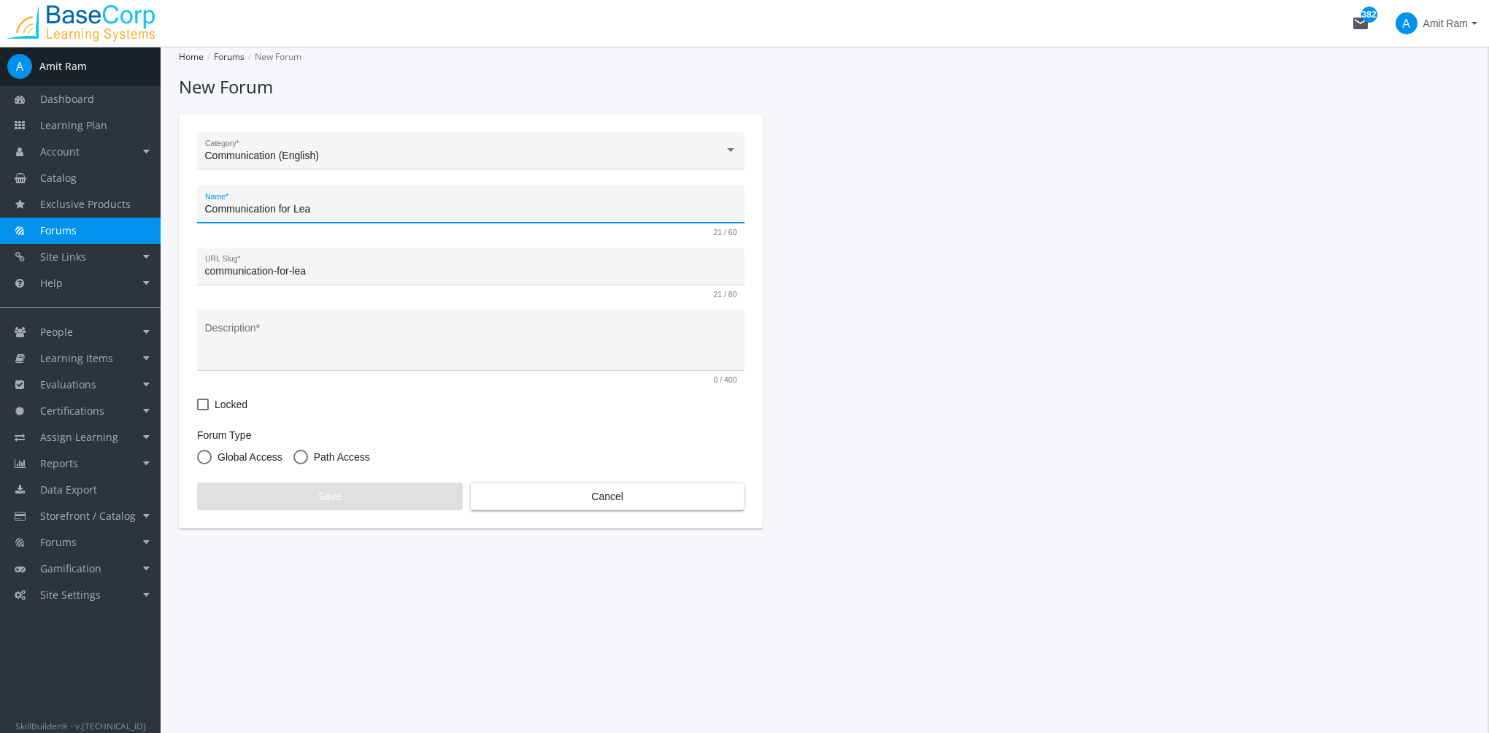
type input "communication-for-lead"
type input "Communication for Leade"
type input "communication-for-leade"
type input "Communication for Leader"
type input "communication-for-leader"
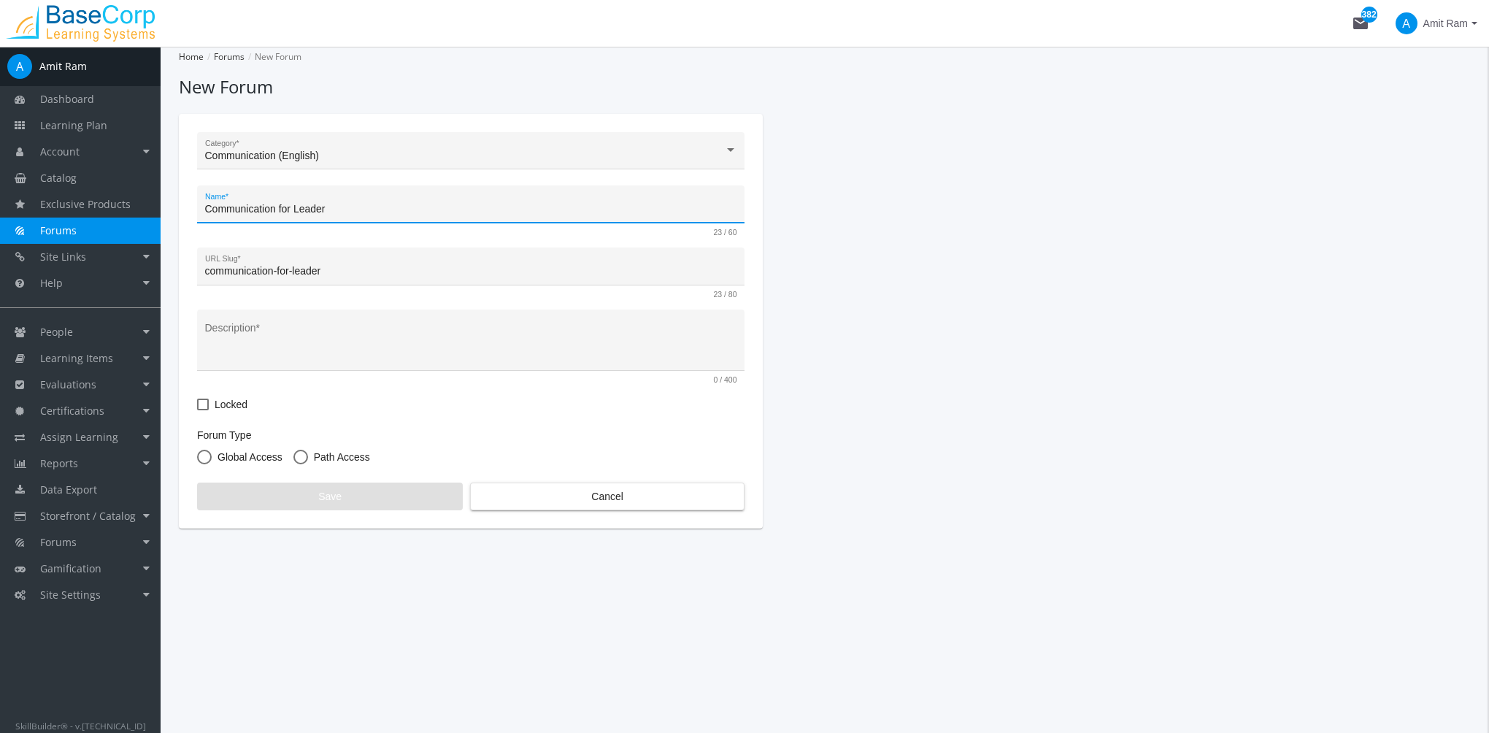
type input "Communication for Leaders"
type input "communication-for-leaders"
type input "Communication for Leaders"
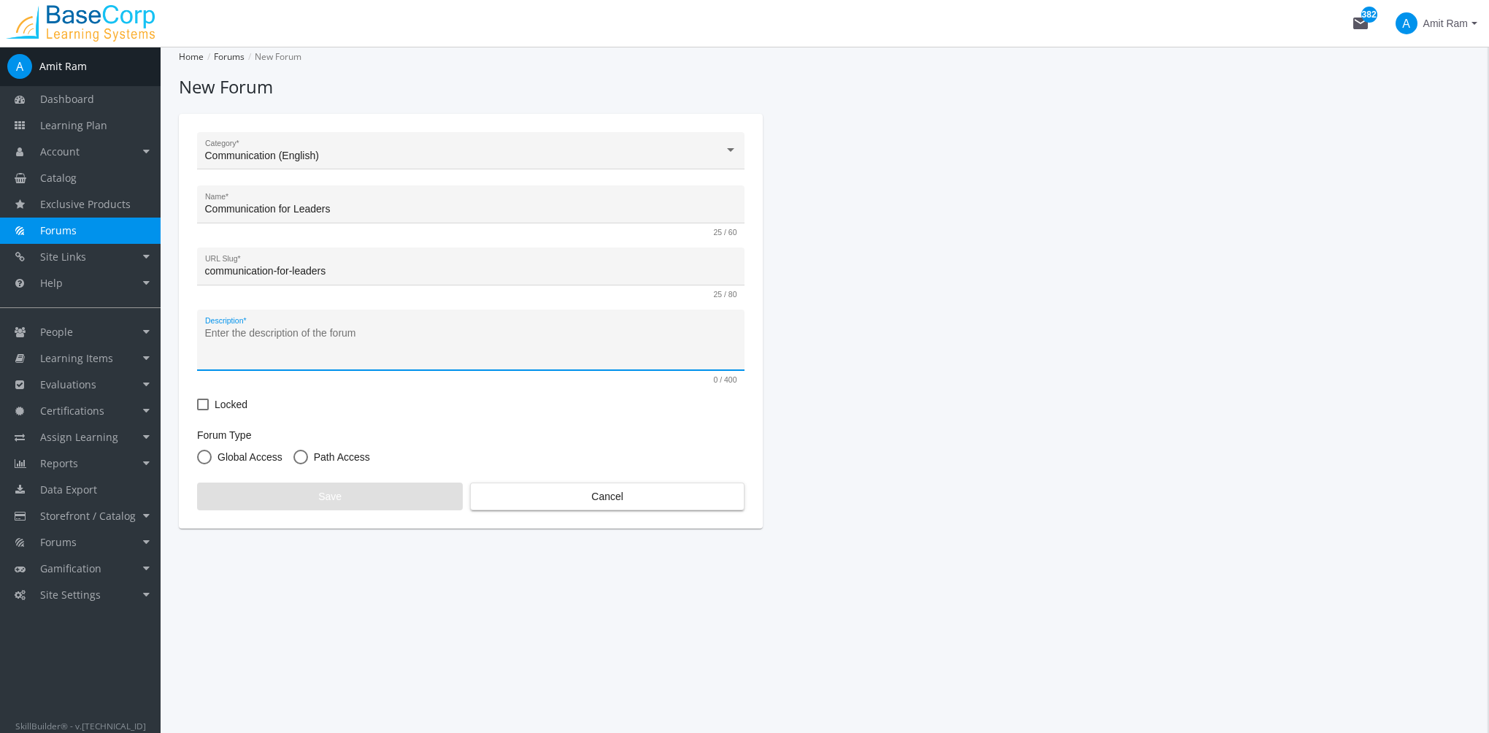
click at [272, 362] on textarea "Description *" at bounding box center [471, 345] width 532 height 38
click at [253, 458] on span "Global Access" at bounding box center [247, 457] width 71 height 15
click at [212, 458] on input "Global Access" at bounding box center [204, 460] width 15 height 15
radio input "true"
click at [274, 353] on textarea "Description *" at bounding box center [471, 345] width 532 height 38
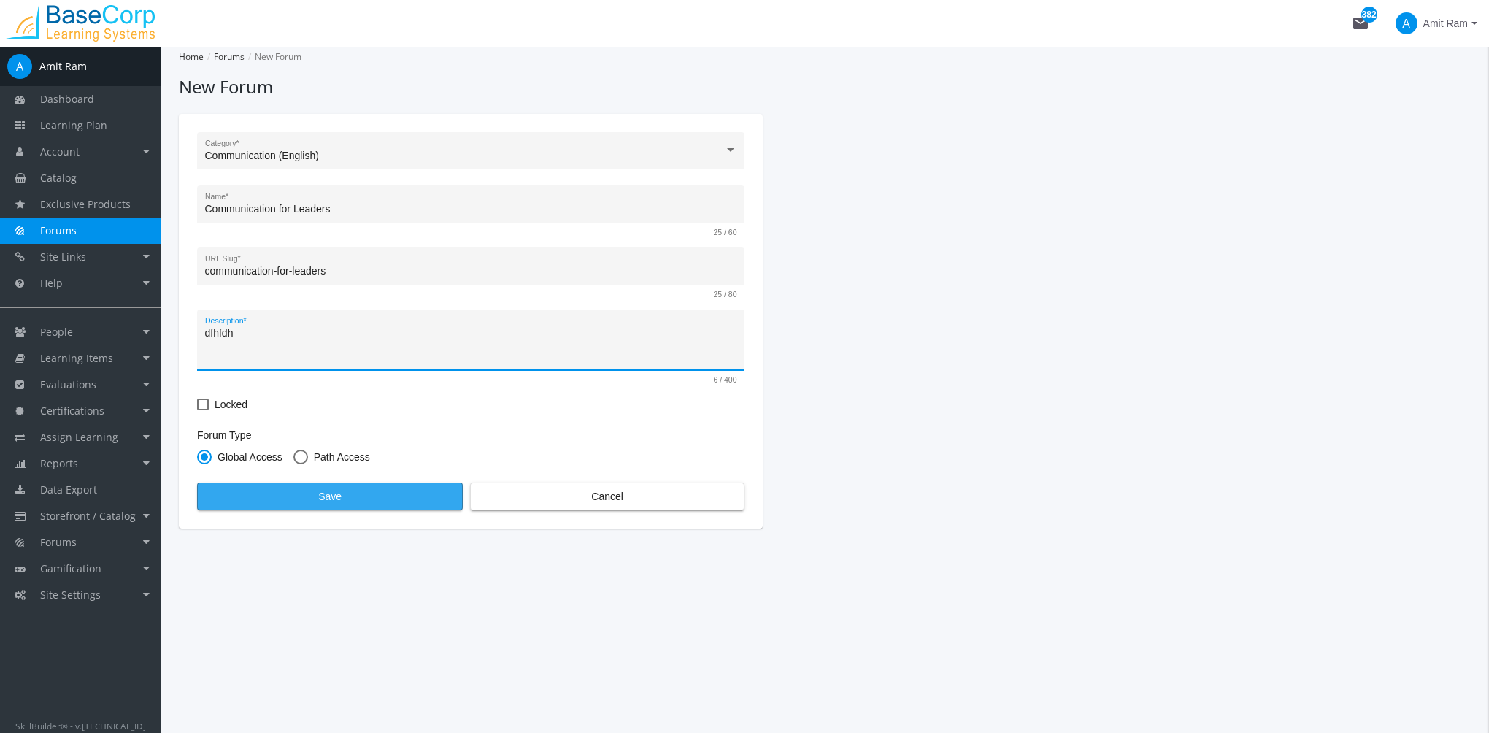
type textarea "dfhfdh"
click at [347, 498] on span "Save" at bounding box center [330, 496] width 241 height 26
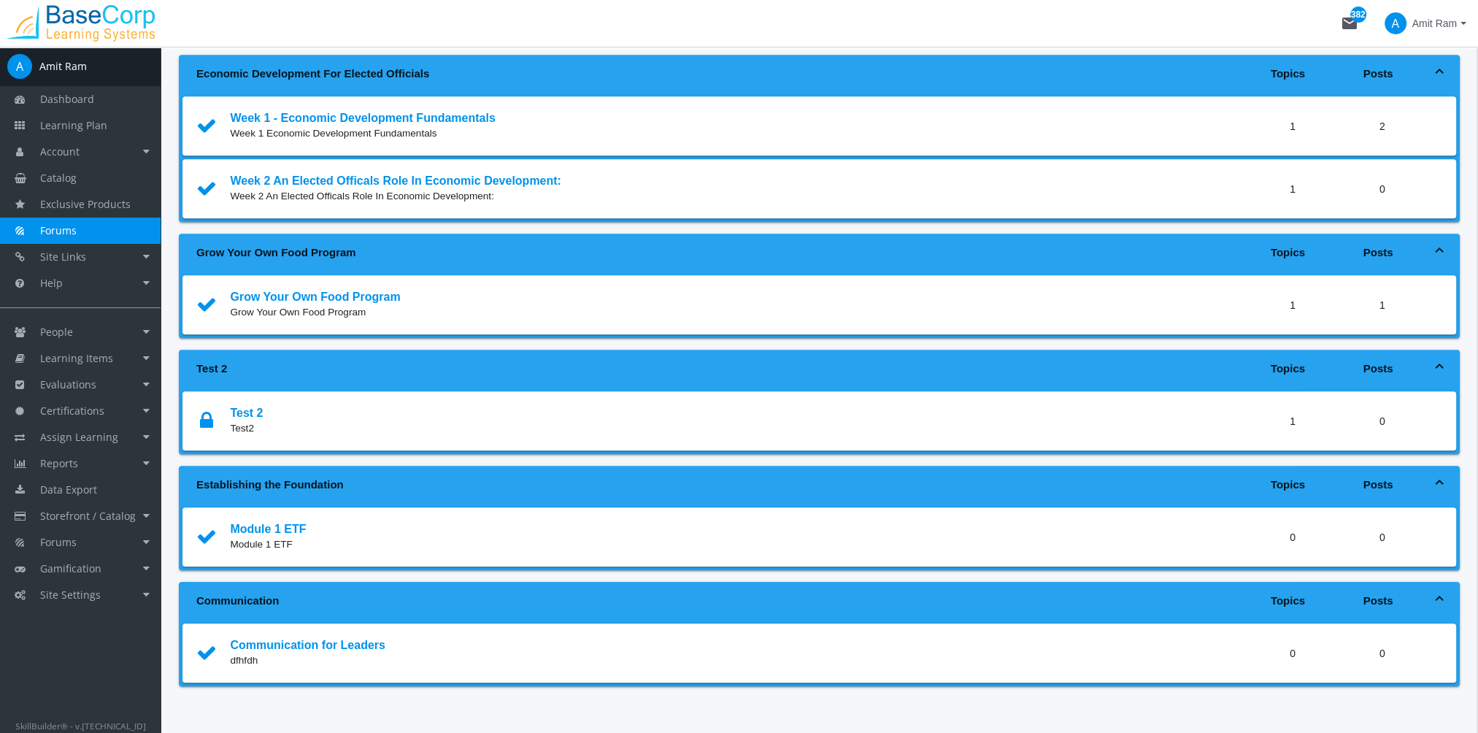
scroll to position [1007, 0]
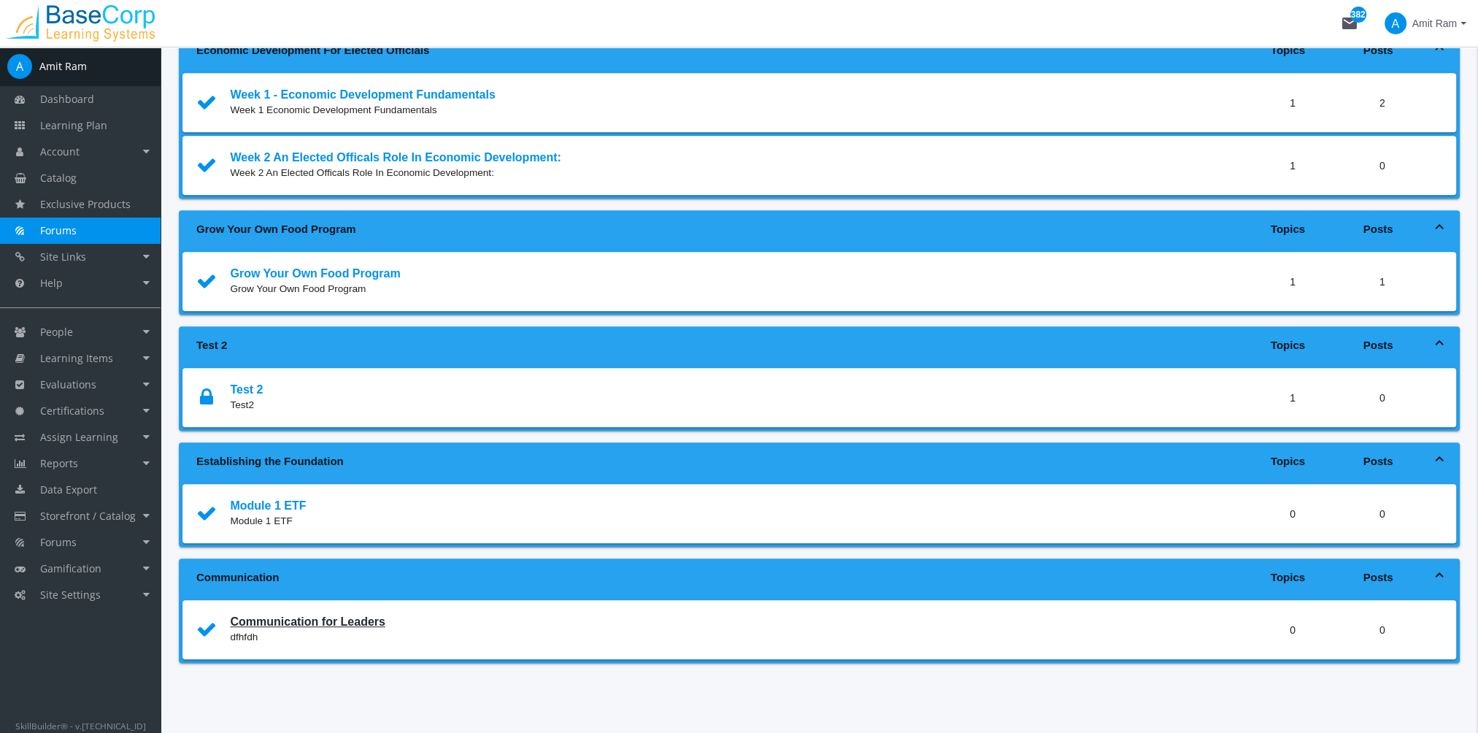
click at [347, 620] on link "Communication for Leaders" at bounding box center [307, 621] width 155 height 12
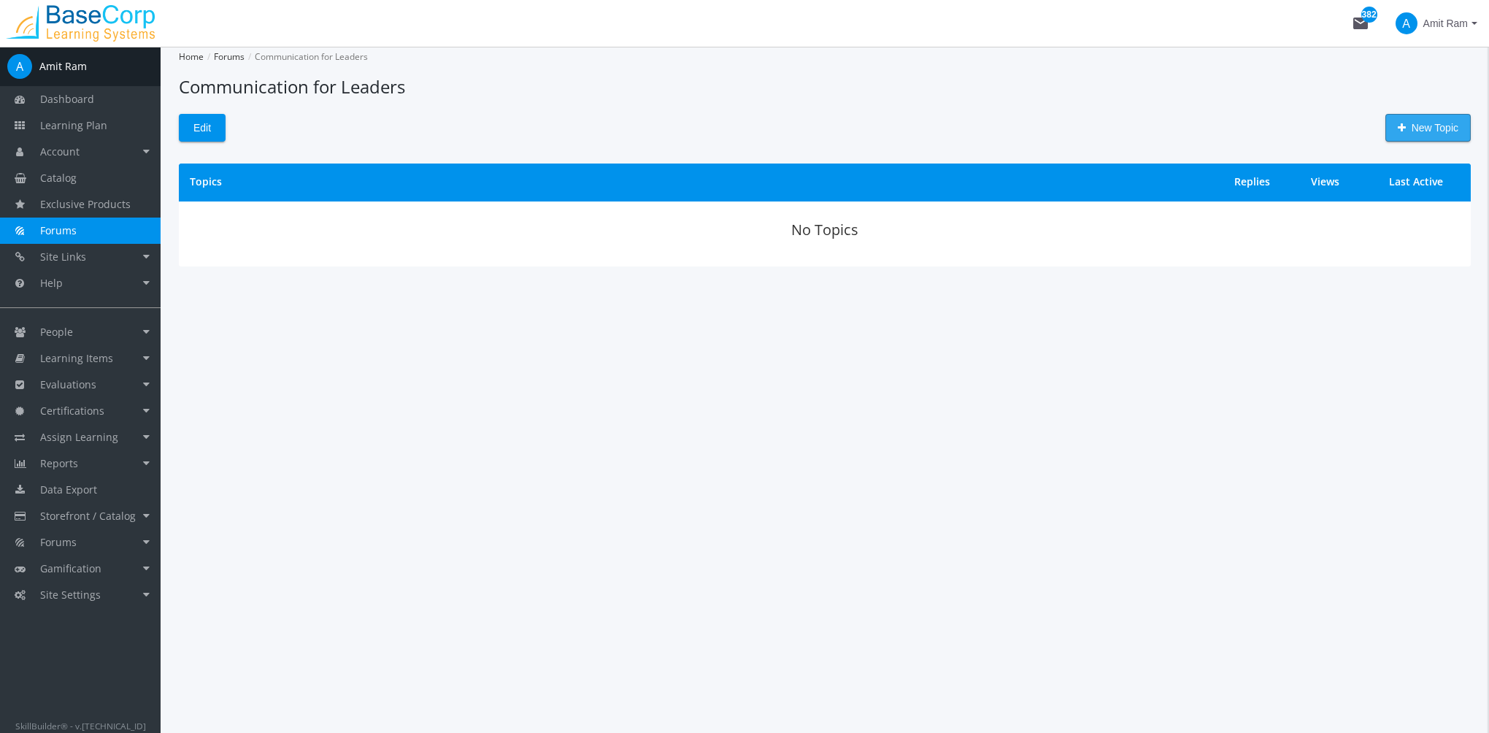
click at [1456, 124] on span "New Topic" at bounding box center [1428, 128] width 61 height 26
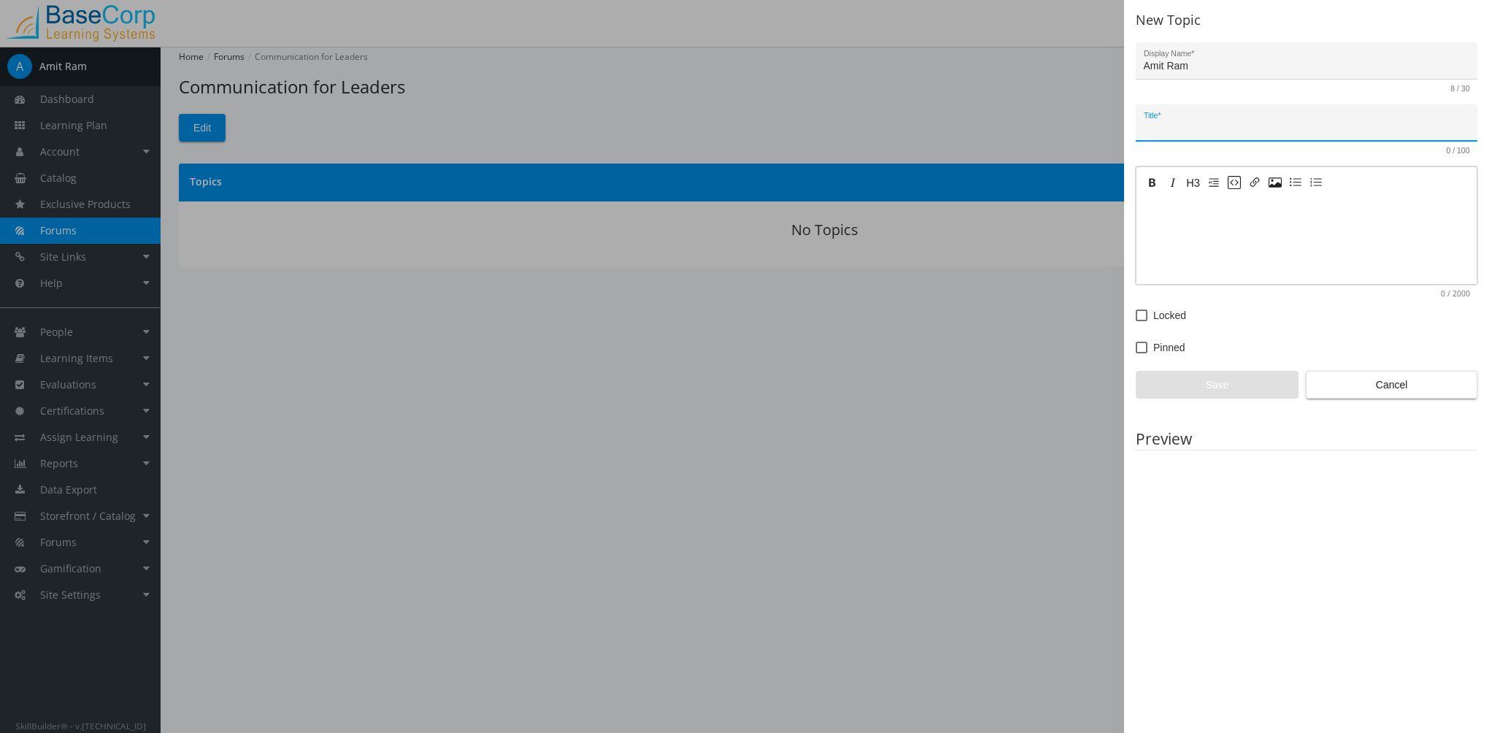
click at [1162, 128] on input "Title *" at bounding box center [1307, 129] width 326 height 12
type input "X"
type input "C"
click at [1344, 123] on input "Leaders Presenting to Large" at bounding box center [1307, 129] width 326 height 12
type input "Leaders Presenting to Large Audiences"
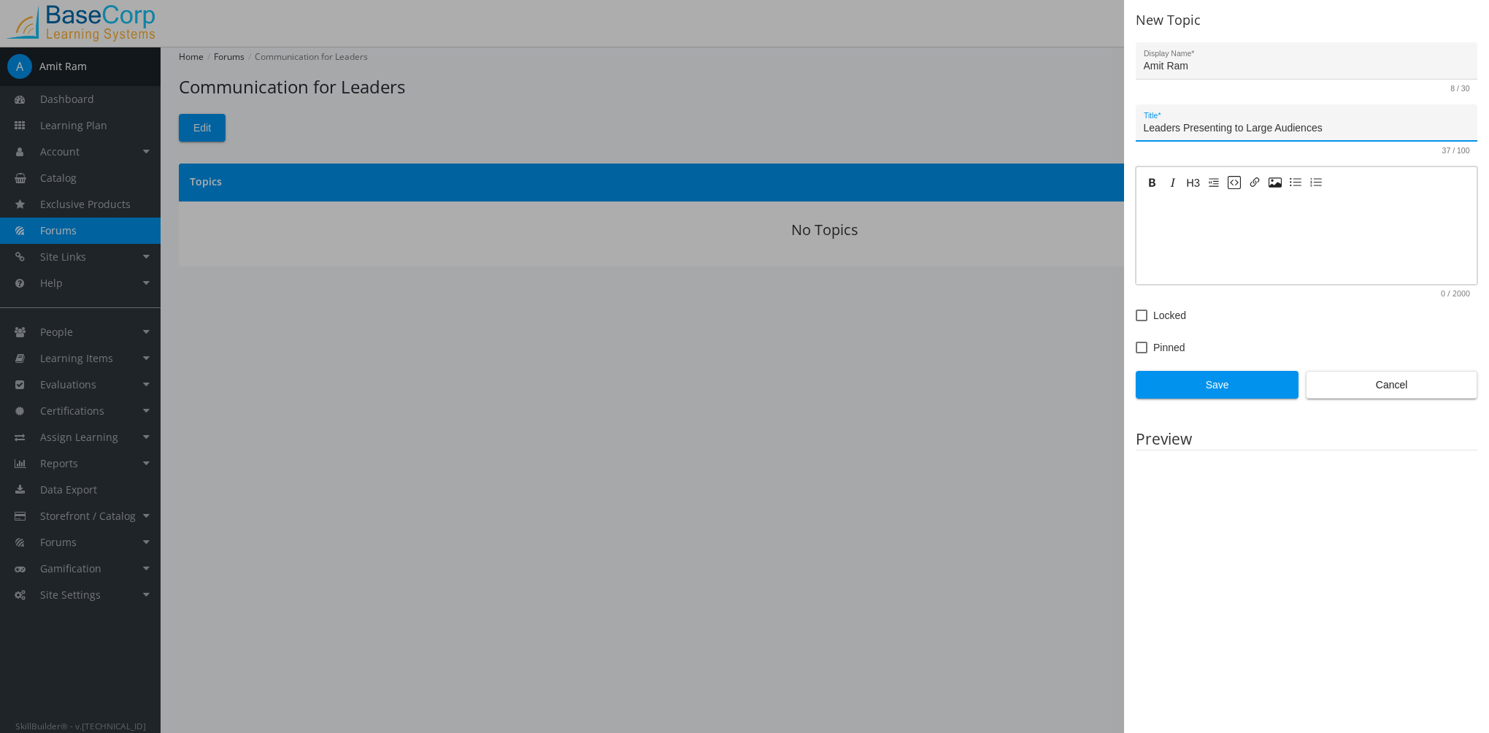
click at [1218, 216] on textarea at bounding box center [1307, 240] width 340 height 88
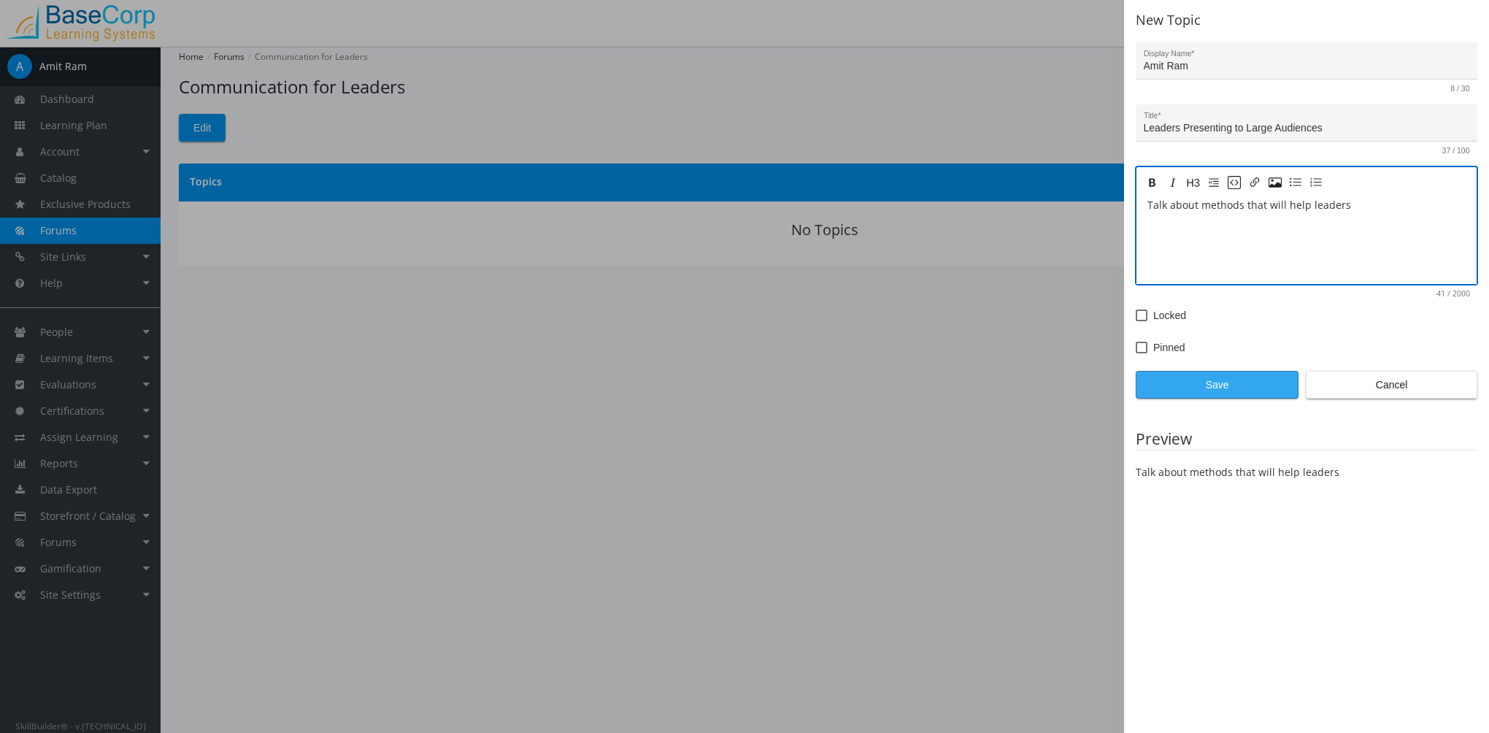
type textarea "Talk about methods that will help leaders"
click at [1240, 385] on span "Save" at bounding box center [1217, 385] width 138 height 26
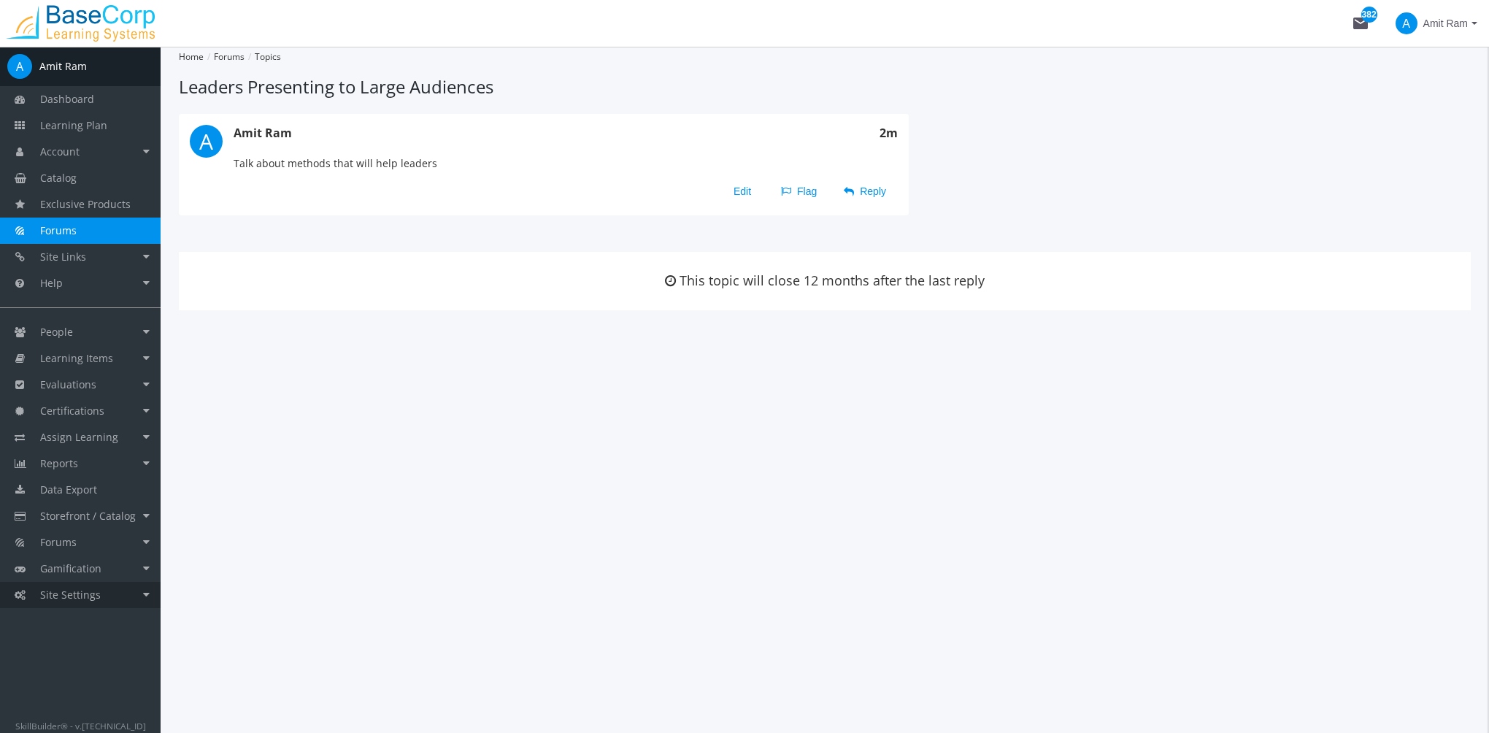
click at [104, 590] on link "Site Settings" at bounding box center [80, 595] width 161 height 26
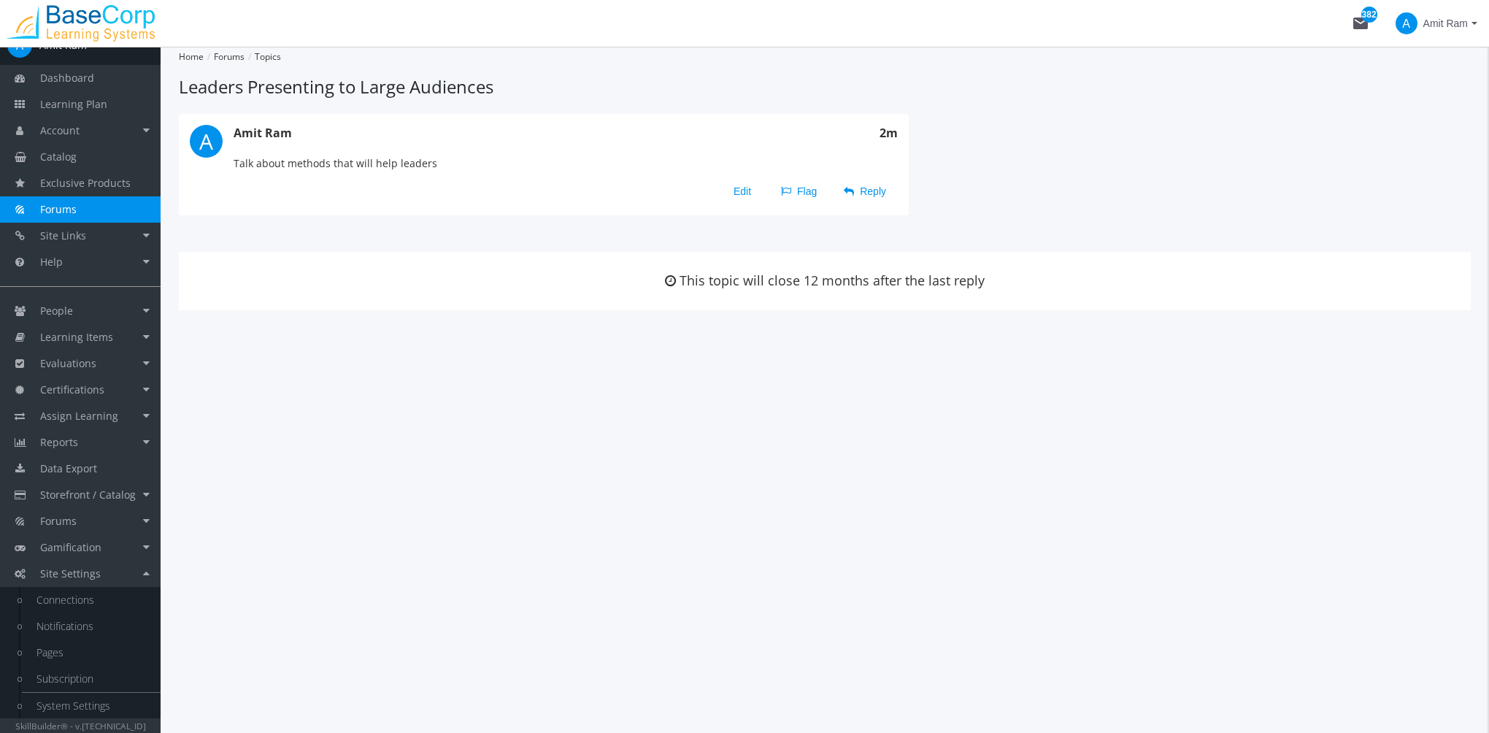
click at [650, 531] on div "Home Forums Topics Leaders Presenting to Large Audiences A Amit Ram 2m Talk abo…" at bounding box center [825, 390] width 1329 height 686
click at [780, 467] on div "Home Forums Topics Leaders Presenting to Large Audiences A Amit Ram 2m Talk abo…" at bounding box center [825, 390] width 1329 height 686
click at [104, 108] on span "Learning Plan" at bounding box center [73, 104] width 67 height 14
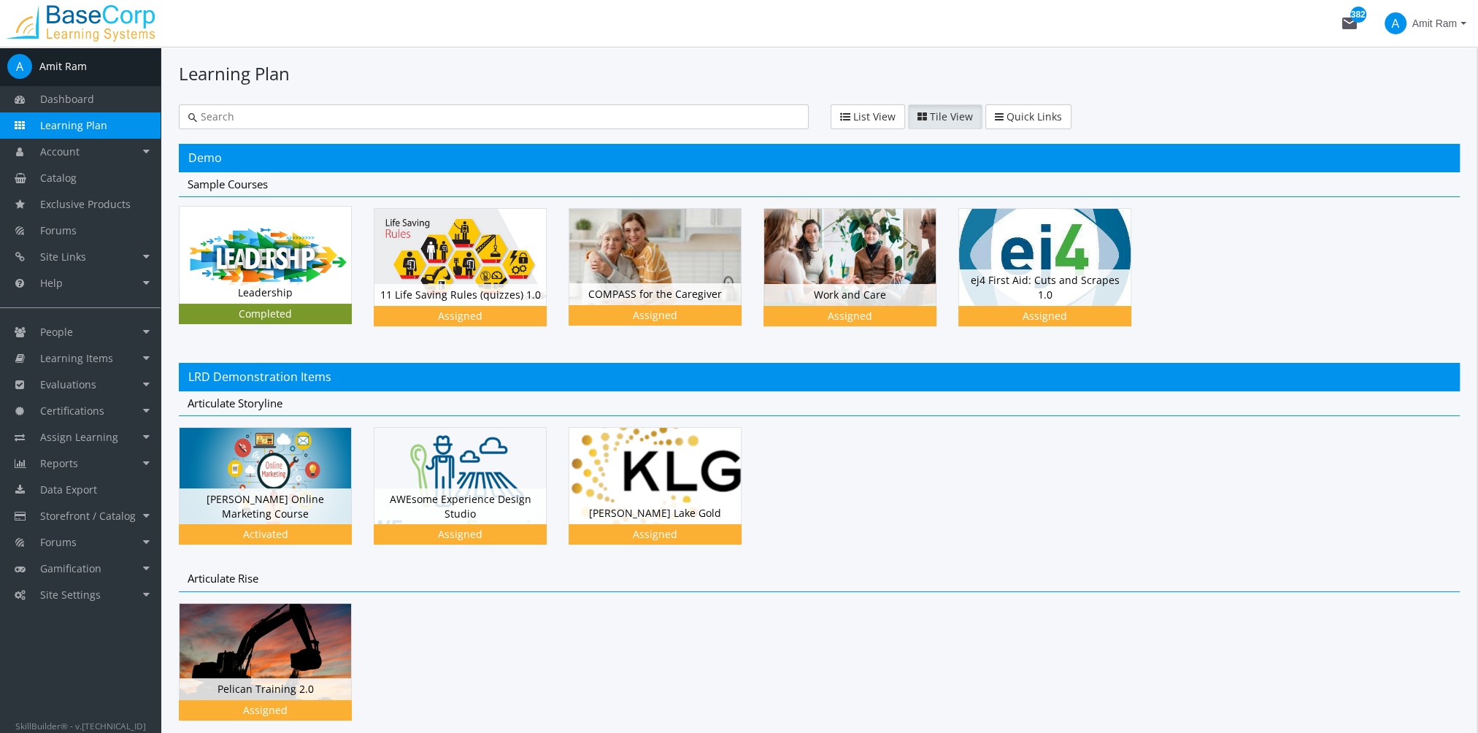
click at [304, 278] on img at bounding box center [266, 255] width 172 height 96
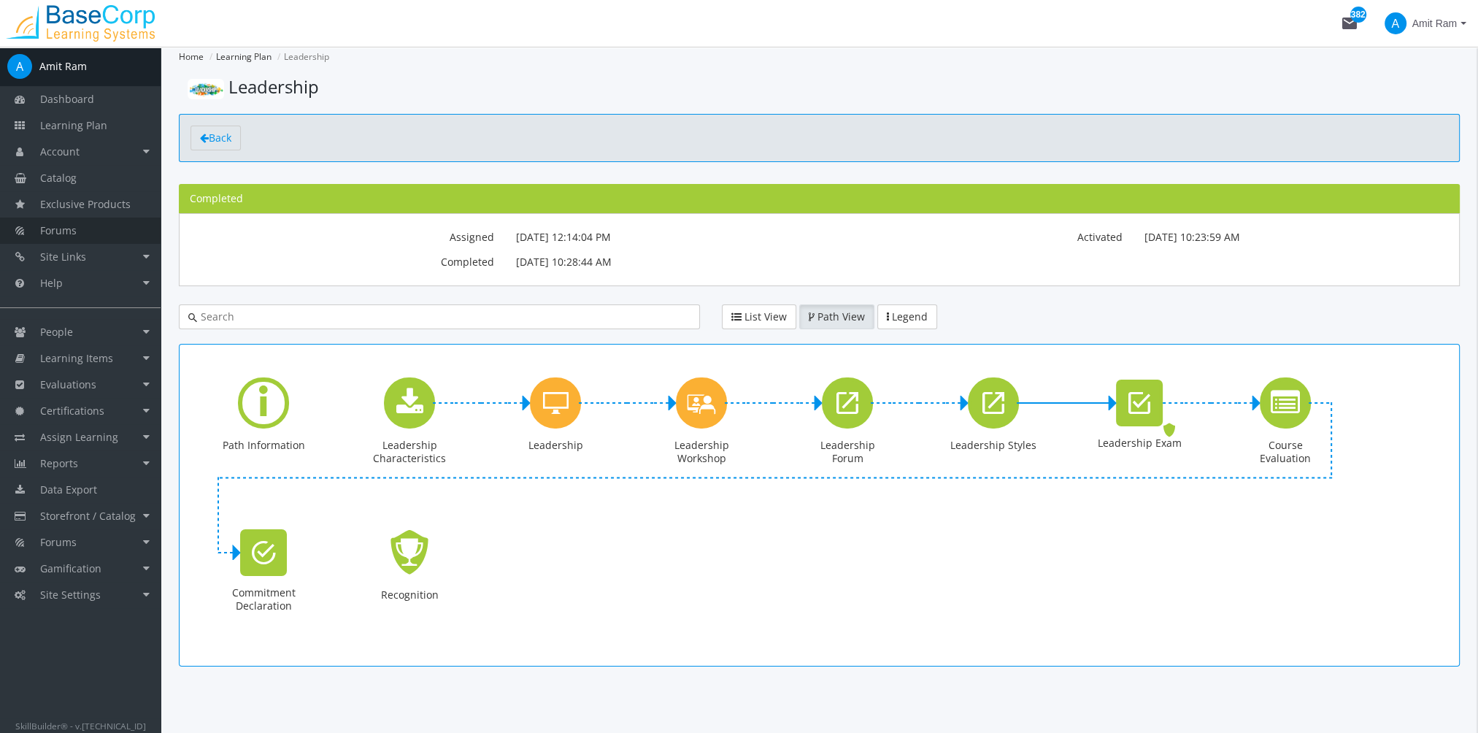
click at [76, 225] on span "Forums" at bounding box center [58, 230] width 37 height 14
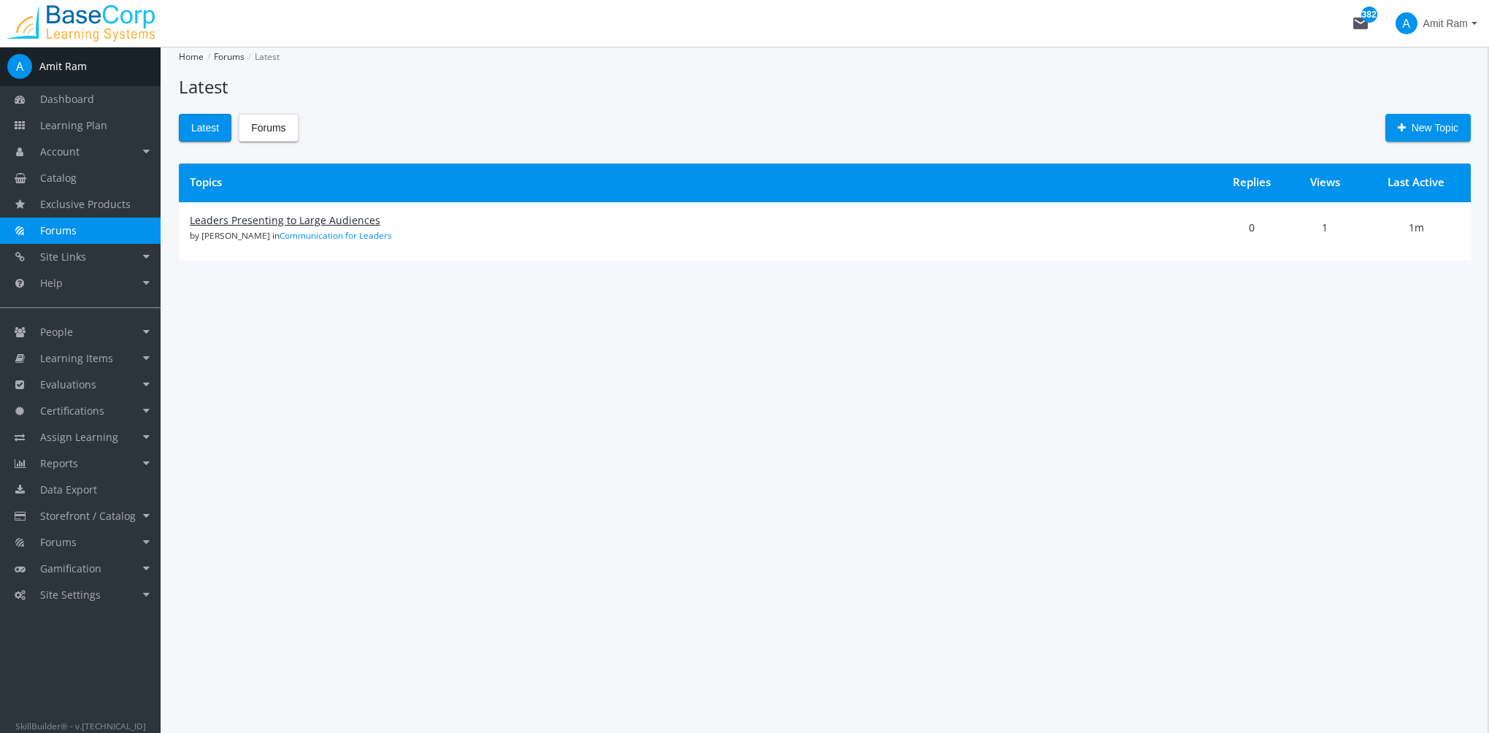
click at [303, 226] on link "Leaders Presenting to Large Audiences" at bounding box center [285, 220] width 191 height 14
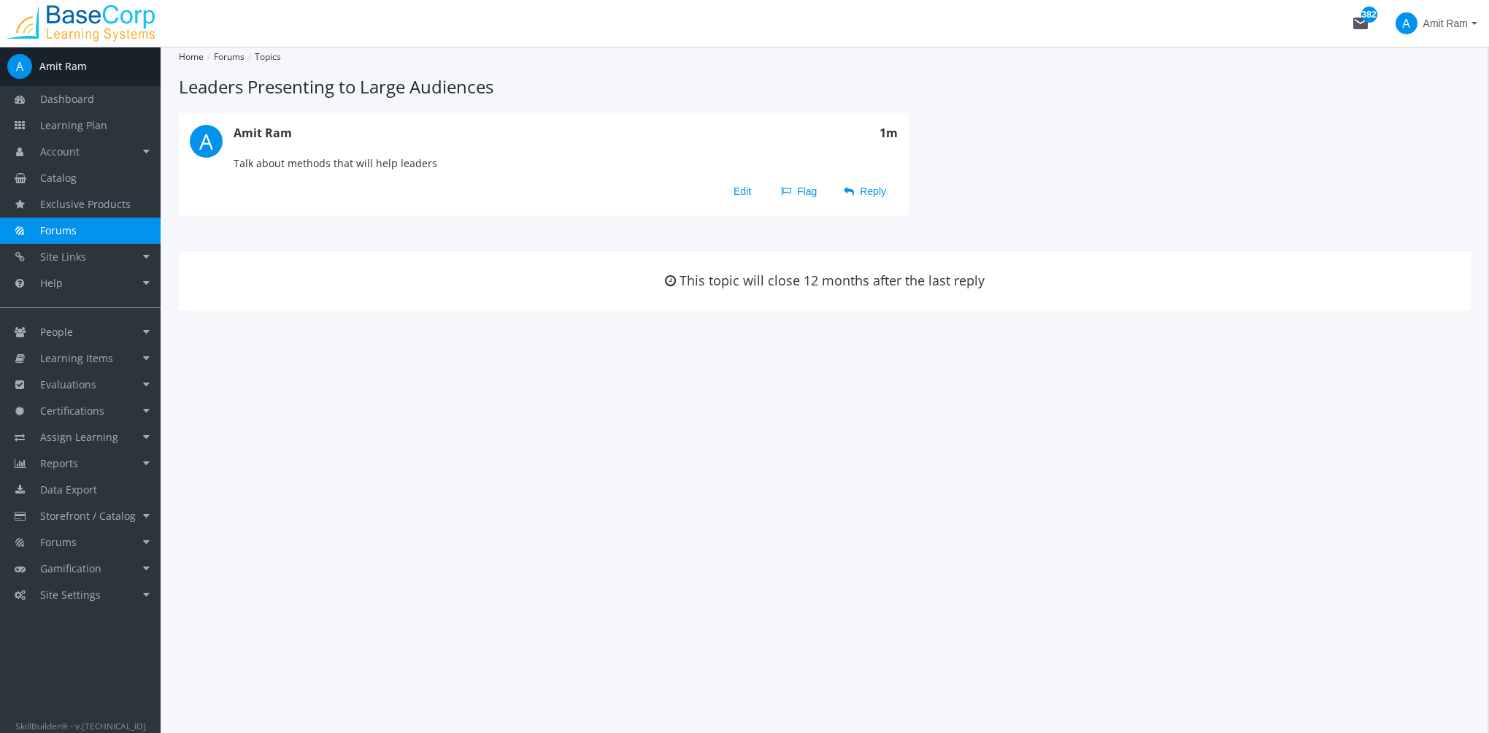
click at [558, 526] on div "Home Forums Topics Leaders Presenting to Large Audiences A Amit Ram 1m Talk abo…" at bounding box center [825, 390] width 1329 height 686
click at [109, 598] on link "Site Settings" at bounding box center [80, 595] width 161 height 26
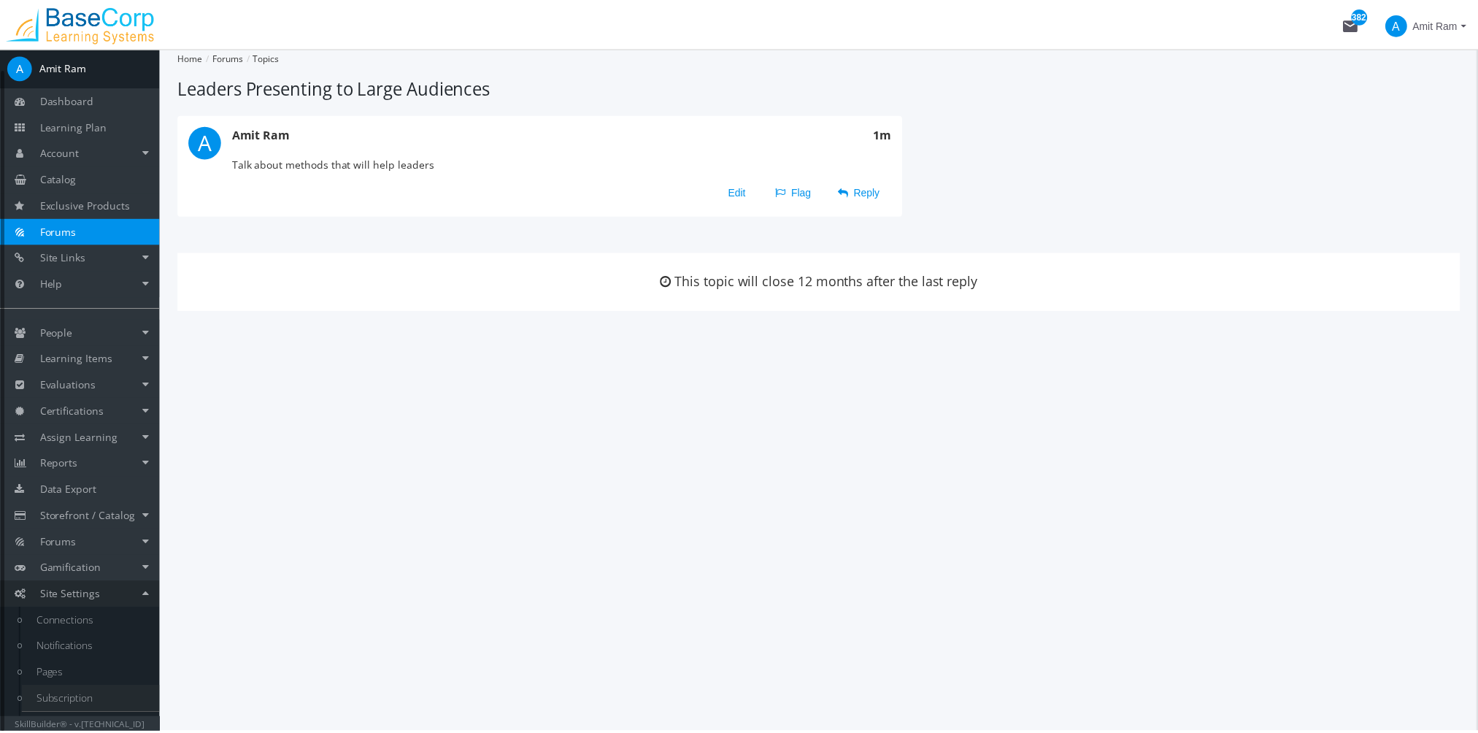
scroll to position [21, 0]
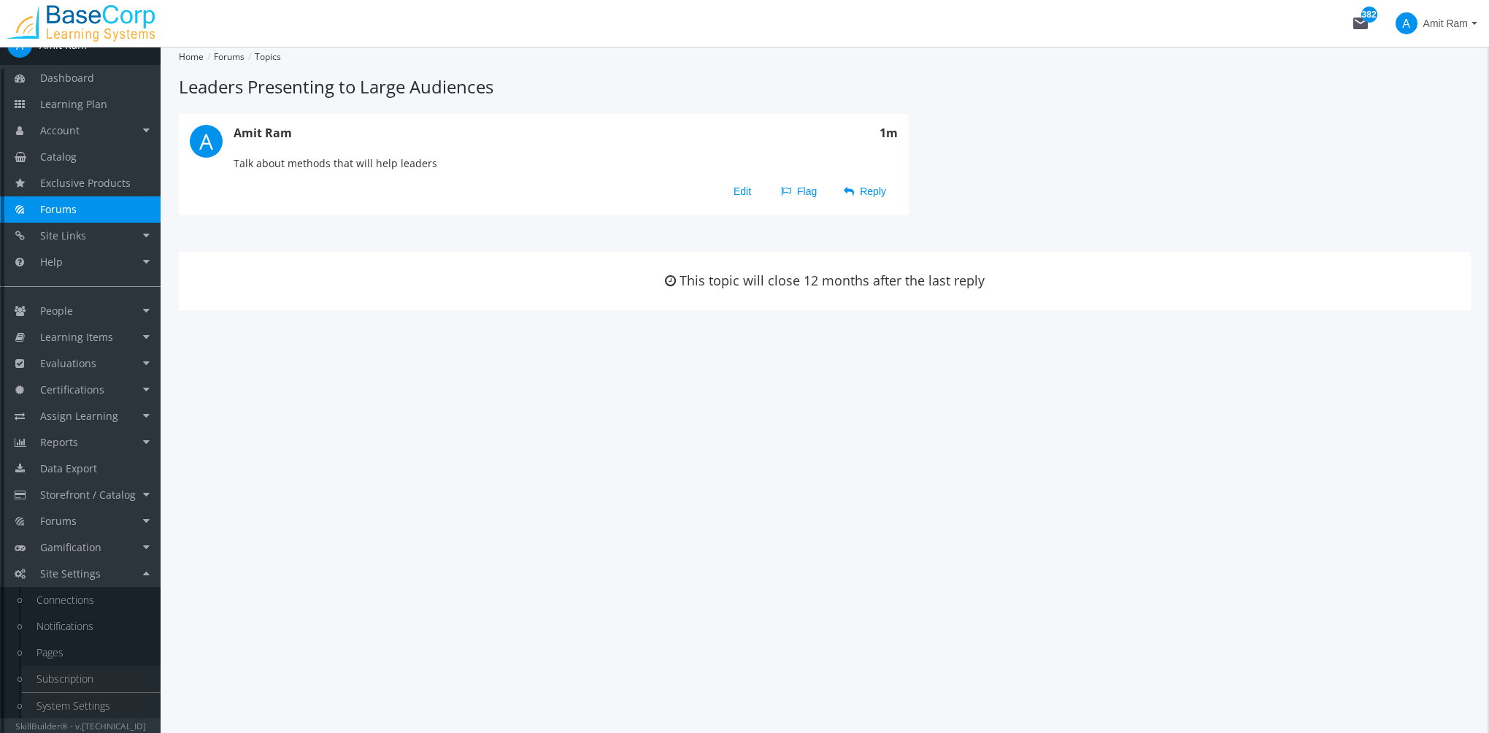
click at [120, 704] on link "System Settings" at bounding box center [91, 706] width 139 height 26
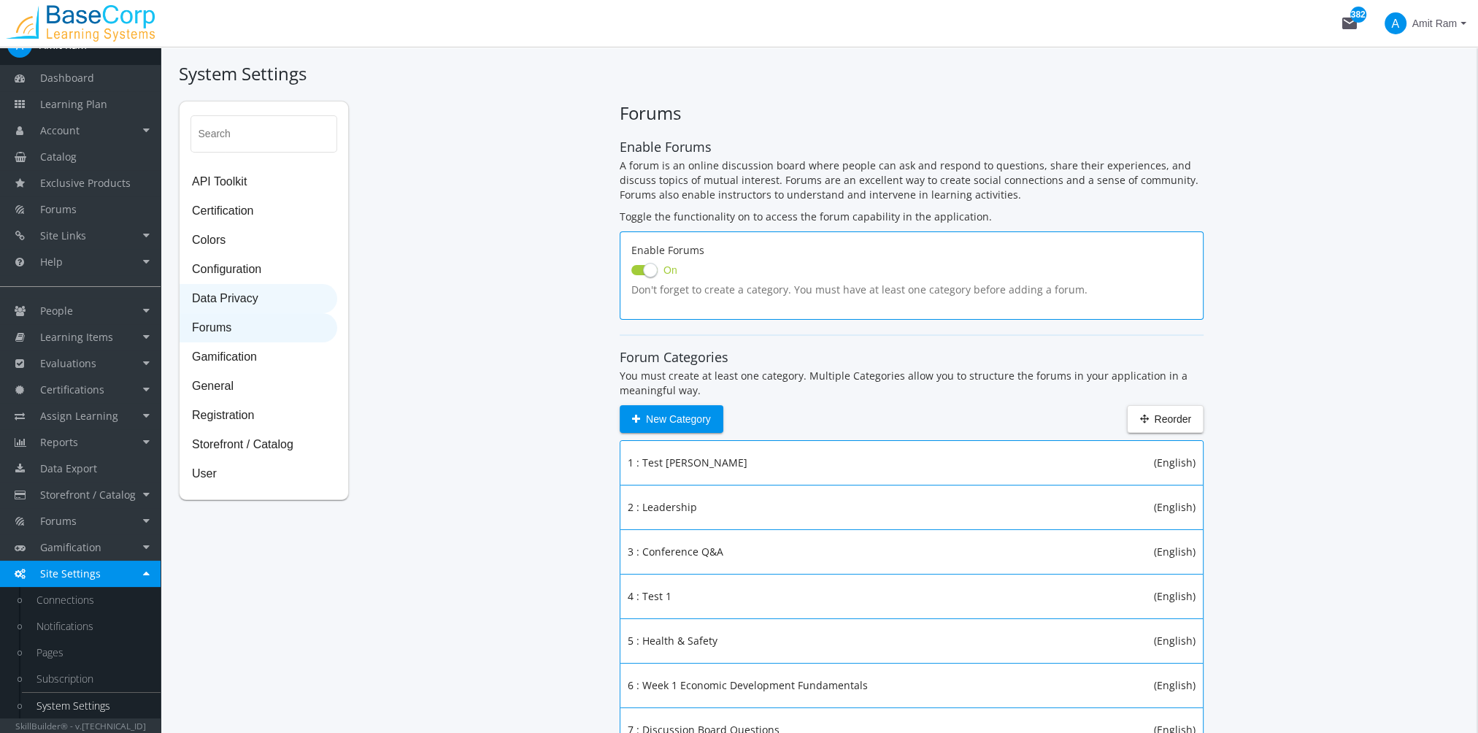
click at [237, 300] on span "Data Privacy" at bounding box center [258, 299] width 156 height 29
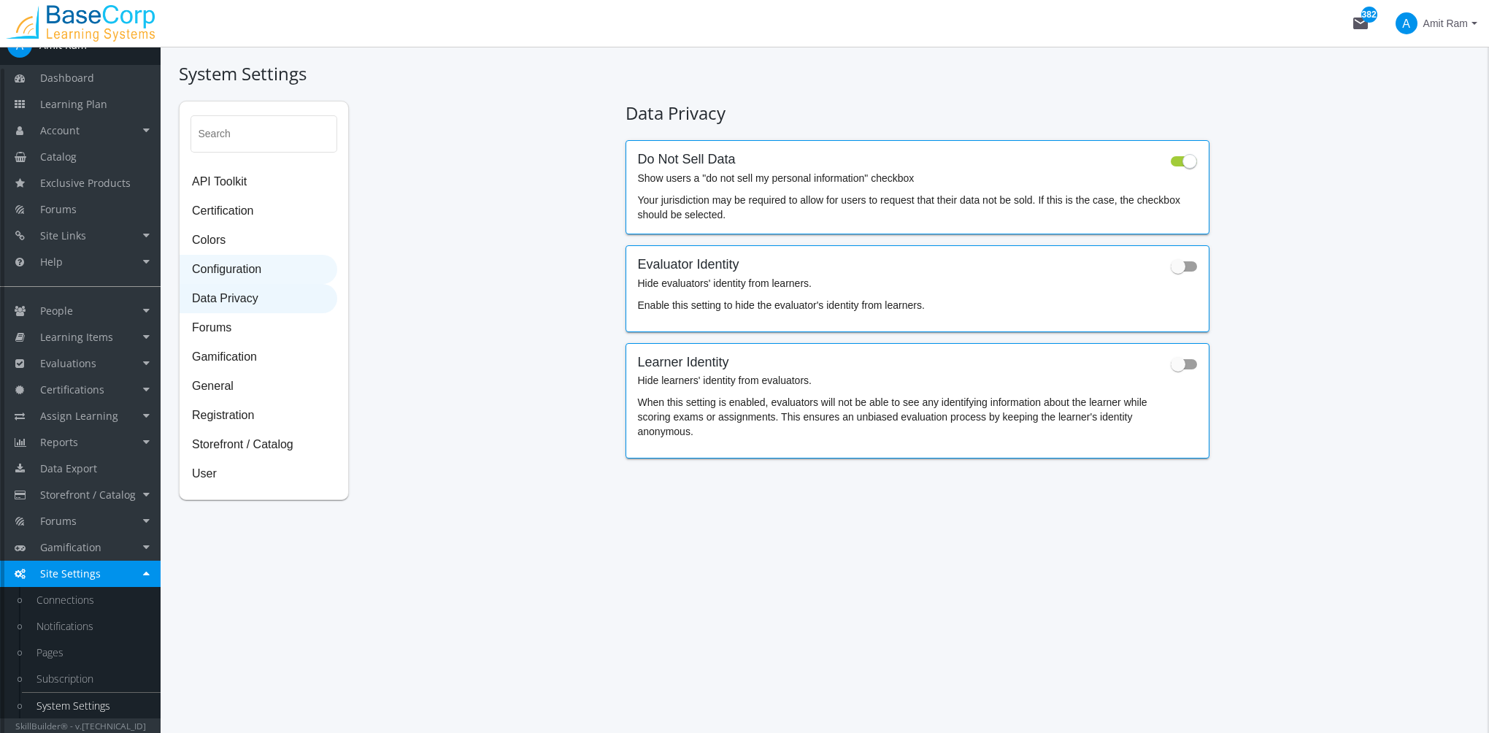
click at [226, 271] on span "Configuration" at bounding box center [258, 270] width 156 height 29
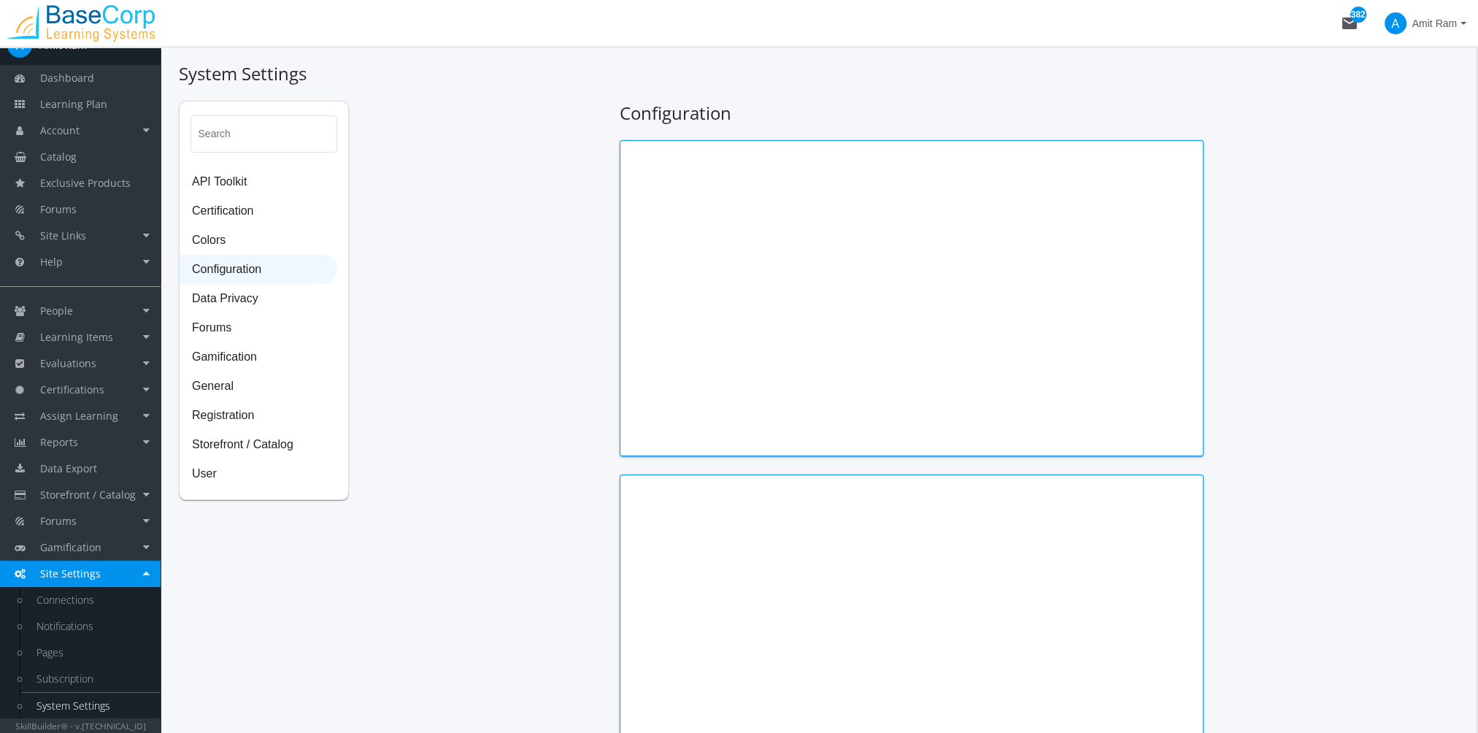
type input "Thomas Jefferson"
type input "President"
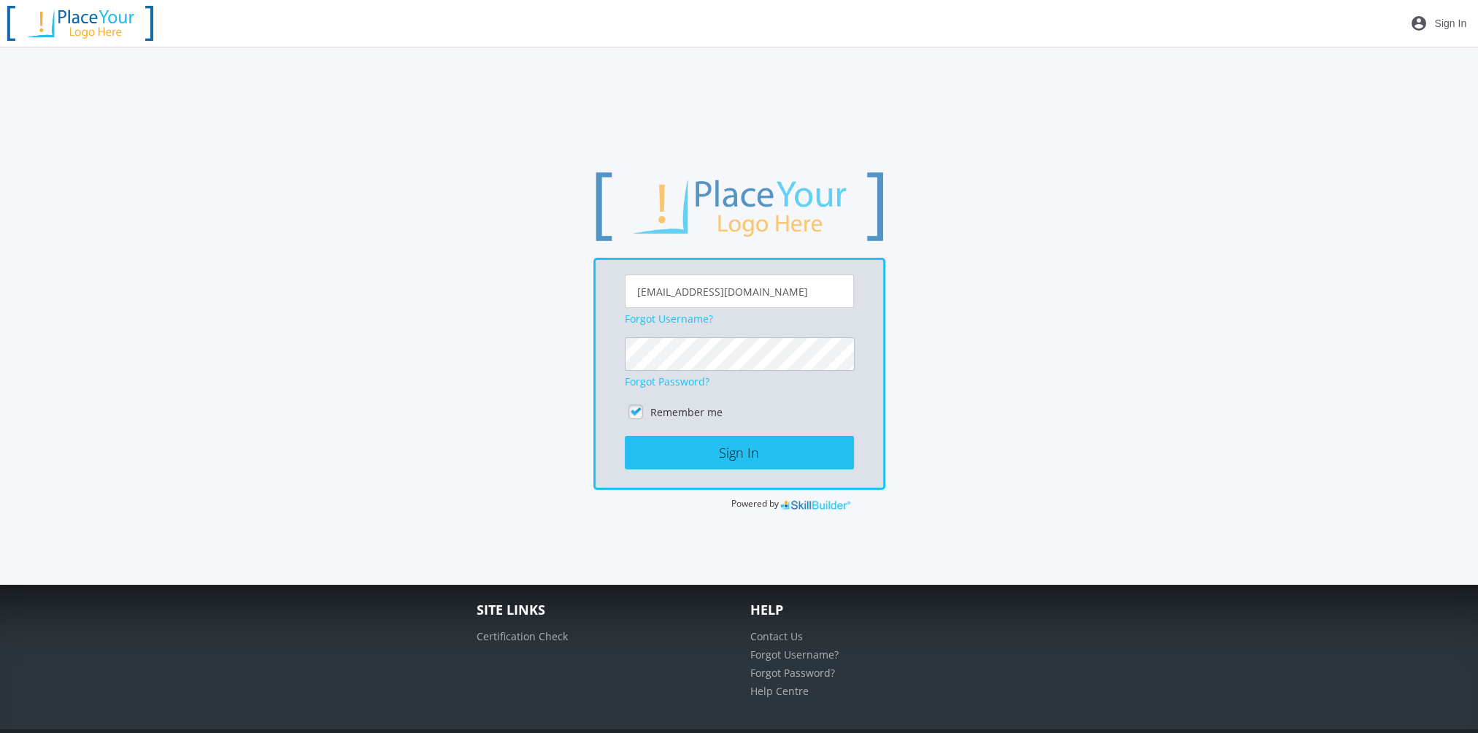
click at [625, 436] on button "Sign In" at bounding box center [739, 453] width 229 height 34
